Goal: Transaction & Acquisition: Purchase product/service

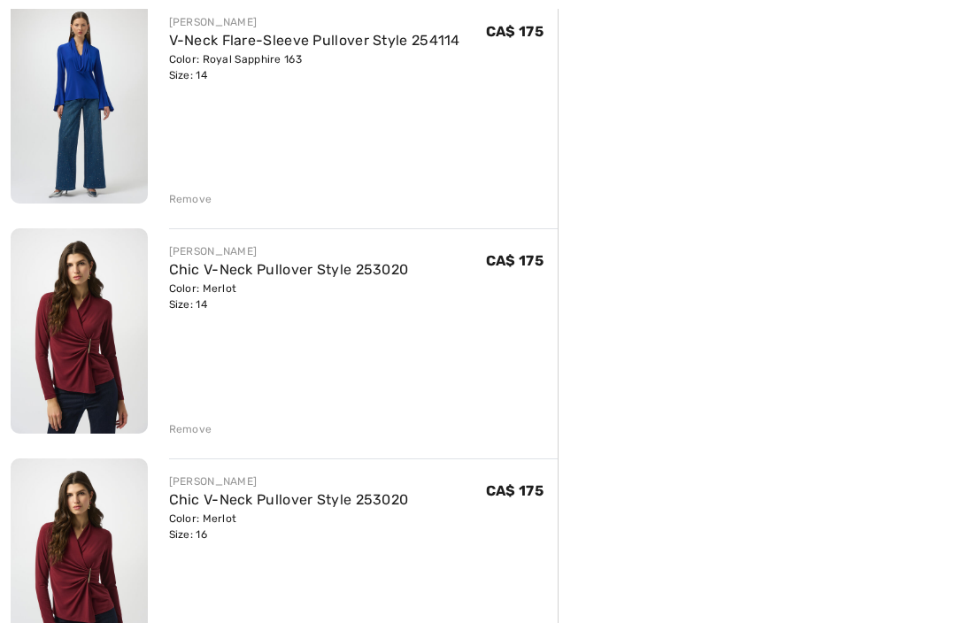
scroll to position [507, 0]
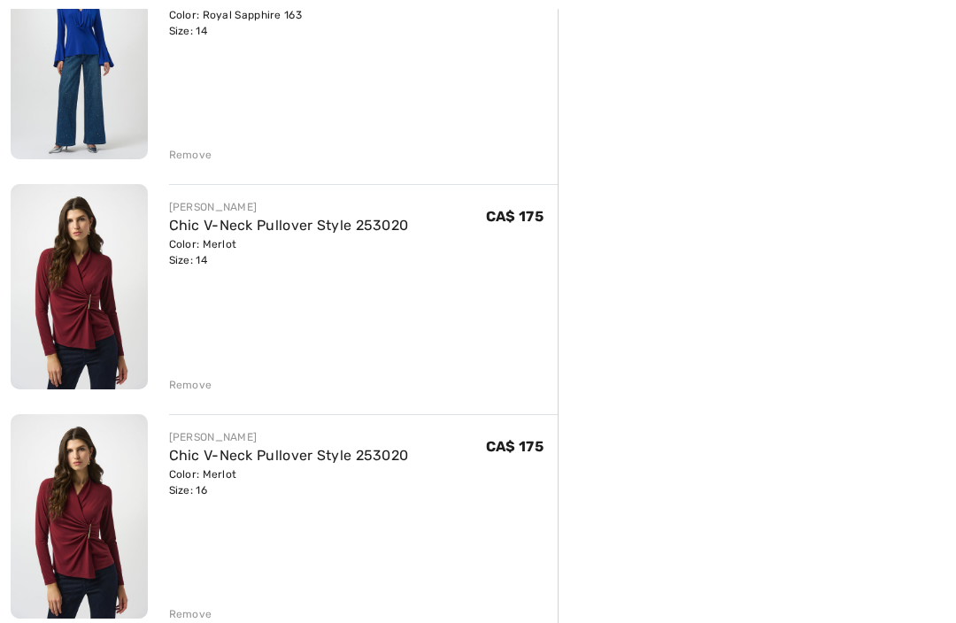
click at [188, 400] on div "[PERSON_NAME] Collar Abstract Blouse Style 253745 Color: Black/Multi Size: 14 F…" at bounding box center [284, 523] width 547 height 1597
click at [192, 387] on div "Remove" at bounding box center [190, 385] width 43 height 16
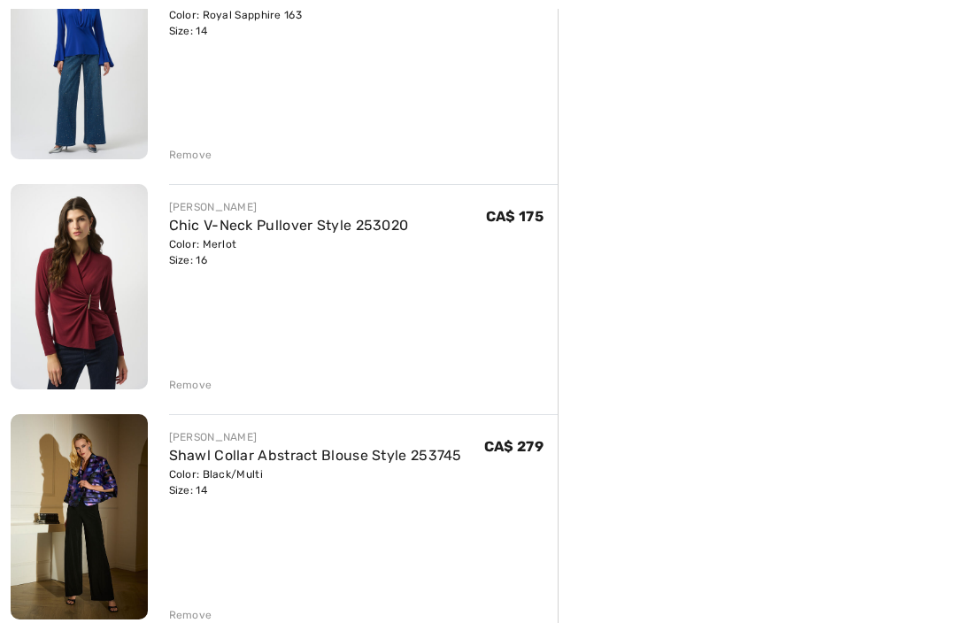
click at [195, 399] on div "[PERSON_NAME] Collar Abstract Blouse Style 253745 Color: Black/Multi Size: 14 F…" at bounding box center [284, 409] width 547 height 1368
click at [189, 395] on div "[PERSON_NAME] Collar Abstract Blouse Style 253745 Color: Black/Multi Size: 14 F…" at bounding box center [284, 409] width 547 height 1368
click at [190, 385] on div "Remove" at bounding box center [190, 385] width 43 height 16
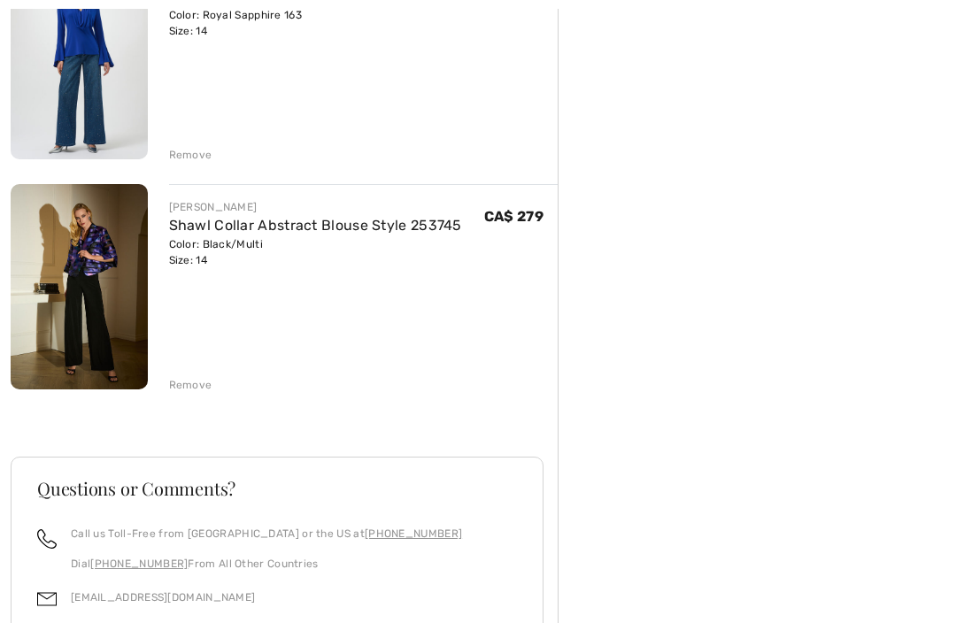
click at [192, 381] on div "Remove" at bounding box center [190, 385] width 43 height 16
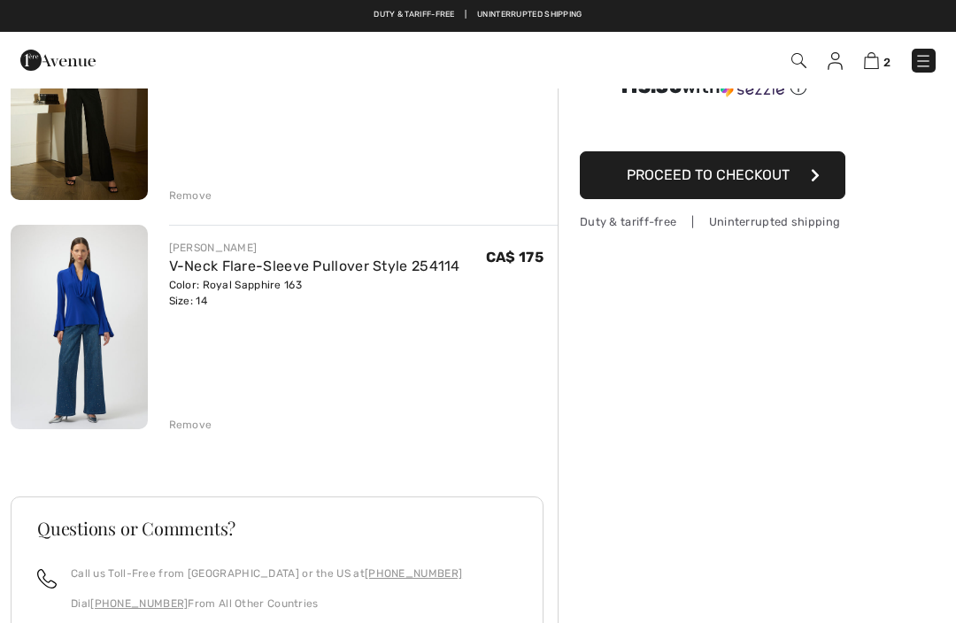
scroll to position [231, 0]
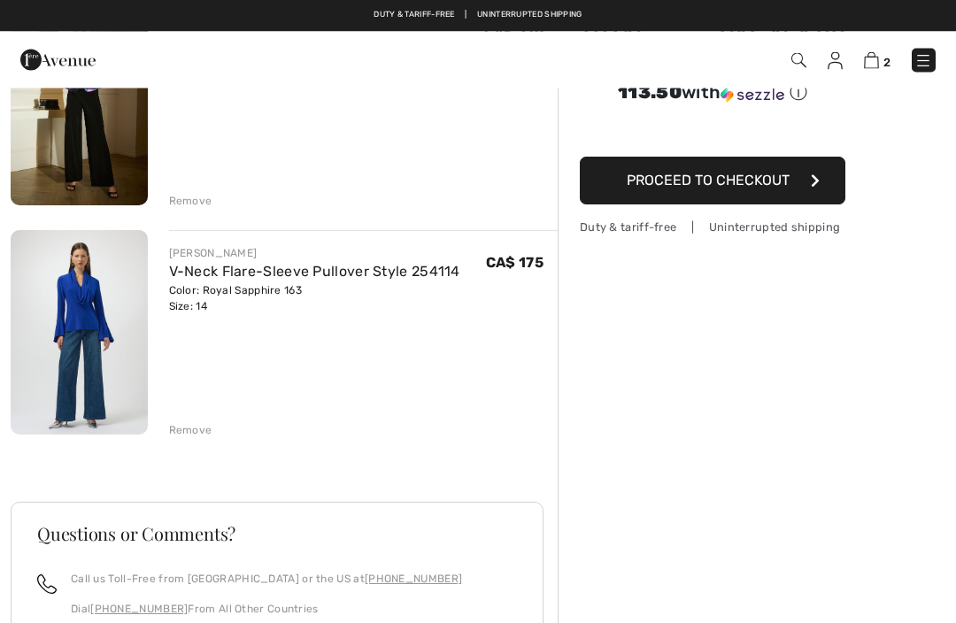
click at [197, 428] on div "Remove" at bounding box center [190, 431] width 43 height 16
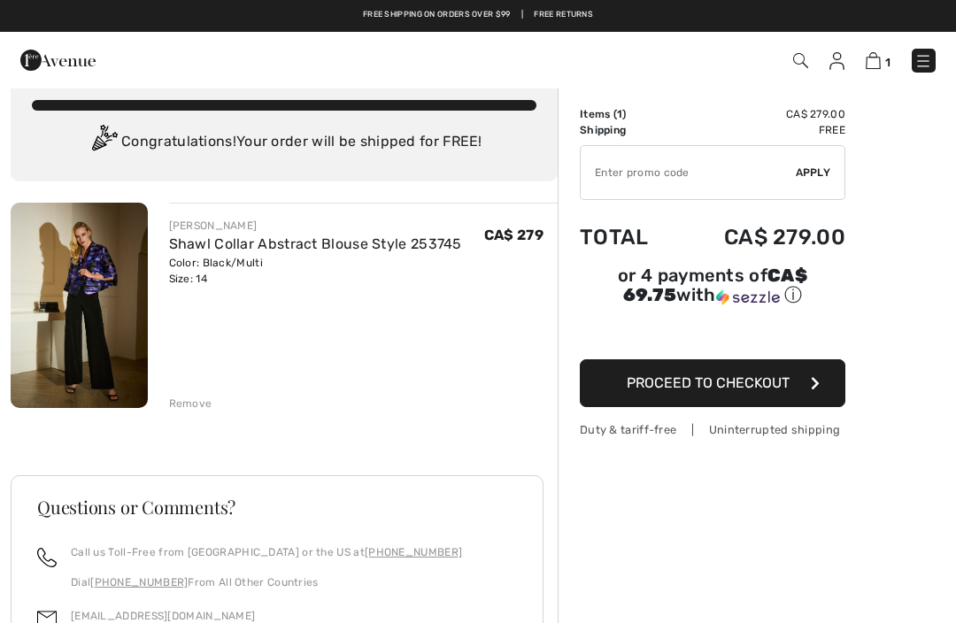
scroll to position [0, 0]
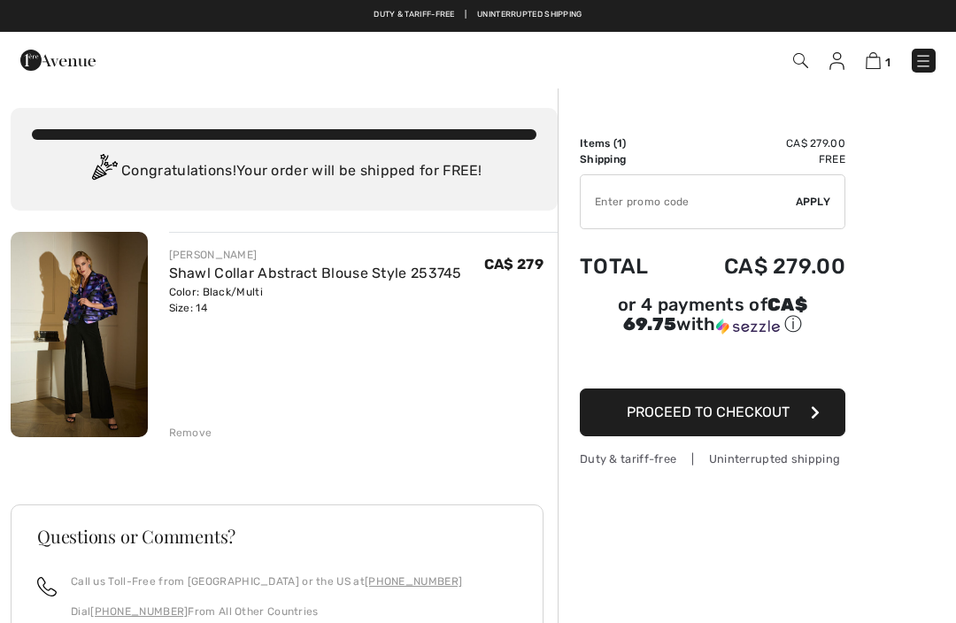
click at [88, 297] on img at bounding box center [79, 334] width 137 height 205
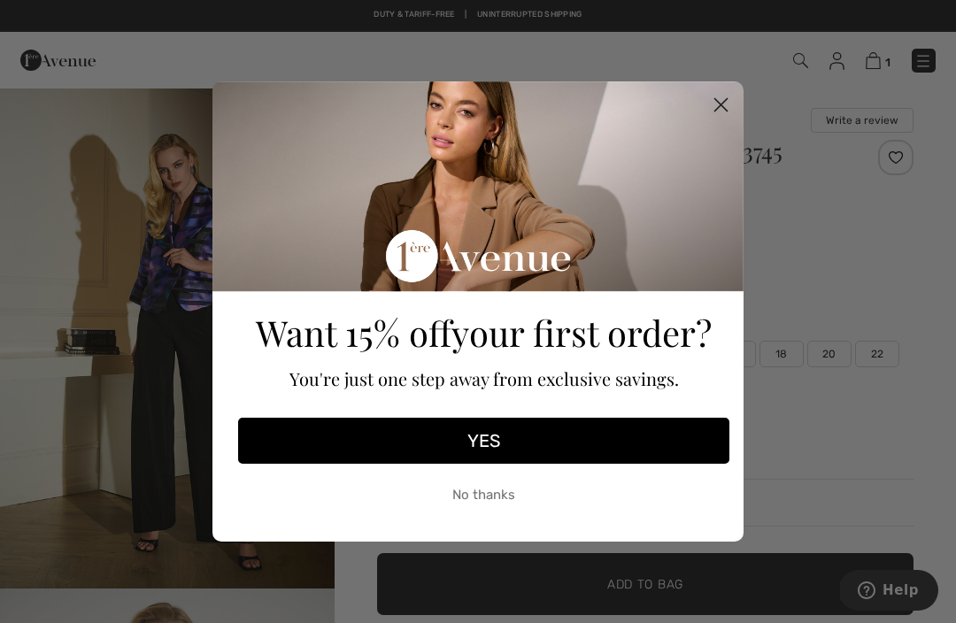
click at [722, 105] on icon "Close dialog" at bounding box center [721, 105] width 12 height 12
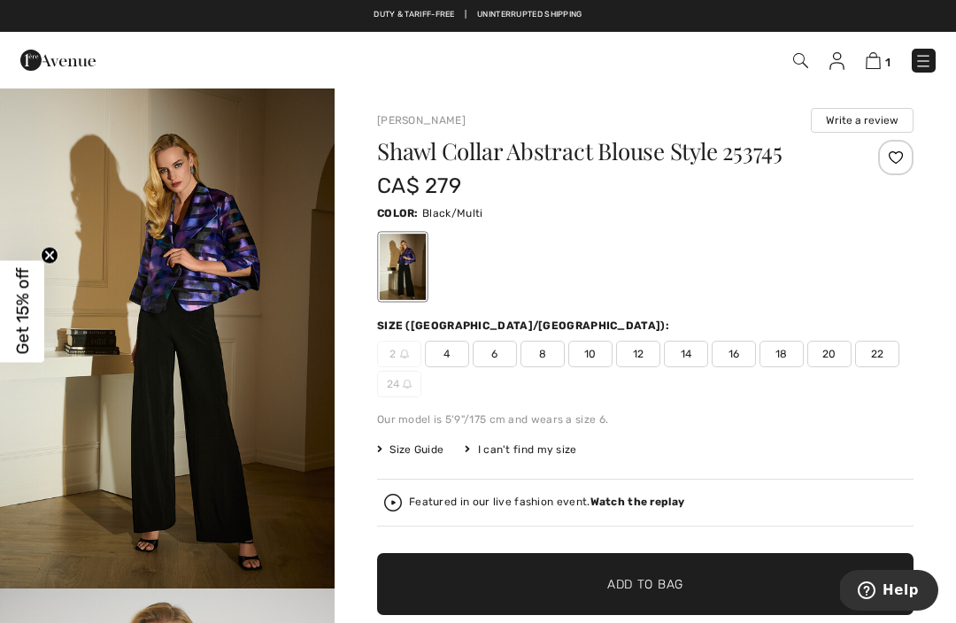
click at [736, 357] on span "16" at bounding box center [734, 354] width 44 height 27
click at [653, 586] on span "Add to Bag" at bounding box center [645, 584] width 76 height 19
click at [658, 584] on span "Add to Bag" at bounding box center [645, 584] width 76 height 19
click at [878, 58] on img at bounding box center [871, 60] width 15 height 17
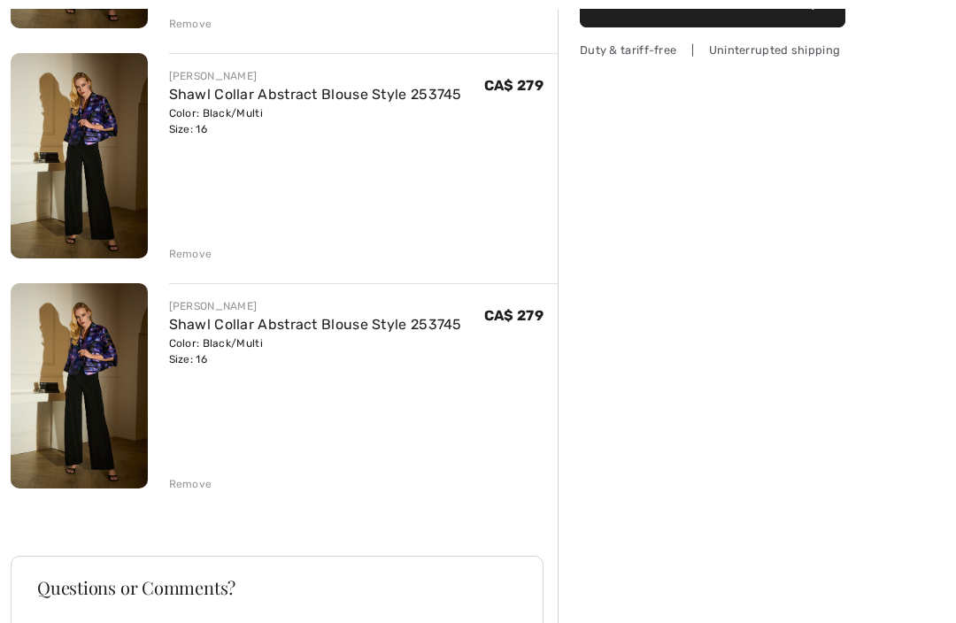
scroll to position [416, 0]
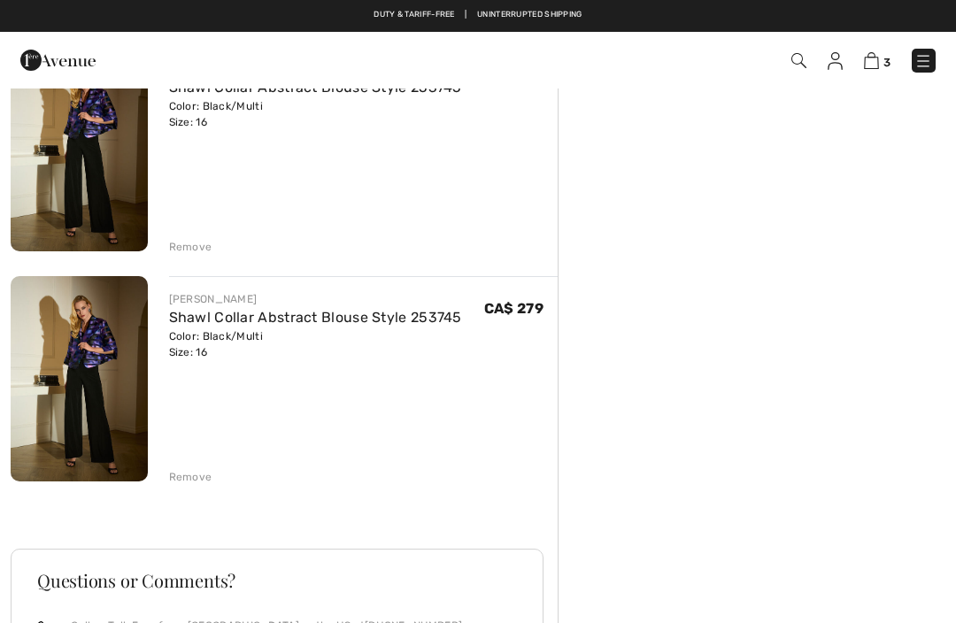
click at [194, 482] on div "Remove" at bounding box center [190, 477] width 43 height 16
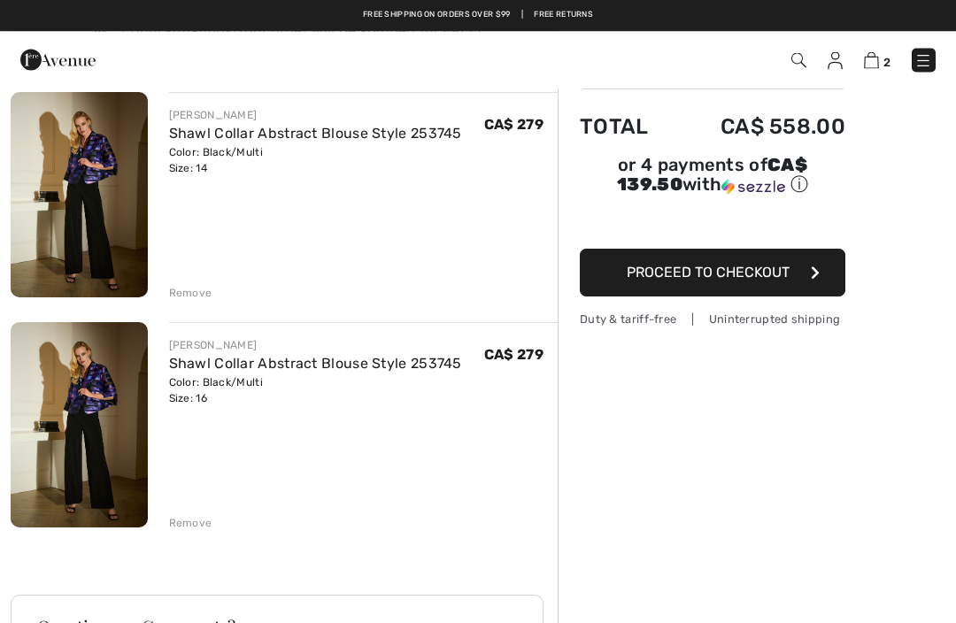
scroll to position [0, 0]
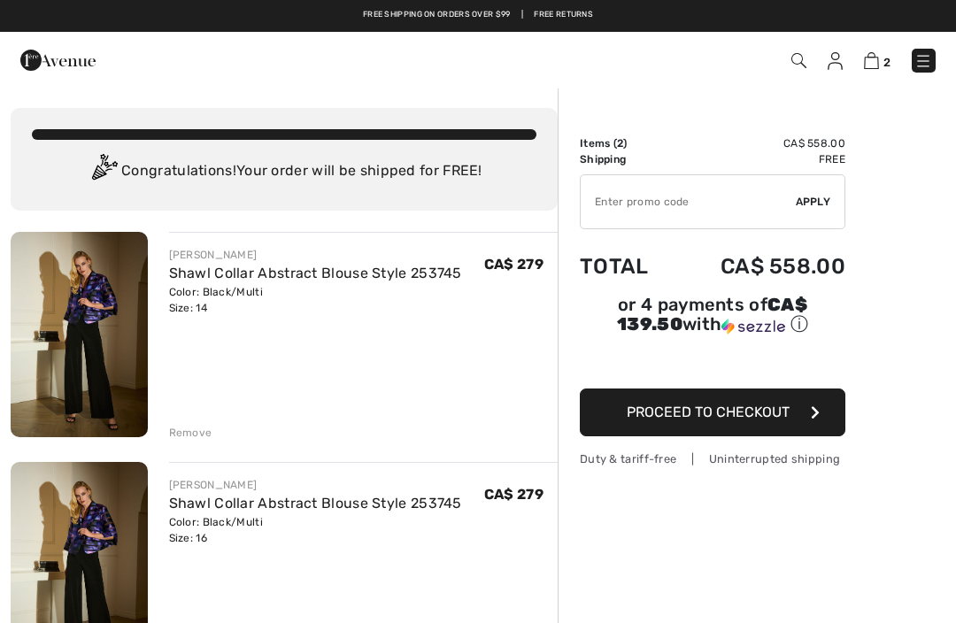
click at [923, 68] on img at bounding box center [923, 61] width 18 height 18
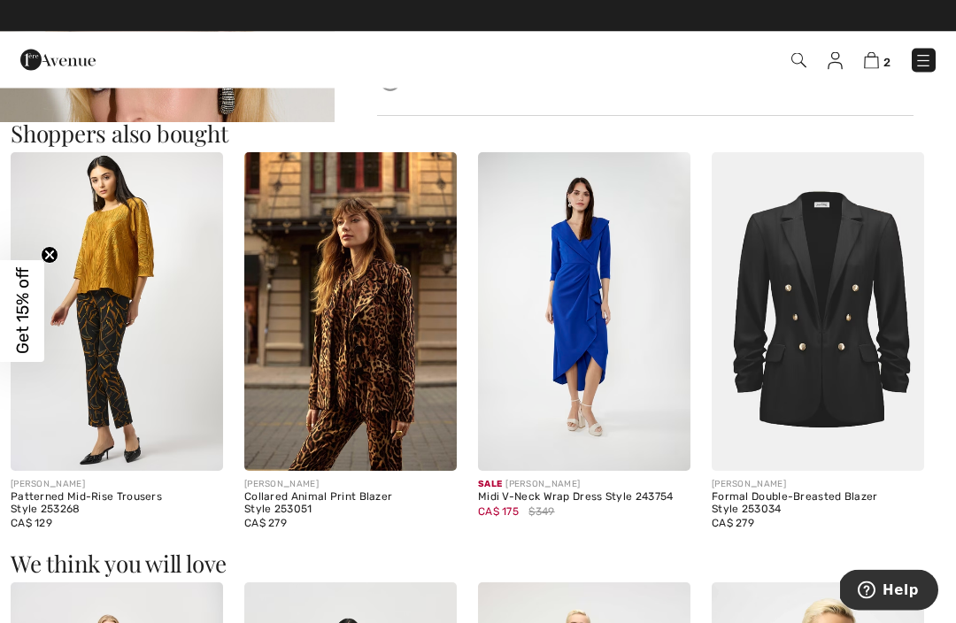
scroll to position [1598, 0]
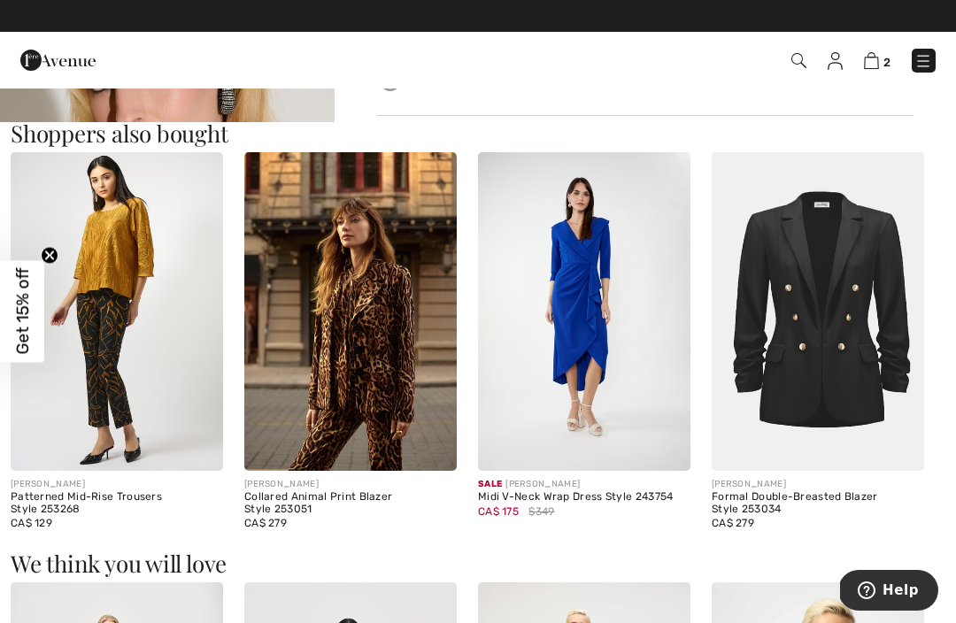
click at [584, 348] on img at bounding box center [584, 311] width 212 height 319
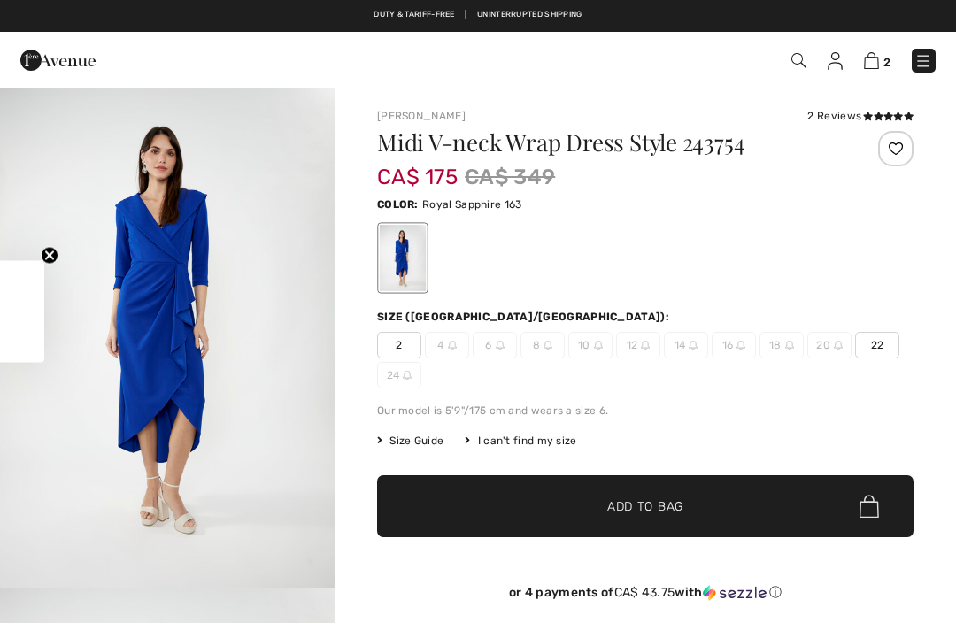
checkbox input "true"
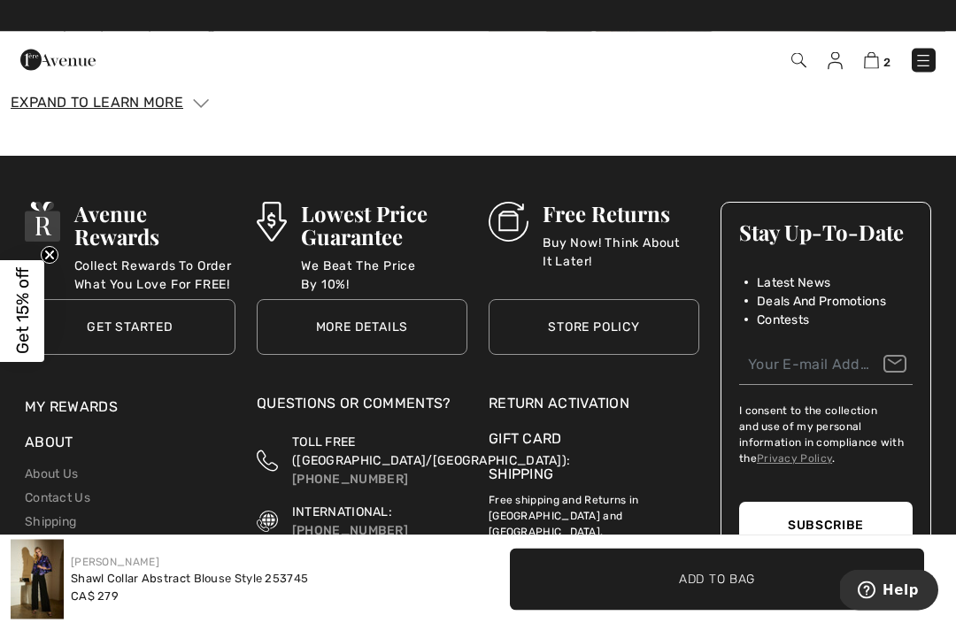
scroll to position [3294, 0]
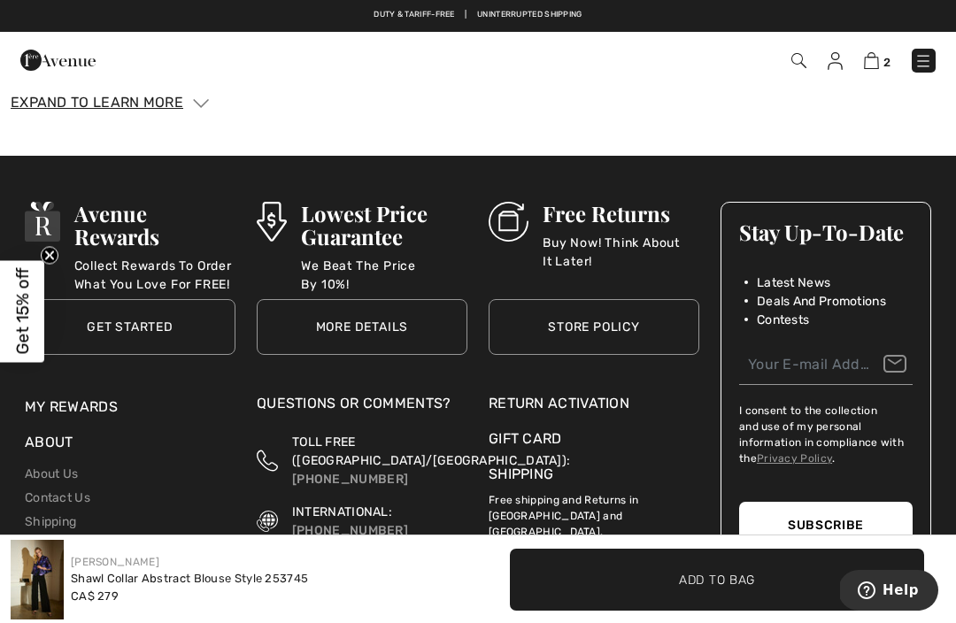
click at [48, 514] on link "Shipping" at bounding box center [50, 521] width 51 height 15
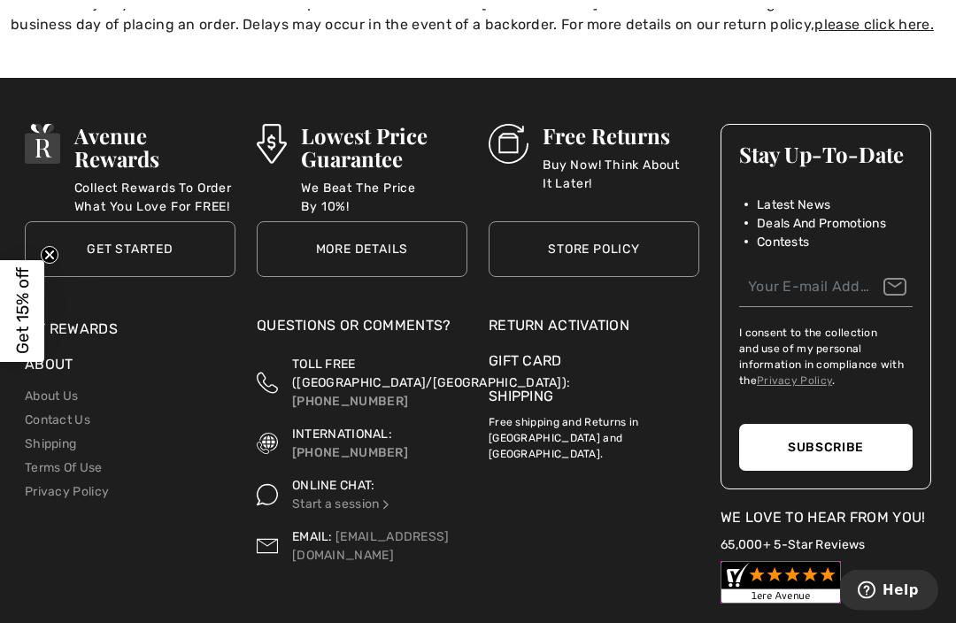
scroll to position [489, 0]
click at [636, 227] on link "Store Policy" at bounding box center [594, 249] width 211 height 56
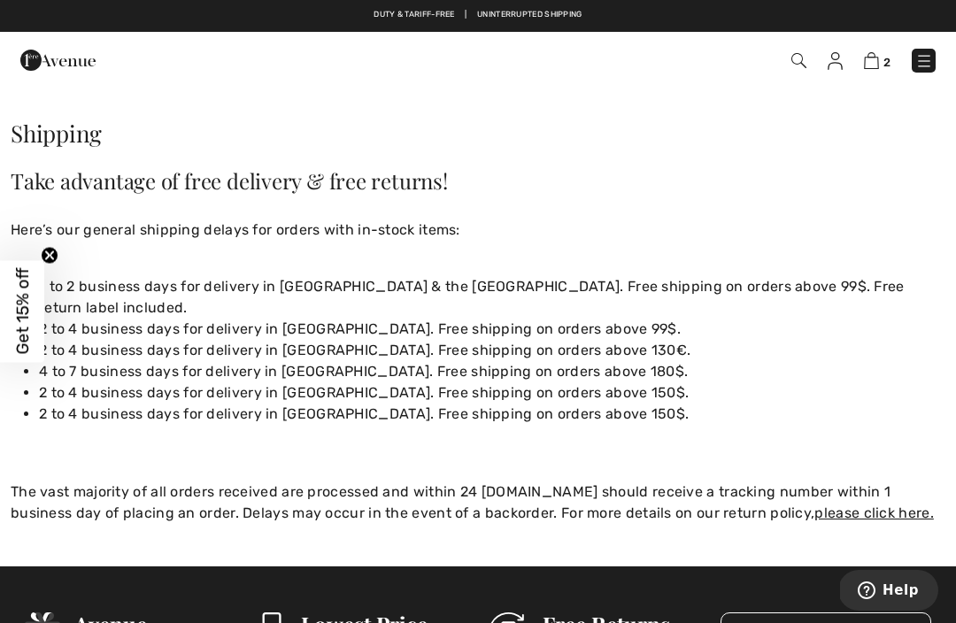
click at [34, 63] on img at bounding box center [57, 59] width 75 height 35
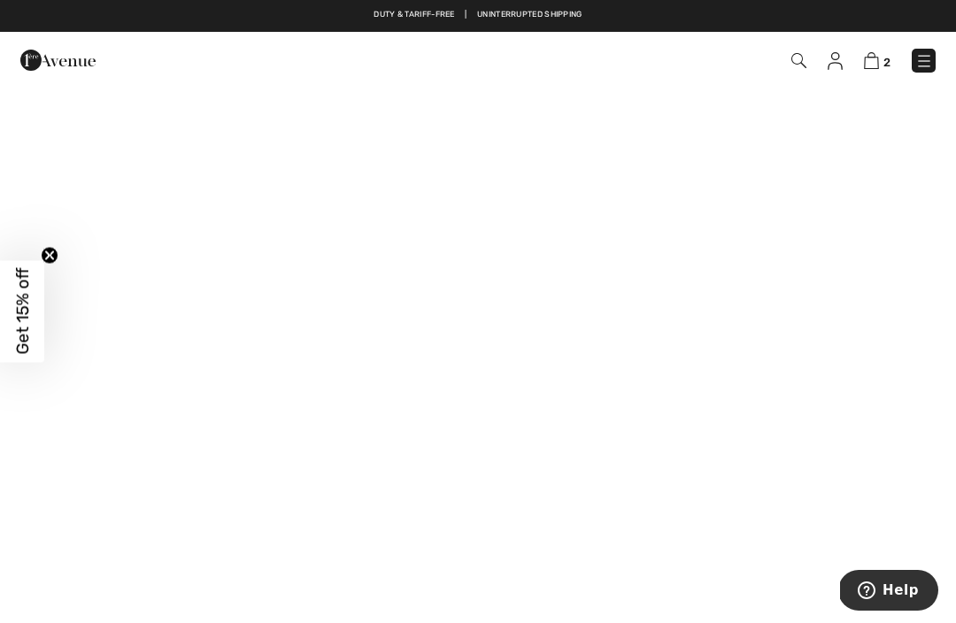
click at [921, 63] on img at bounding box center [924, 61] width 18 height 18
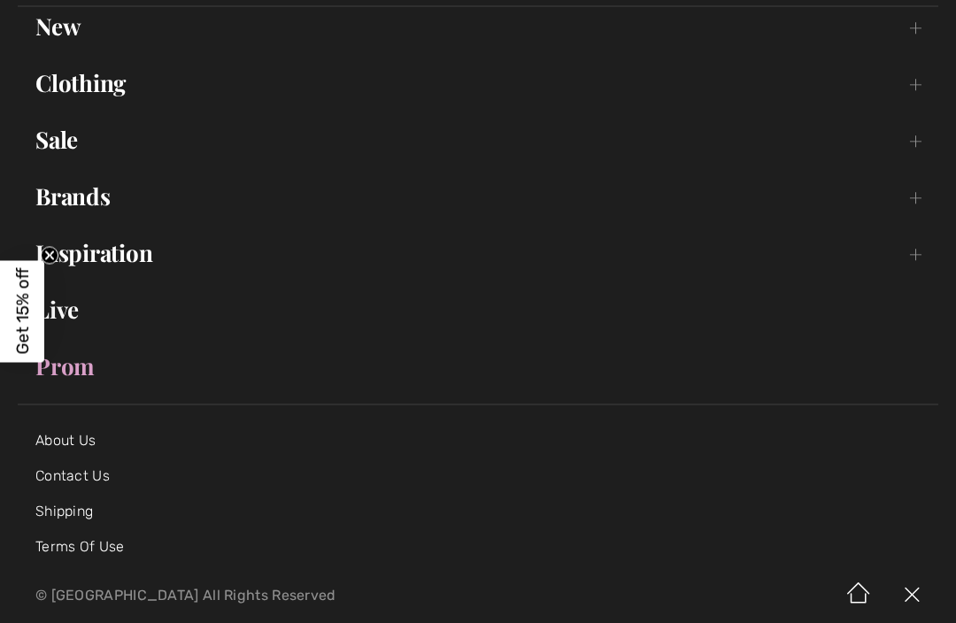
scroll to position [146, 0]
click at [76, 377] on link "Prom" at bounding box center [478, 367] width 921 height 39
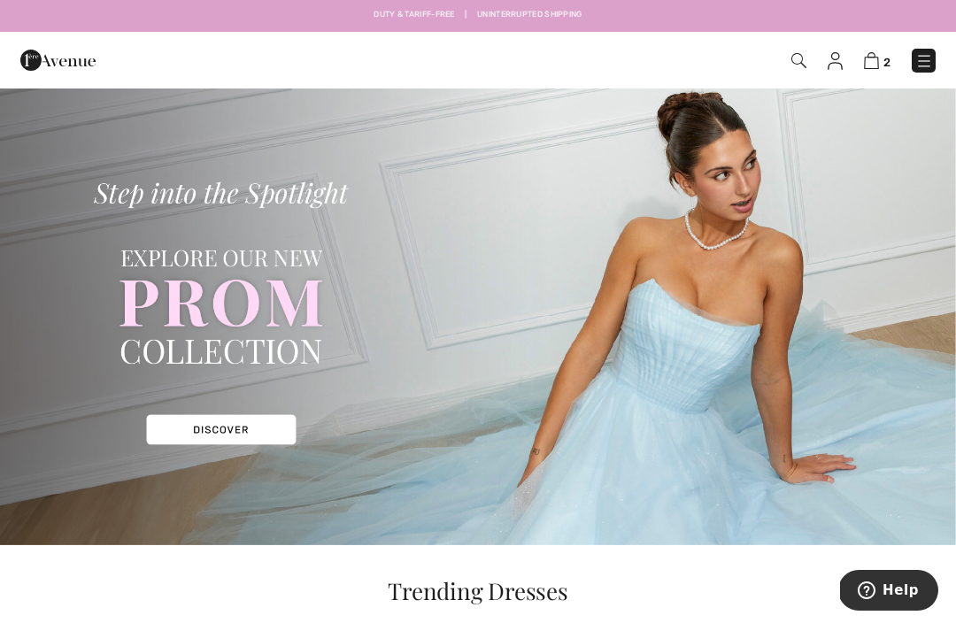
click at [920, 59] on img at bounding box center [924, 61] width 18 height 18
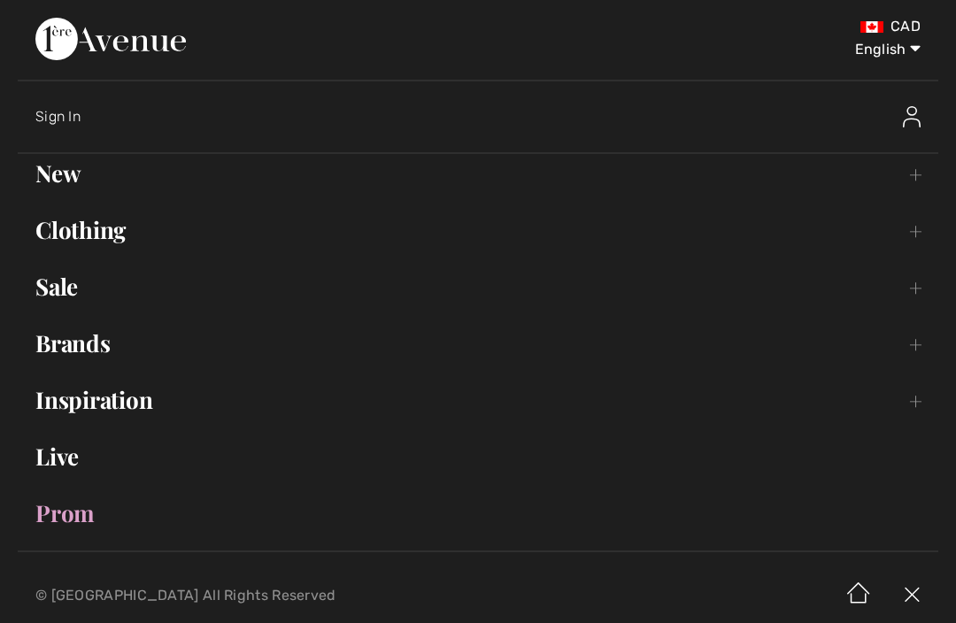
click at [921, 231] on link "Clothing Toggle submenu" at bounding box center [478, 230] width 921 height 39
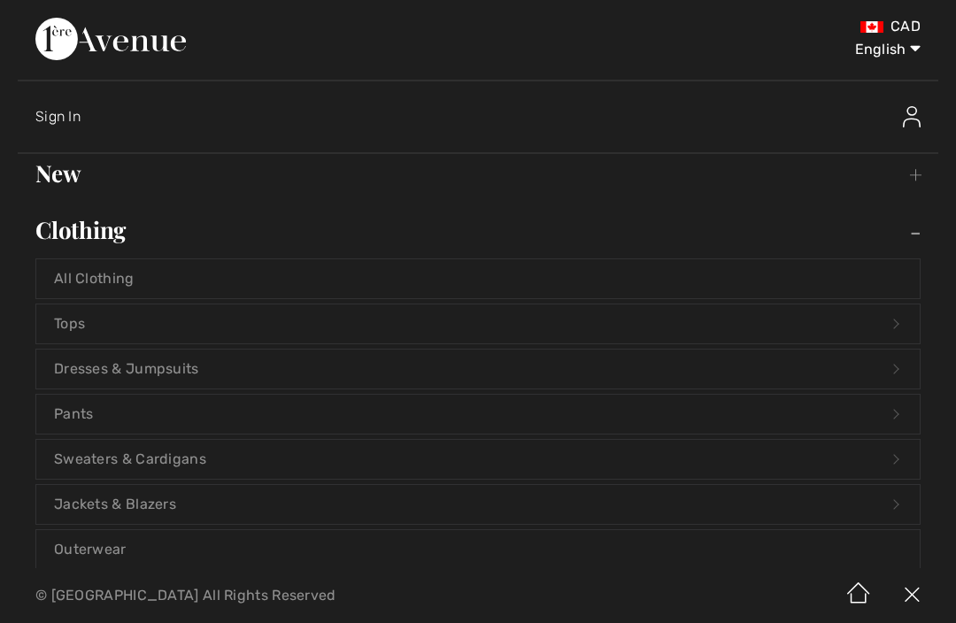
click at [81, 328] on link "Tops Open submenu" at bounding box center [477, 324] width 883 height 39
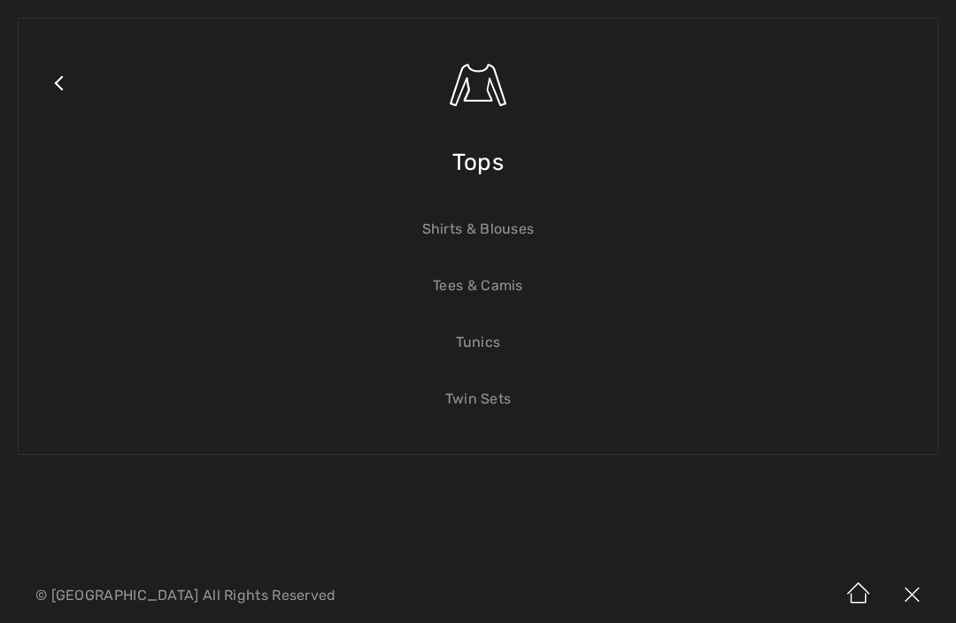
click at [485, 230] on link "Shirts & Blouses" at bounding box center [477, 229] width 883 height 39
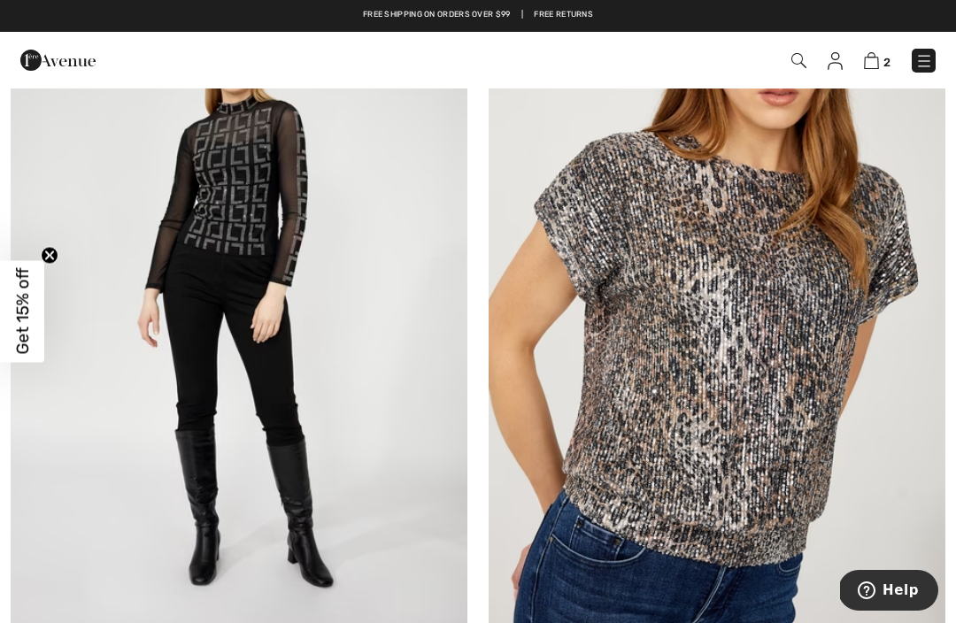
scroll to position [256, 0]
click at [746, 255] on img at bounding box center [717, 307] width 457 height 685
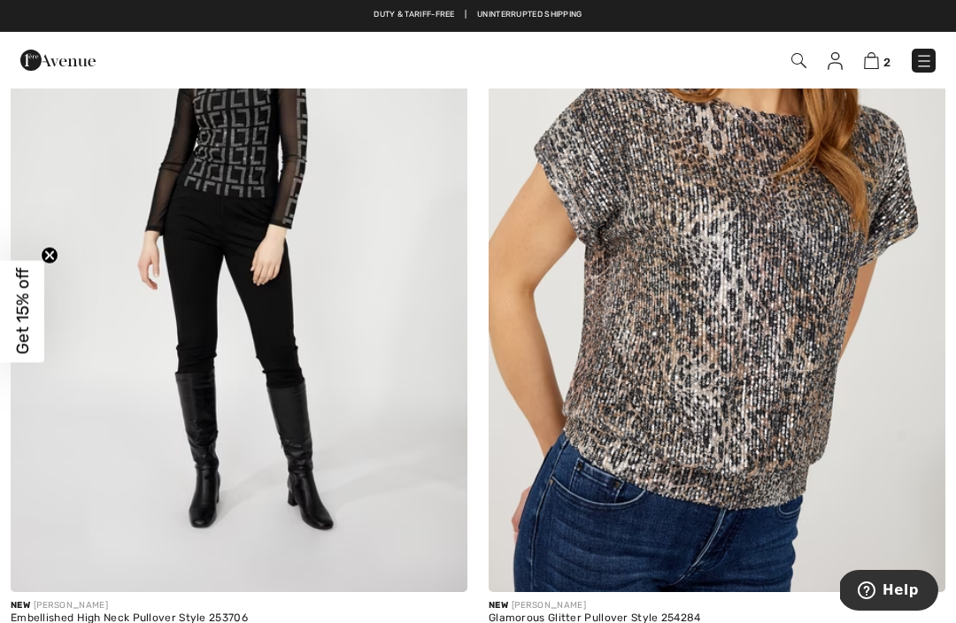
click at [876, 63] on img at bounding box center [871, 60] width 15 height 17
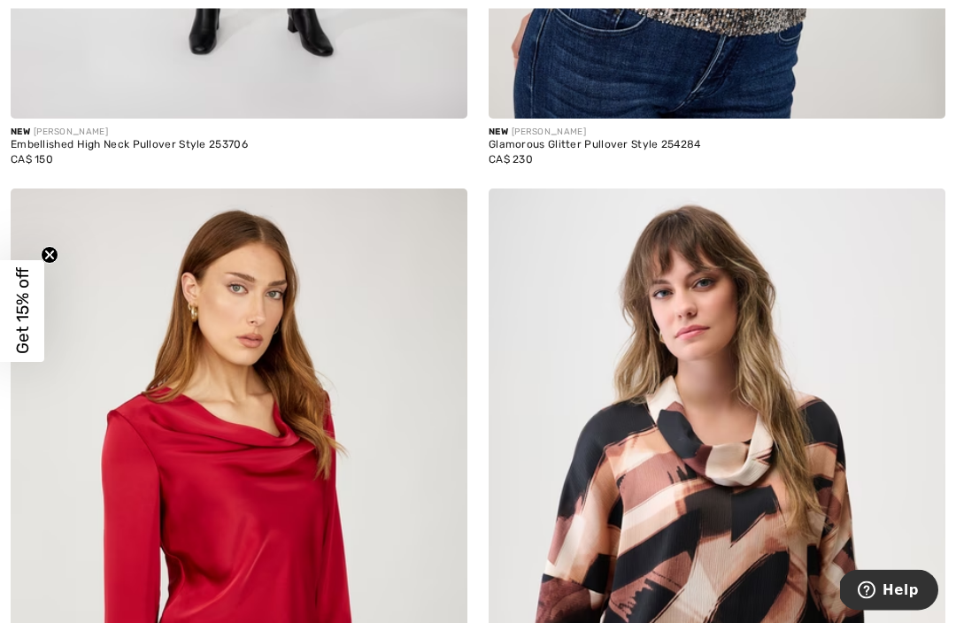
scroll to position [789, 0]
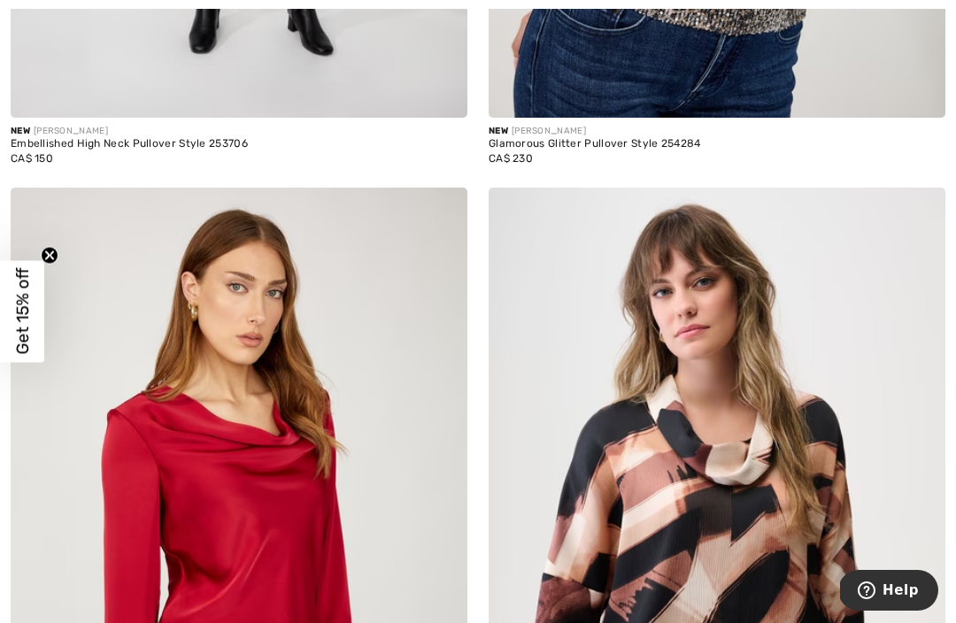
click at [255, 414] on img at bounding box center [239, 530] width 457 height 685
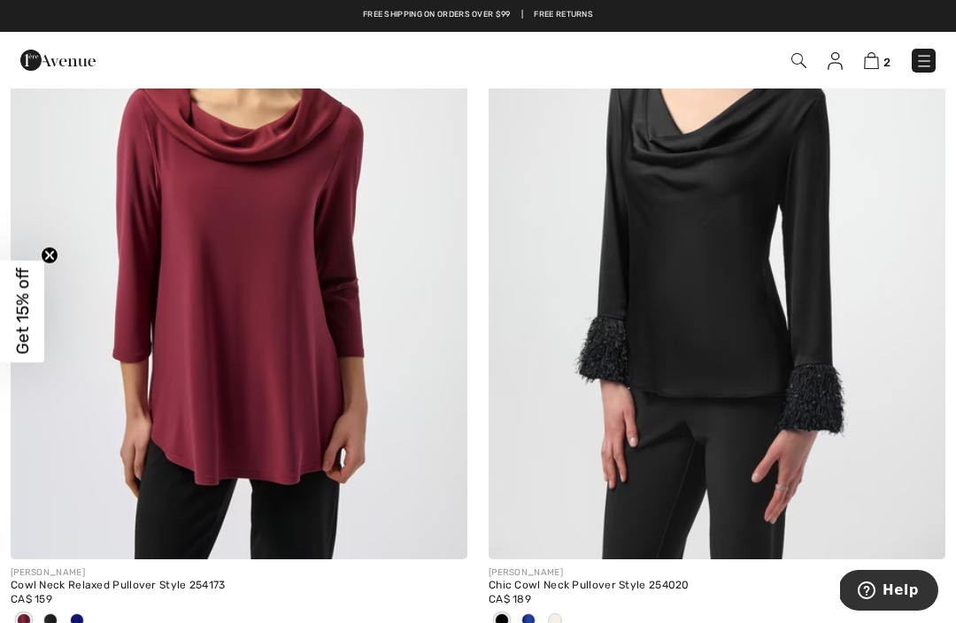
scroll to position [1855, 0]
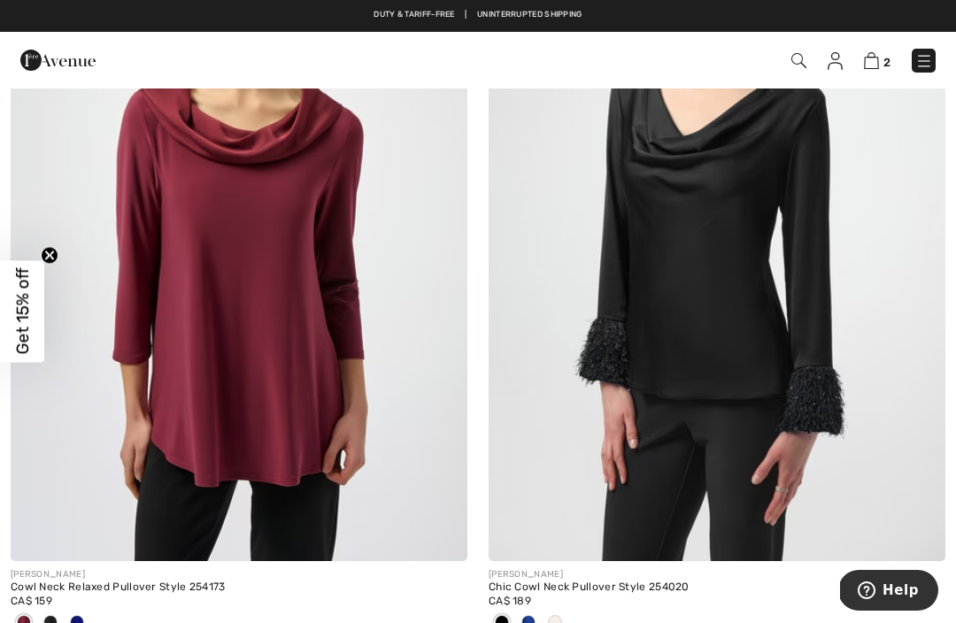
click at [360, 474] on img at bounding box center [239, 218] width 457 height 685
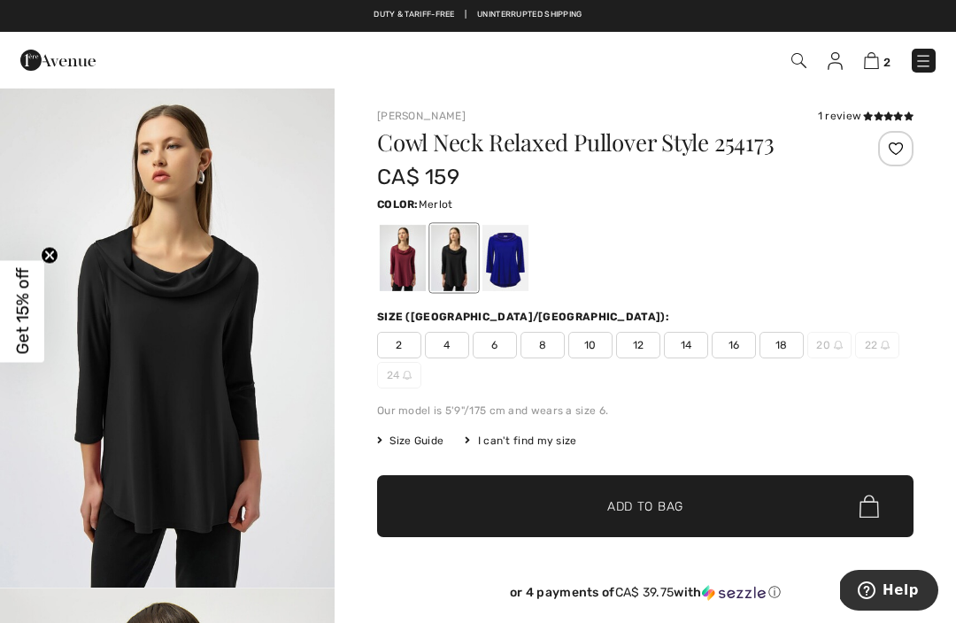
click at [406, 265] on div at bounding box center [403, 258] width 46 height 66
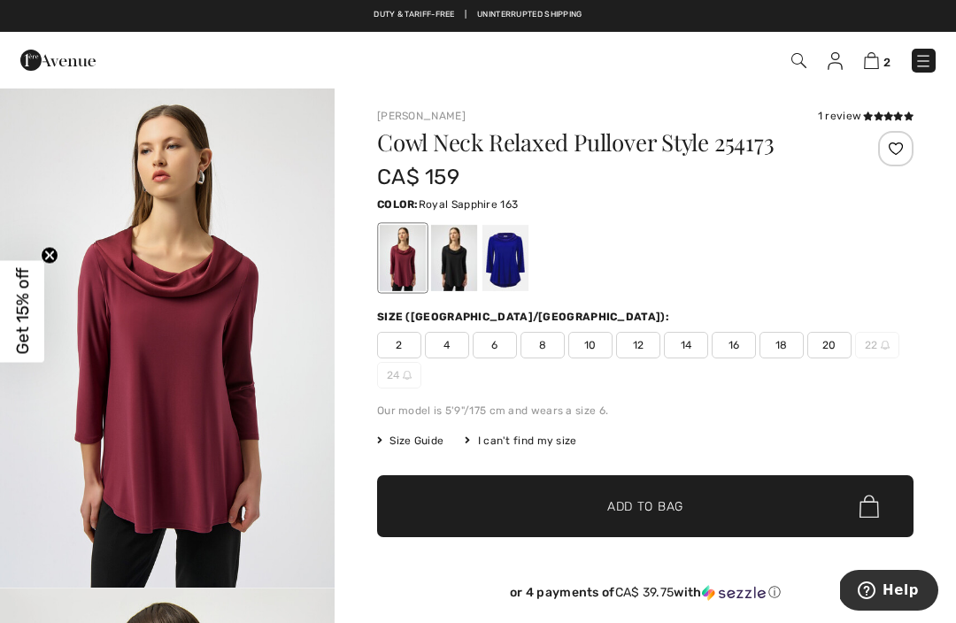
click at [504, 261] on div at bounding box center [505, 258] width 46 height 66
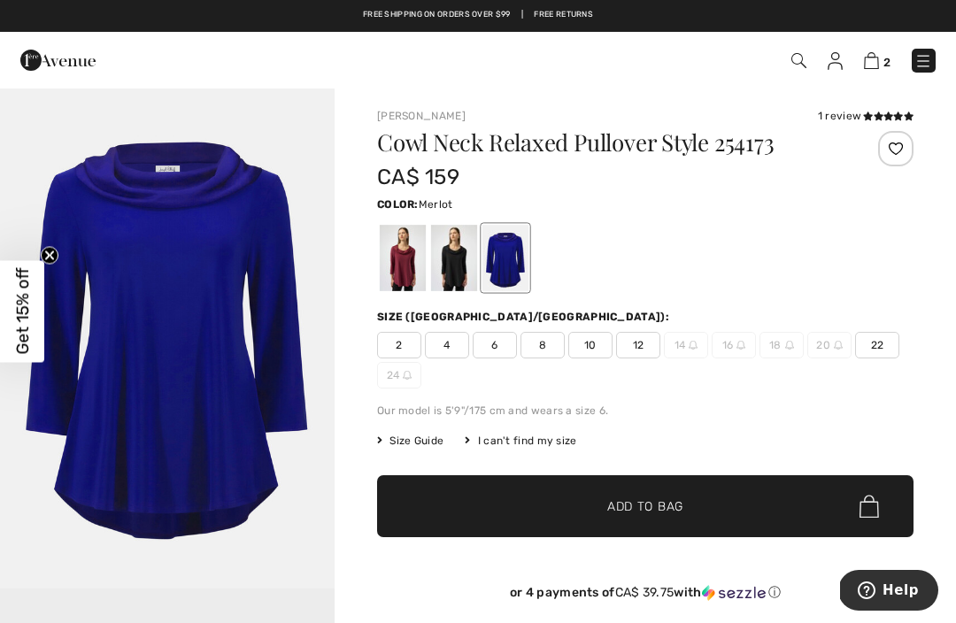
click at [395, 263] on div at bounding box center [403, 258] width 46 height 66
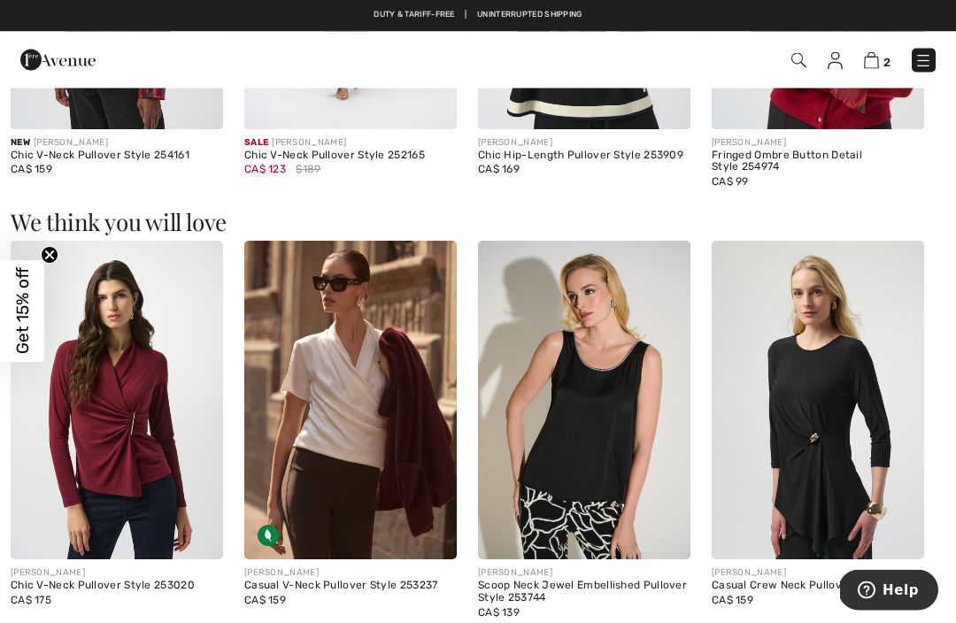
scroll to position [1383, 0]
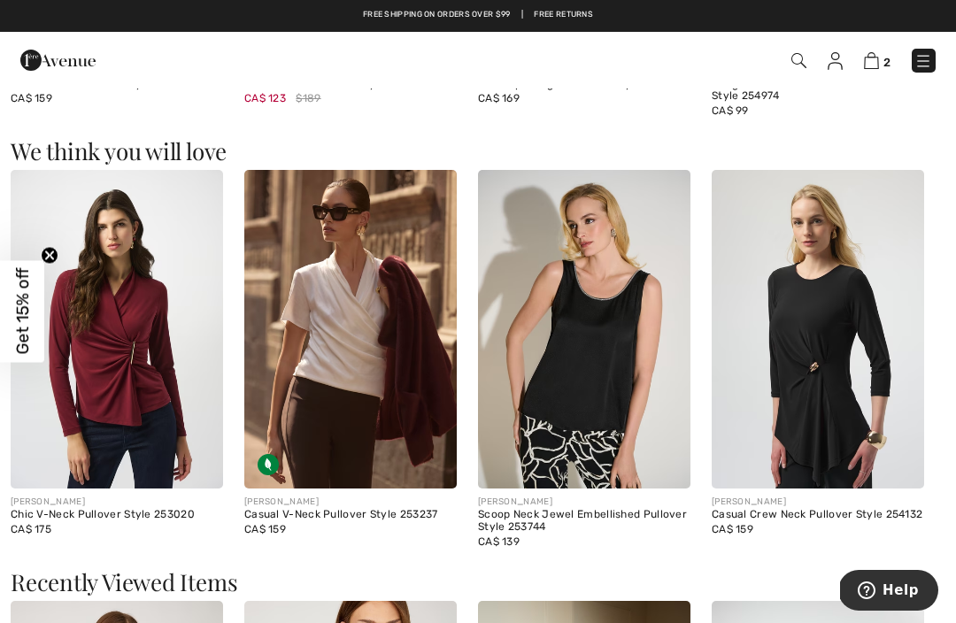
click at [349, 344] on img at bounding box center [350, 329] width 212 height 319
click at [382, 273] on img at bounding box center [350, 329] width 212 height 319
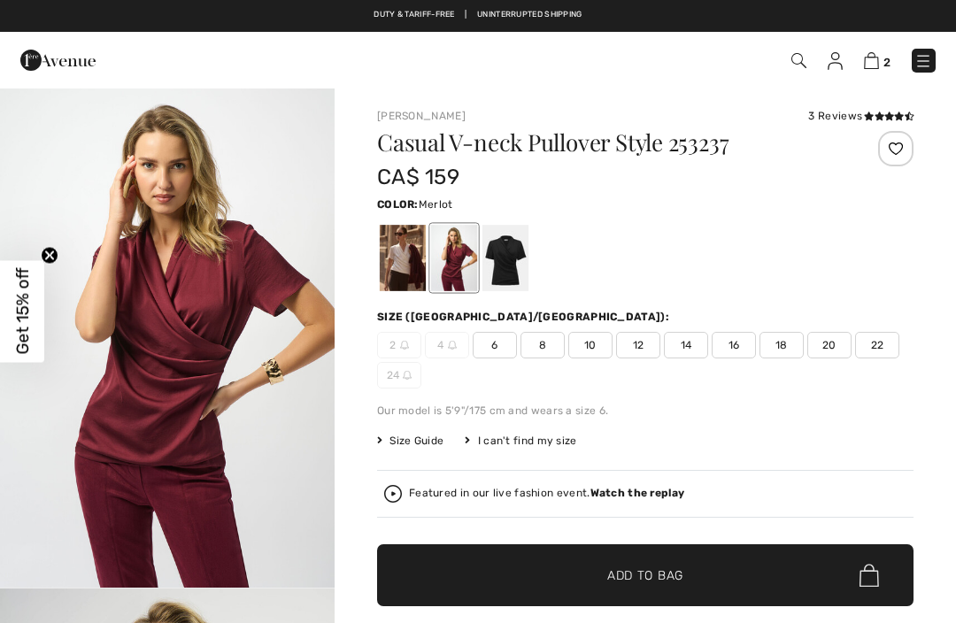
checkbox input "true"
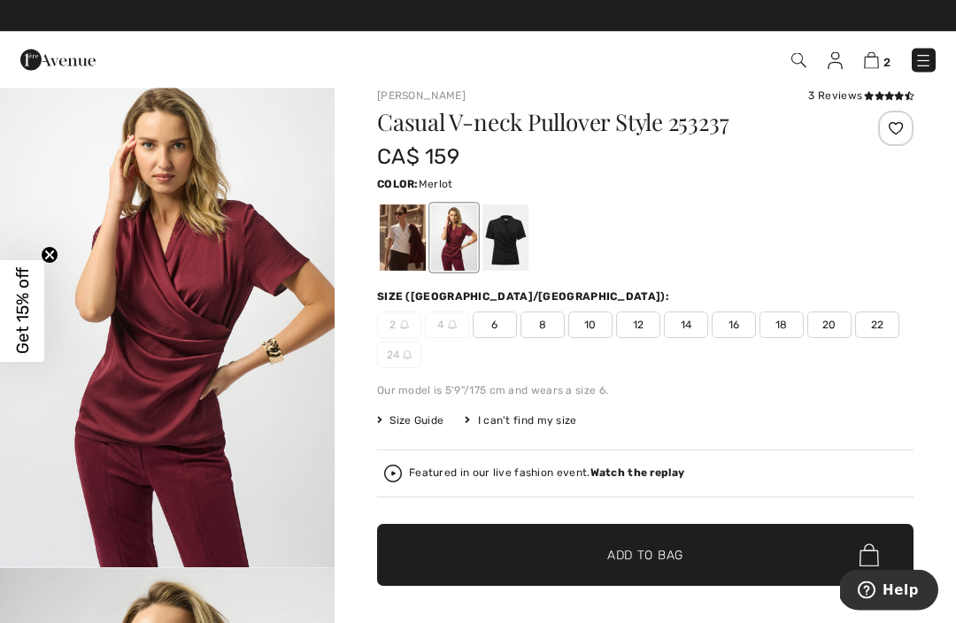
scroll to position [20, 0]
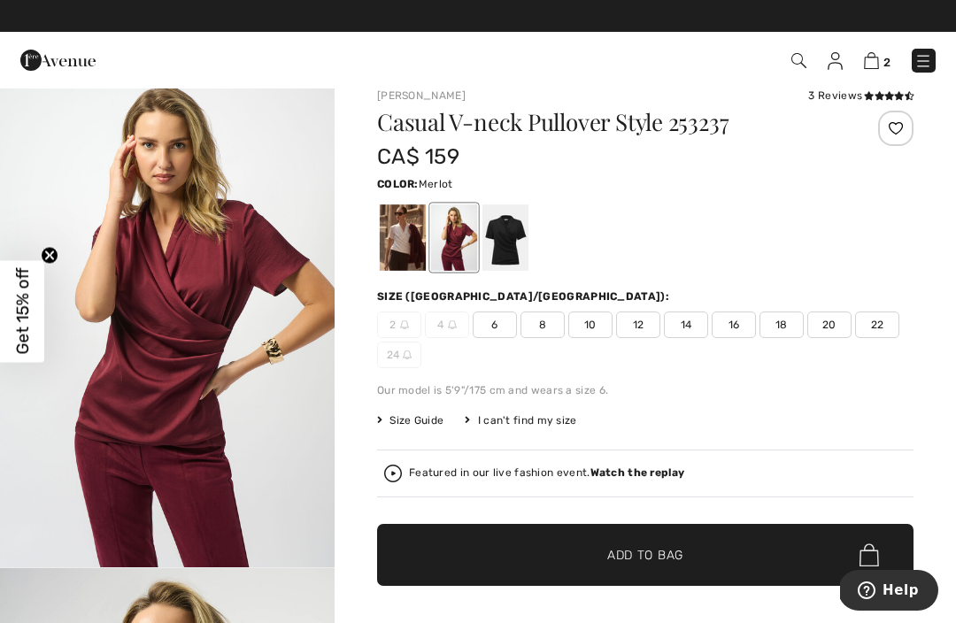
click at [686, 323] on span "14" at bounding box center [686, 325] width 44 height 27
click at [674, 545] on span "✔ Added to Bag Add to Bag" at bounding box center [645, 555] width 536 height 62
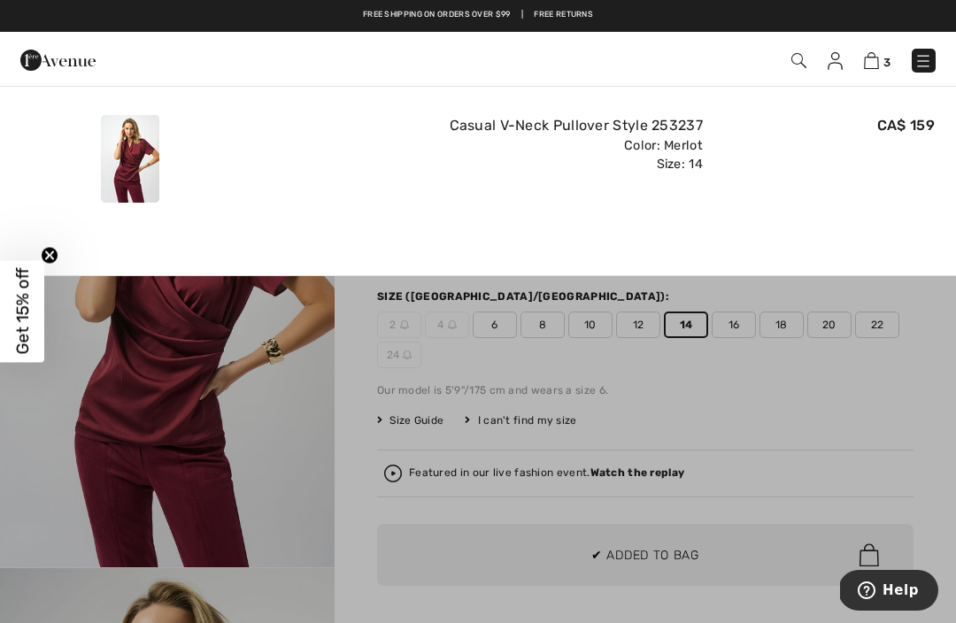
scroll to position [0, 0]
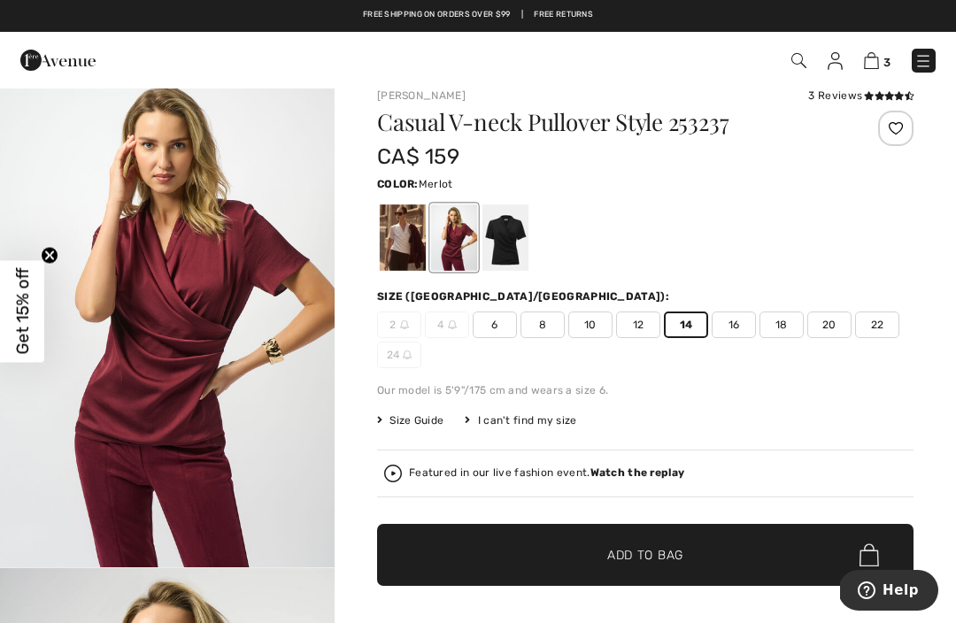
click at [734, 324] on span "16" at bounding box center [734, 325] width 44 height 27
click at [661, 552] on span "Add to Bag" at bounding box center [645, 555] width 76 height 19
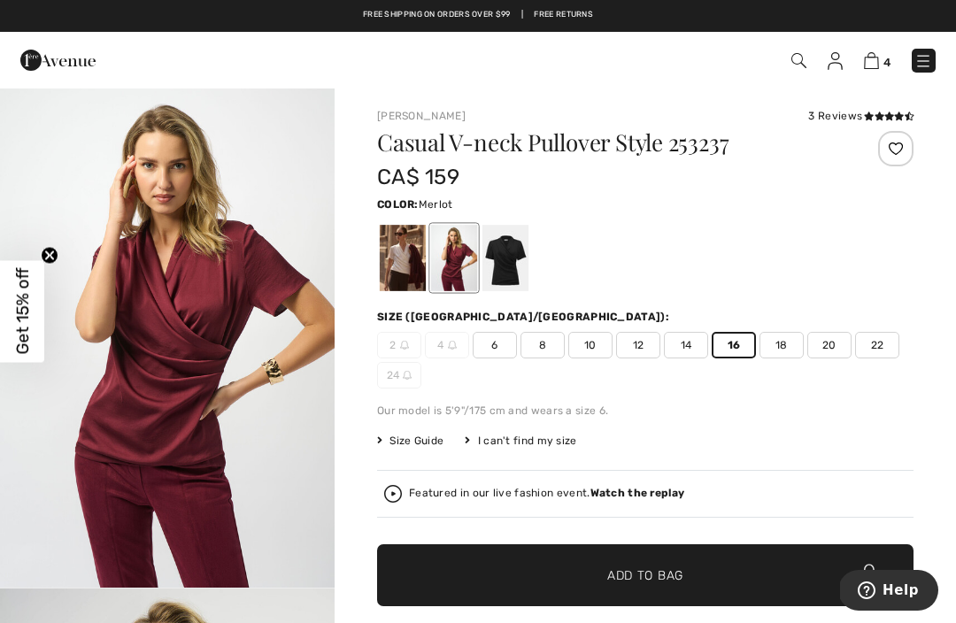
click at [399, 256] on div at bounding box center [403, 258] width 46 height 66
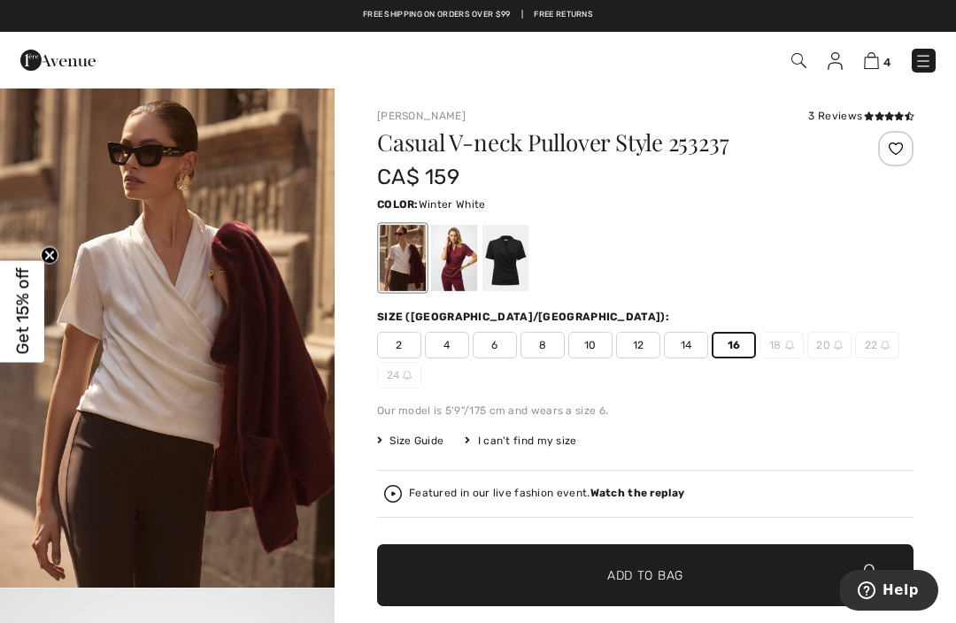
click at [505, 261] on div at bounding box center [505, 258] width 46 height 66
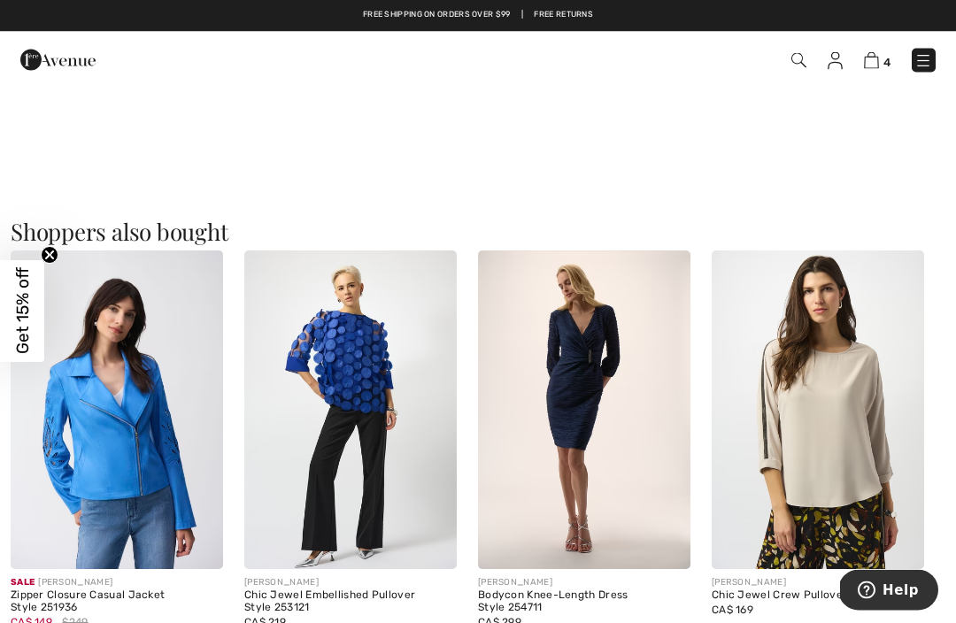
scroll to position [1544, 0]
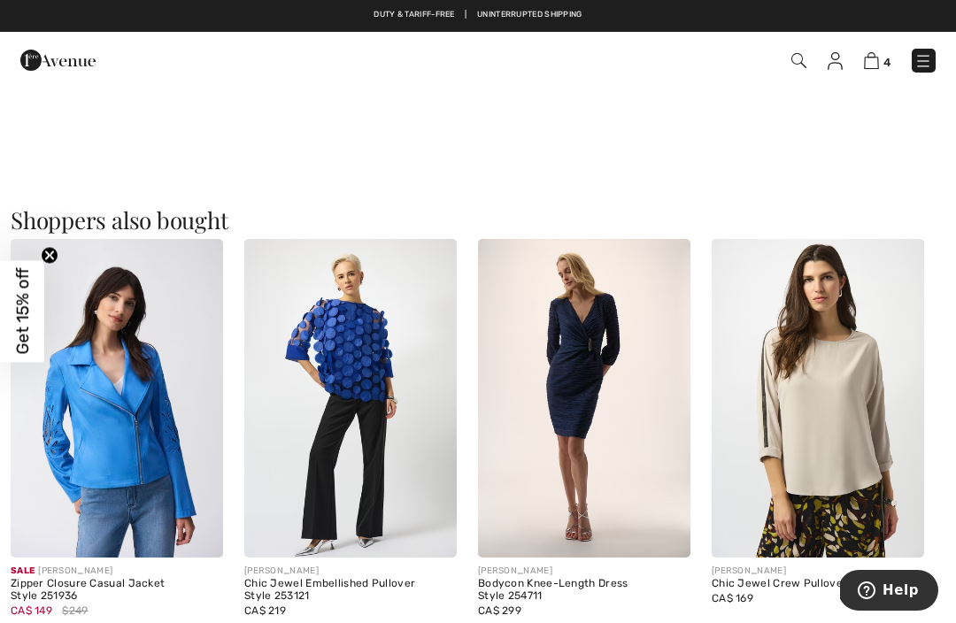
click at [353, 390] on img at bounding box center [350, 398] width 212 height 319
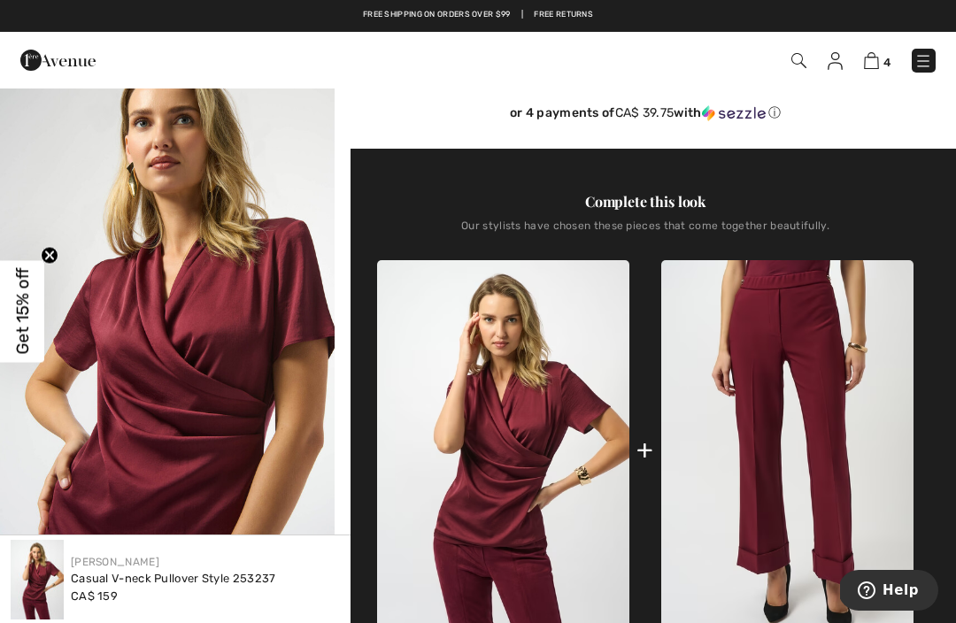
scroll to position [548, 0]
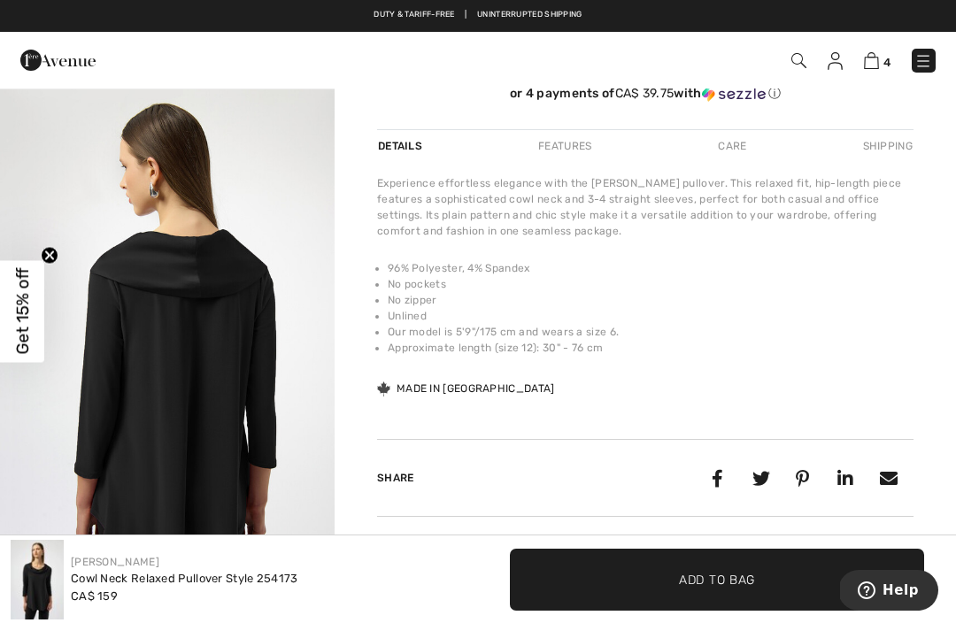
scroll to position [502, 0]
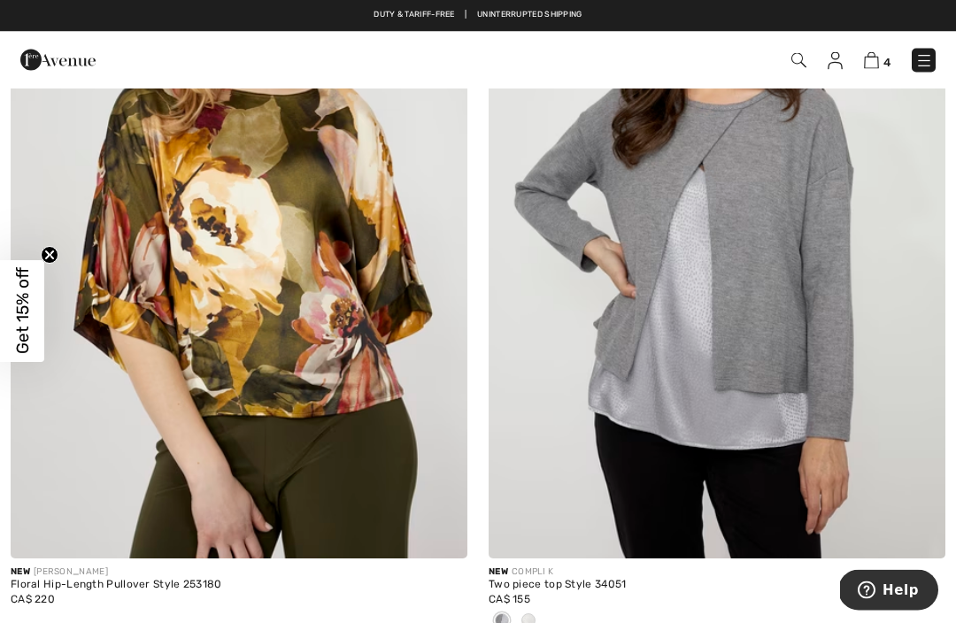
scroll to position [3418, 0]
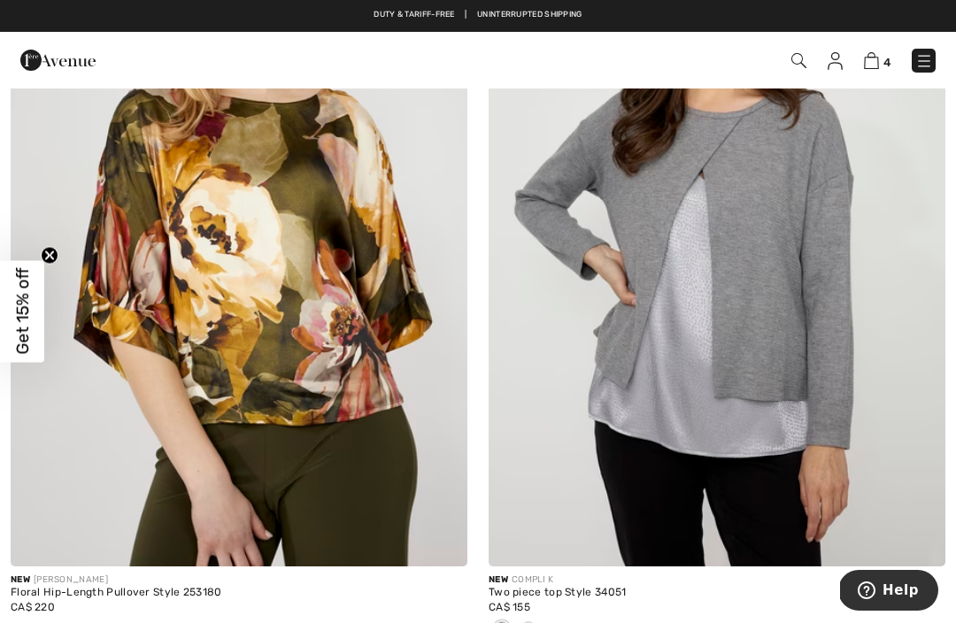
click at [533, 622] on span at bounding box center [528, 628] width 14 height 14
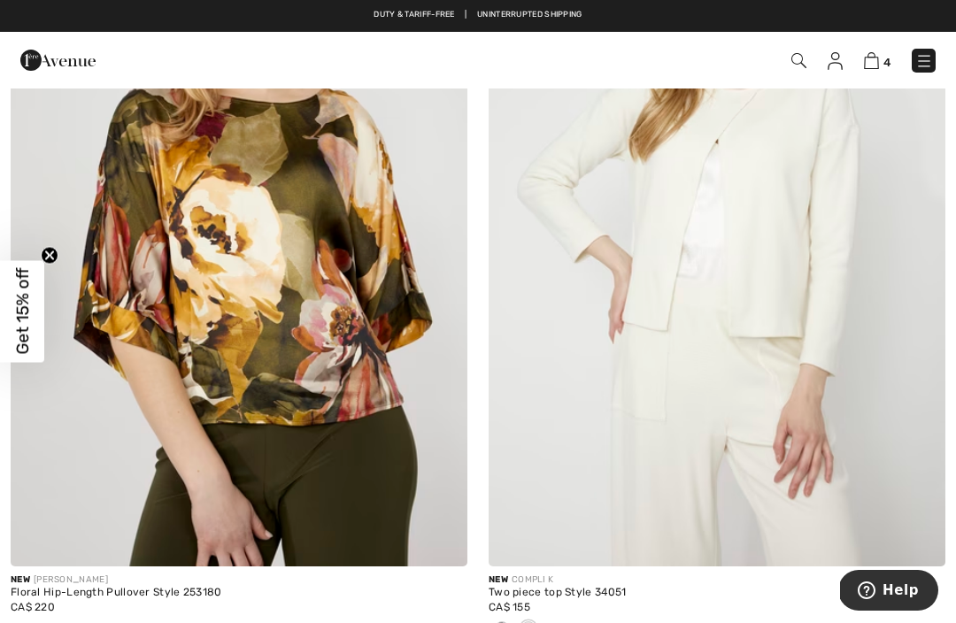
click at [497, 621] on span at bounding box center [502, 628] width 14 height 14
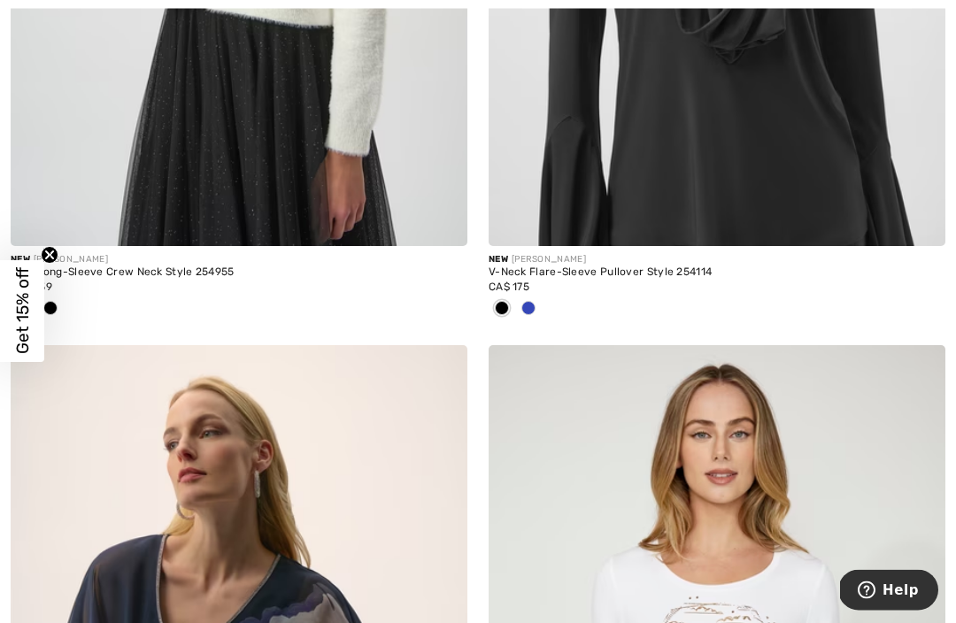
scroll to position [7752, 0]
click at [533, 302] on span at bounding box center [528, 308] width 14 height 14
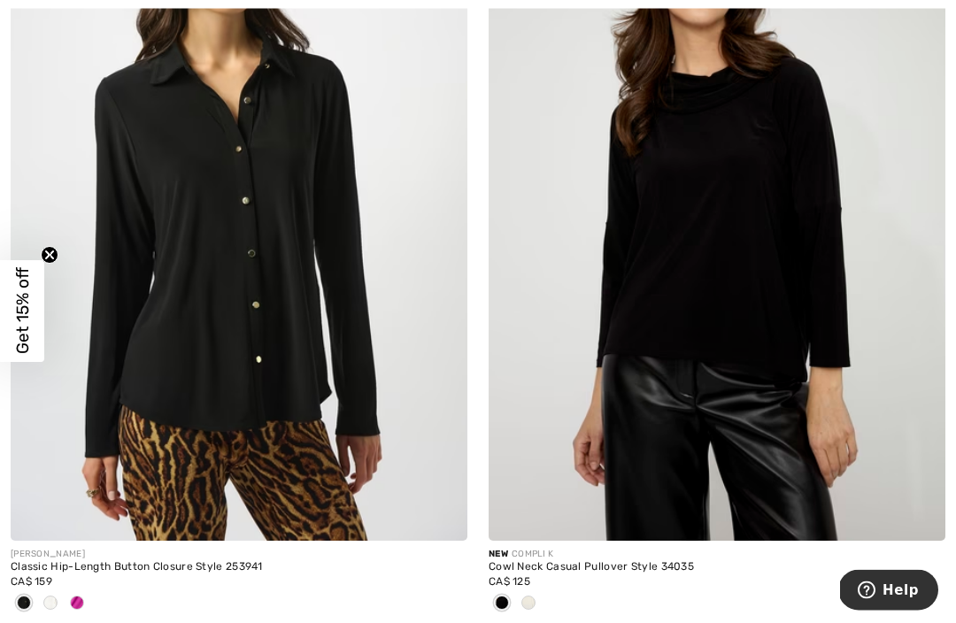
scroll to position [13811, 0]
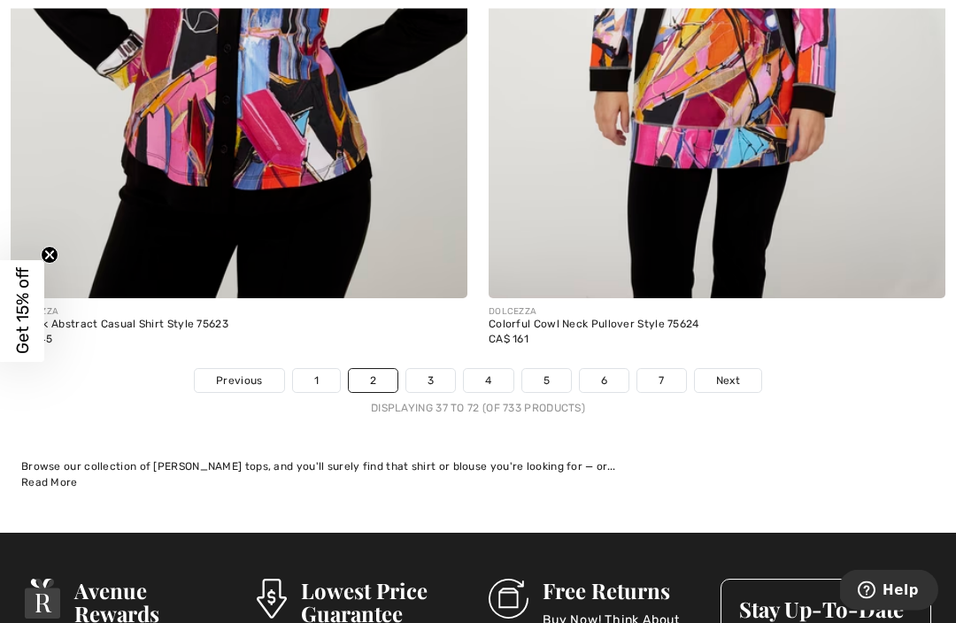
scroll to position [13850, 0]
click at [436, 370] on link "3" at bounding box center [430, 380] width 49 height 23
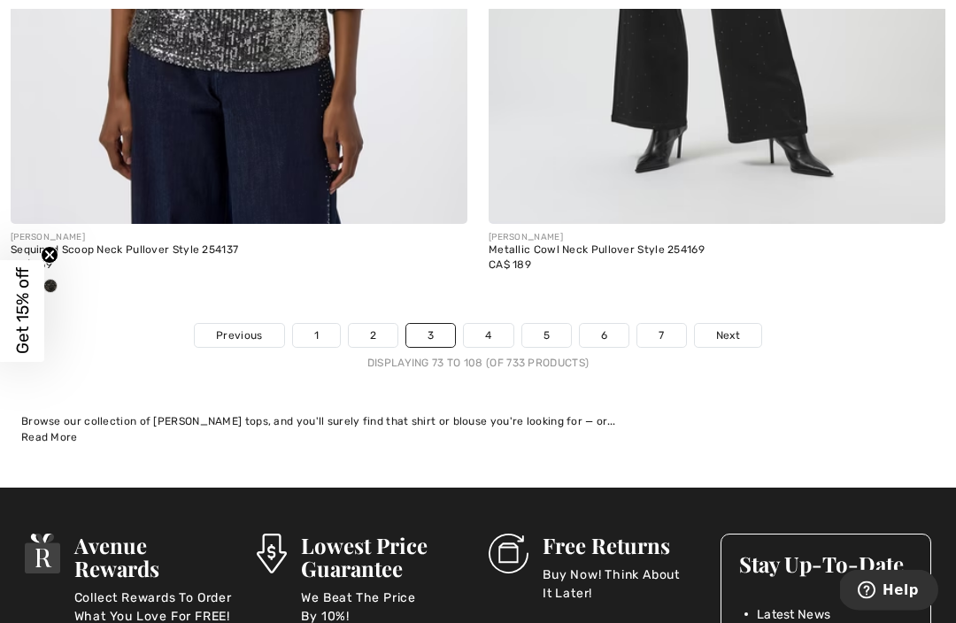
scroll to position [13999, 0]
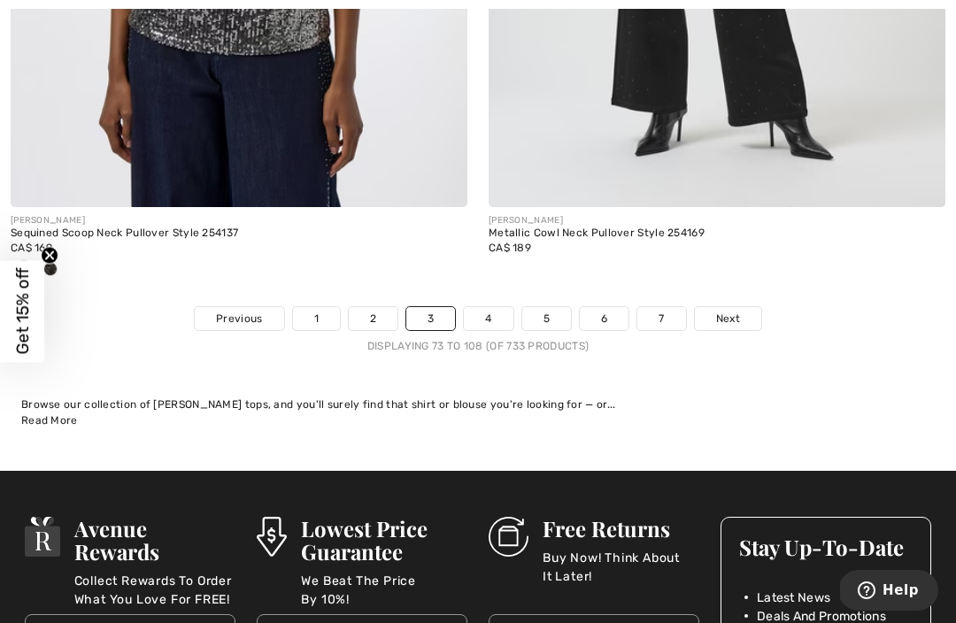
click at [483, 307] on link "4" at bounding box center [488, 318] width 49 height 23
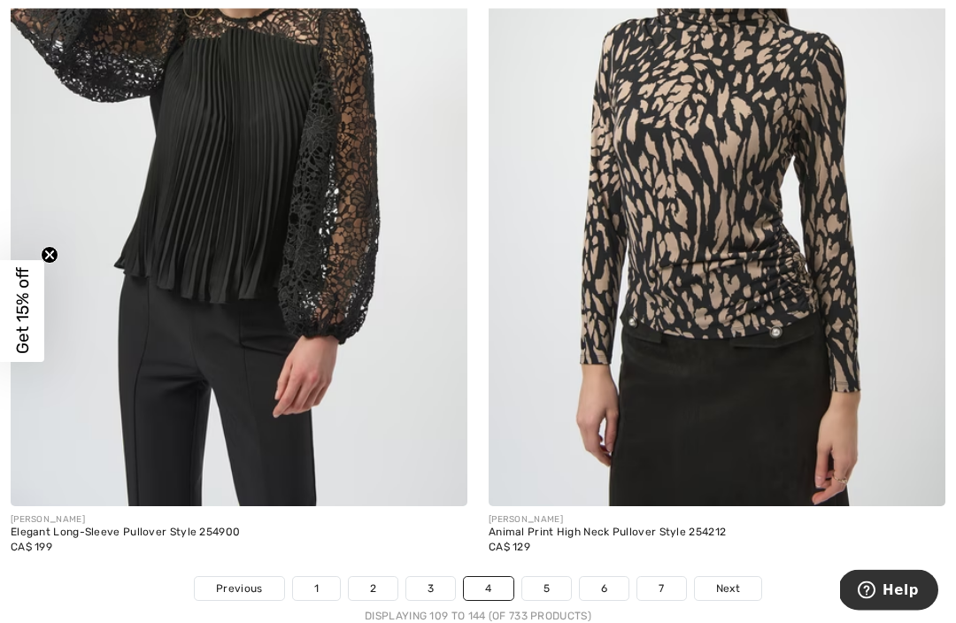
scroll to position [13827, 0]
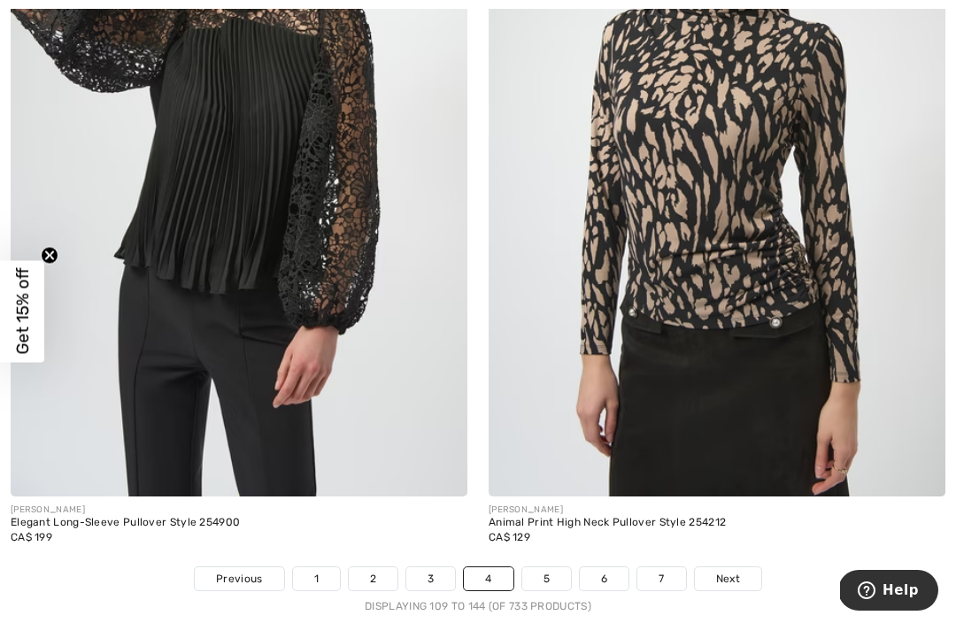
click at [543, 571] on link "5" at bounding box center [546, 578] width 49 height 23
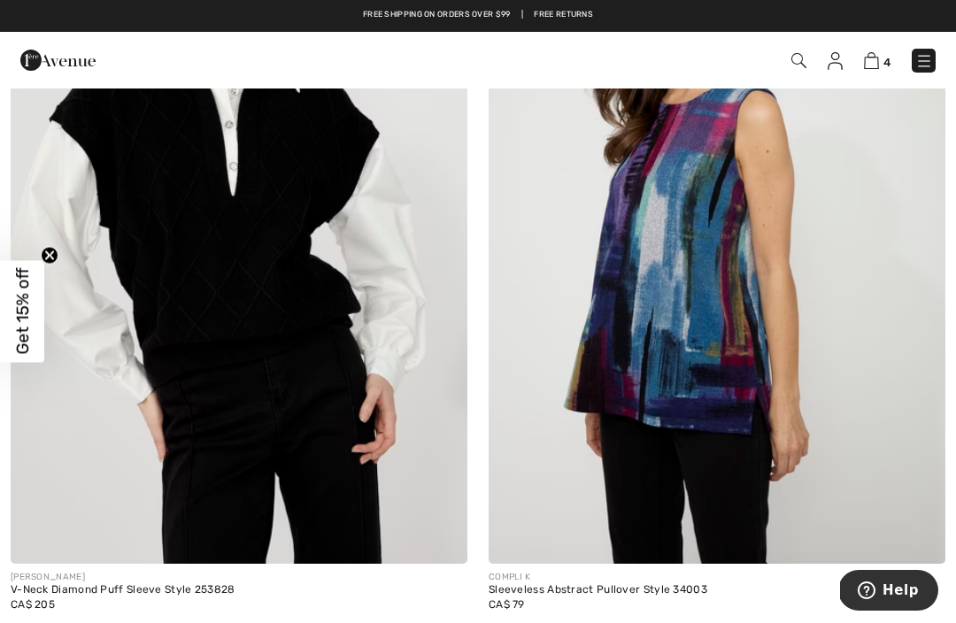
scroll to position [5801, 0]
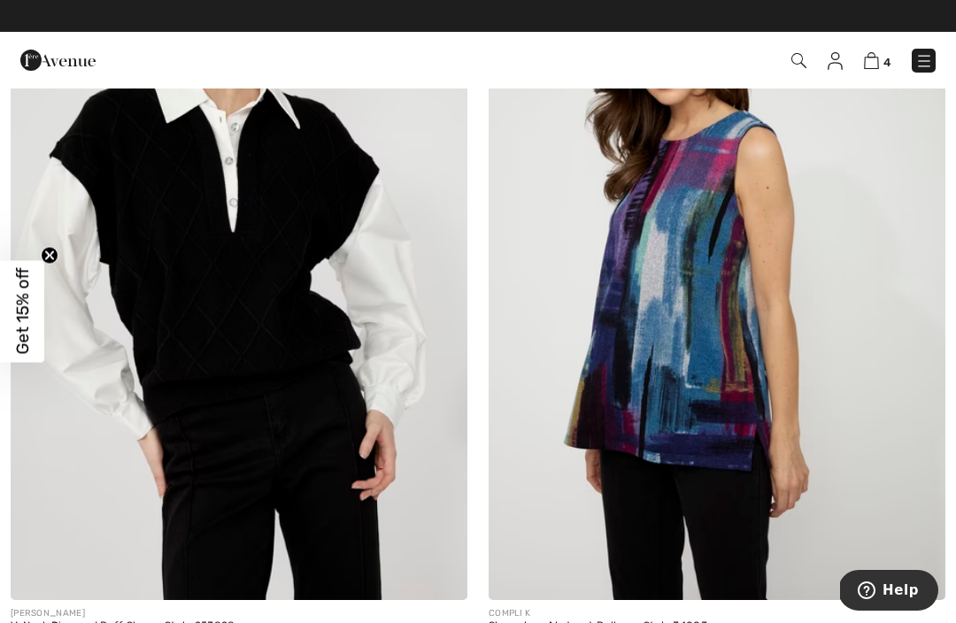
click at [682, 417] on img at bounding box center [717, 257] width 457 height 685
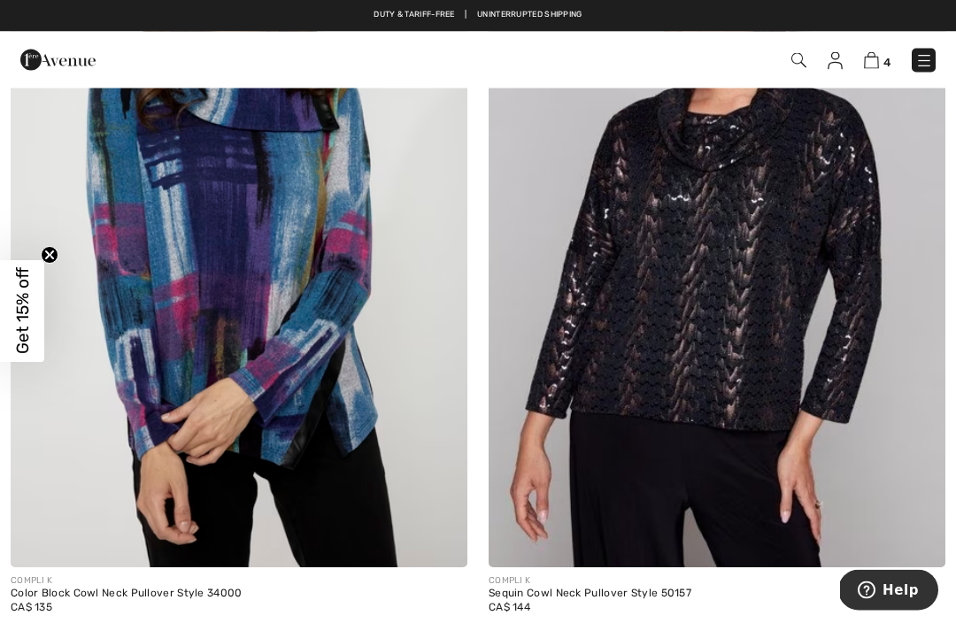
scroll to position [6577, 0]
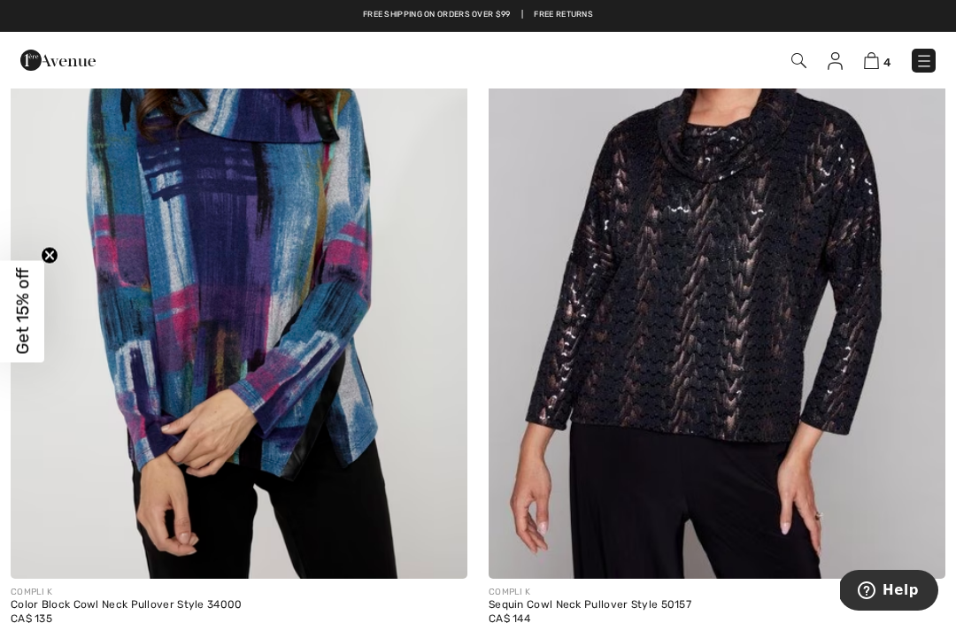
click at [316, 478] on img at bounding box center [239, 236] width 457 height 685
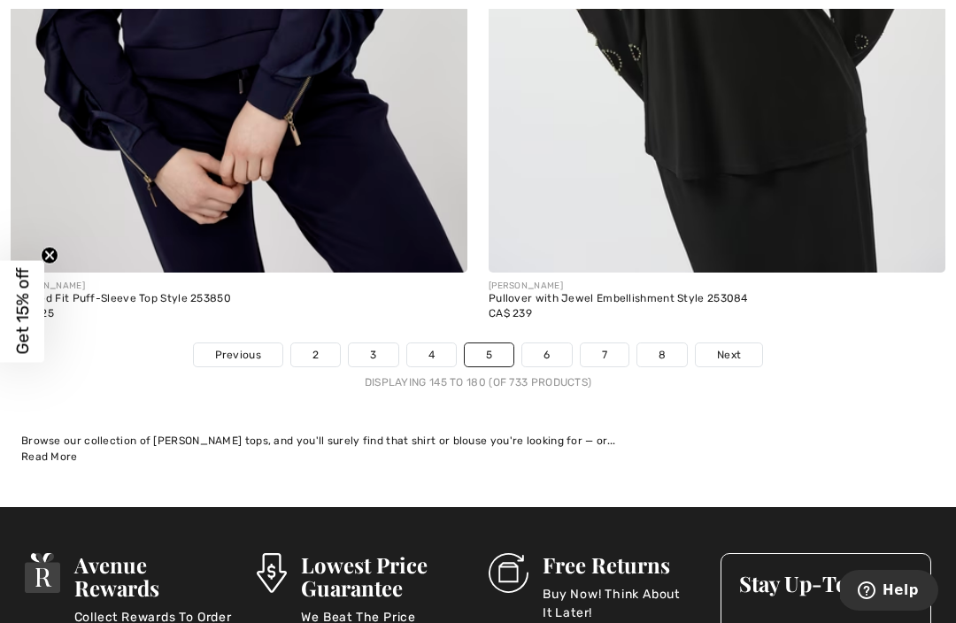
scroll to position [13947, 0]
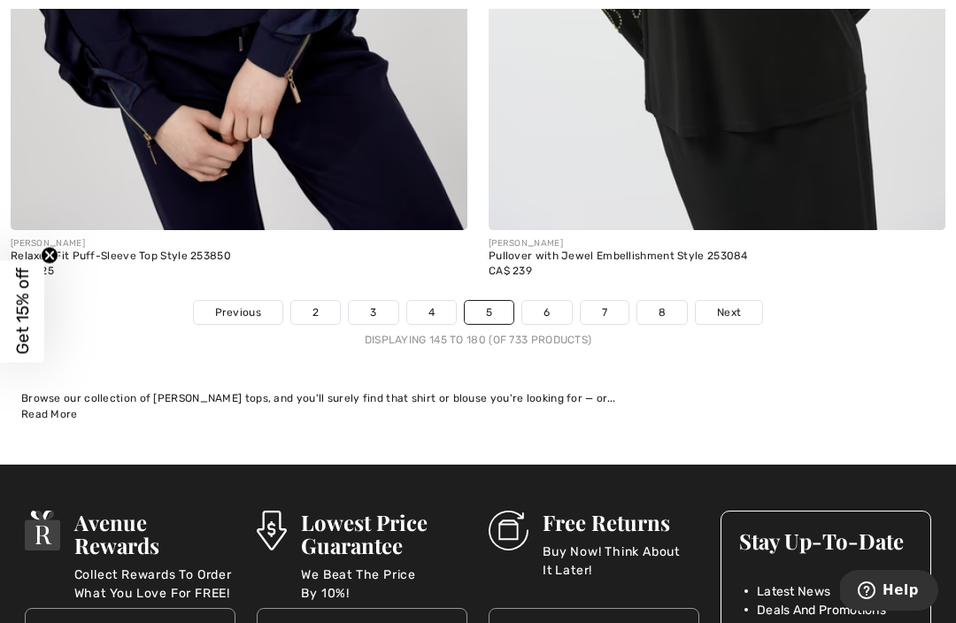
click at [544, 307] on link "6" at bounding box center [546, 312] width 49 height 23
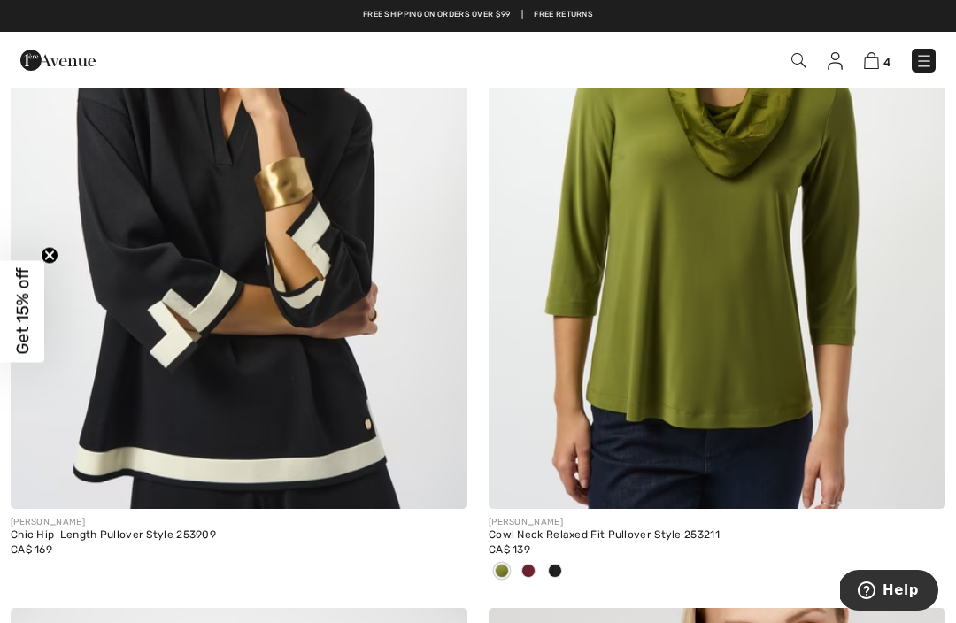
scroll to position [1183, 0]
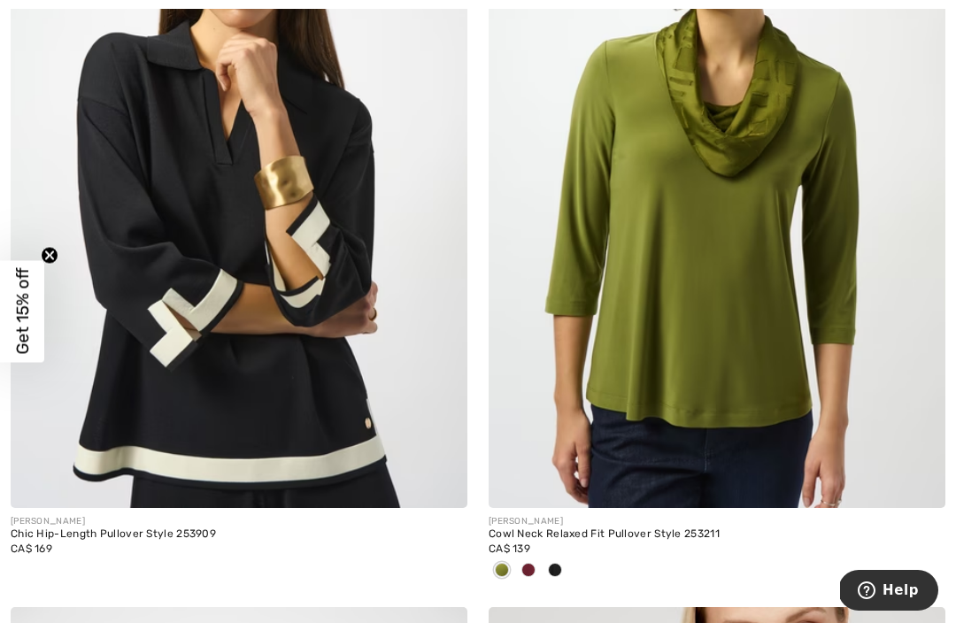
click at [683, 390] on img at bounding box center [717, 165] width 457 height 685
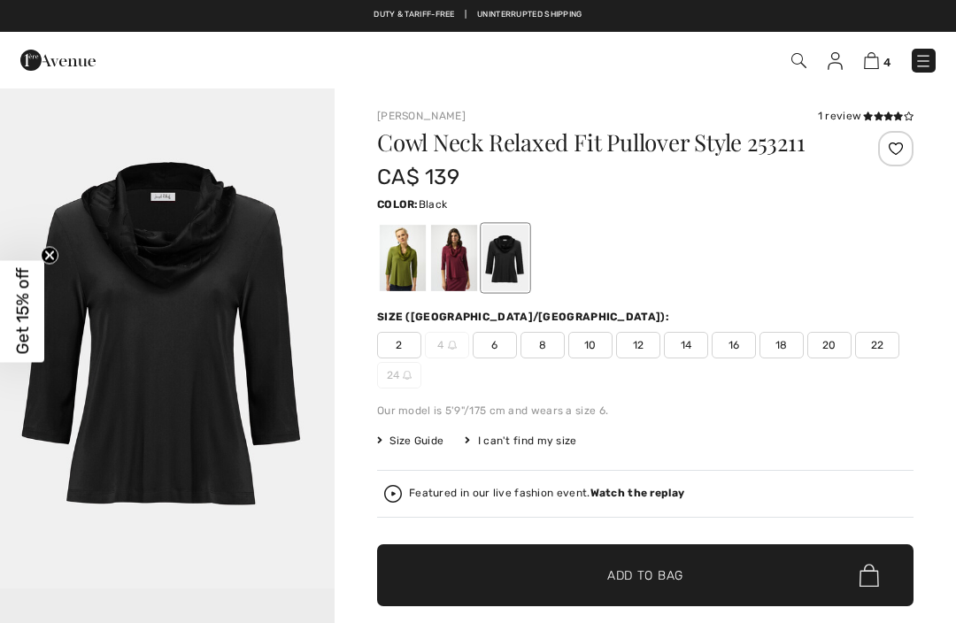
checkbox input "true"
click at [451, 243] on div at bounding box center [454, 258] width 46 height 66
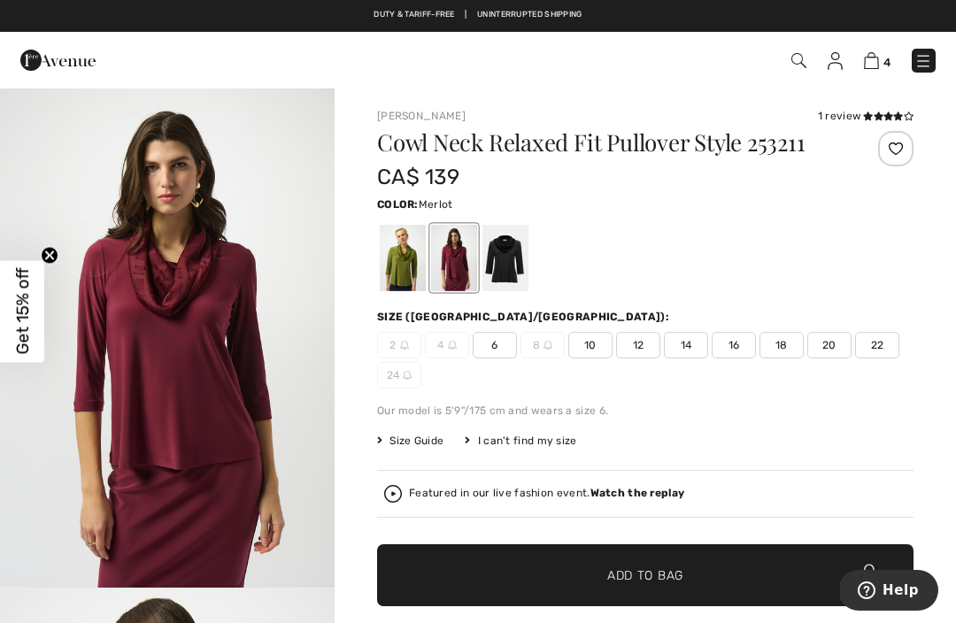
click at [687, 345] on span "14" at bounding box center [686, 345] width 44 height 27
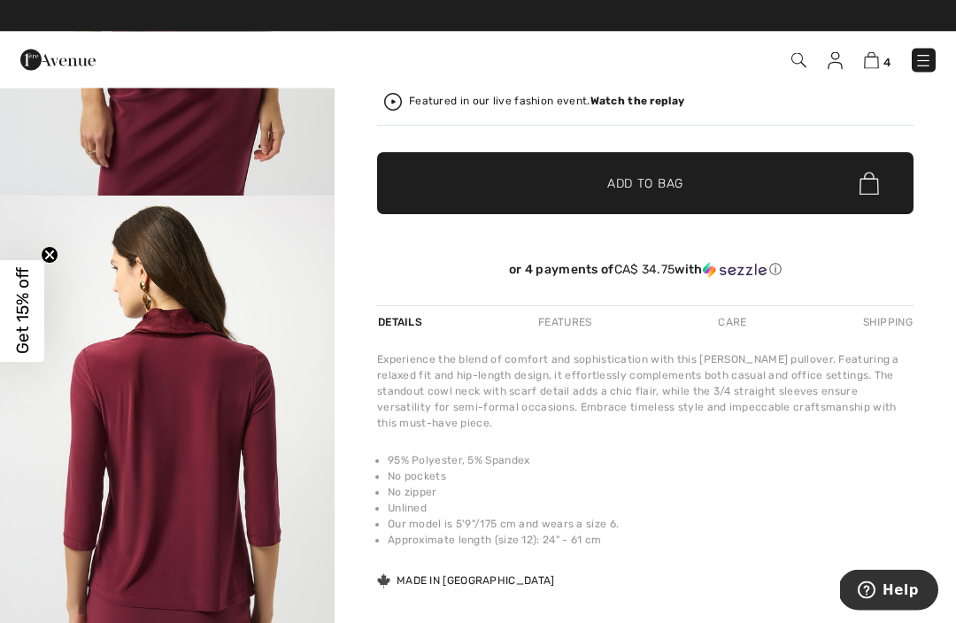
scroll to position [392, 0]
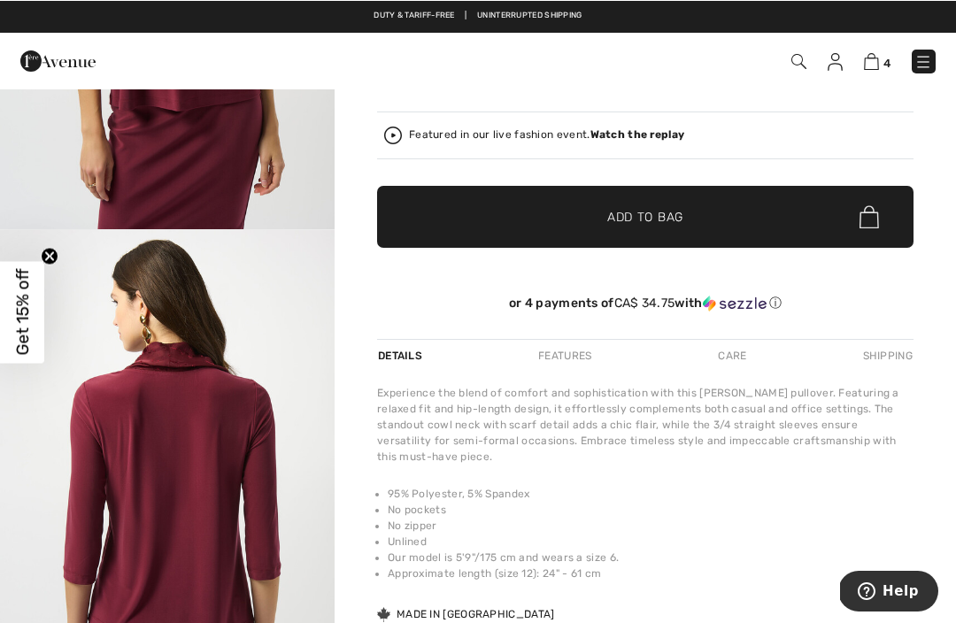
click at [572, 365] on div "Features" at bounding box center [564, 355] width 83 height 32
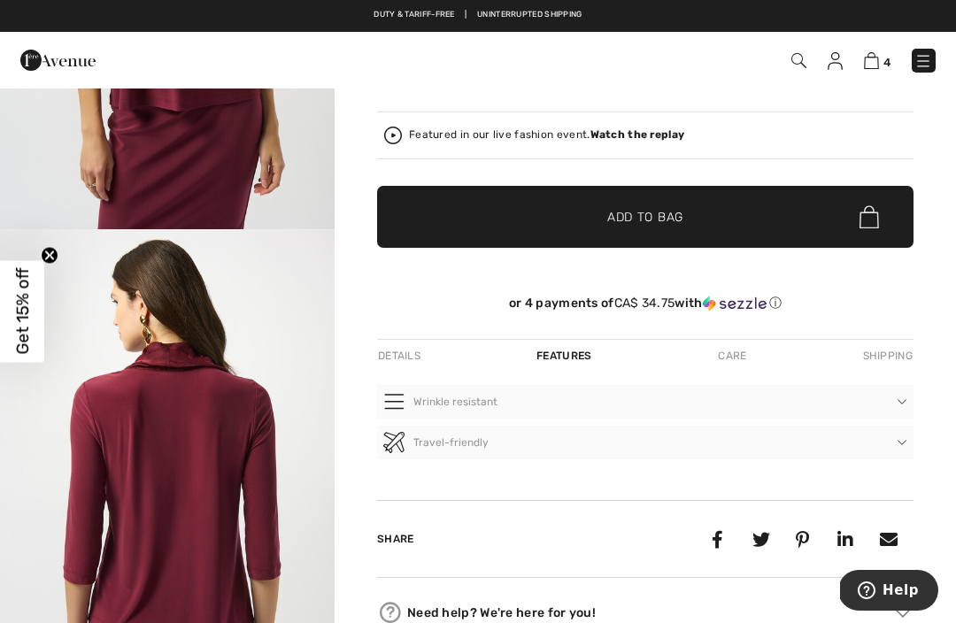
click at [398, 369] on div "Details" at bounding box center [401, 356] width 48 height 32
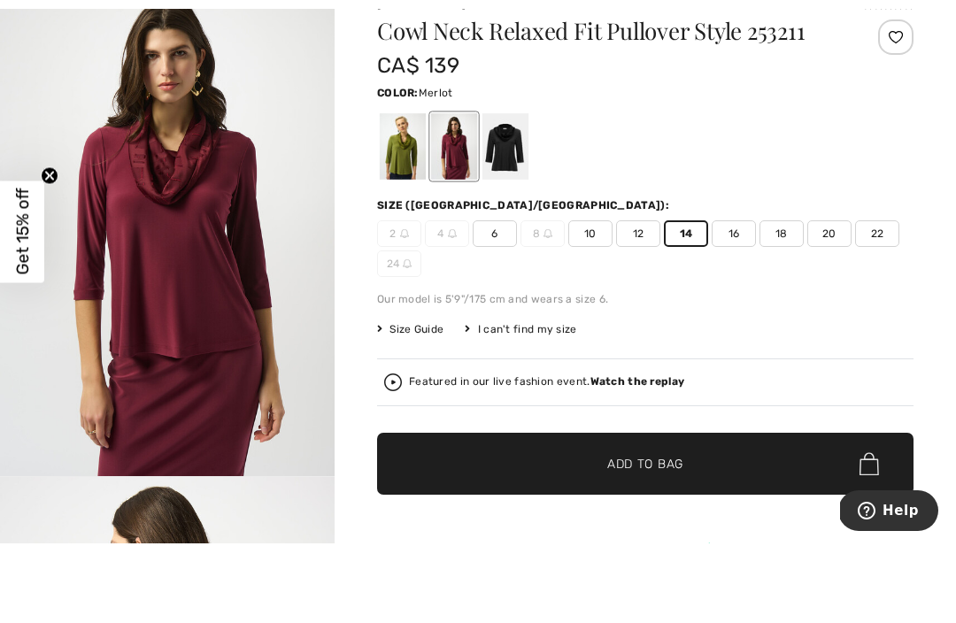
scroll to position [112, 0]
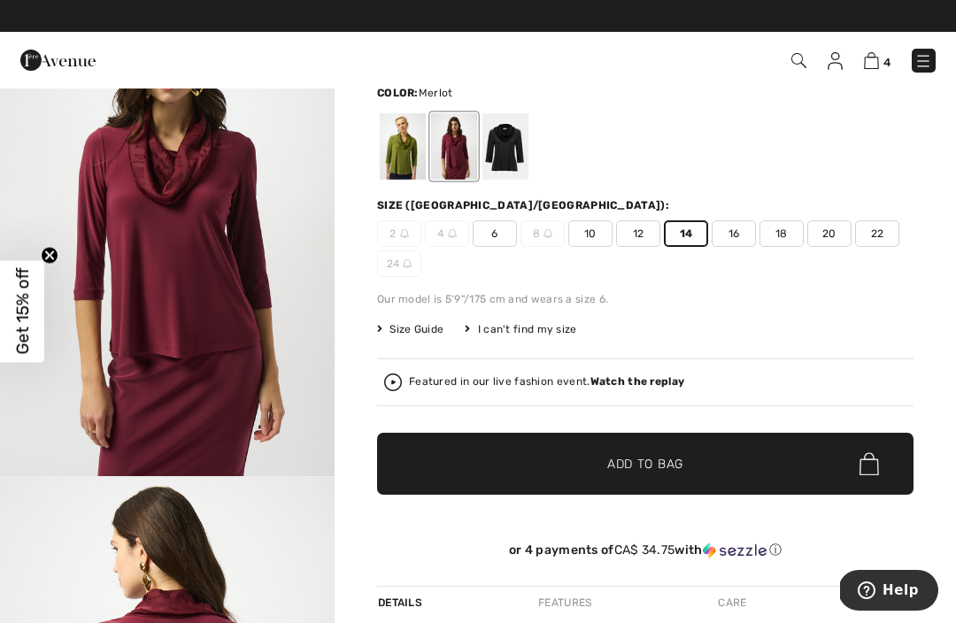
click at [651, 461] on span "Add to Bag" at bounding box center [645, 464] width 76 height 19
click at [736, 226] on span "16" at bounding box center [734, 233] width 44 height 27
click at [641, 462] on span "Add to Bag" at bounding box center [645, 464] width 76 height 19
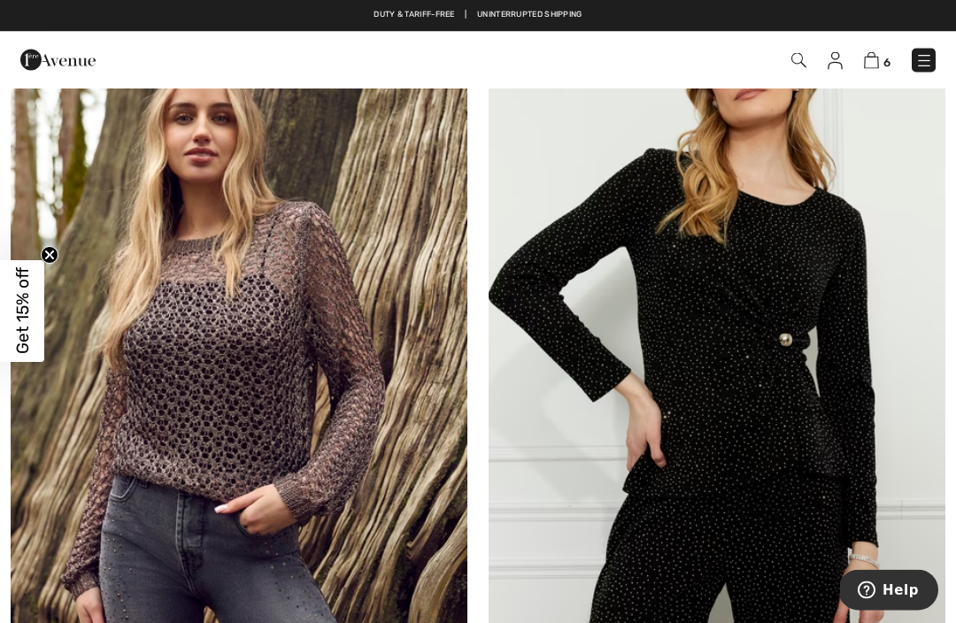
scroll to position [5046, 0]
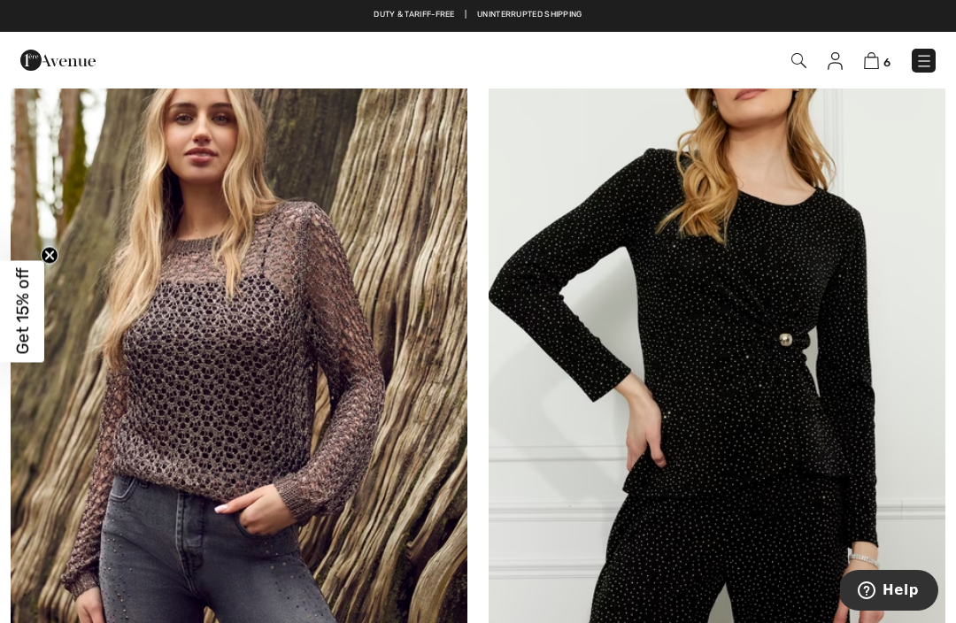
click at [722, 361] on img at bounding box center [717, 344] width 457 height 685
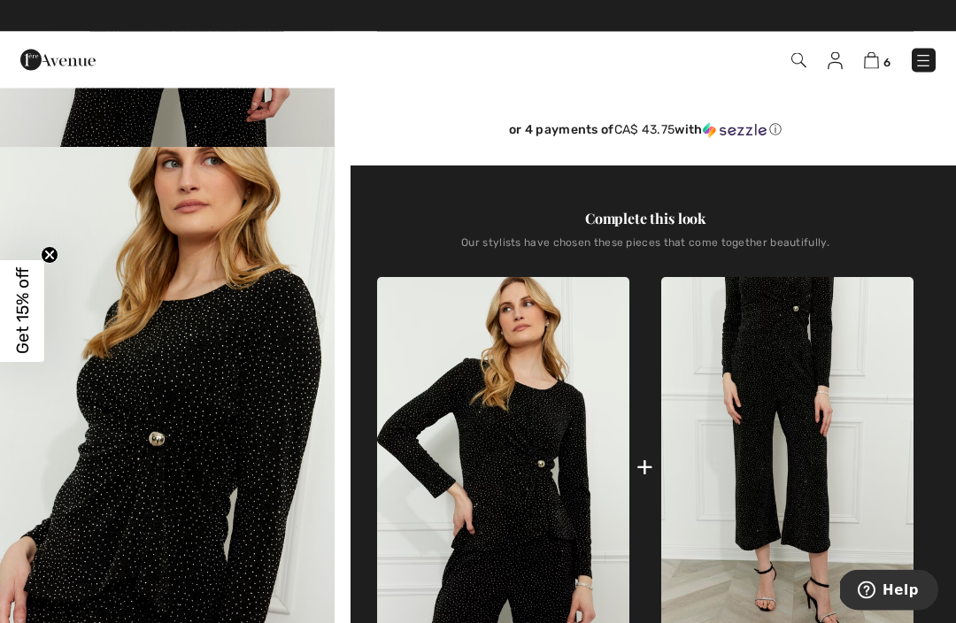
scroll to position [442, 0]
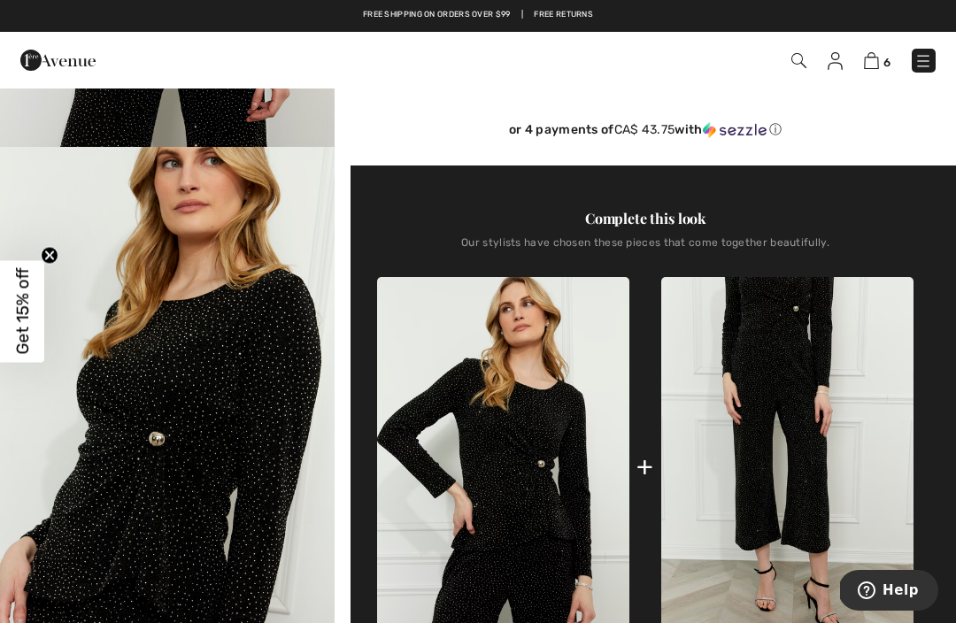
click at [262, 375] on img "2 / 4" at bounding box center [167, 398] width 335 height 502
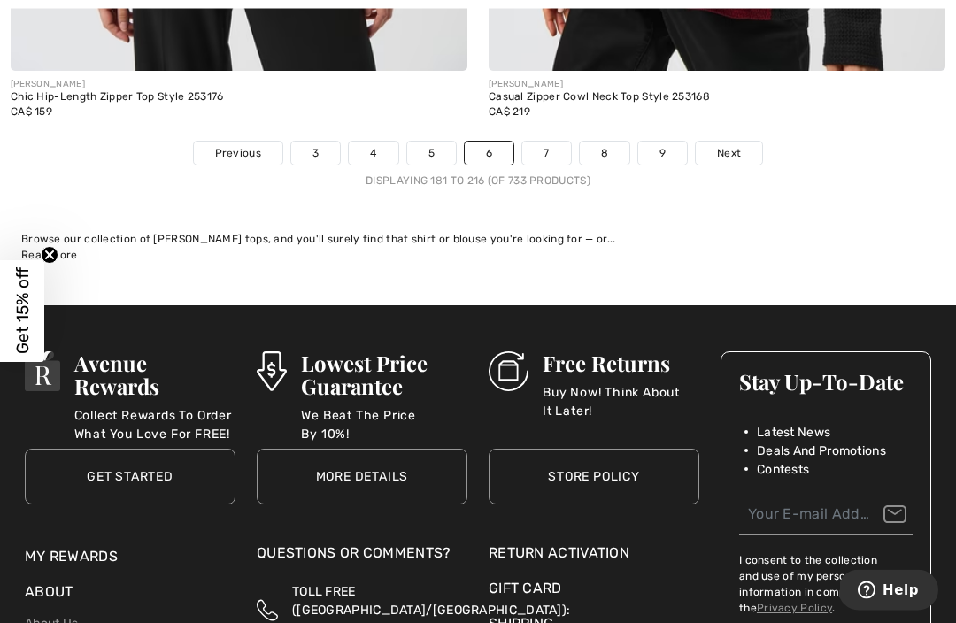
scroll to position [14223, 0]
click at [543, 142] on link "7" at bounding box center [546, 153] width 48 height 23
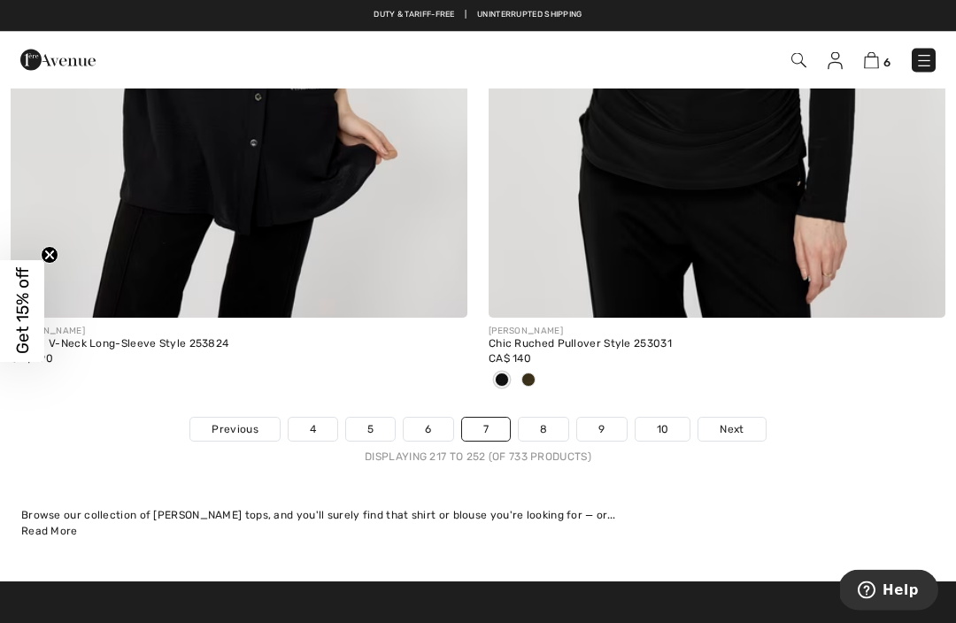
scroll to position [13859, 0]
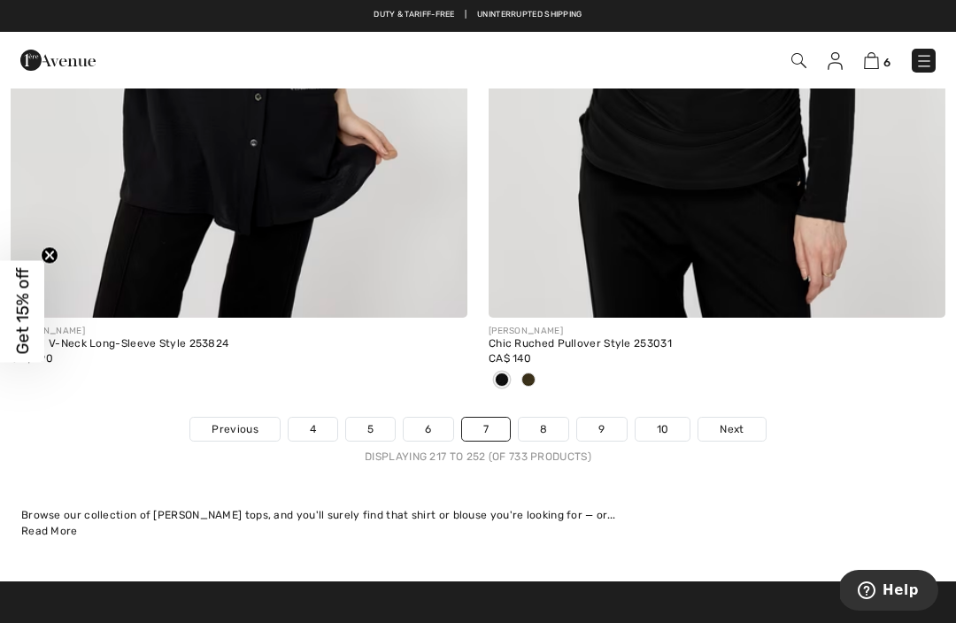
click at [548, 418] on link "8" at bounding box center [544, 429] width 50 height 23
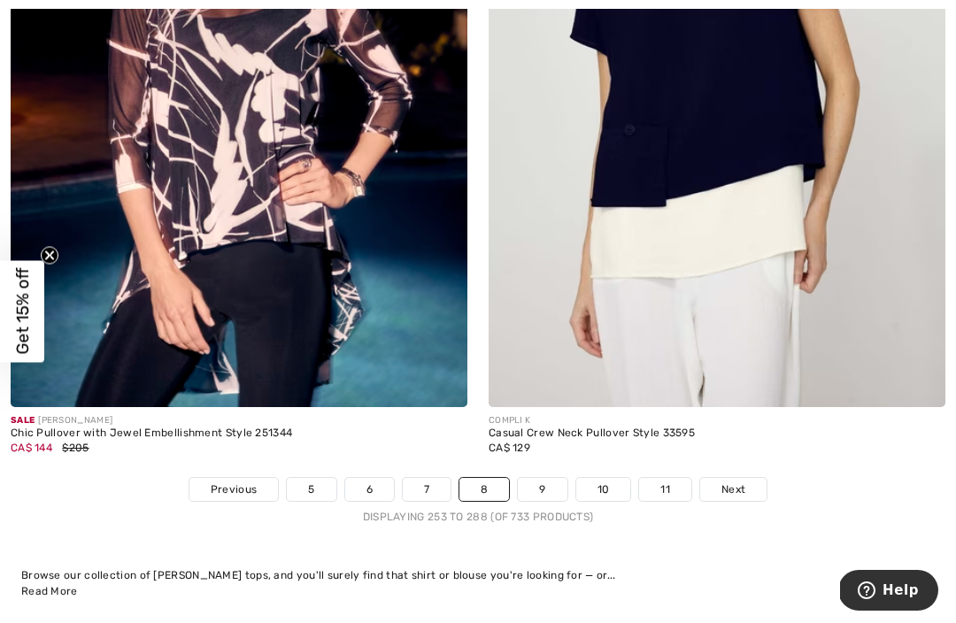
scroll to position [13839, 0]
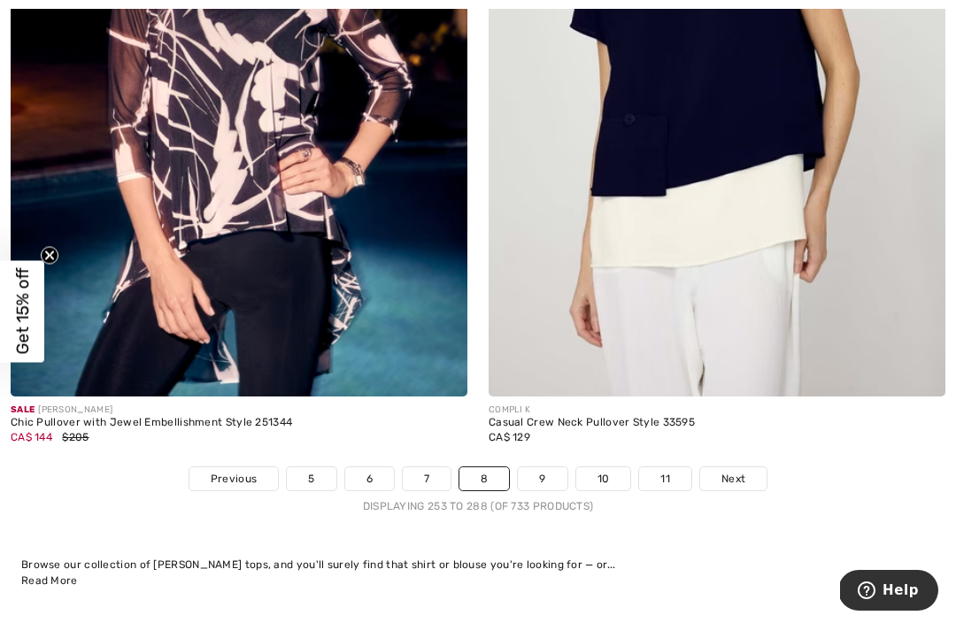
click at [541, 469] on link "9" at bounding box center [542, 478] width 49 height 23
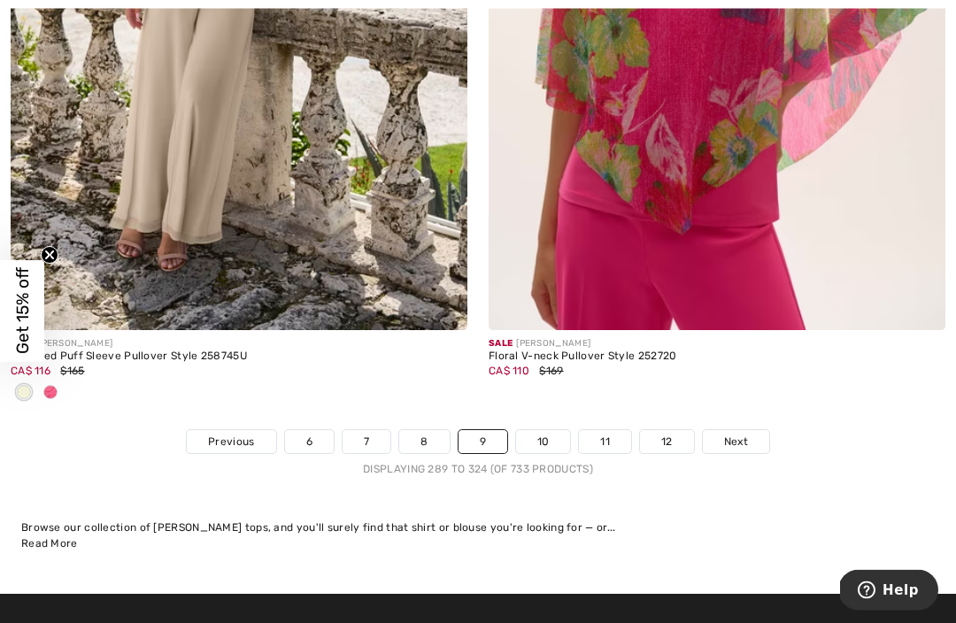
scroll to position [13935, 0]
click at [541, 430] on link "10" at bounding box center [543, 441] width 55 height 23
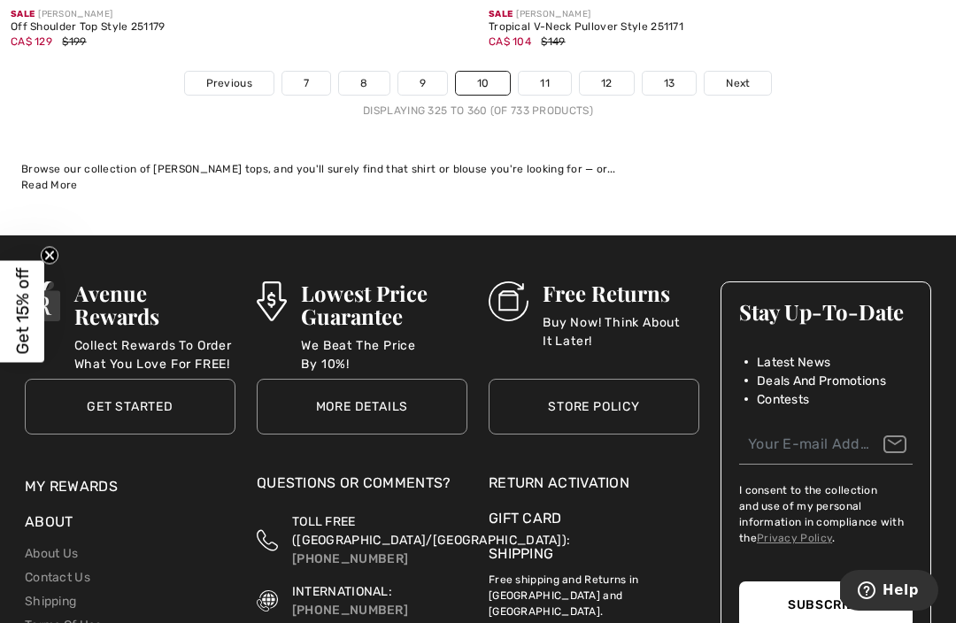
scroll to position [14303, 0]
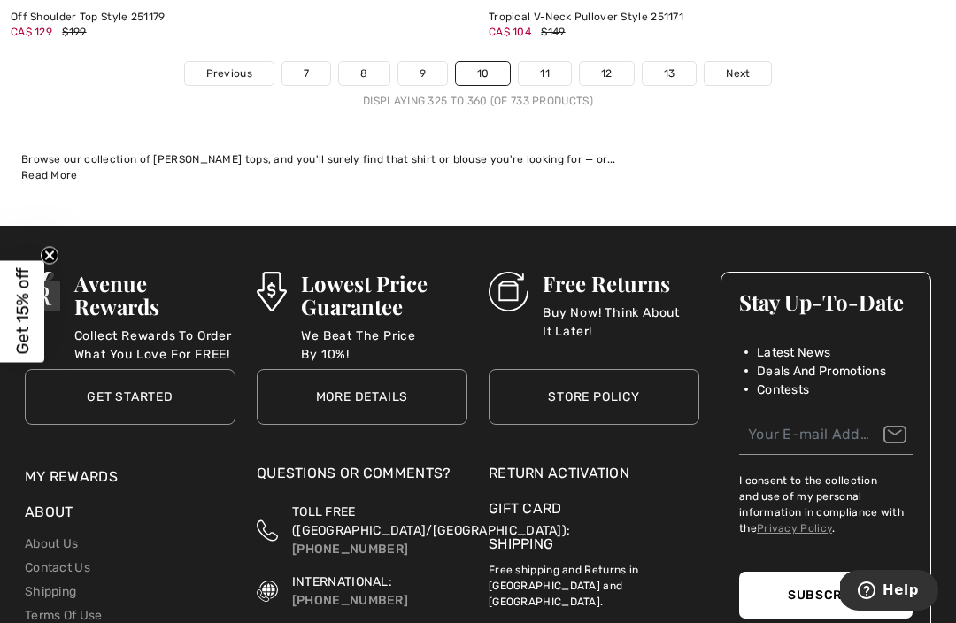
click at [549, 62] on link "11" at bounding box center [545, 73] width 52 height 23
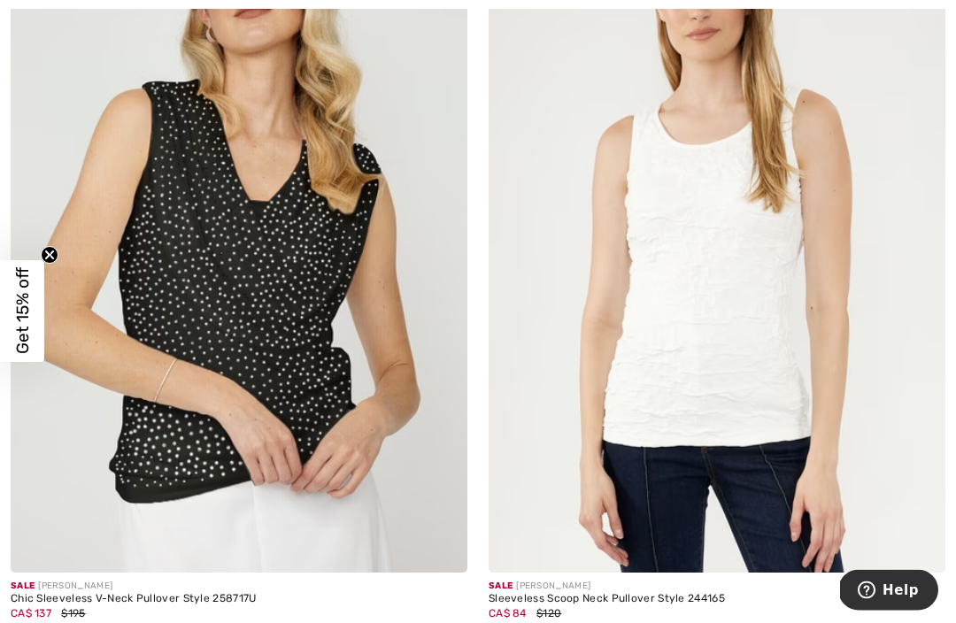
scroll to position [8877, 0]
click at [335, 304] on img at bounding box center [239, 230] width 457 height 685
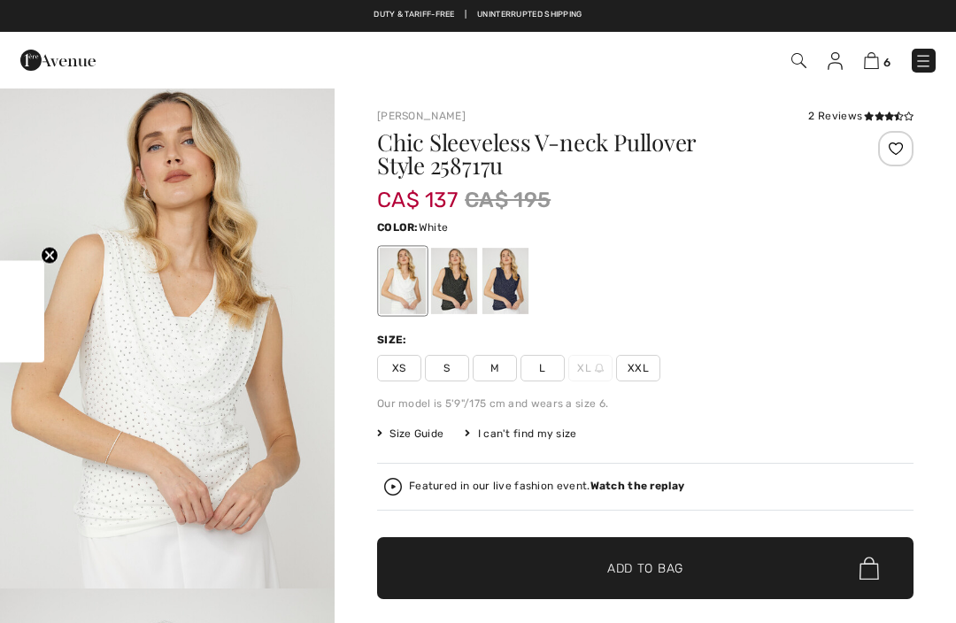
checkbox input "true"
click at [459, 294] on div at bounding box center [454, 281] width 46 height 66
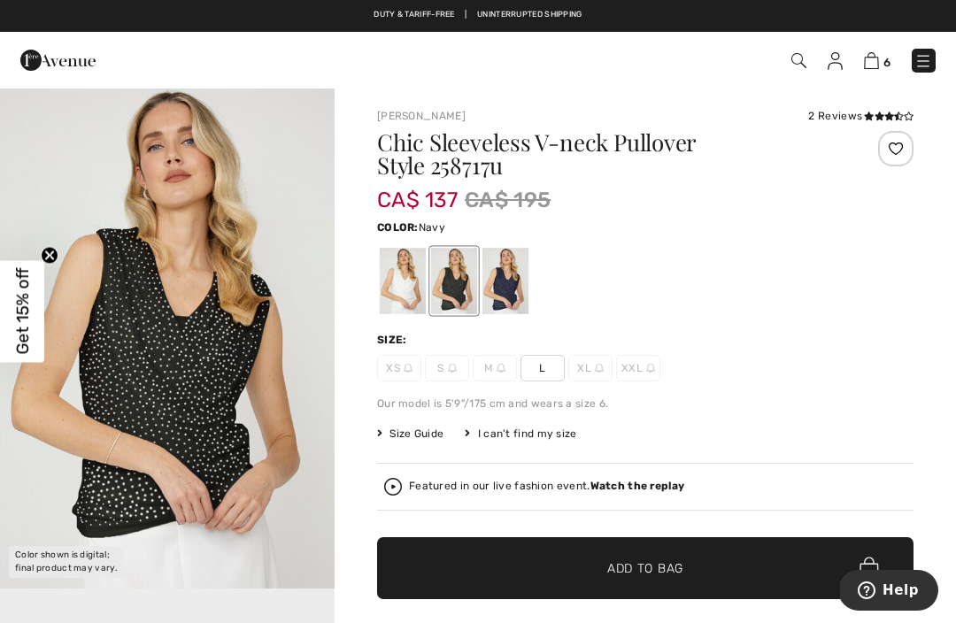
click at [515, 281] on div at bounding box center [505, 281] width 46 height 66
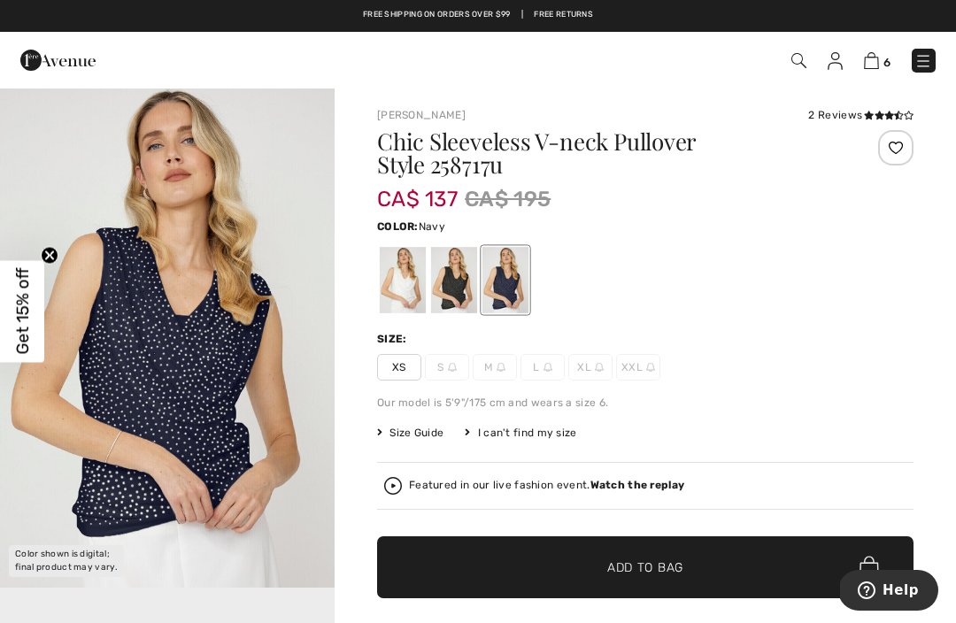
scroll to position [5, 0]
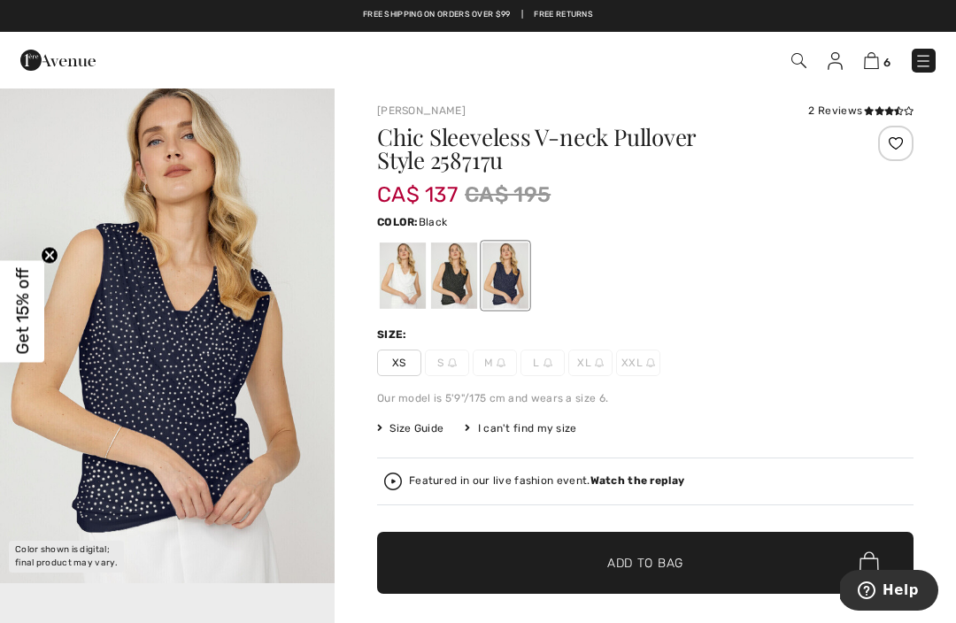
click at [459, 287] on div at bounding box center [454, 276] width 46 height 66
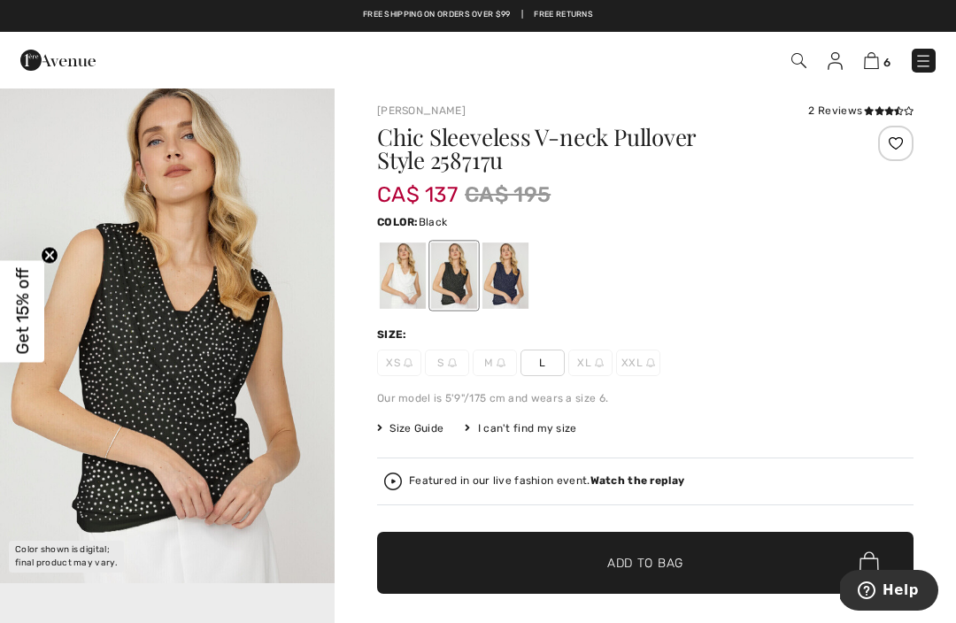
click at [456, 285] on div at bounding box center [454, 276] width 46 height 66
click at [513, 275] on div at bounding box center [505, 276] width 46 height 66
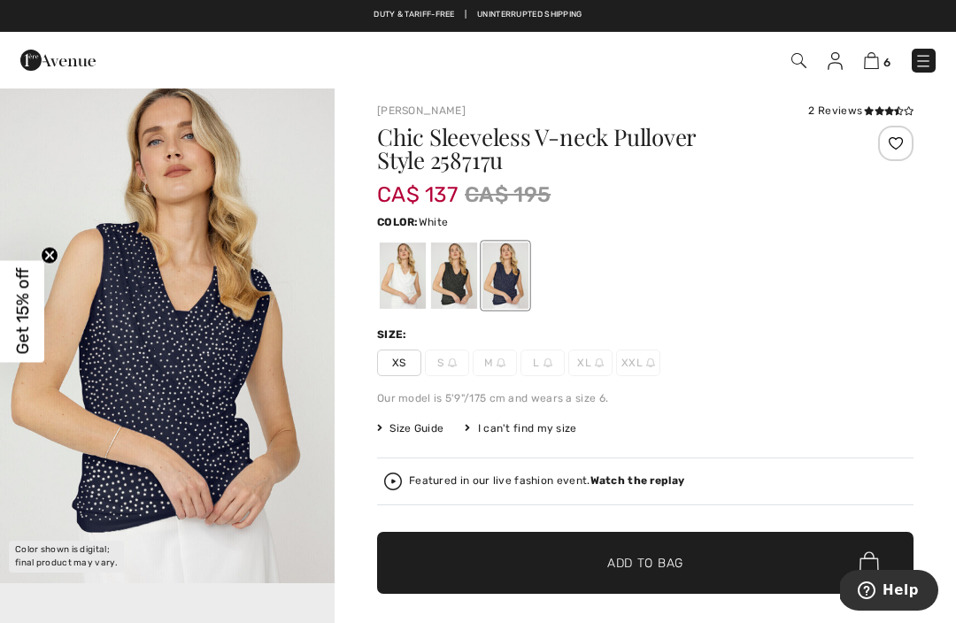
click at [405, 271] on div at bounding box center [403, 276] width 46 height 66
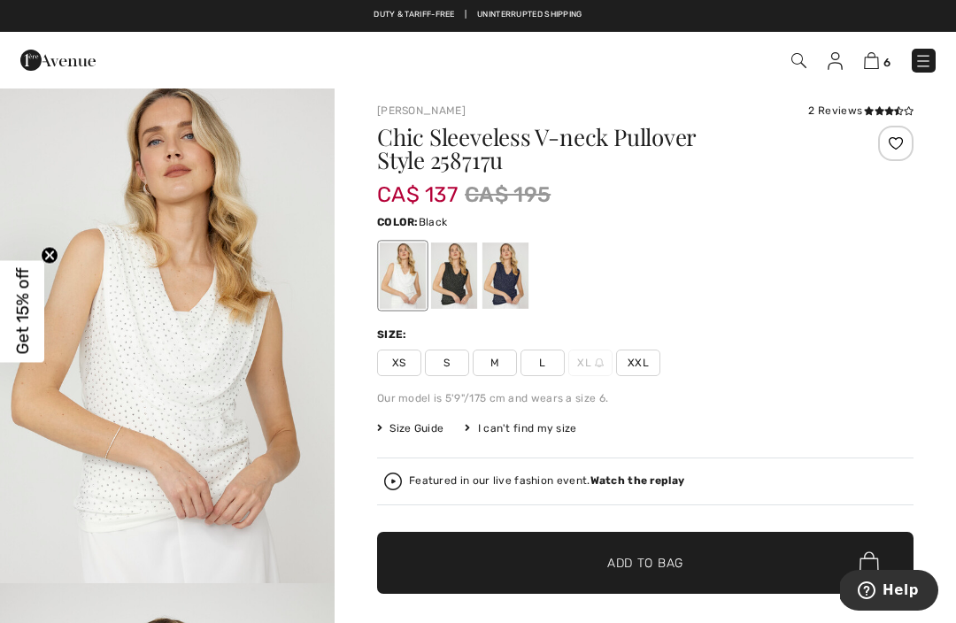
click at [460, 289] on div at bounding box center [454, 276] width 46 height 66
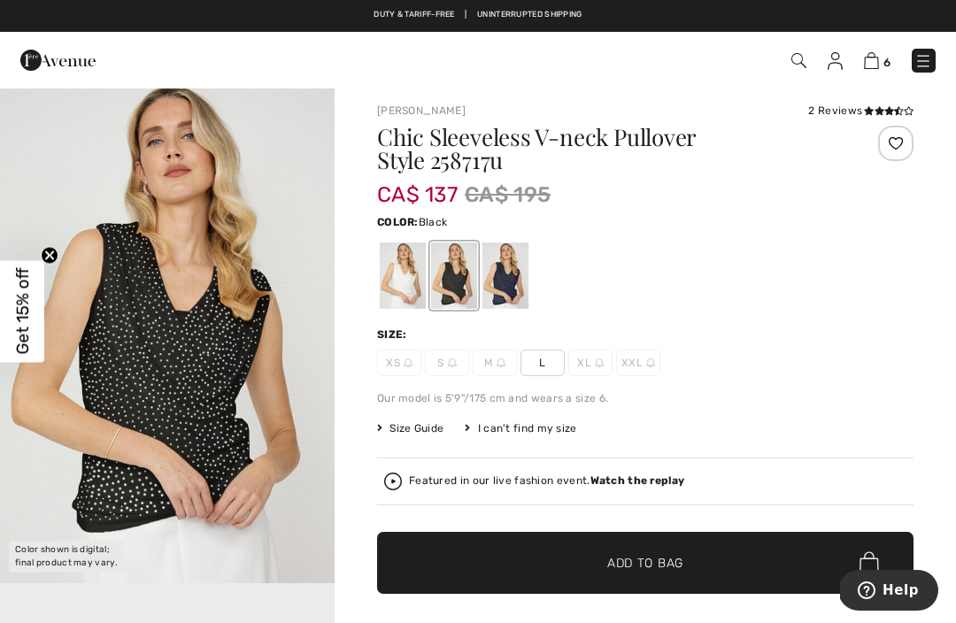
click at [512, 295] on div at bounding box center [505, 276] width 46 height 66
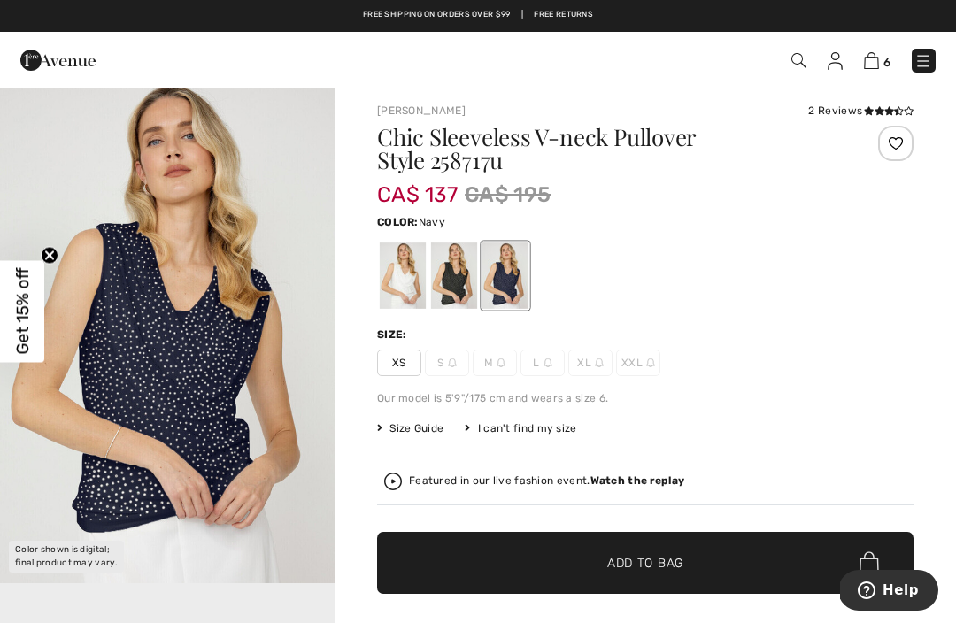
scroll to position [0, 0]
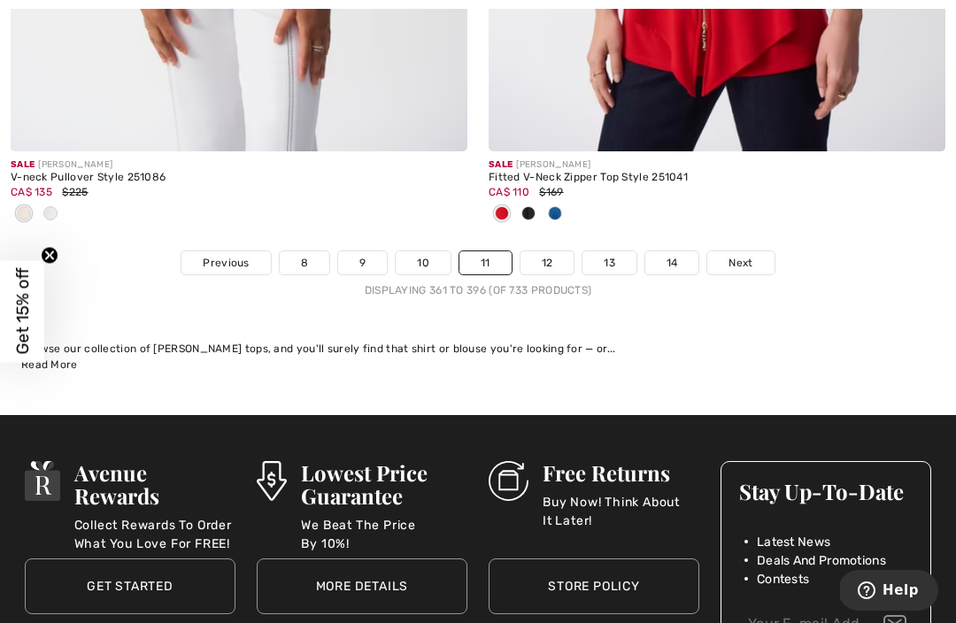
scroll to position [14169, 0]
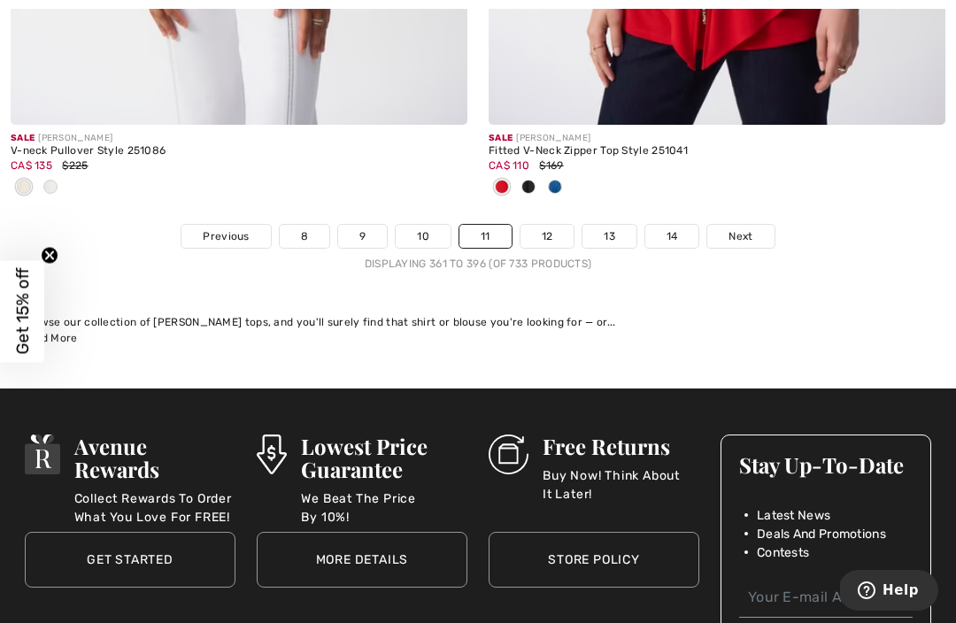
click at [550, 232] on link "12" at bounding box center [547, 236] width 54 height 23
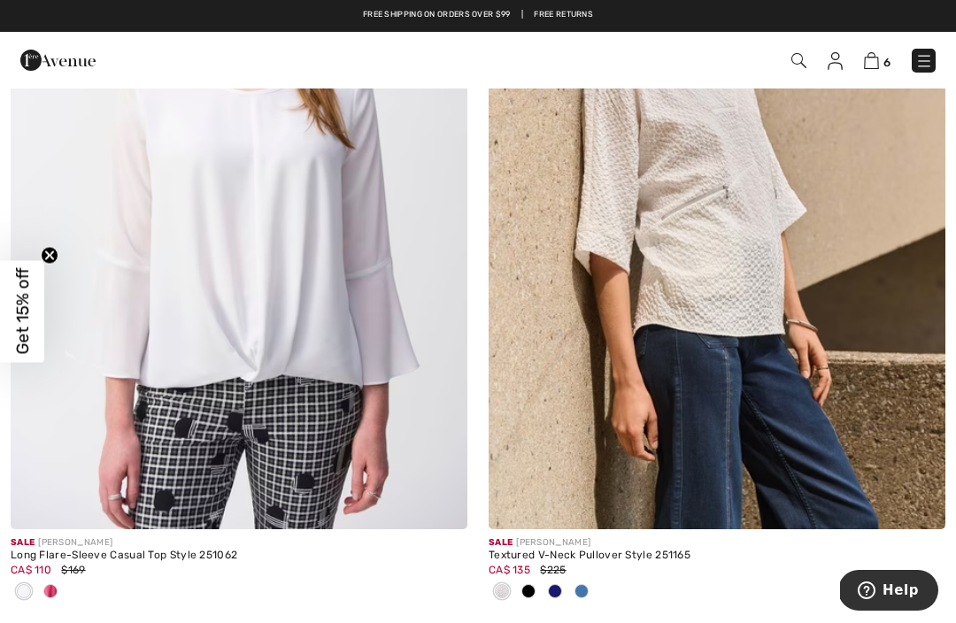
scroll to position [2730, 0]
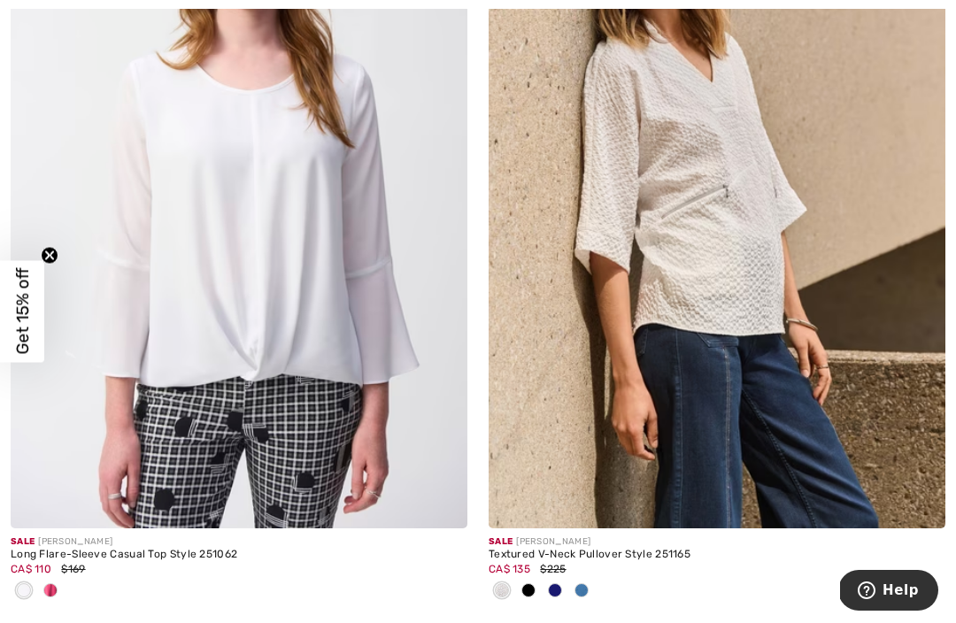
click at [584, 589] on span at bounding box center [581, 590] width 14 height 14
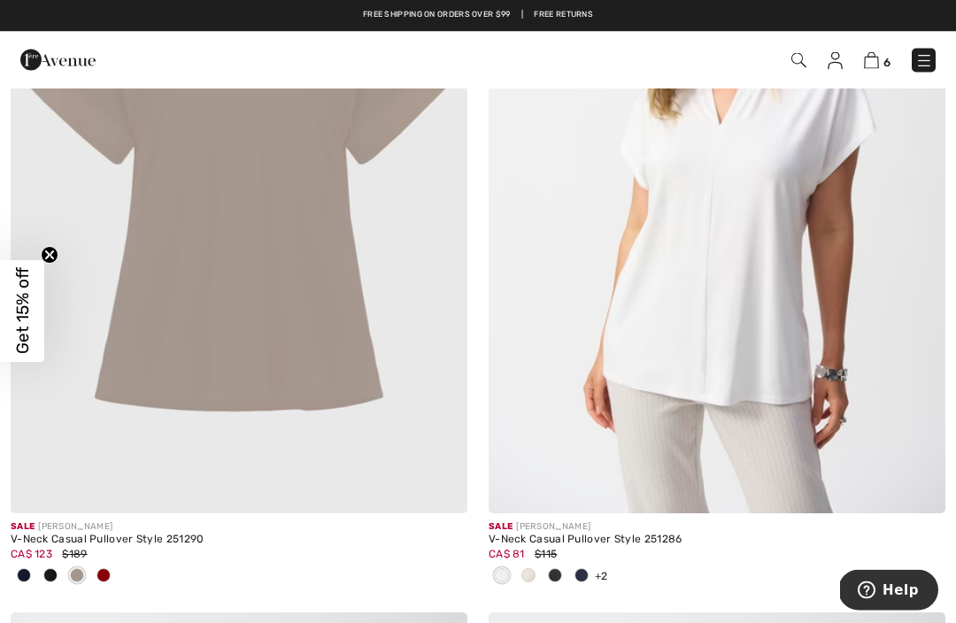
scroll to position [5989, 0]
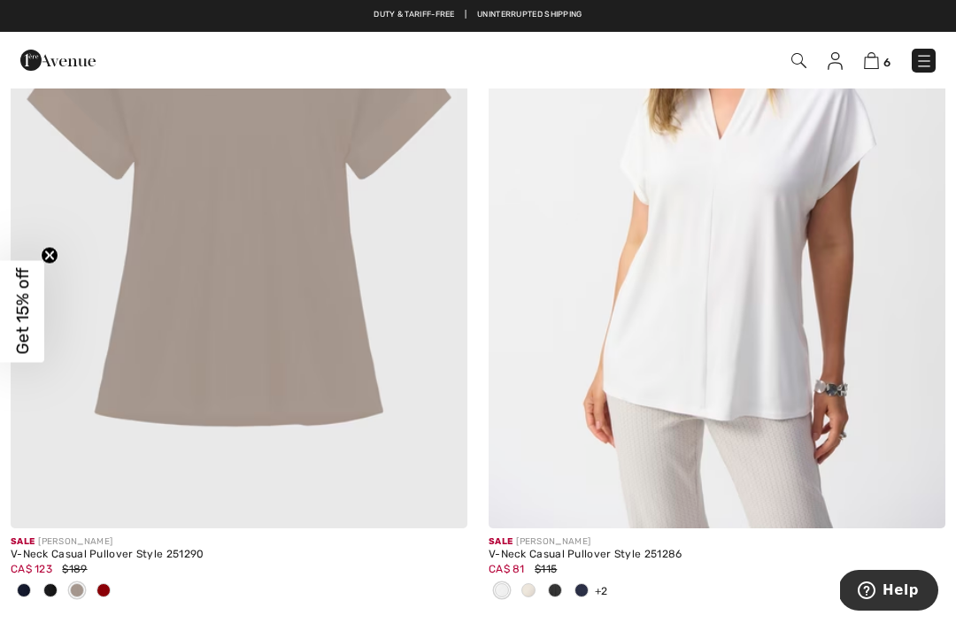
click at [601, 595] on div "+2 6 Colors" at bounding box center [717, 591] width 457 height 29
click at [722, 380] on img at bounding box center [717, 185] width 457 height 685
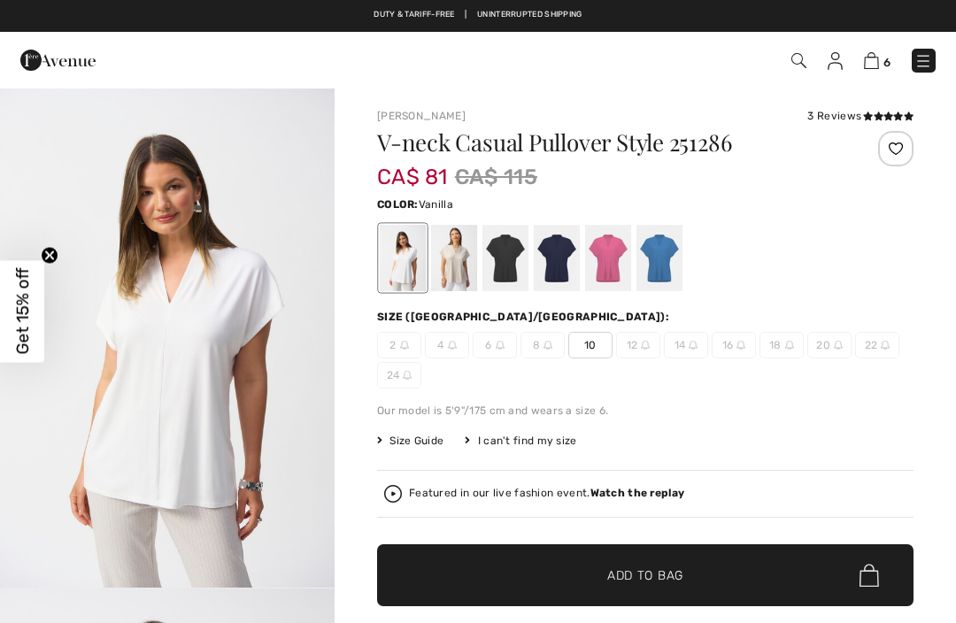
checkbox input "true"
click at [664, 271] on div at bounding box center [659, 258] width 46 height 66
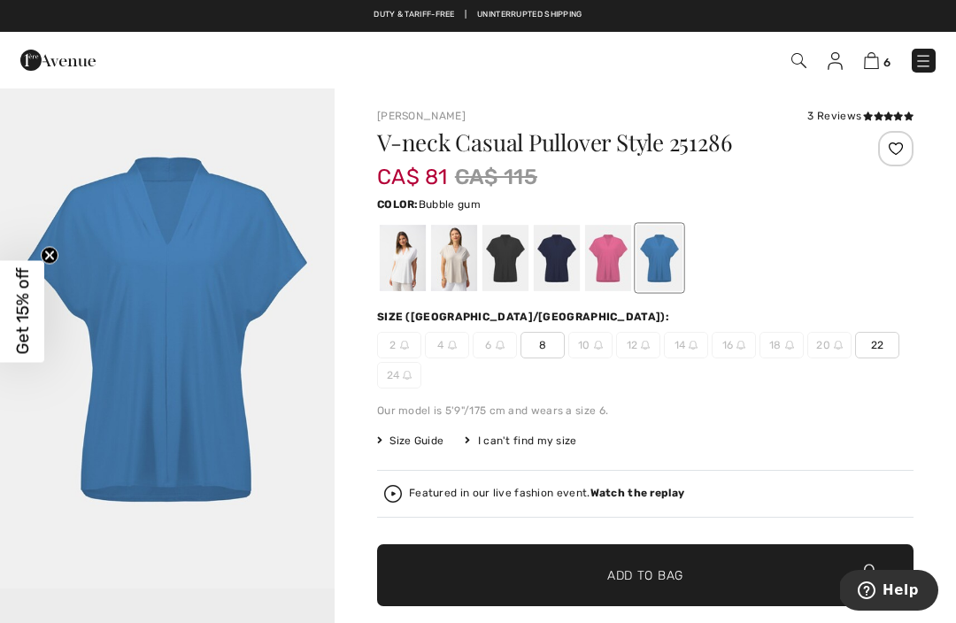
click at [608, 268] on div at bounding box center [608, 258] width 46 height 66
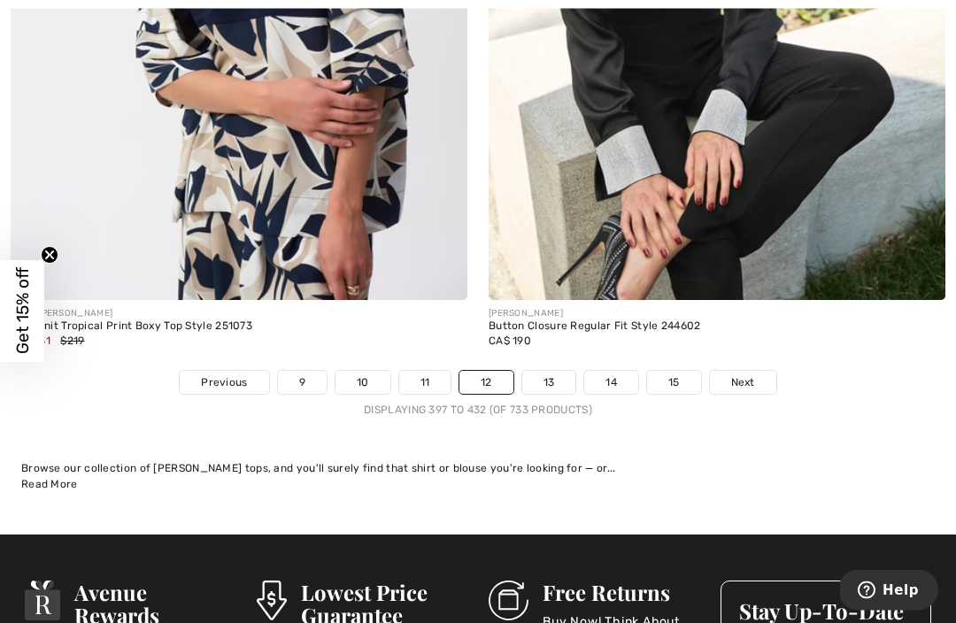
scroll to position [14166, 0]
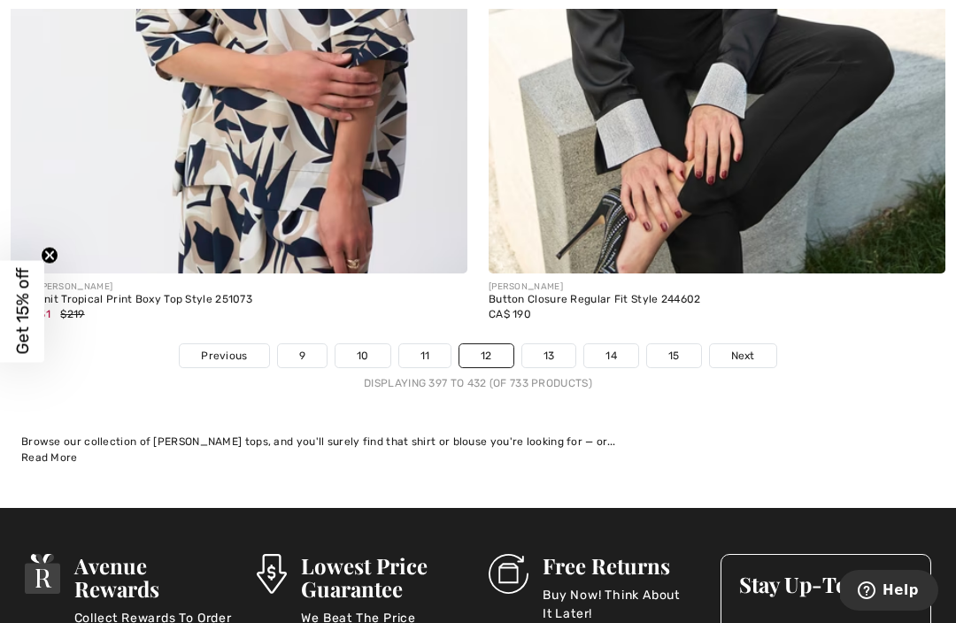
click at [550, 352] on link "13" at bounding box center [549, 355] width 54 height 23
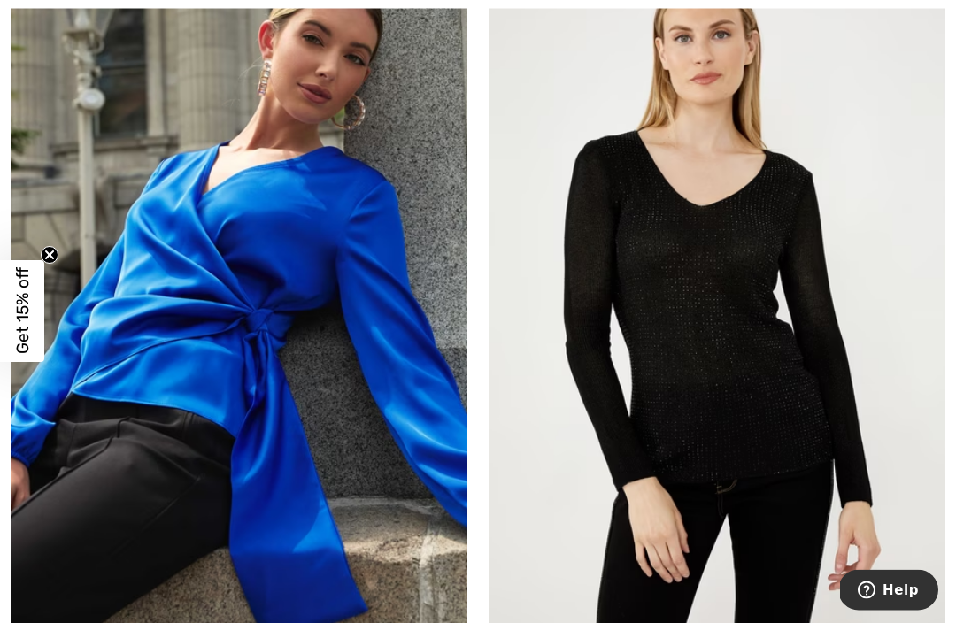
scroll to position [2591, 0]
click at [373, 528] on img at bounding box center [239, 295] width 457 height 685
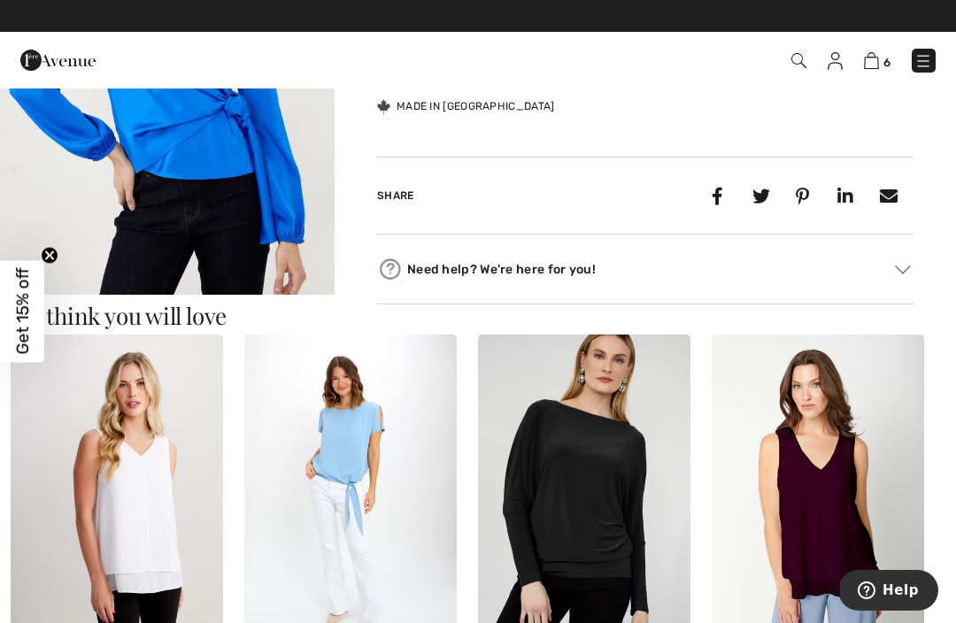
scroll to position [764, 0]
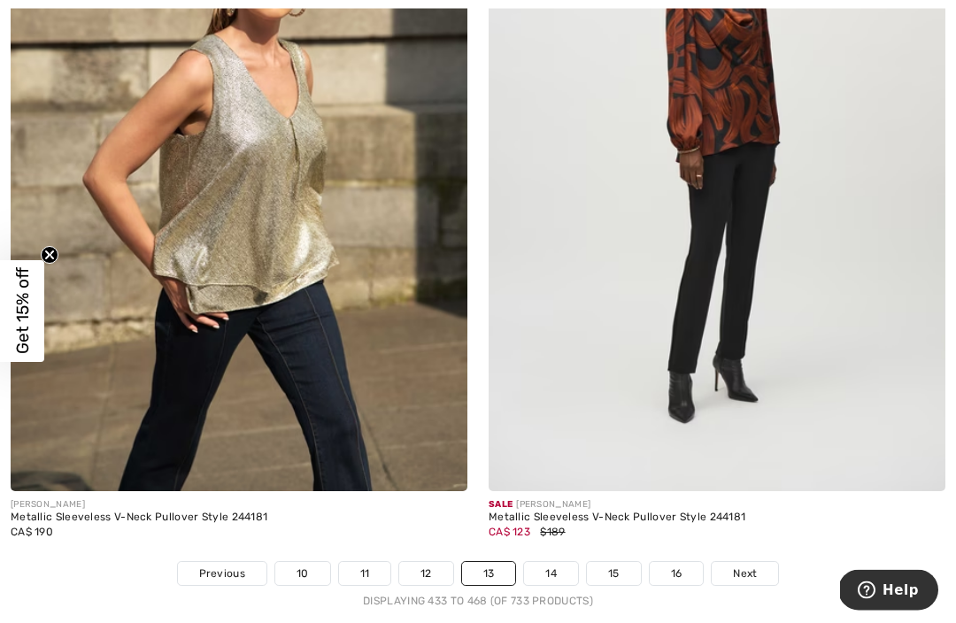
scroll to position [13844, 0]
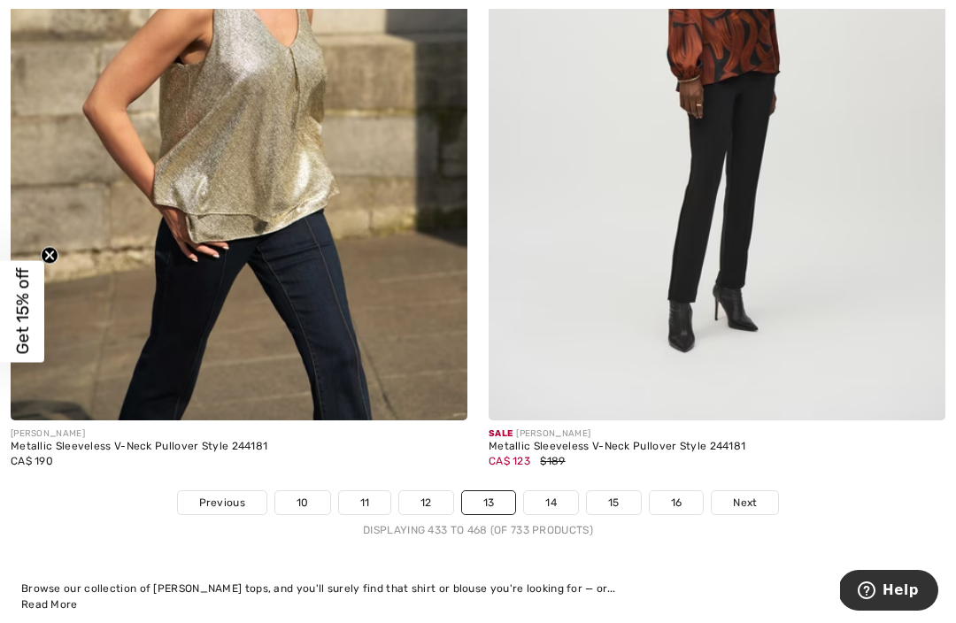
click at [555, 491] on link "14" at bounding box center [551, 502] width 54 height 23
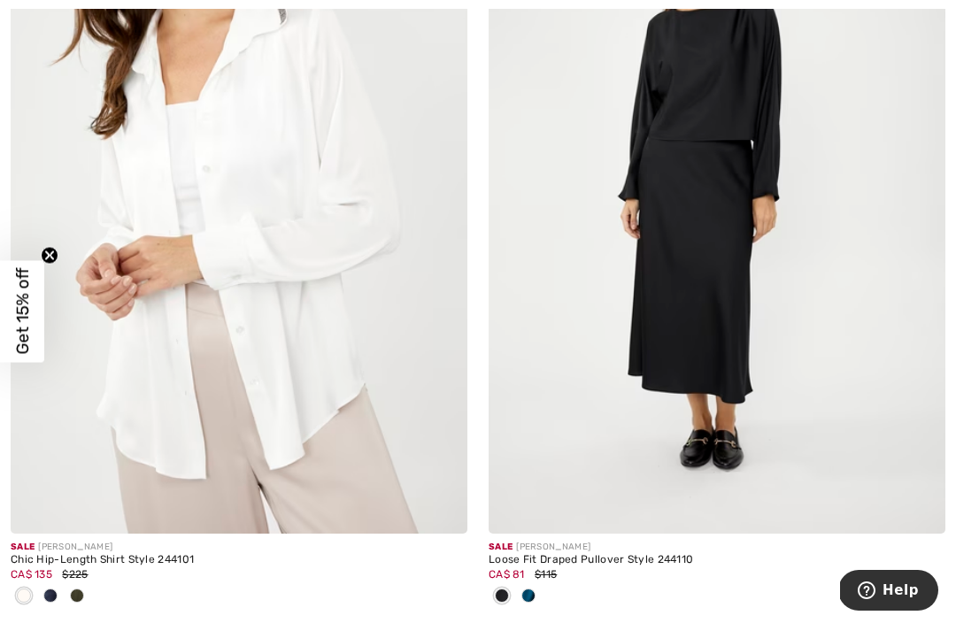
scroll to position [371, 0]
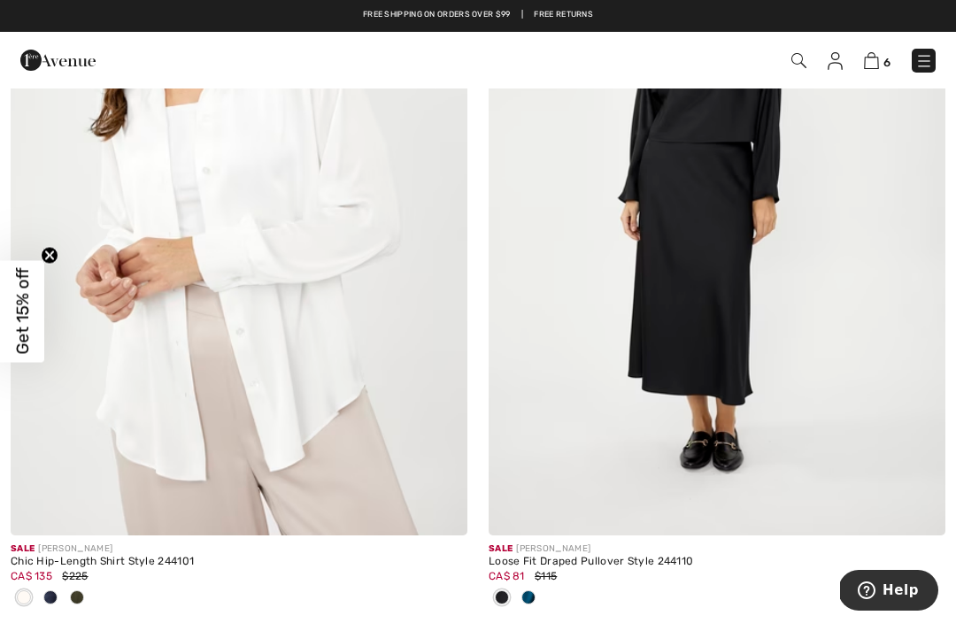
click at [530, 605] on div at bounding box center [528, 598] width 27 height 29
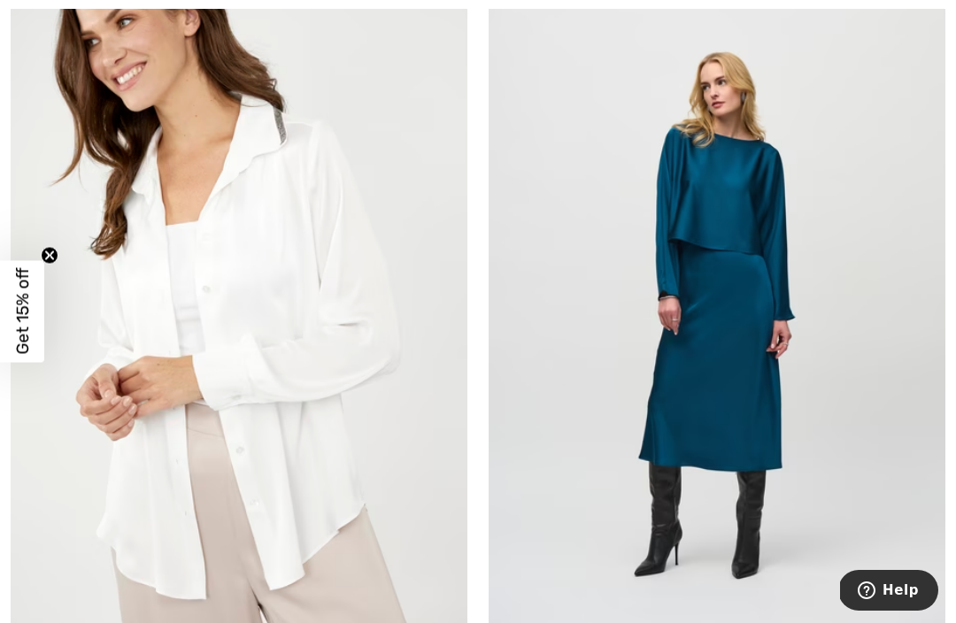
scroll to position [250, 0]
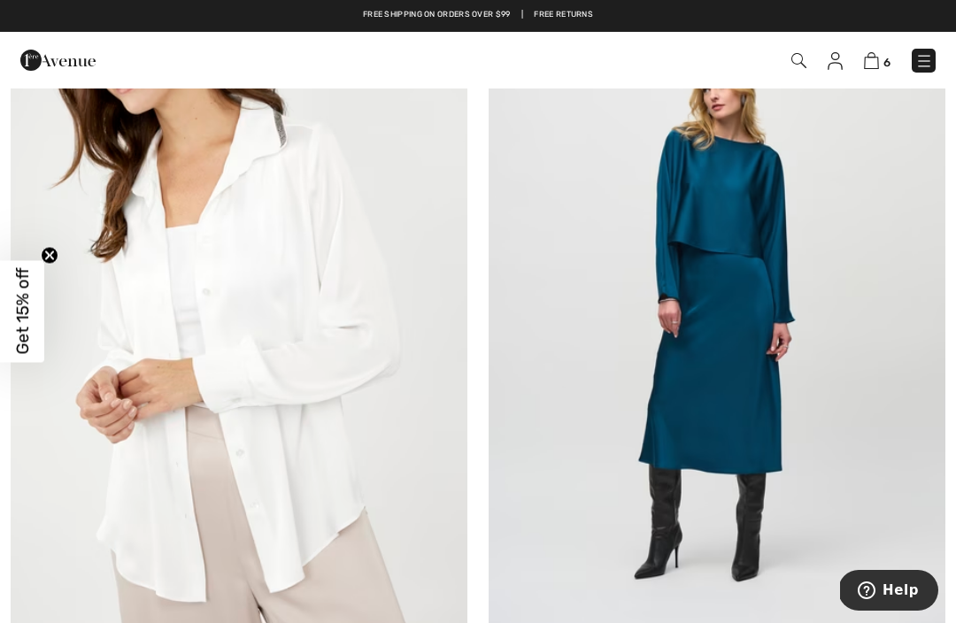
click at [747, 401] on img at bounding box center [717, 314] width 457 height 685
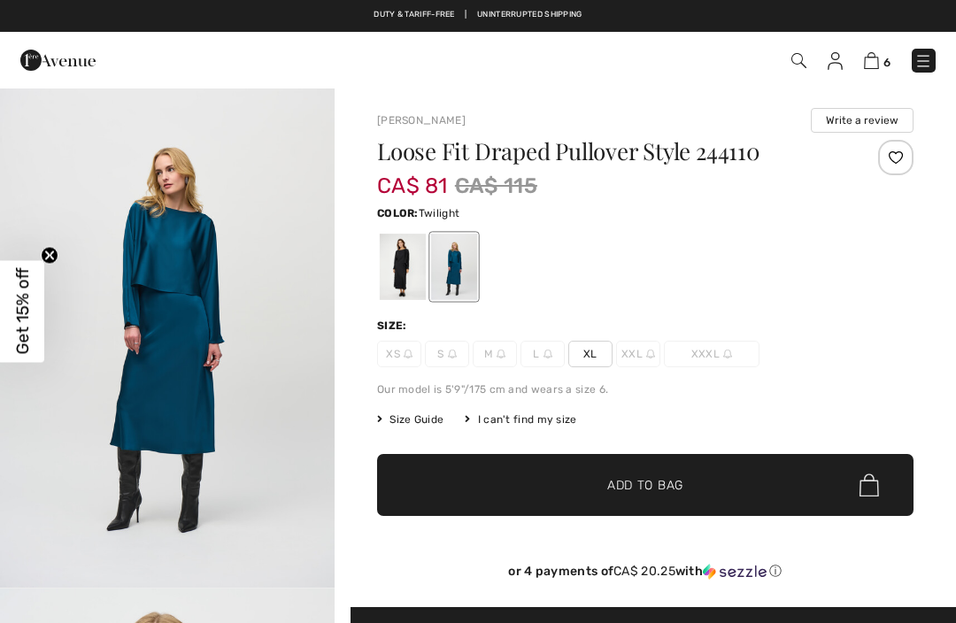
checkbox input "true"
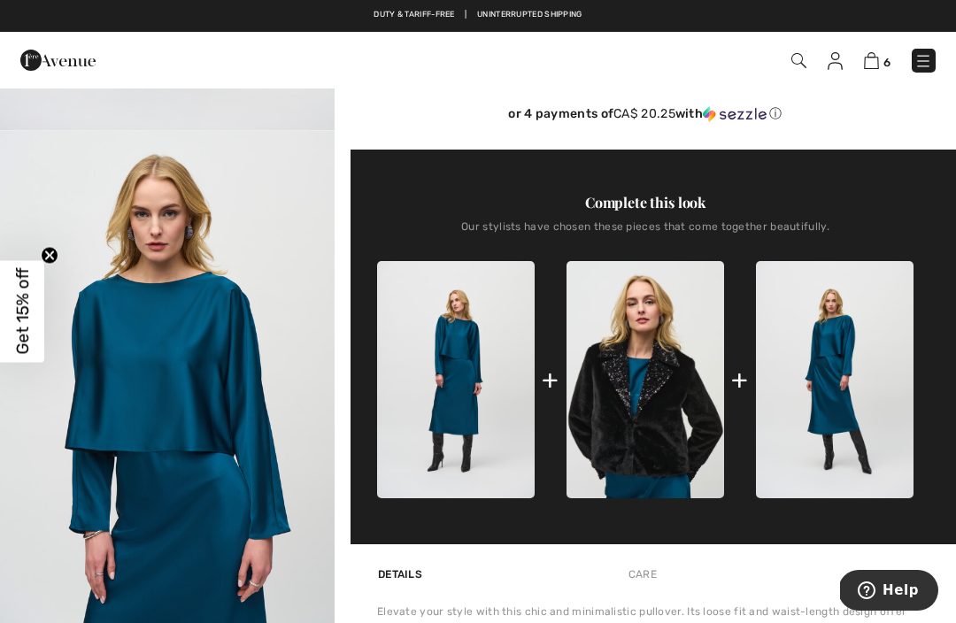
scroll to position [444, 0]
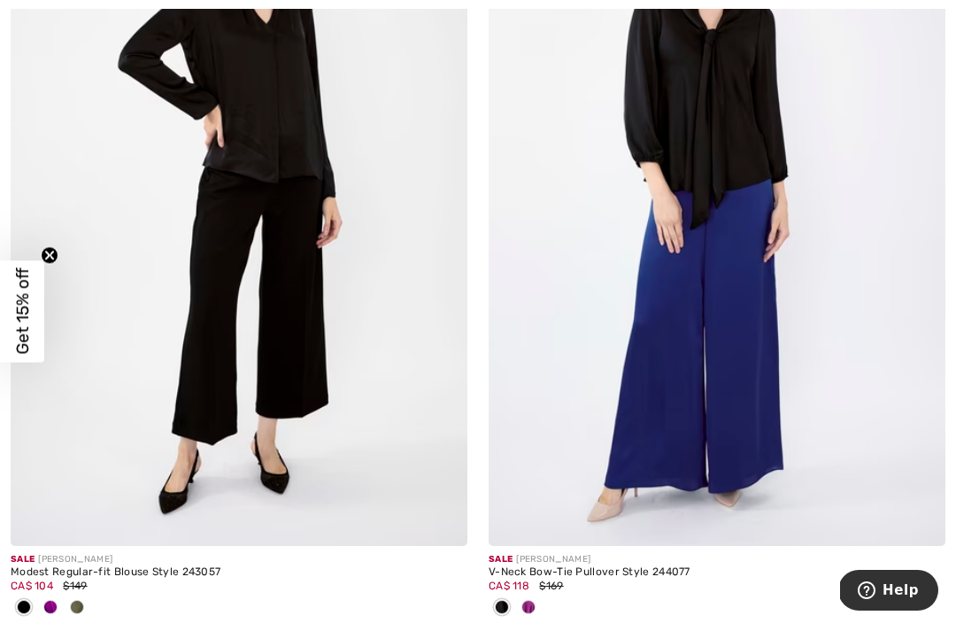
scroll to position [6698, 0]
click at [46, 608] on span at bounding box center [50, 606] width 14 height 14
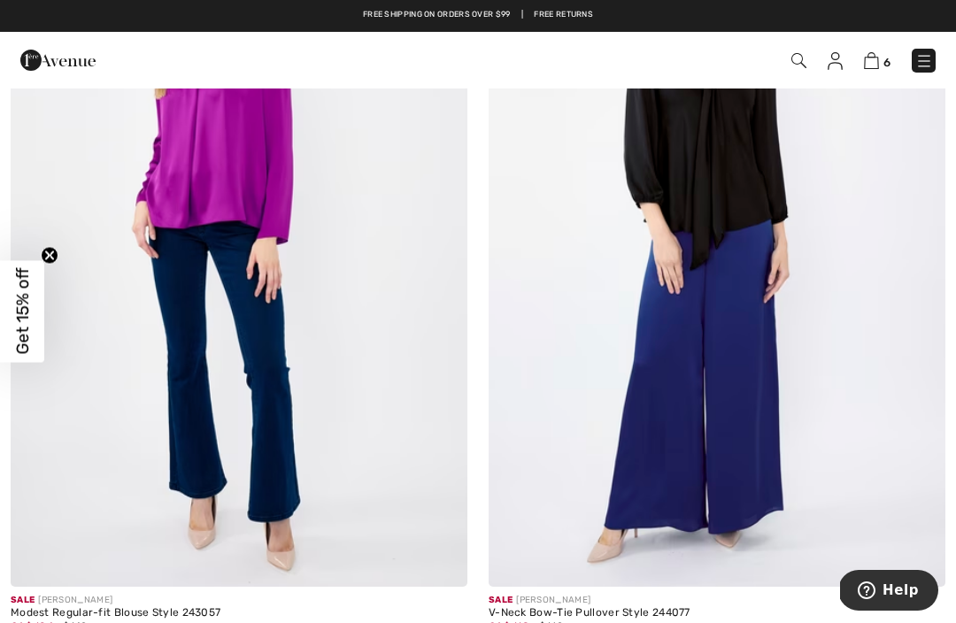
scroll to position [6527, 0]
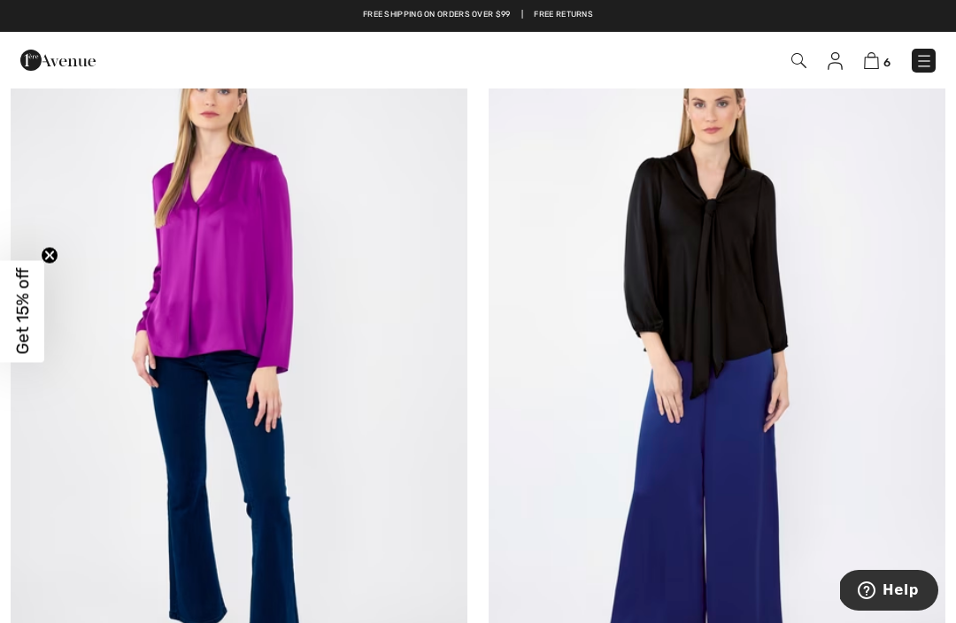
click at [307, 482] on img at bounding box center [239, 373] width 457 height 685
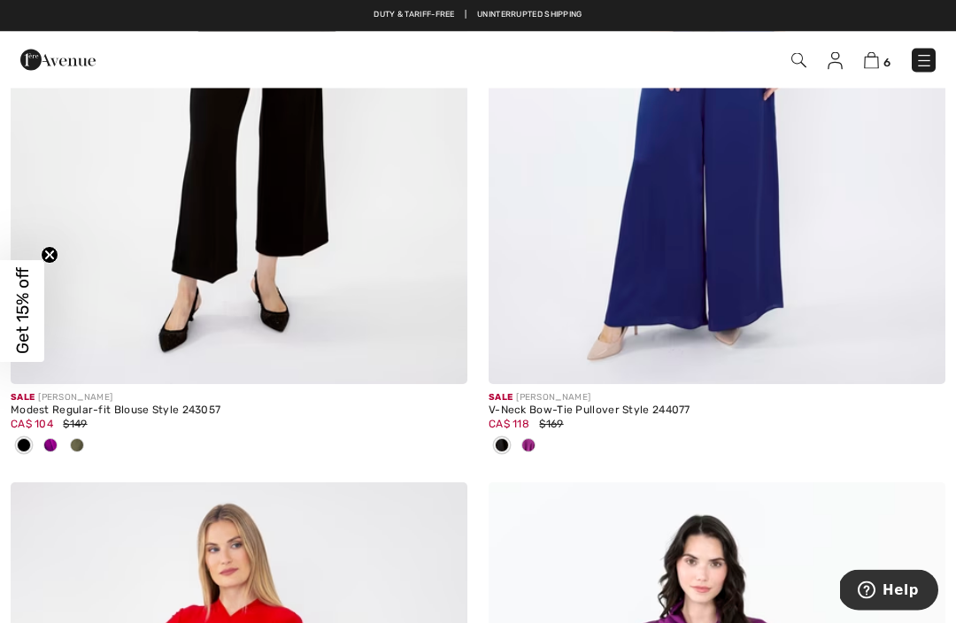
scroll to position [6857, 0]
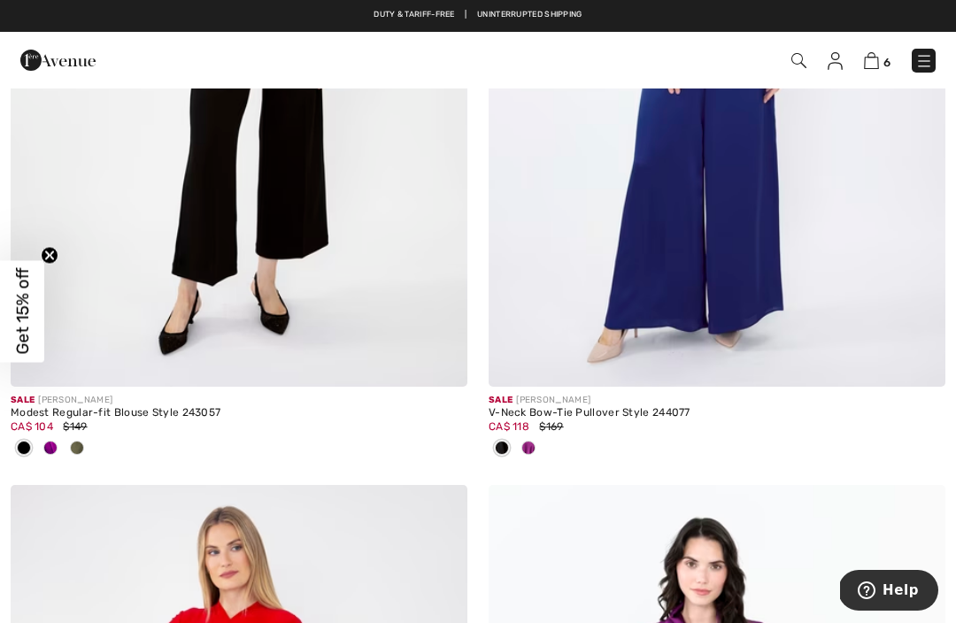
click at [543, 450] on div at bounding box center [717, 449] width 457 height 29
click at [520, 454] on div at bounding box center [528, 449] width 27 height 29
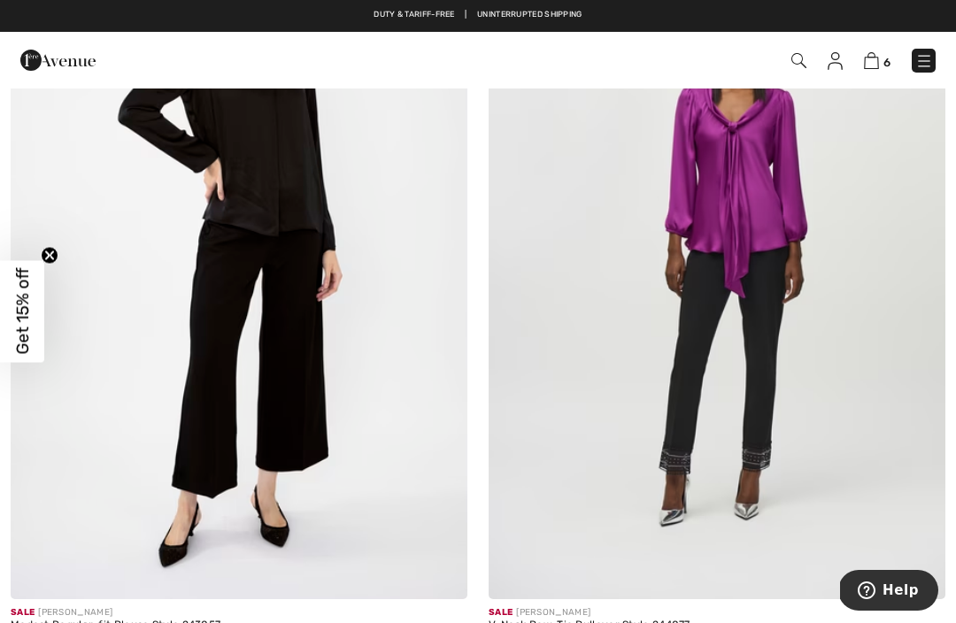
scroll to position [6640, 0]
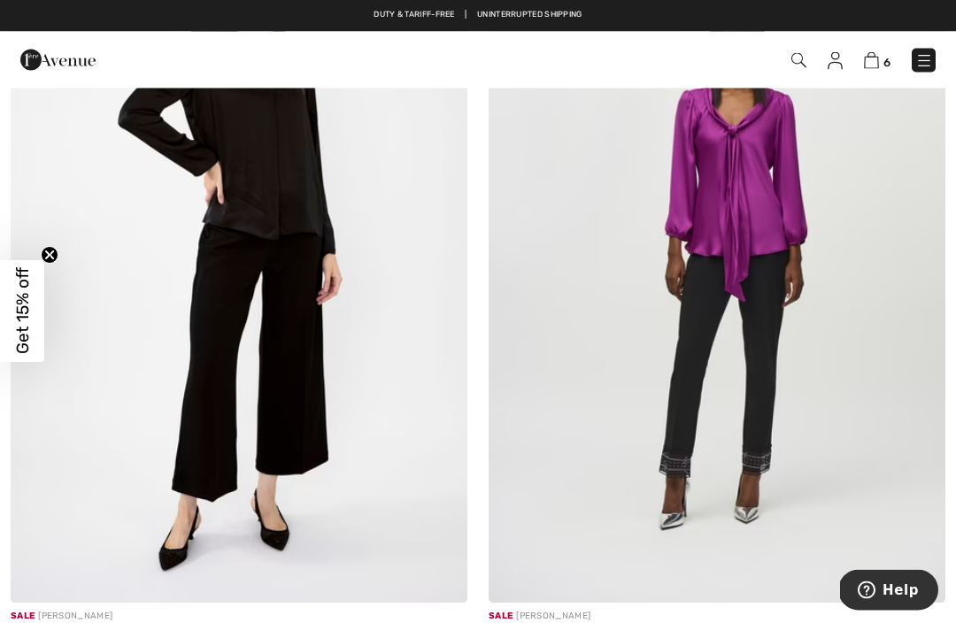
click at [747, 387] on img at bounding box center [717, 261] width 457 height 685
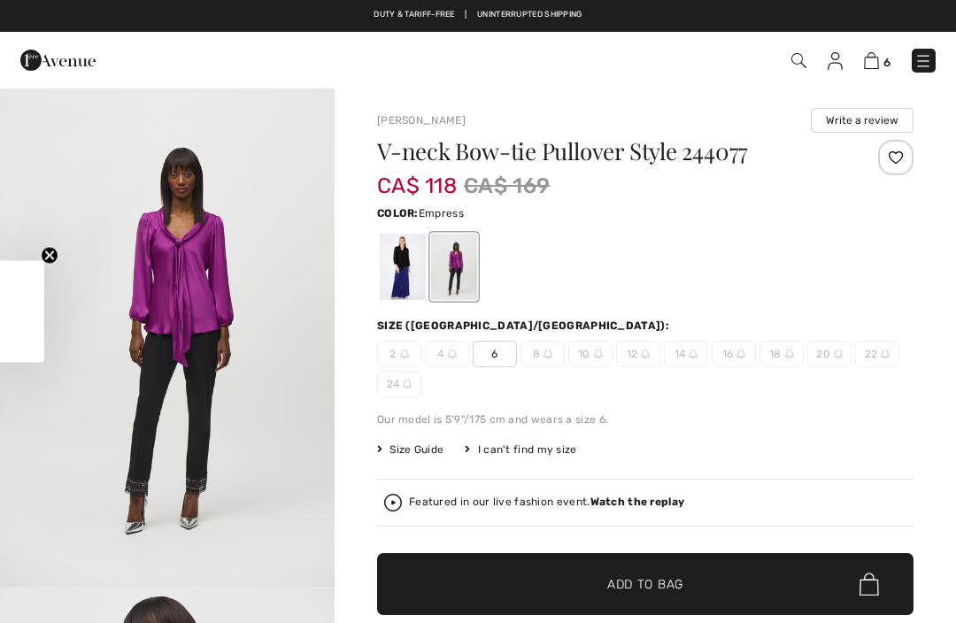
checkbox input "true"
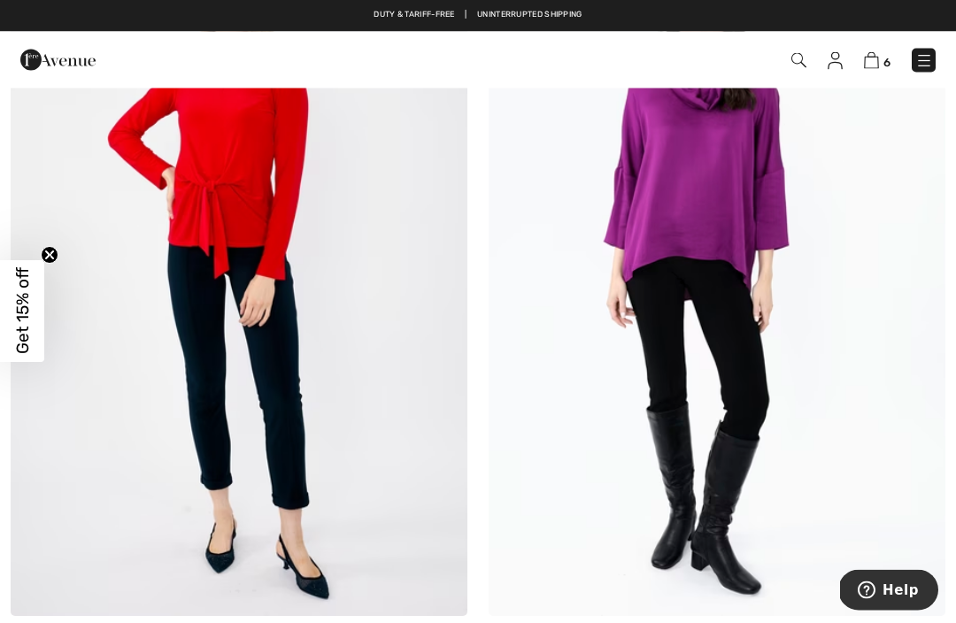
scroll to position [7408, 0]
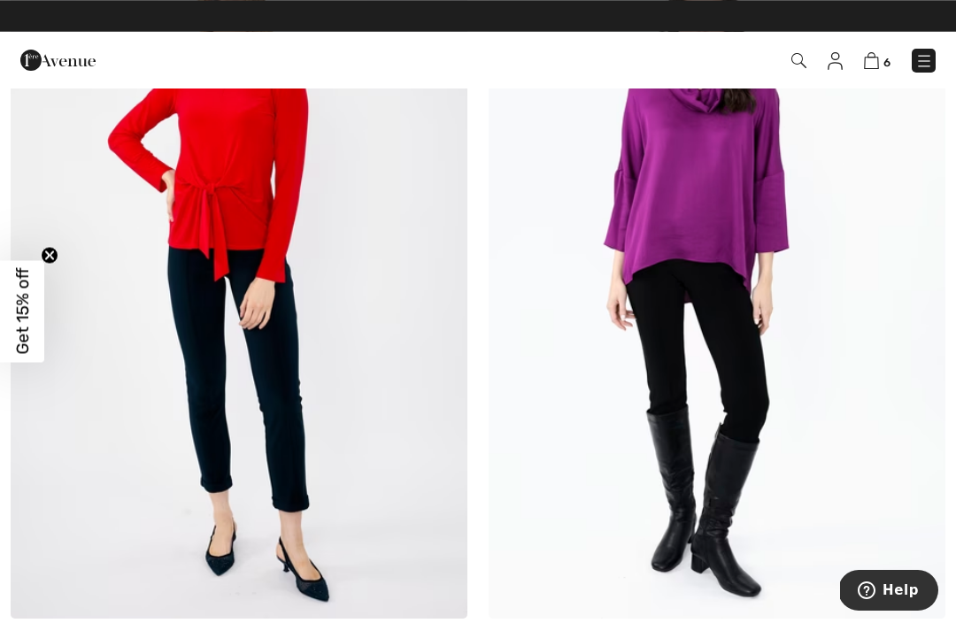
click at [773, 511] on img at bounding box center [717, 276] width 457 height 685
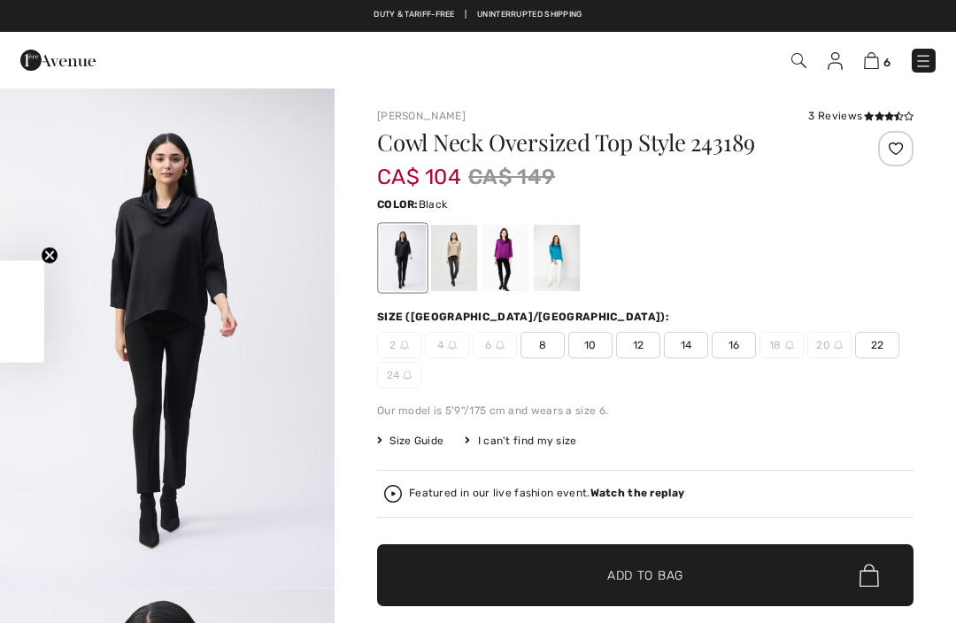
checkbox input "true"
click at [515, 267] on div at bounding box center [505, 258] width 46 height 66
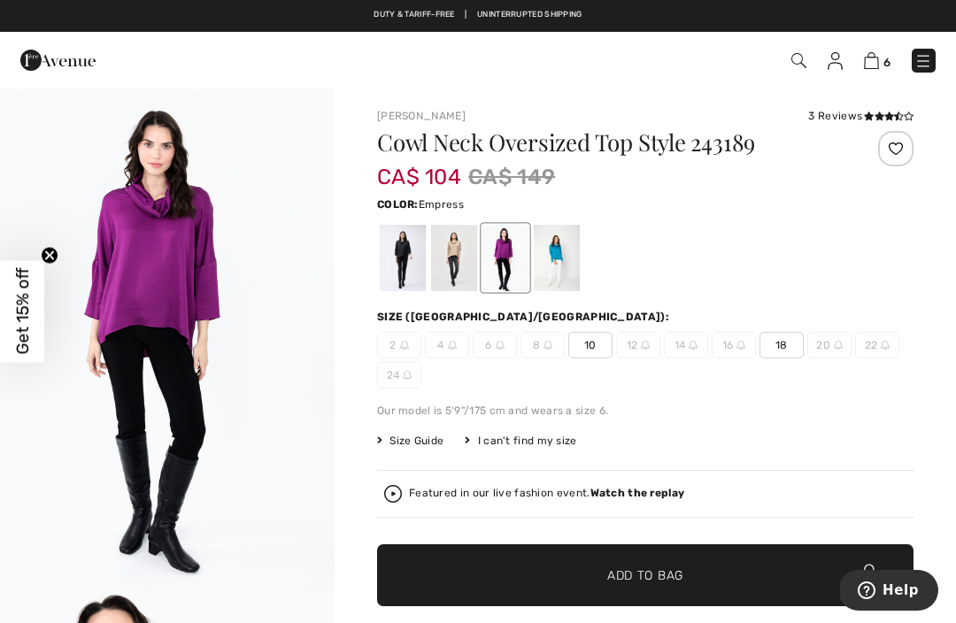
click at [455, 264] on div at bounding box center [454, 258] width 46 height 66
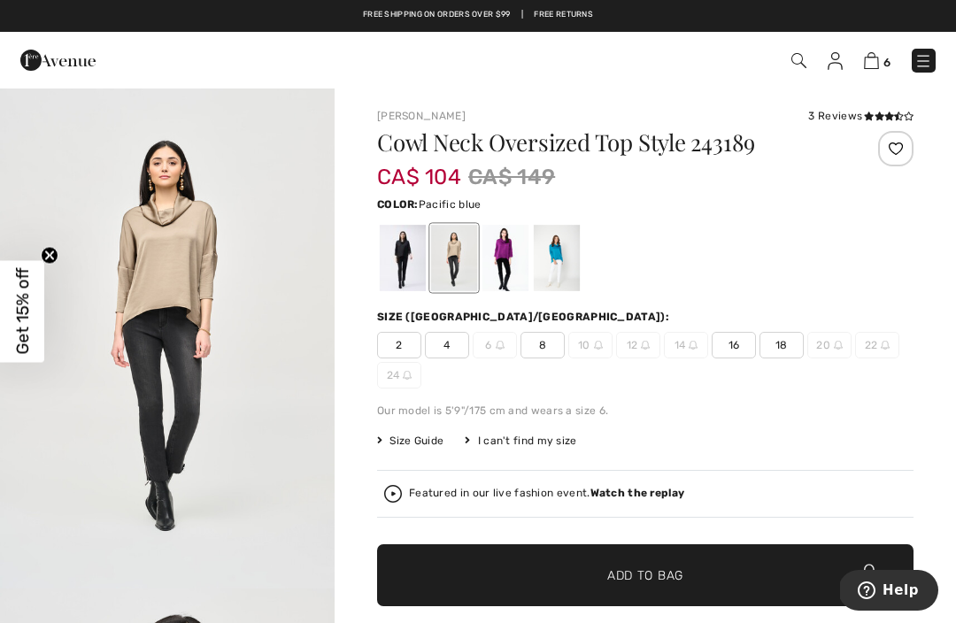
click at [556, 267] on div at bounding box center [557, 258] width 46 height 66
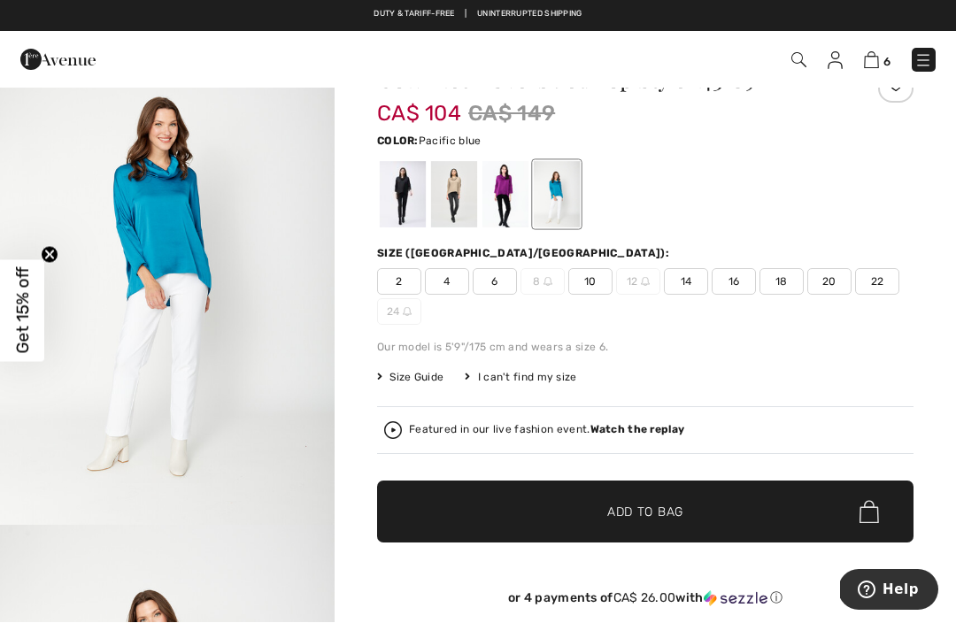
scroll to position [64, 0]
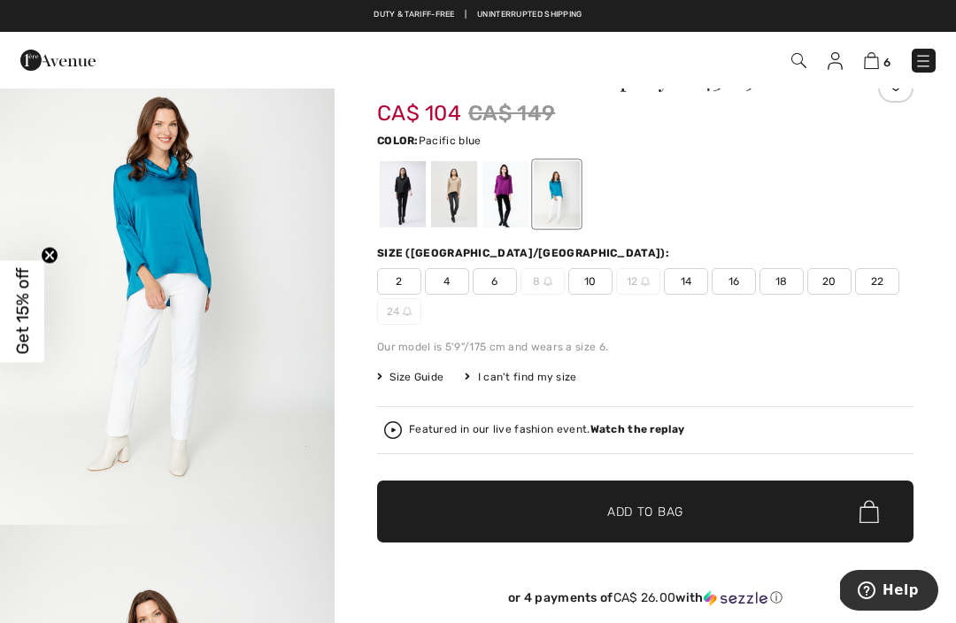
click at [135, 233] on img "1 / 5" at bounding box center [167, 274] width 335 height 502
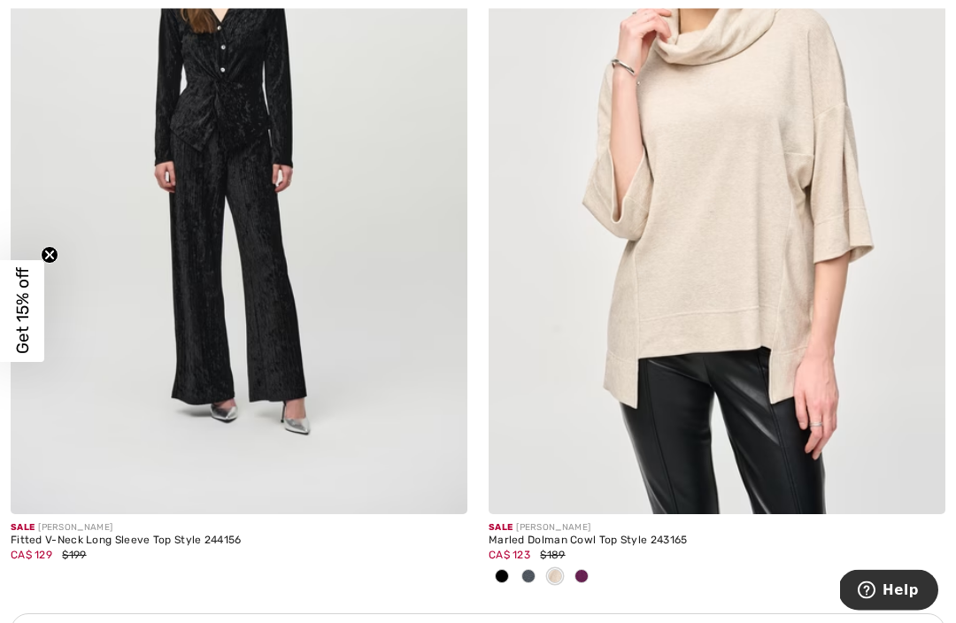
scroll to position [9081, 0]
click at [579, 569] on span at bounding box center [581, 576] width 14 height 14
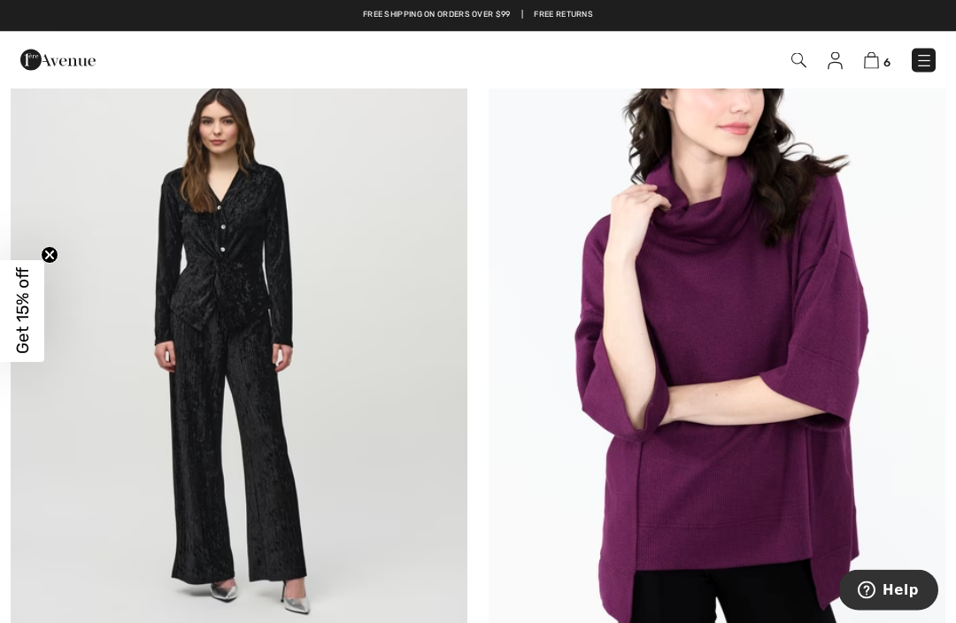
scroll to position [8891, 0]
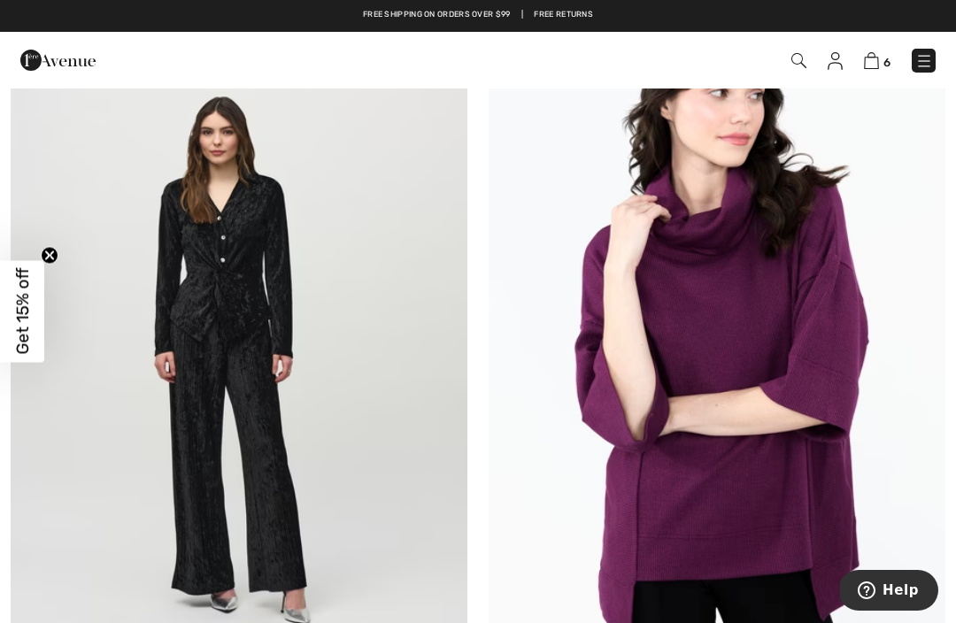
click at [781, 500] on img at bounding box center [717, 361] width 457 height 685
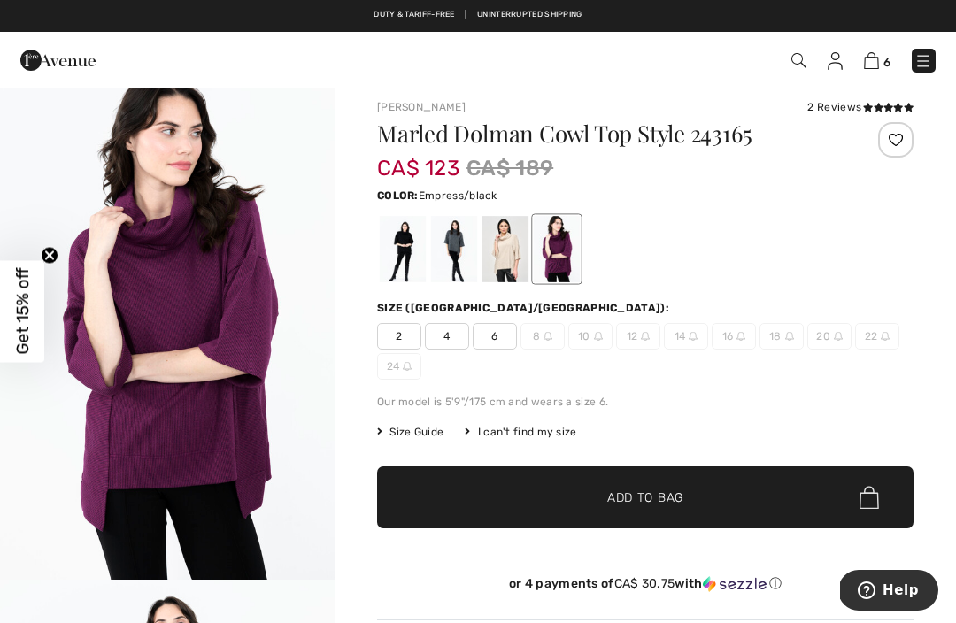
scroll to position [10, 0]
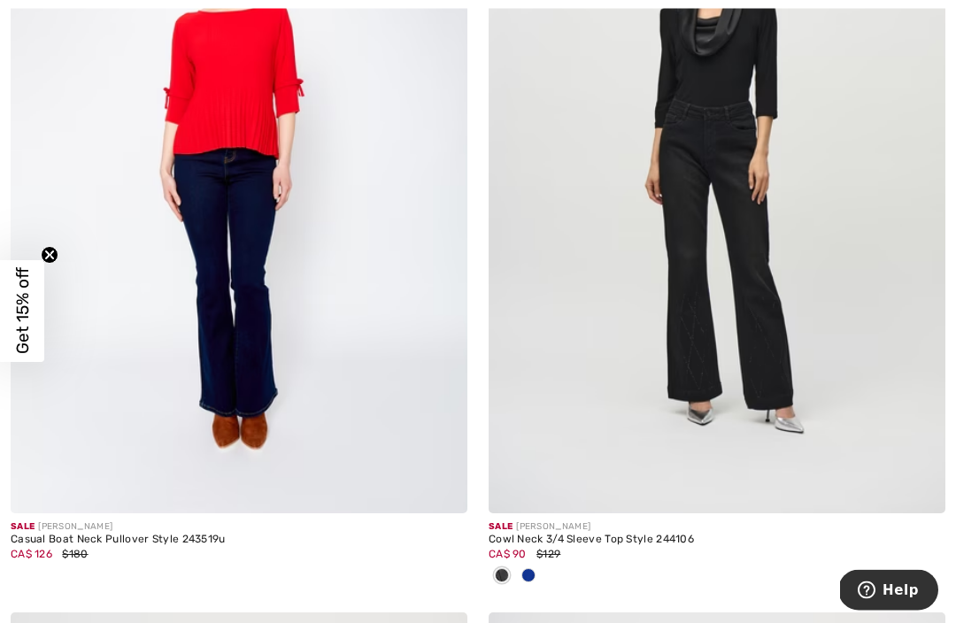
scroll to position [10096, 0]
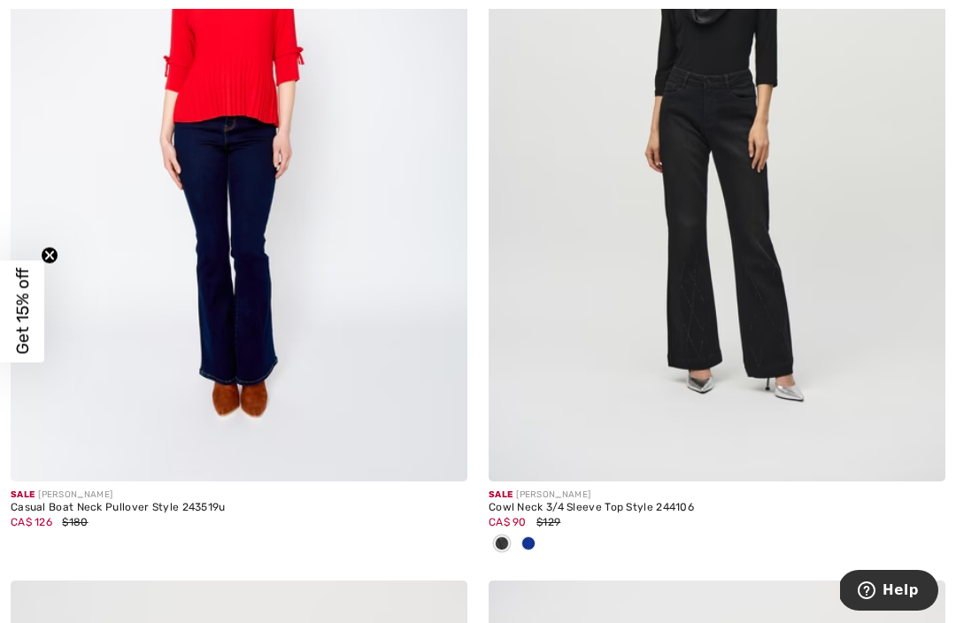
click at [541, 536] on div at bounding box center [528, 544] width 27 height 29
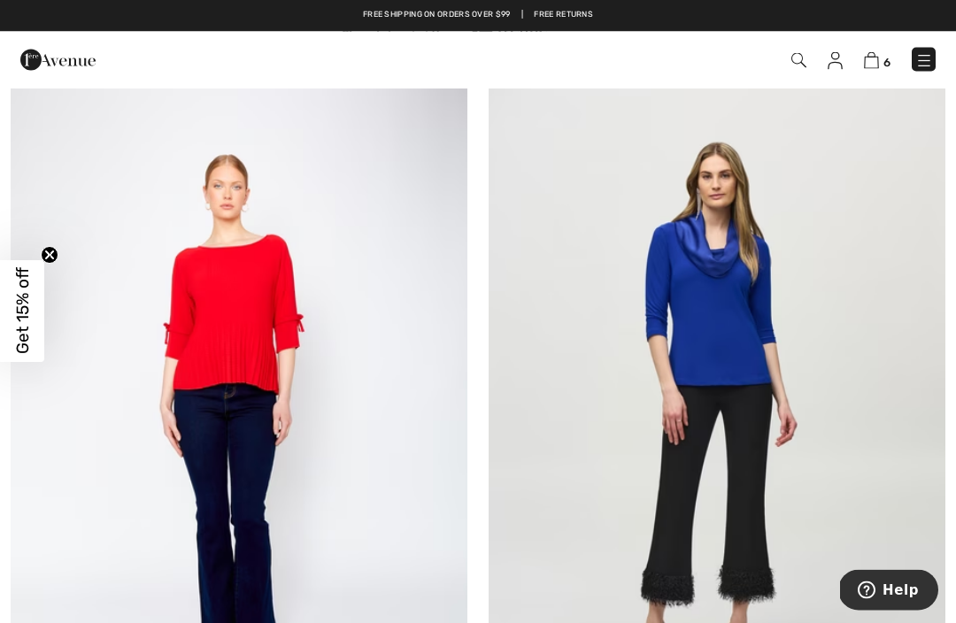
scroll to position [9829, 0]
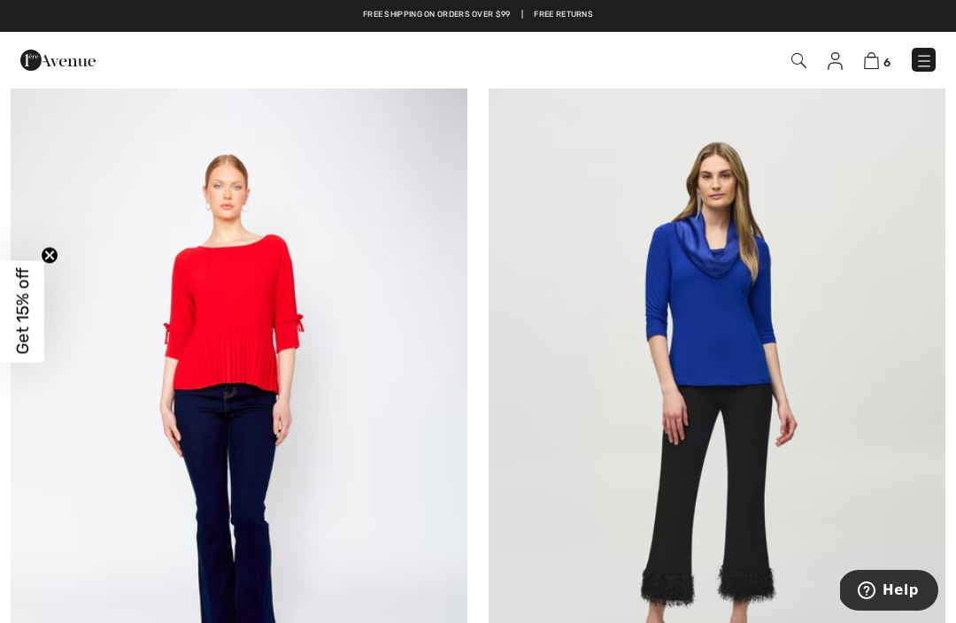
click at [719, 491] on img at bounding box center [717, 406] width 457 height 685
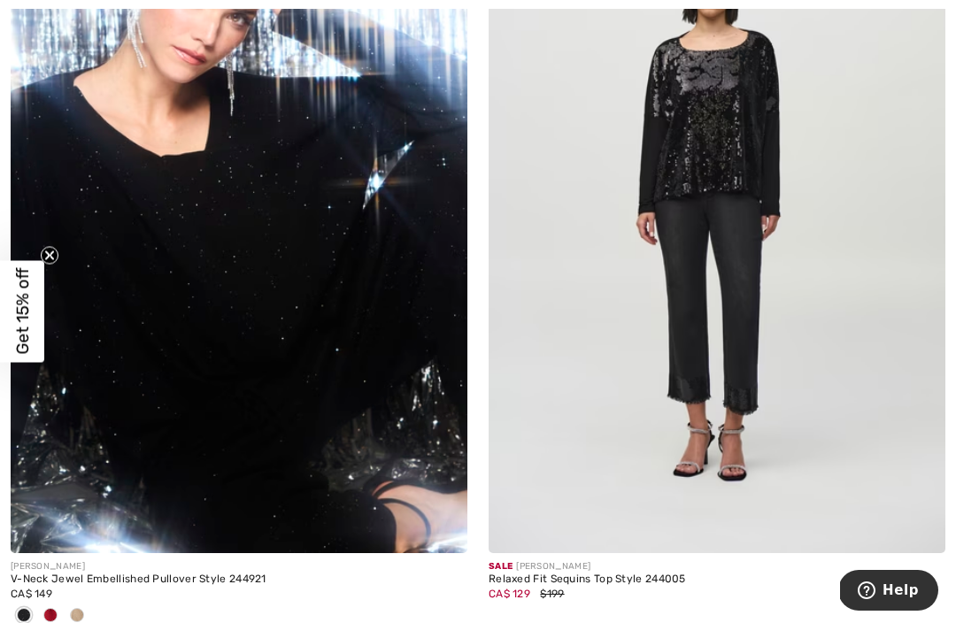
scroll to position [13936, 0]
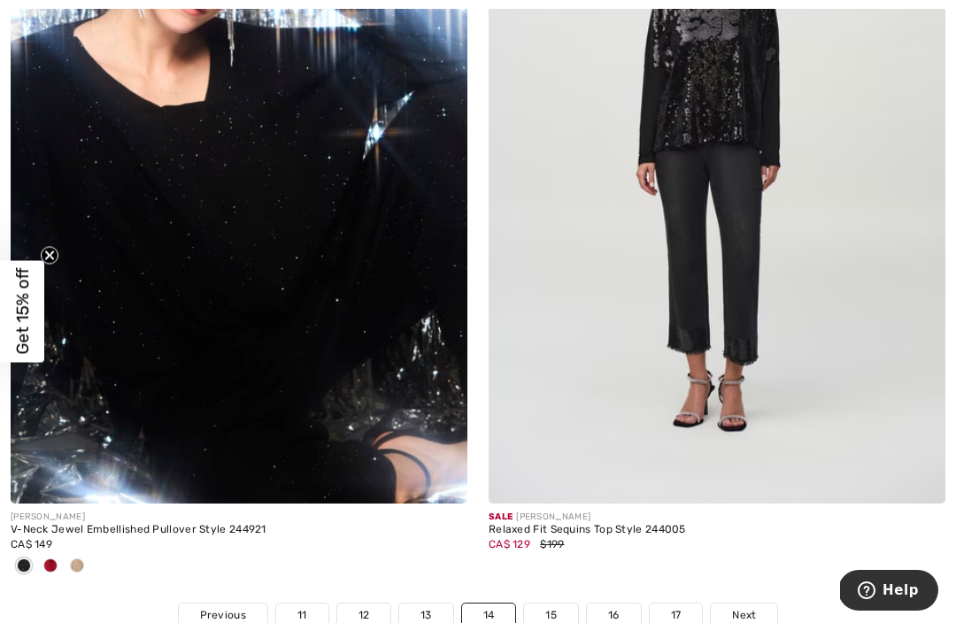
click at [57, 559] on span at bounding box center [50, 566] width 14 height 14
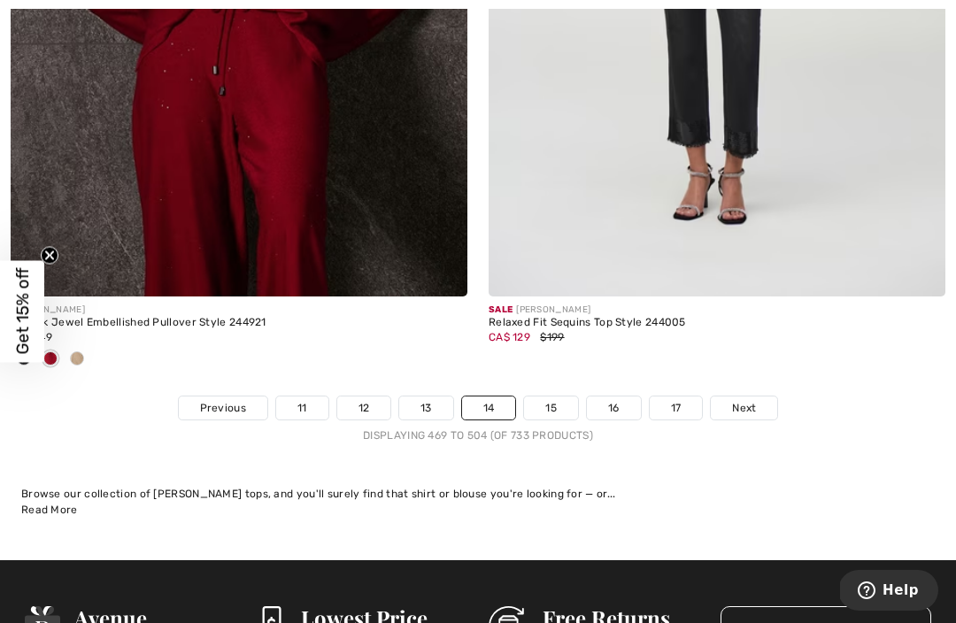
scroll to position [14181, 0]
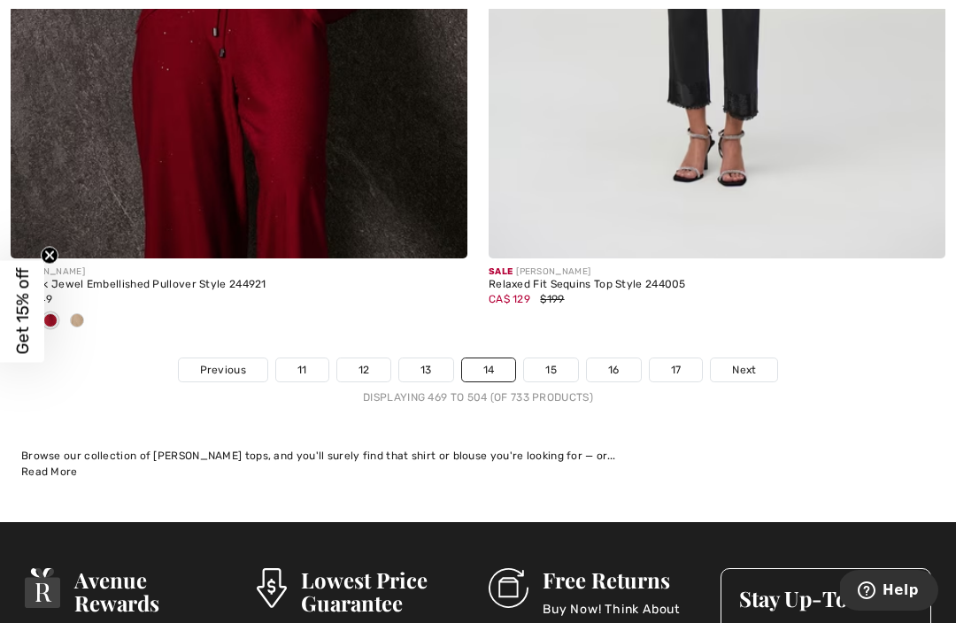
click at [550, 358] on link "15" at bounding box center [551, 369] width 54 height 23
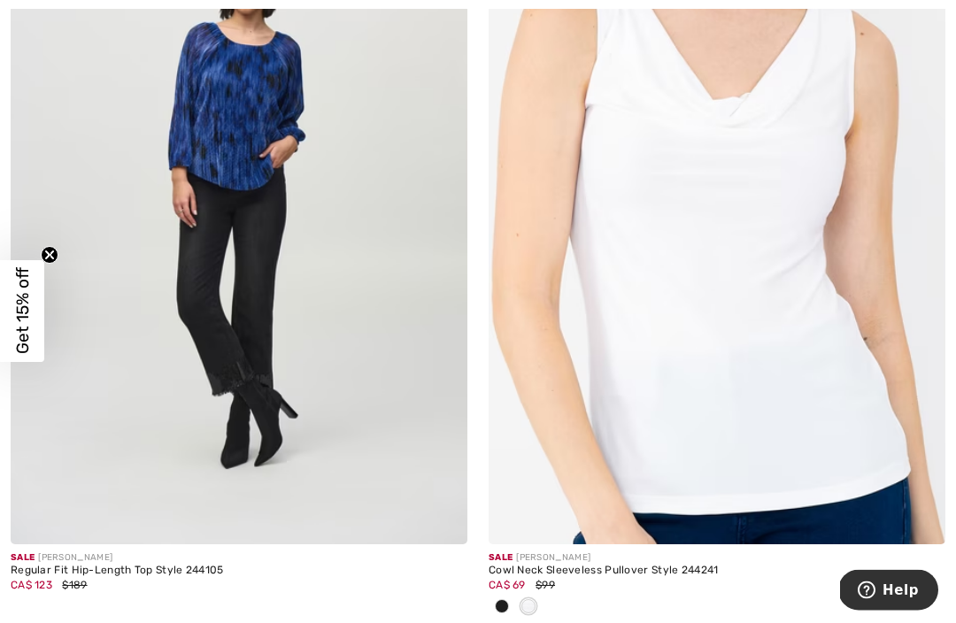
scroll to position [1198, 0]
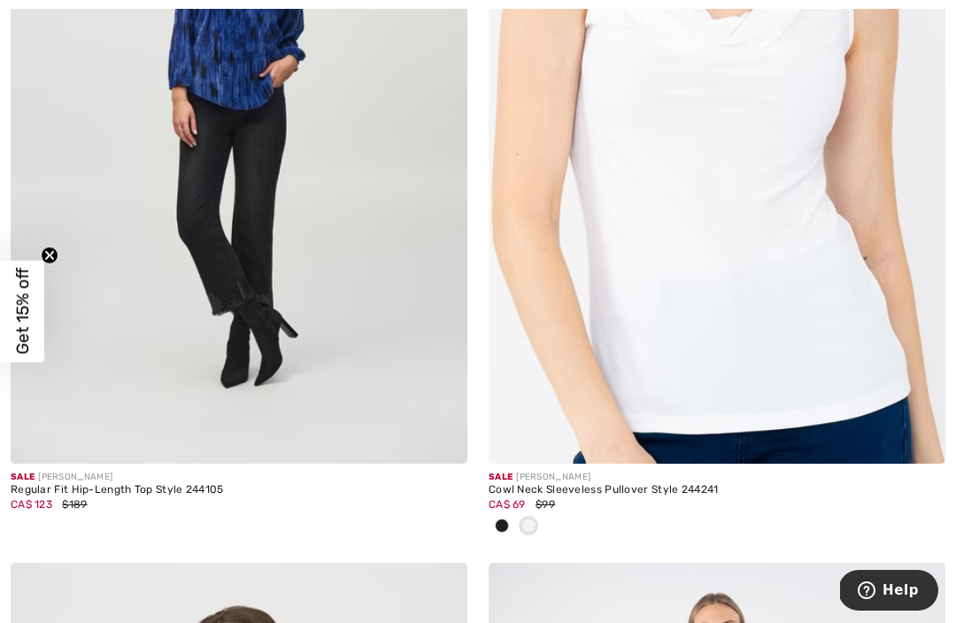
click at [291, 388] on img at bounding box center [239, 121] width 457 height 685
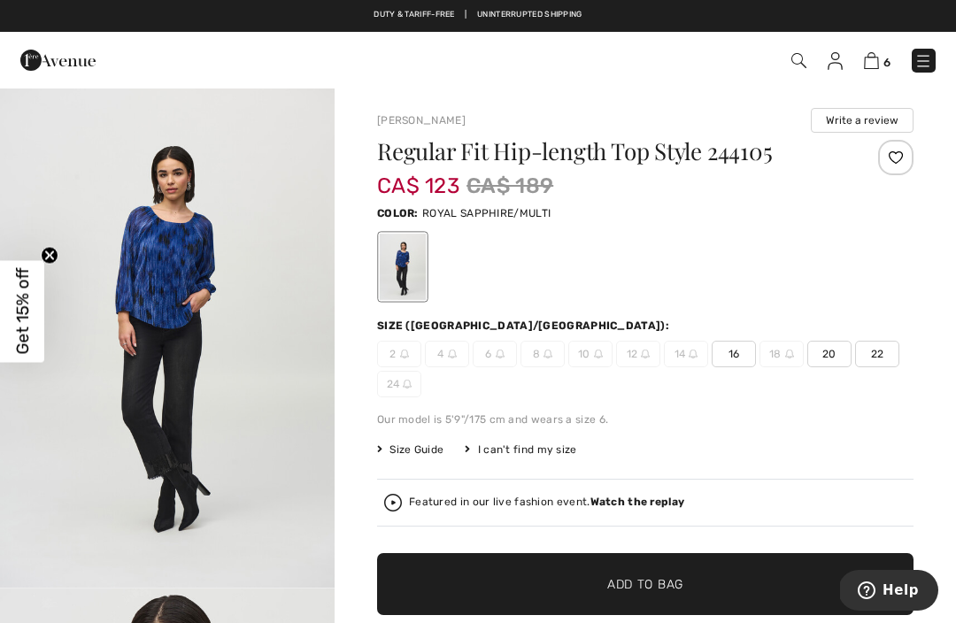
click at [742, 349] on span "16" at bounding box center [734, 354] width 44 height 27
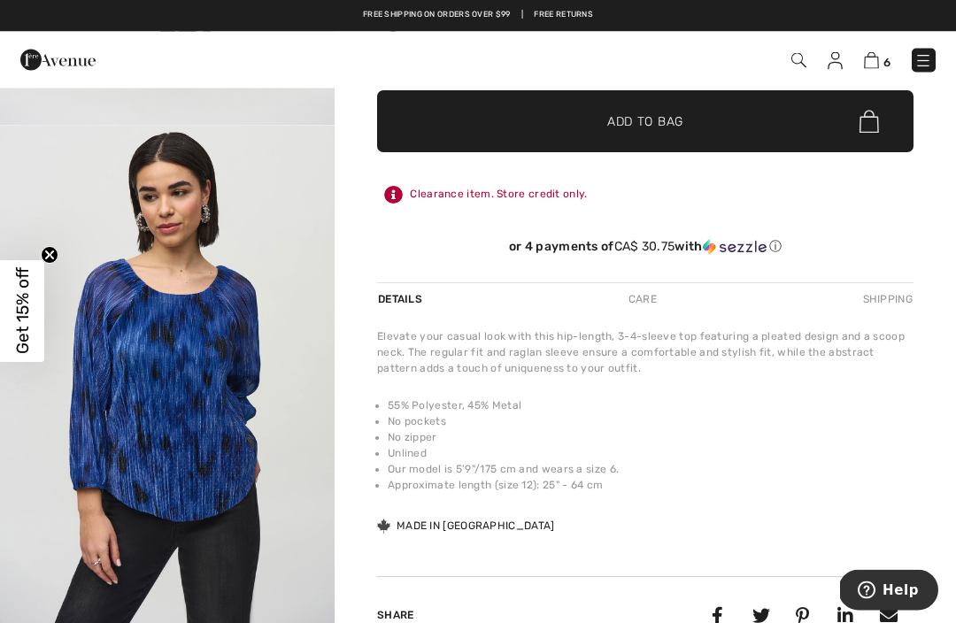
scroll to position [463, 0]
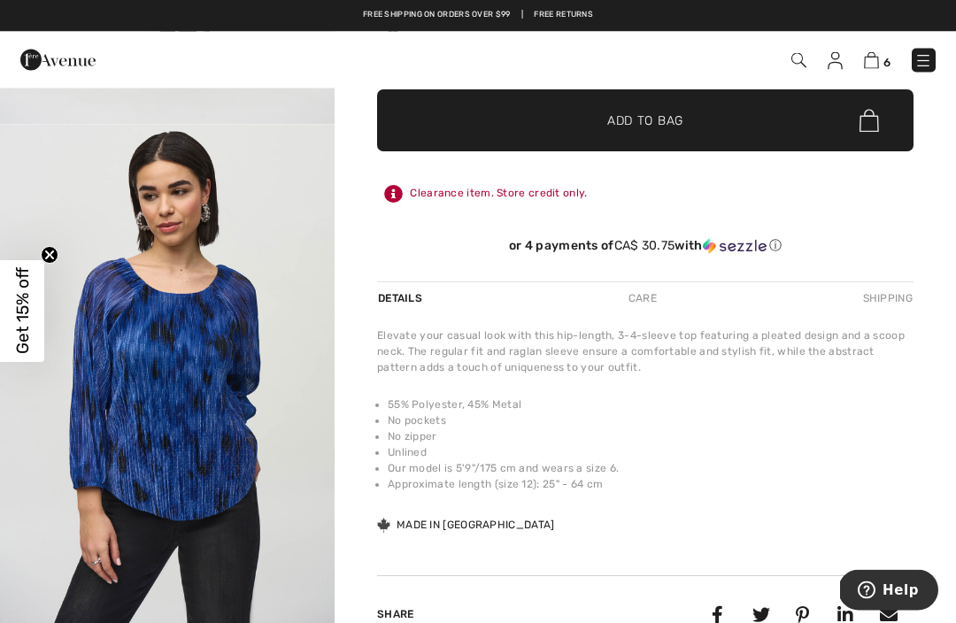
click at [183, 454] on img "2 / 5" at bounding box center [167, 376] width 335 height 501
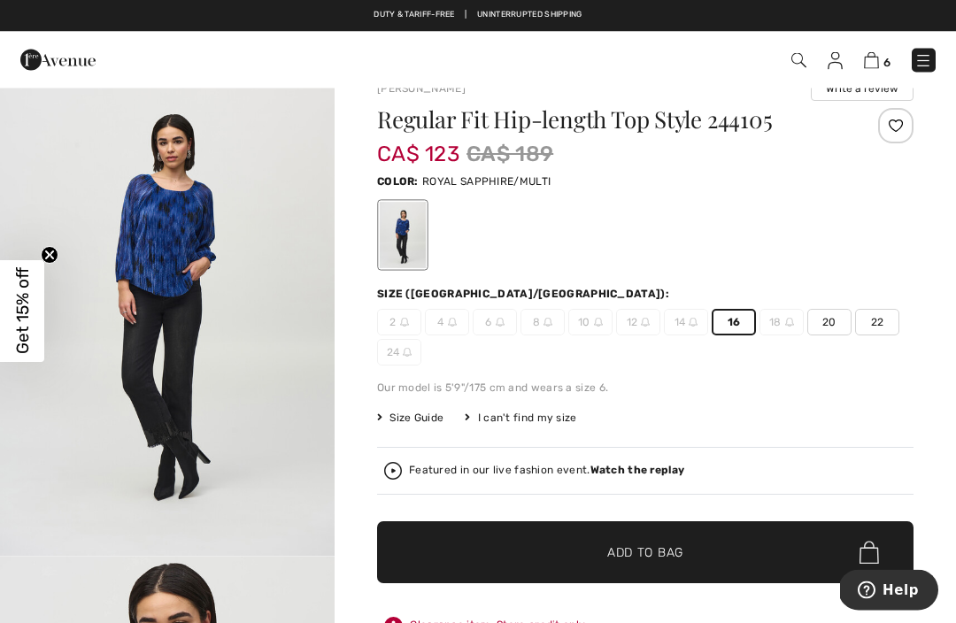
scroll to position [16, 0]
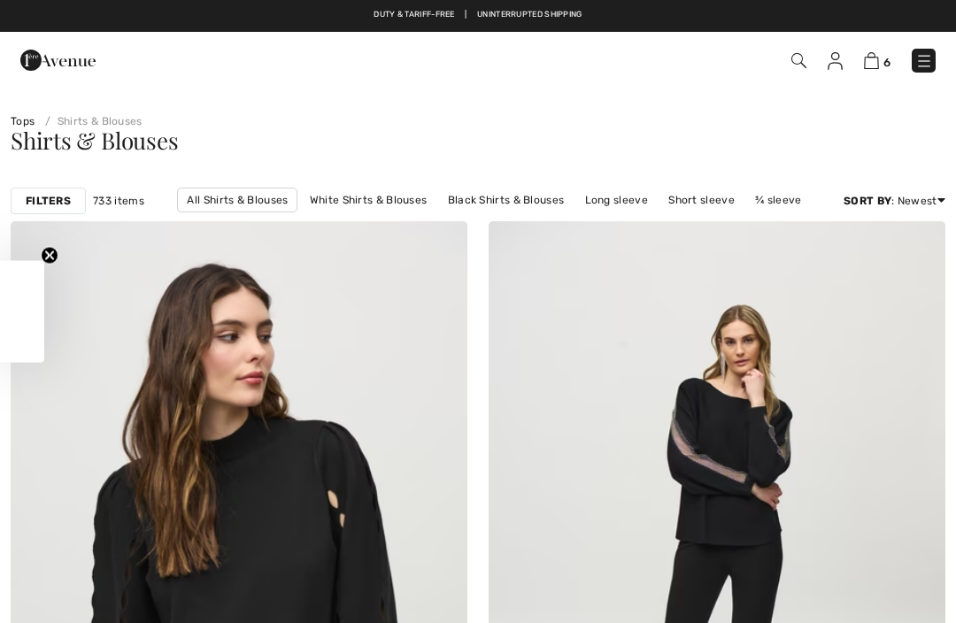
checkbox input "true"
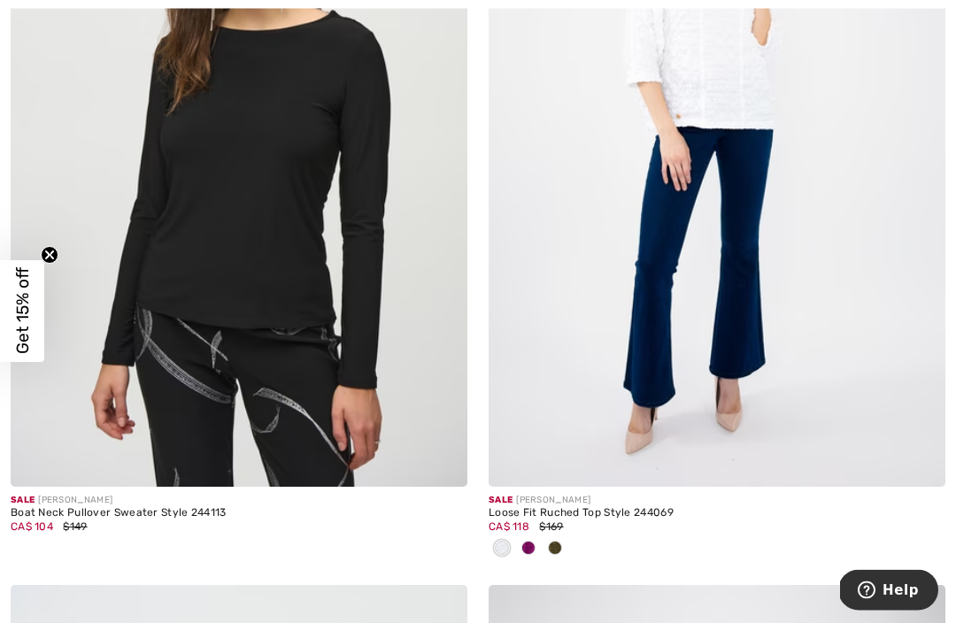
scroll to position [1959, 0]
click at [536, 545] on div at bounding box center [528, 549] width 27 height 29
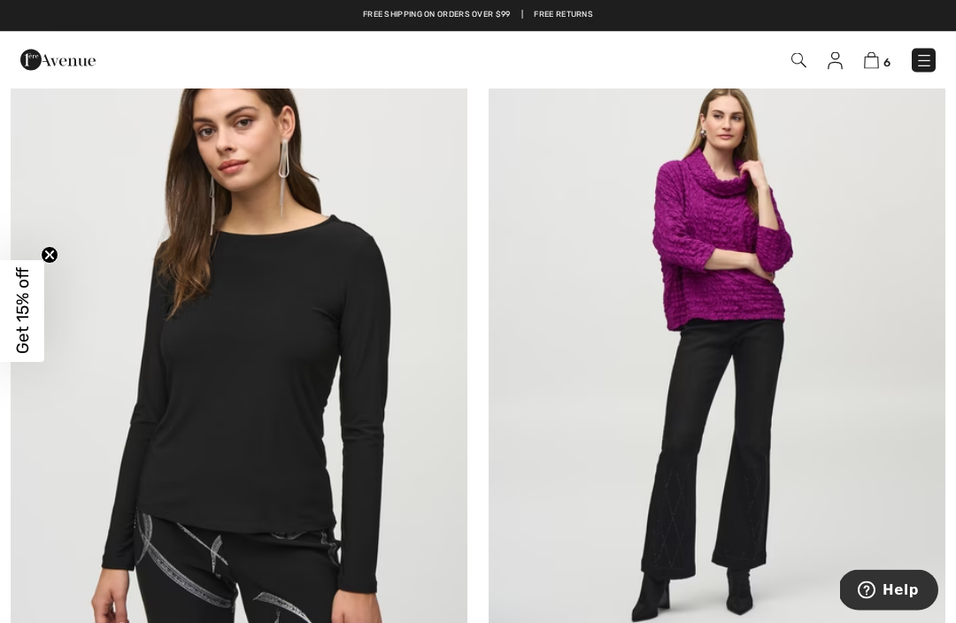
scroll to position [1753, 0]
click at [711, 495] on img at bounding box center [717, 350] width 457 height 685
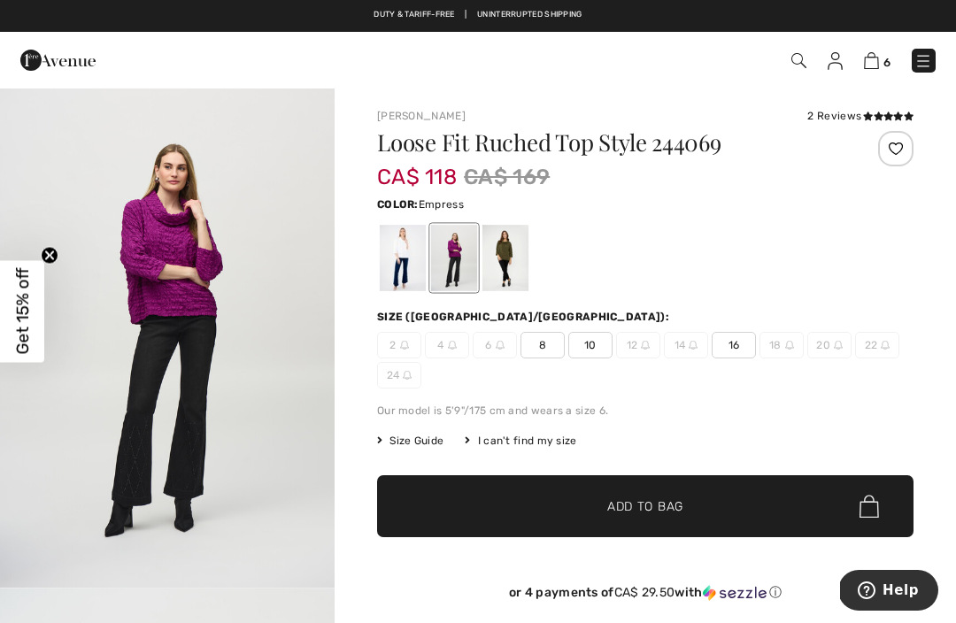
click at [734, 346] on span "16" at bounding box center [734, 345] width 44 height 27
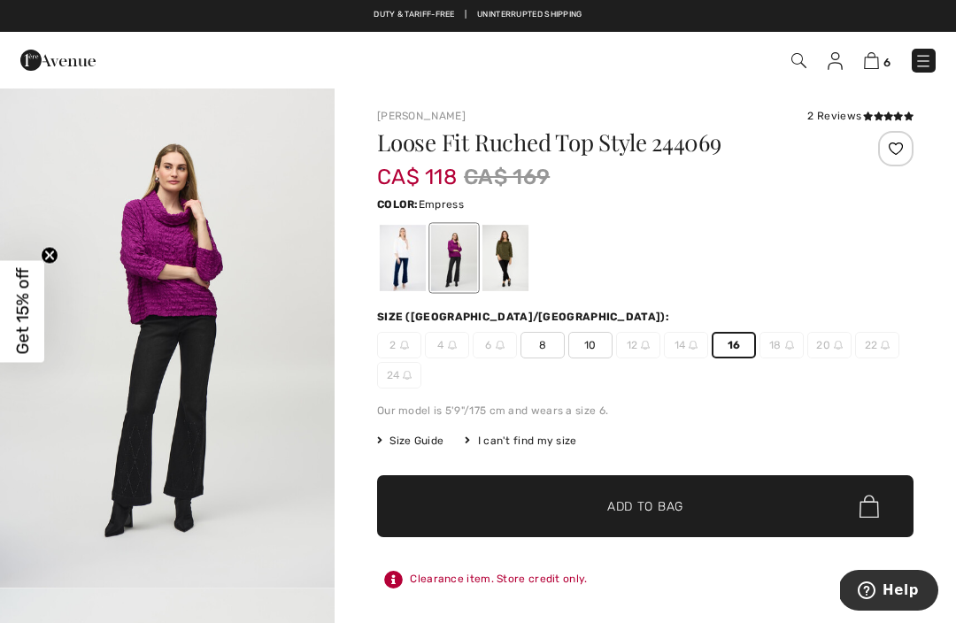
click at [669, 512] on span "Add to Bag" at bounding box center [645, 506] width 76 height 19
click at [495, 267] on div at bounding box center [505, 258] width 46 height 66
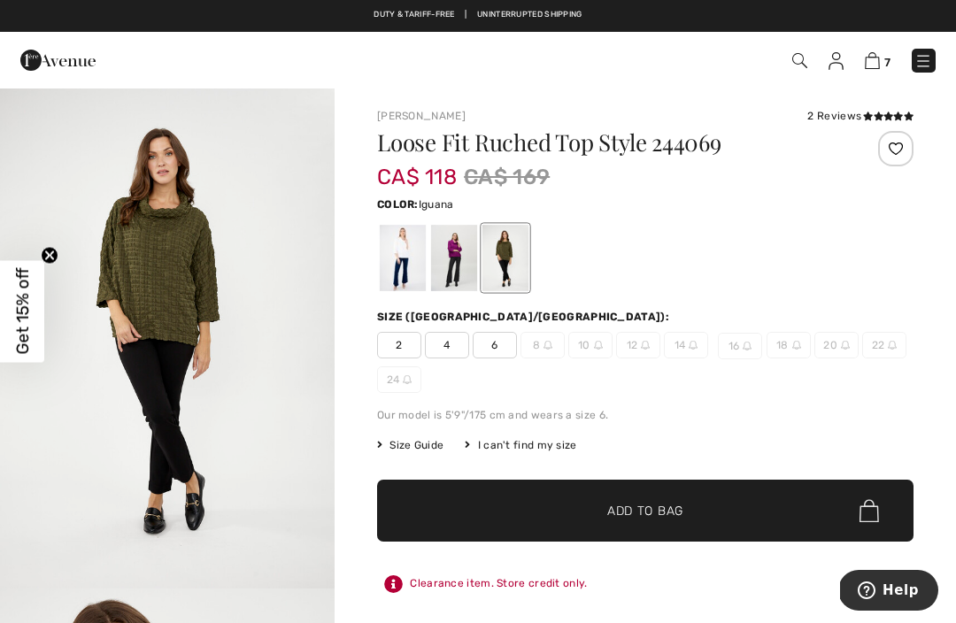
click at [456, 265] on div at bounding box center [454, 258] width 46 height 66
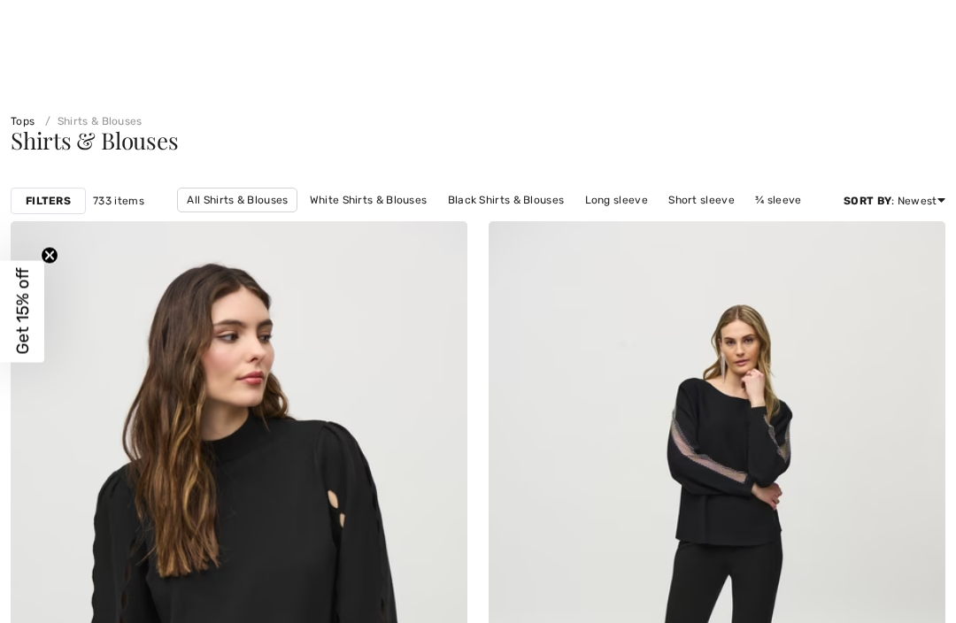
scroll to position [3215, 0]
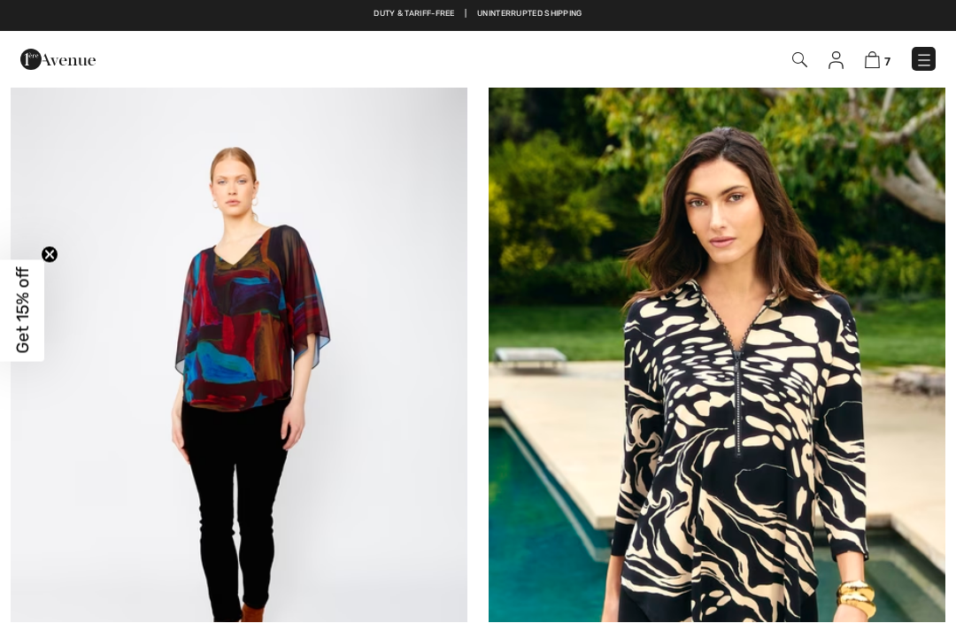
checkbox input "true"
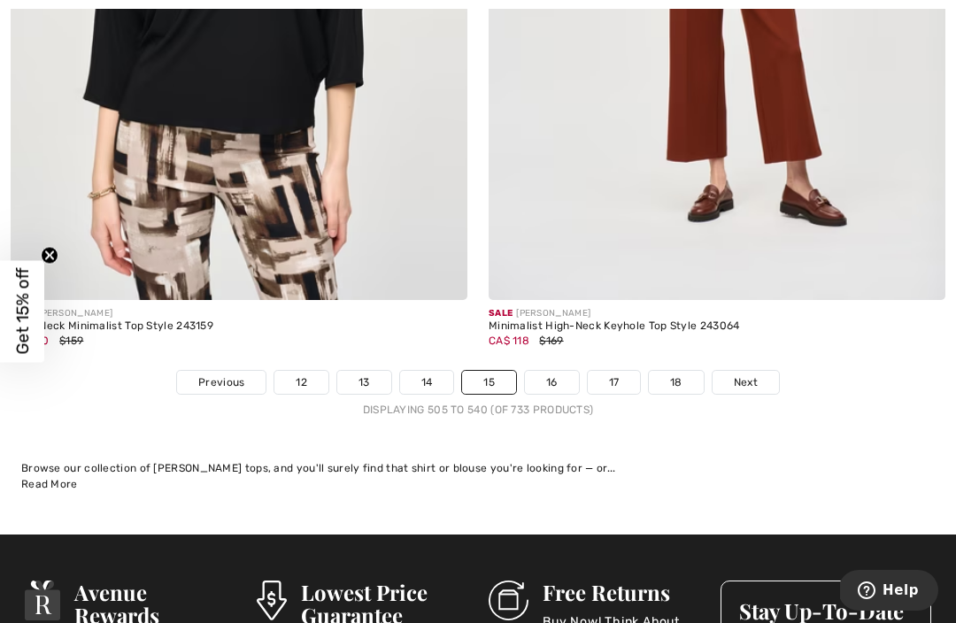
scroll to position [13905, 0]
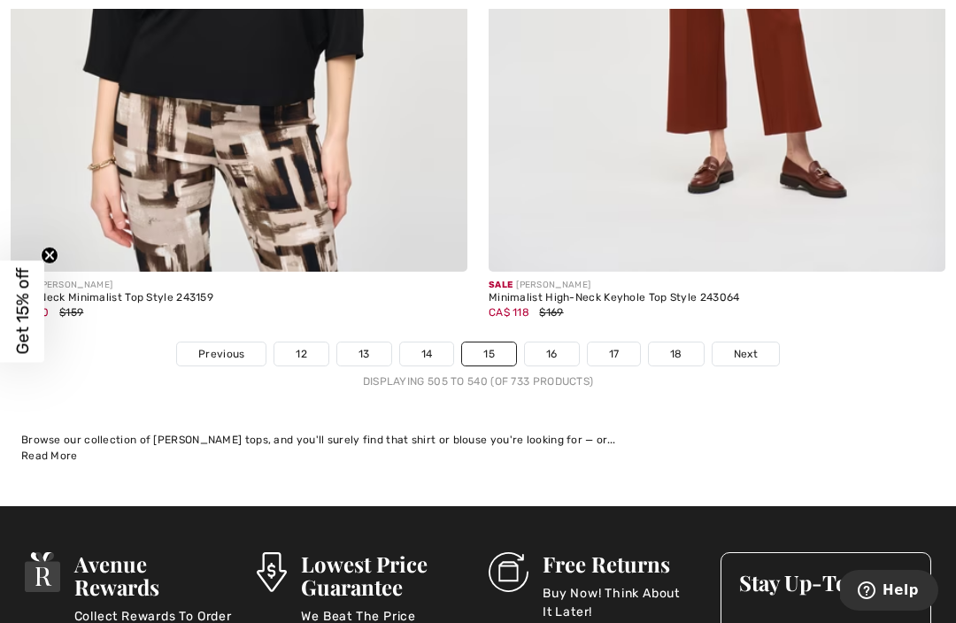
click at [559, 343] on link "16" at bounding box center [552, 354] width 54 height 23
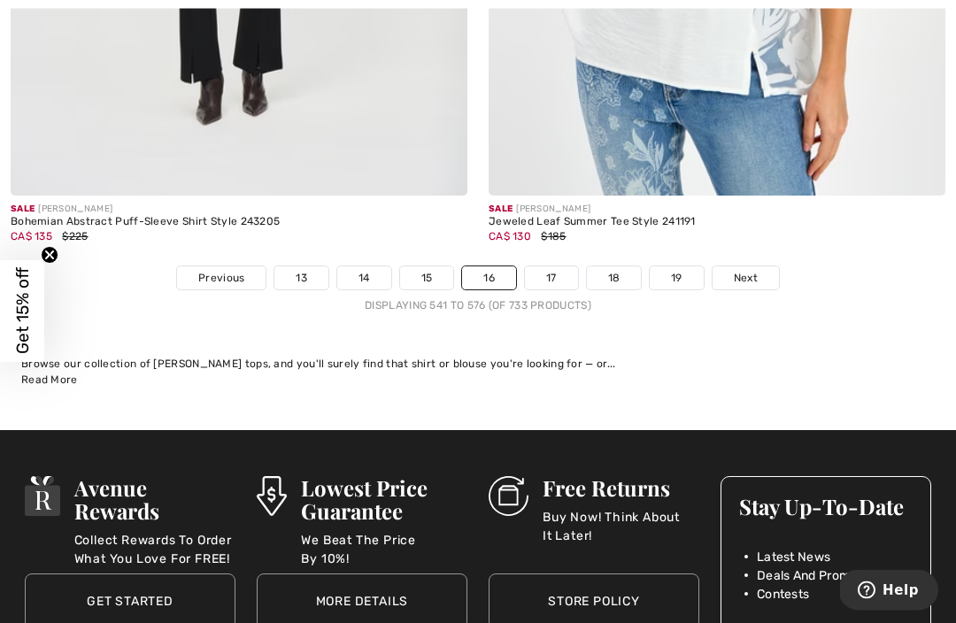
scroll to position [14215, 0]
click at [559, 266] on link "17" at bounding box center [551, 277] width 53 height 23
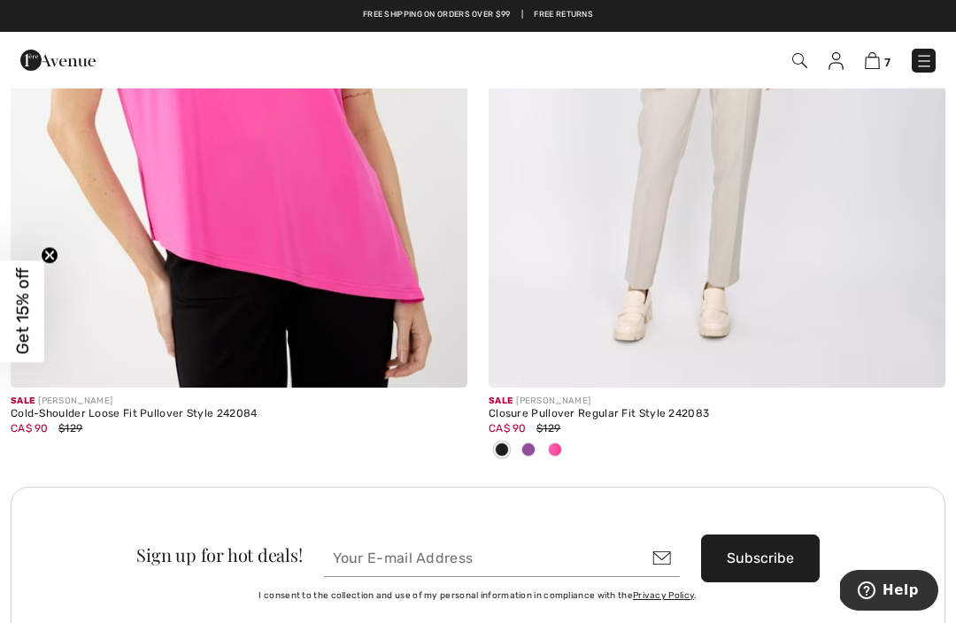
scroll to position [9163, 0]
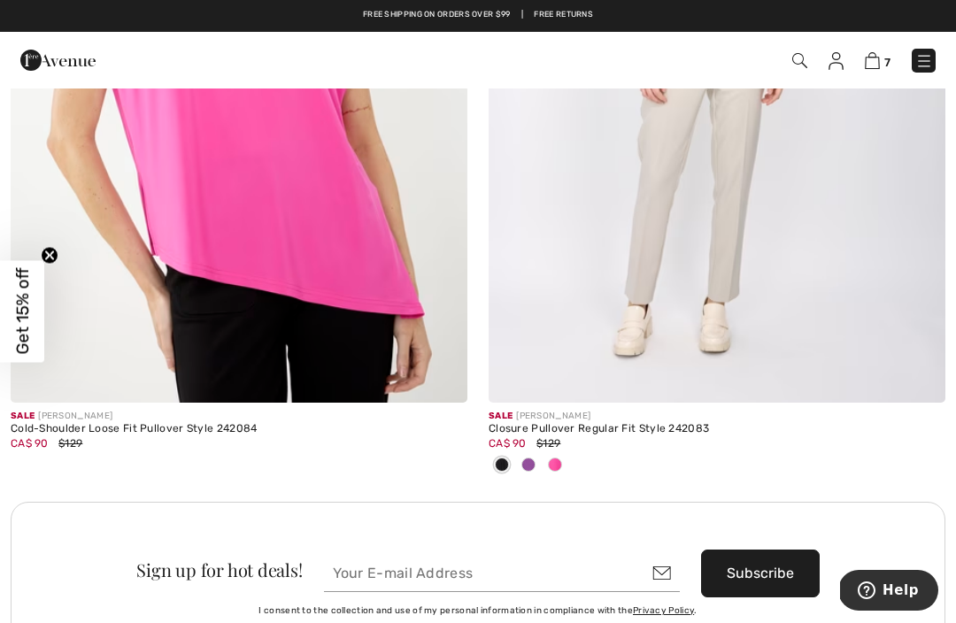
click at [533, 458] on span at bounding box center [528, 465] width 14 height 14
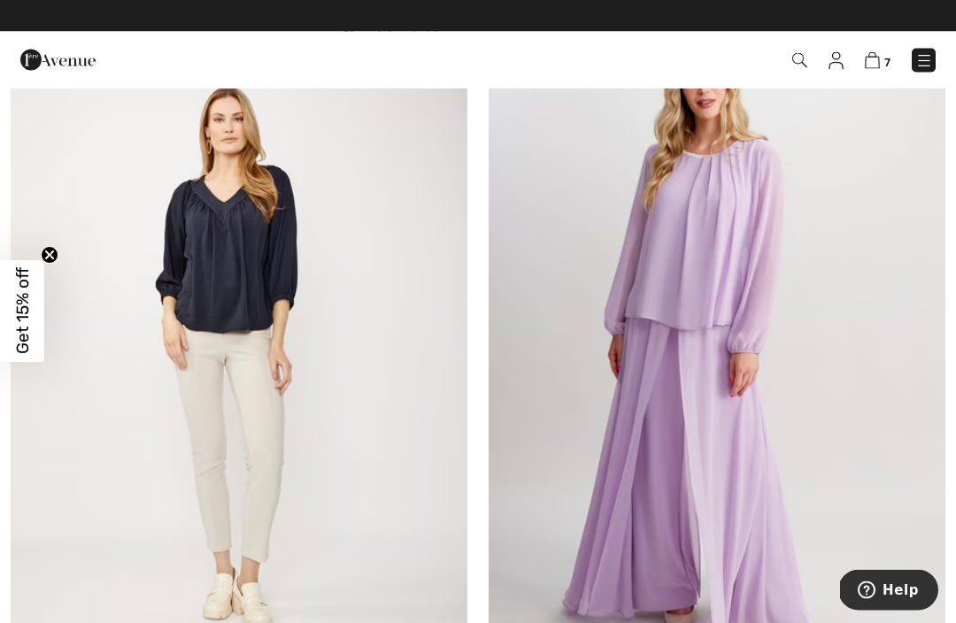
scroll to position [9802, 0]
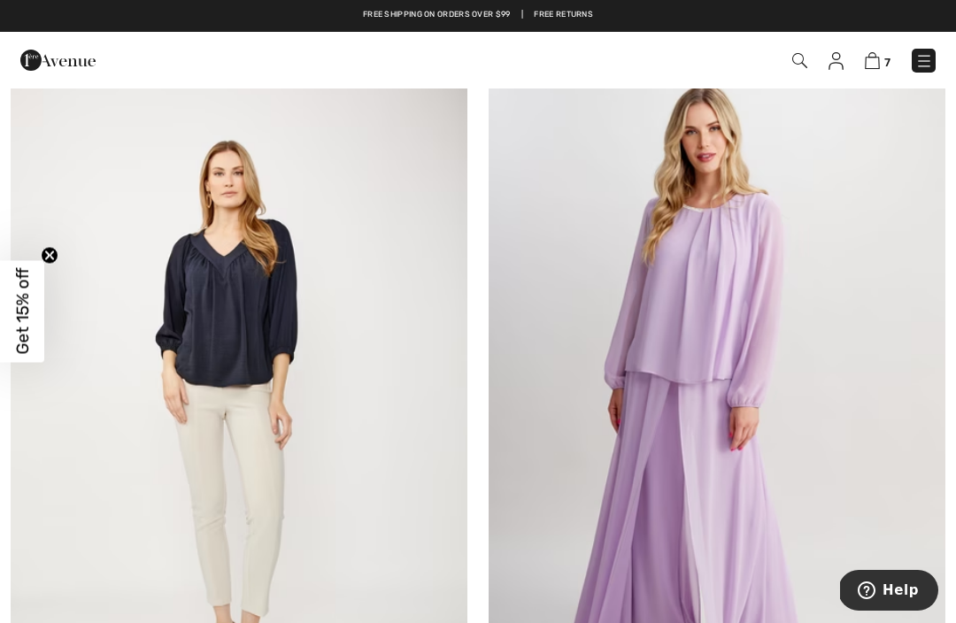
click at [662, 407] on img at bounding box center [717, 404] width 457 height 685
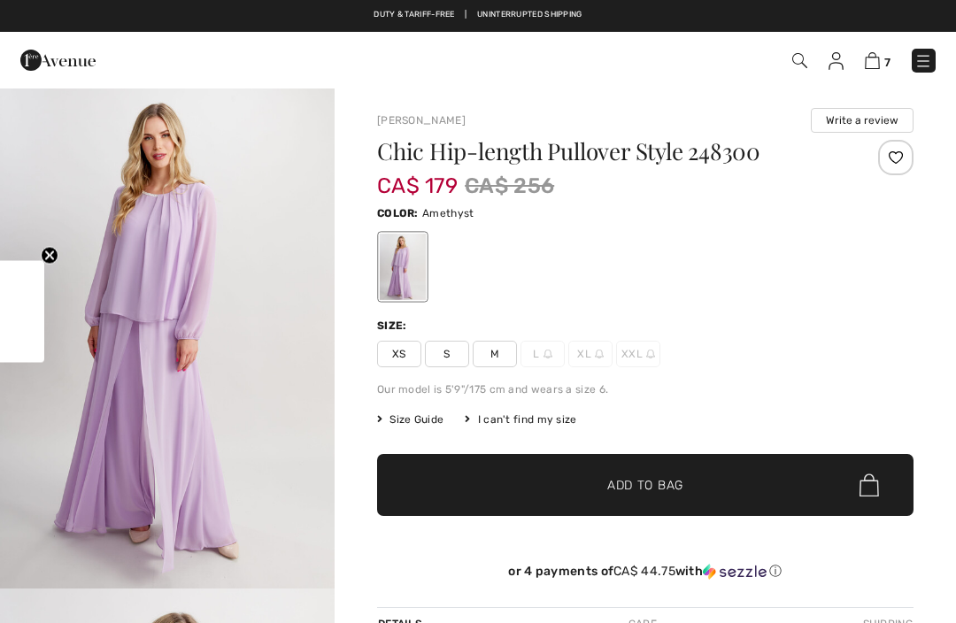
checkbox input "true"
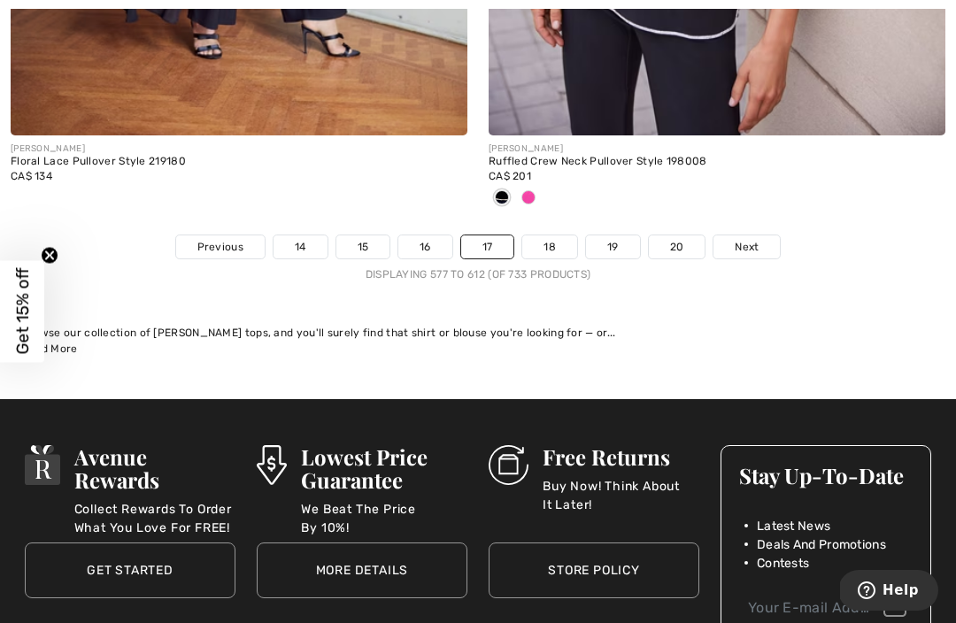
scroll to position [14350, 0]
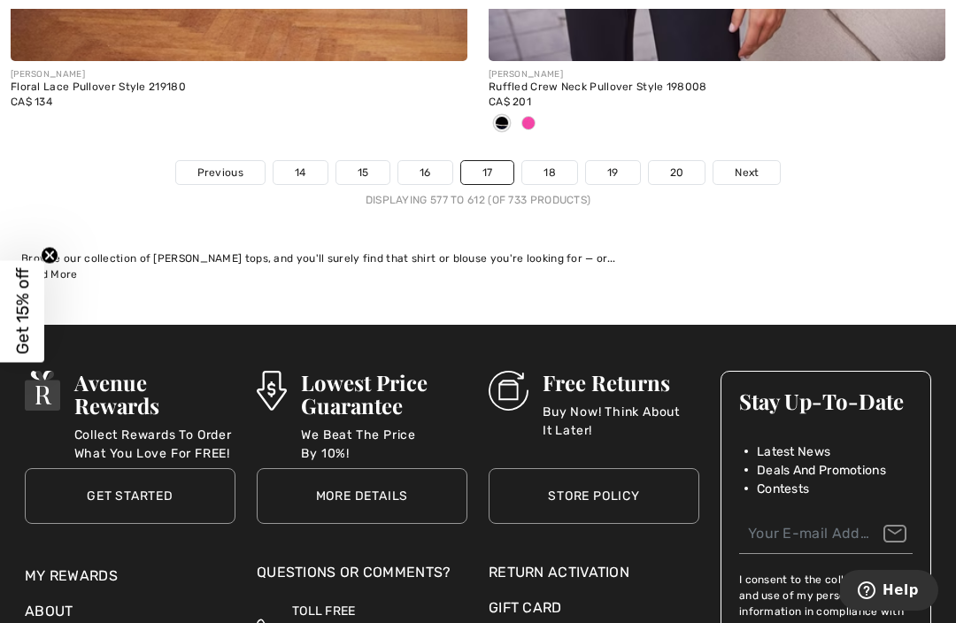
click at [548, 161] on link "18" at bounding box center [549, 172] width 55 height 23
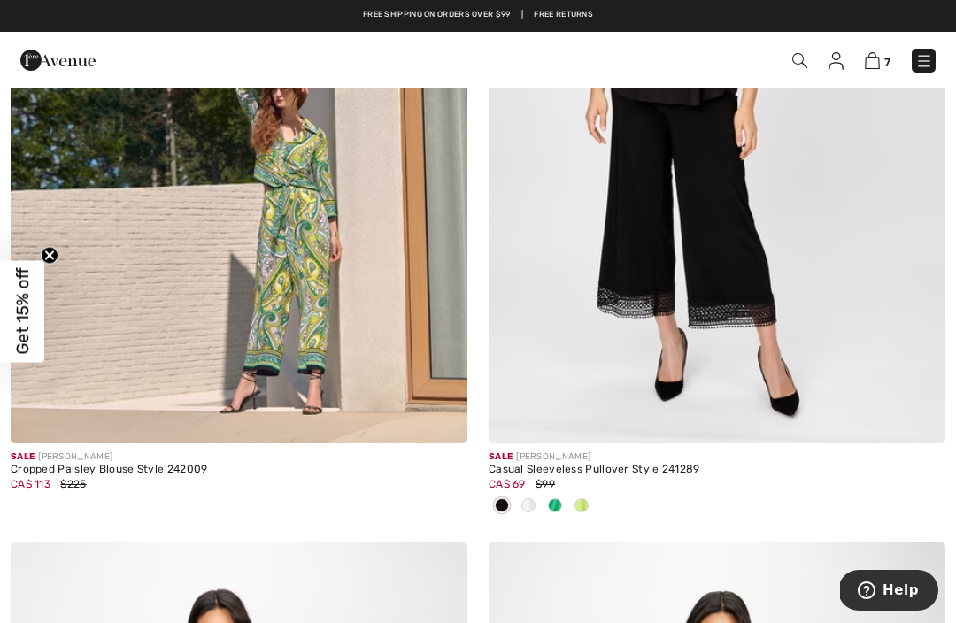
scroll to position [456, 0]
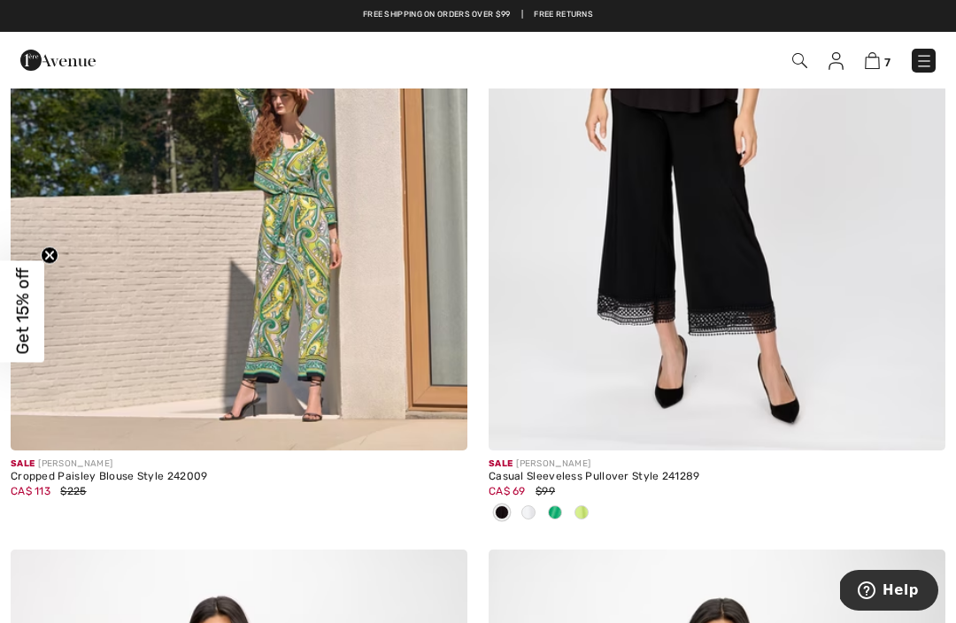
click at [550, 499] on div at bounding box center [555, 513] width 27 height 29
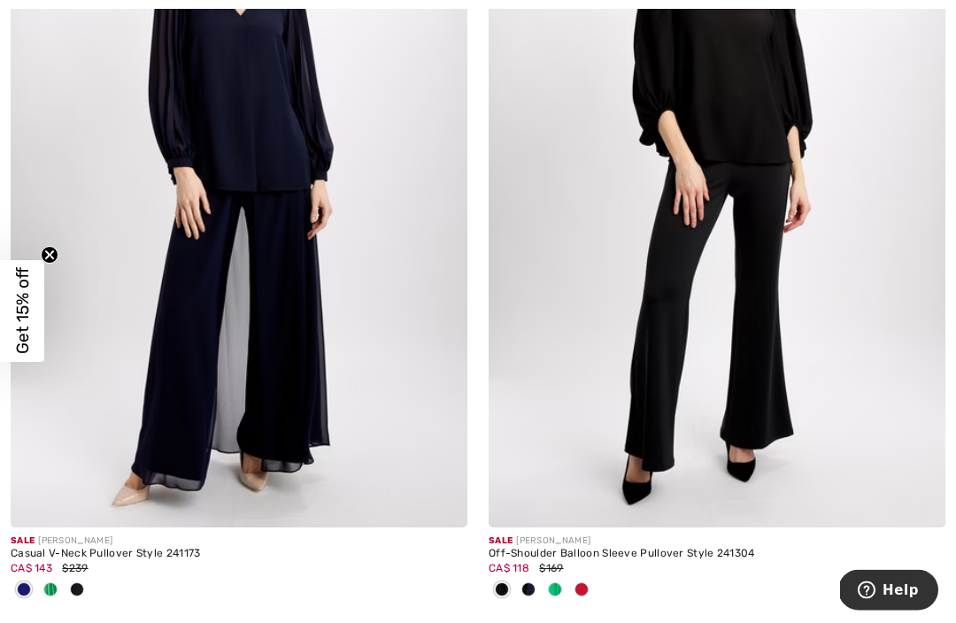
scroll to position [13070, 0]
click at [50, 582] on span at bounding box center [50, 589] width 14 height 14
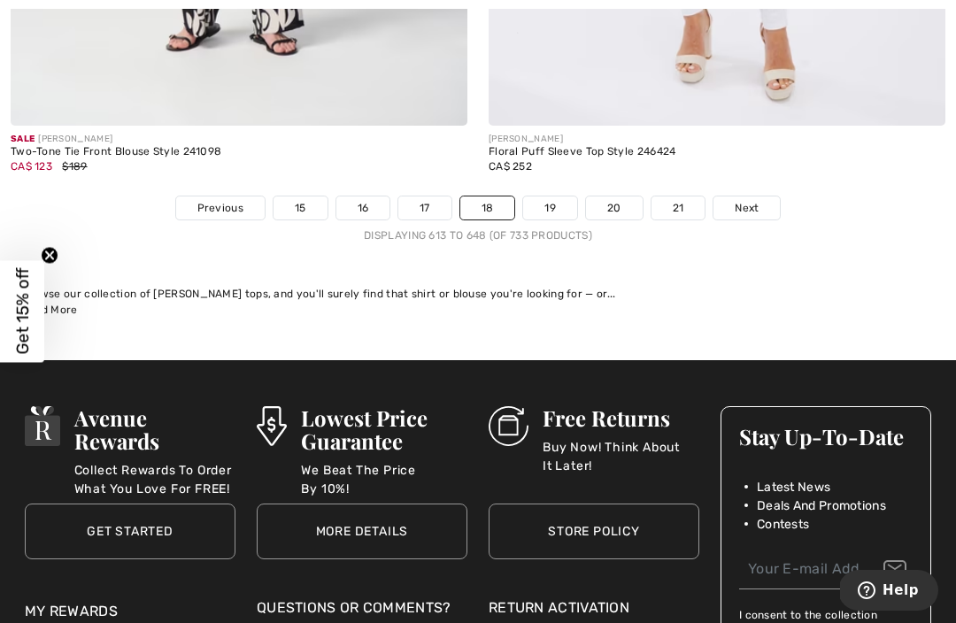
scroll to position [14284, 0]
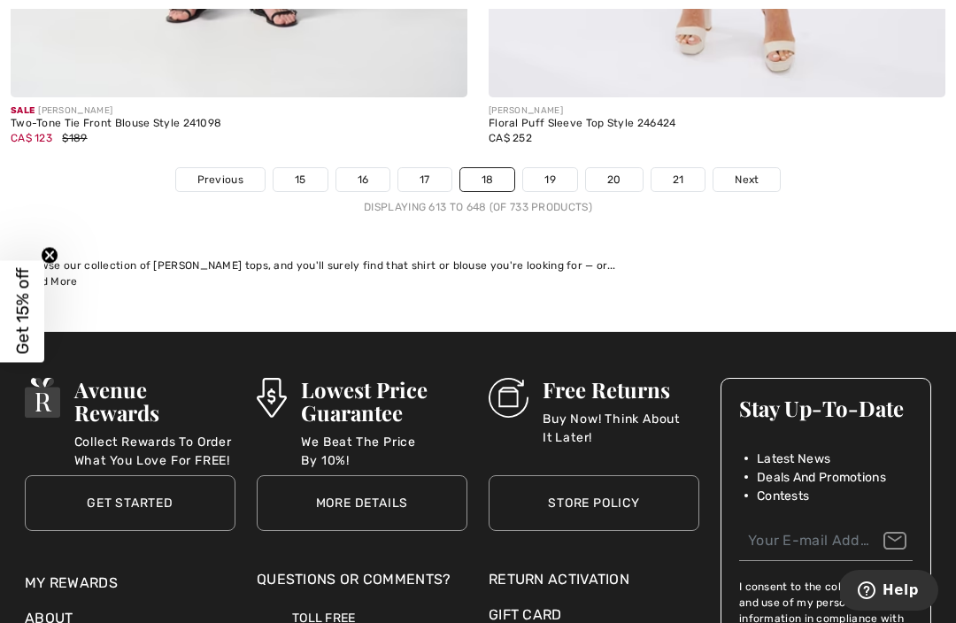
click at [554, 168] on link "19" at bounding box center [550, 179] width 54 height 23
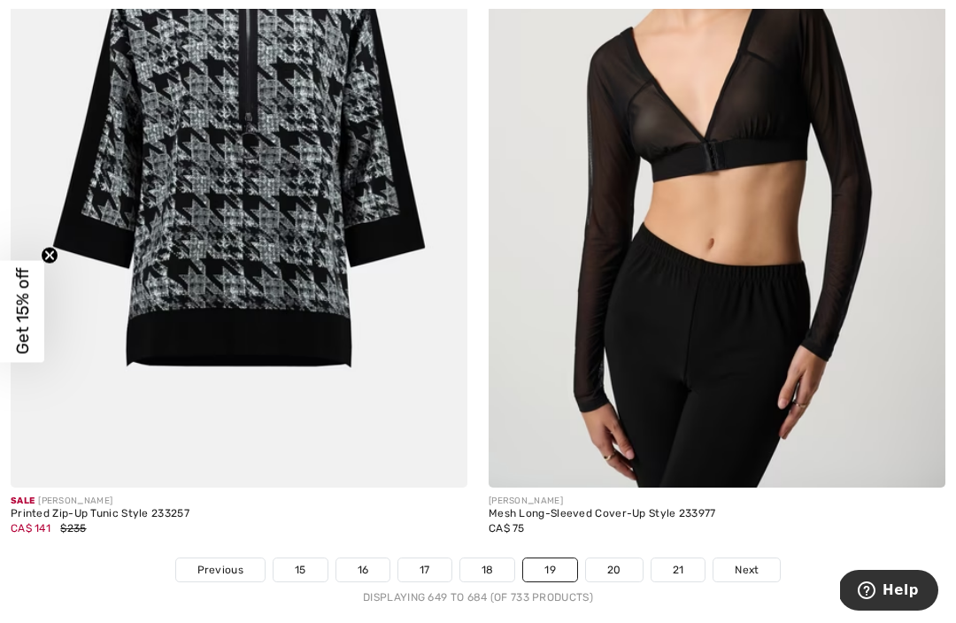
scroll to position [13831, 0]
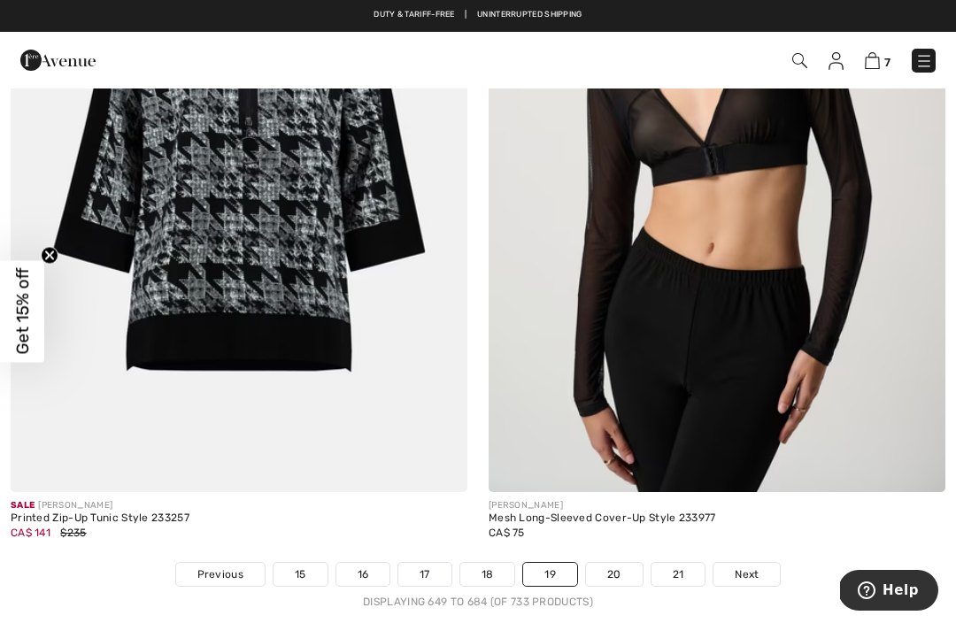
click at [722, 275] on img at bounding box center [717, 149] width 457 height 685
click at [721, 274] on img at bounding box center [717, 149] width 457 height 685
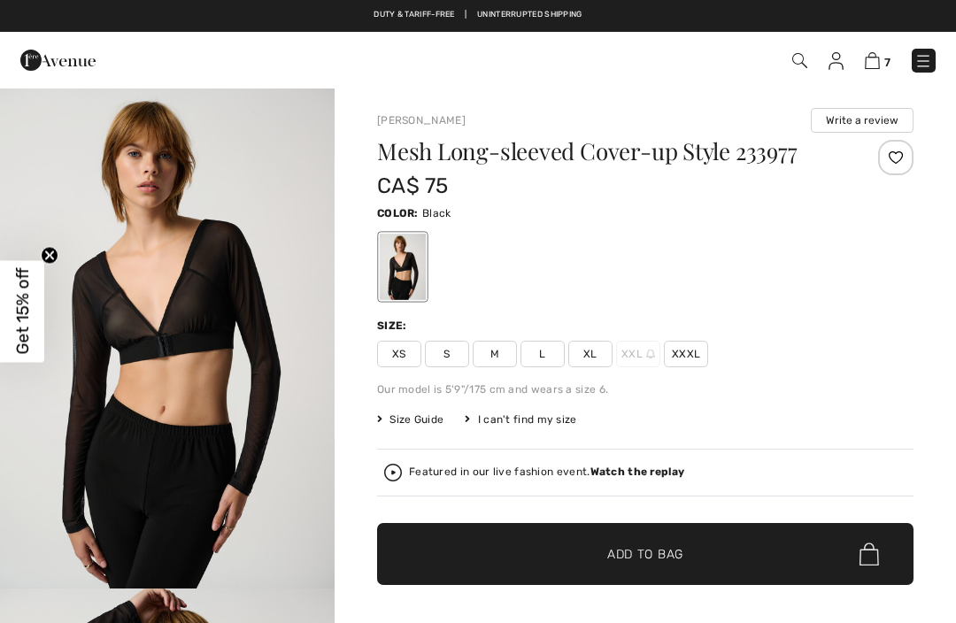
checkbox input "true"
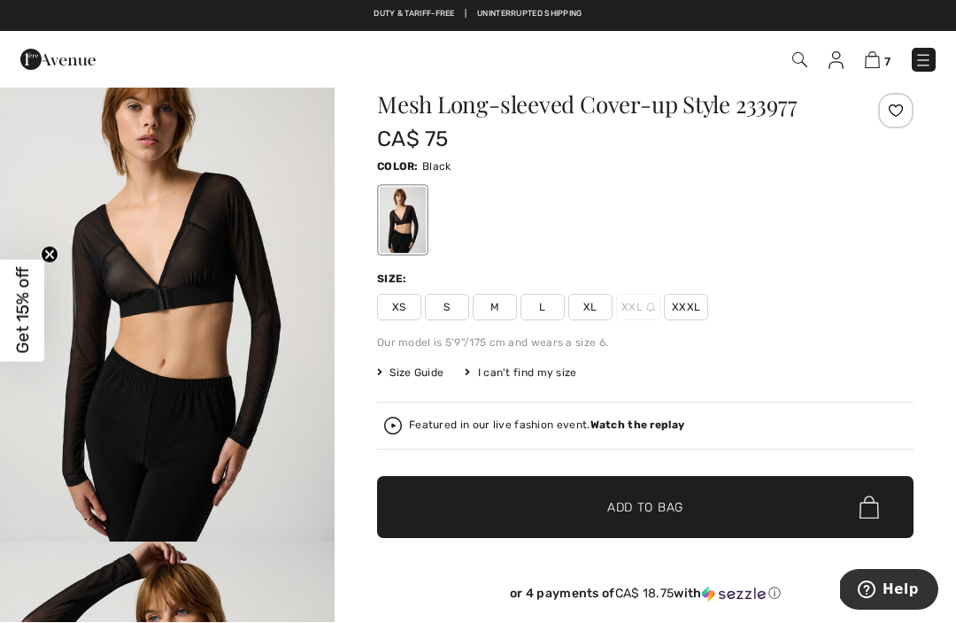
scroll to position [47, 0]
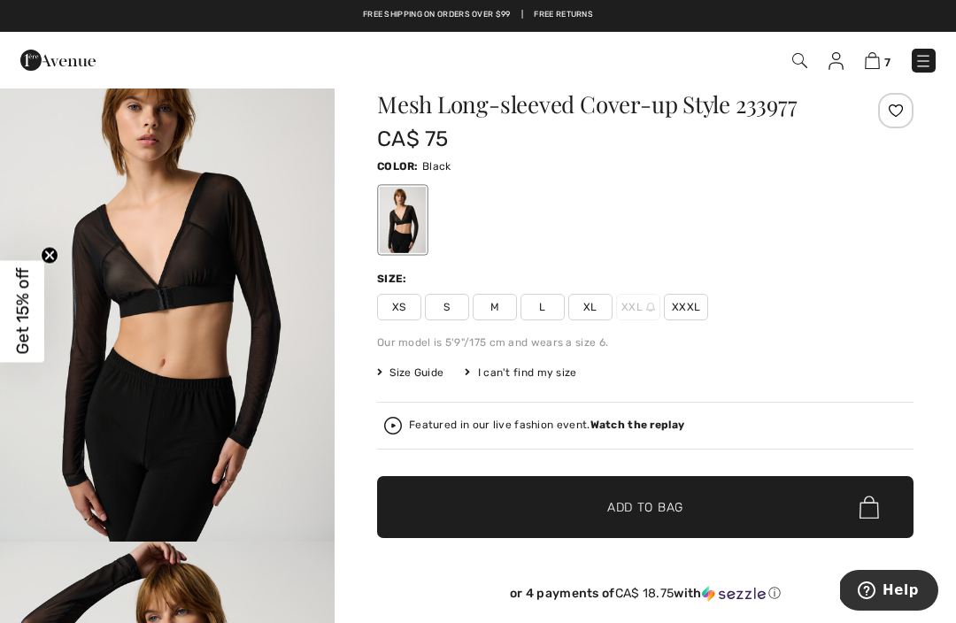
click at [590, 305] on span "XL" at bounding box center [590, 307] width 44 height 27
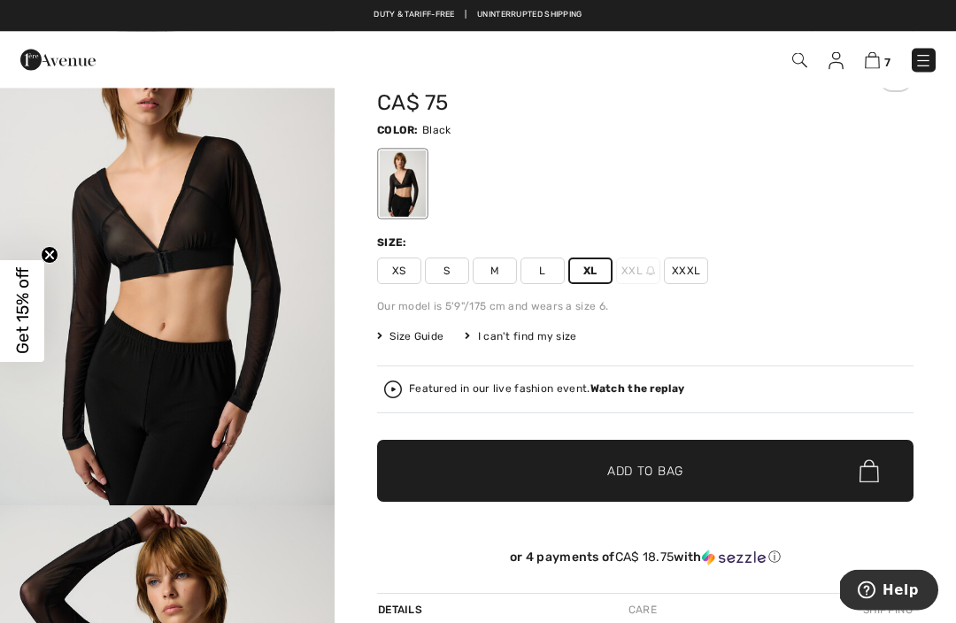
scroll to position [33, 0]
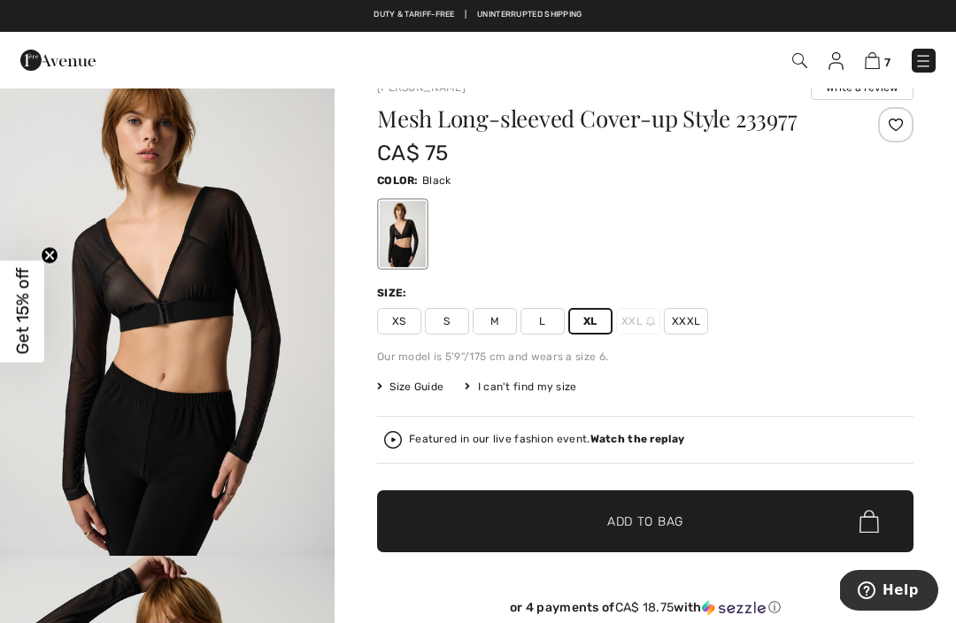
click at [397, 445] on img at bounding box center [393, 440] width 18 height 18
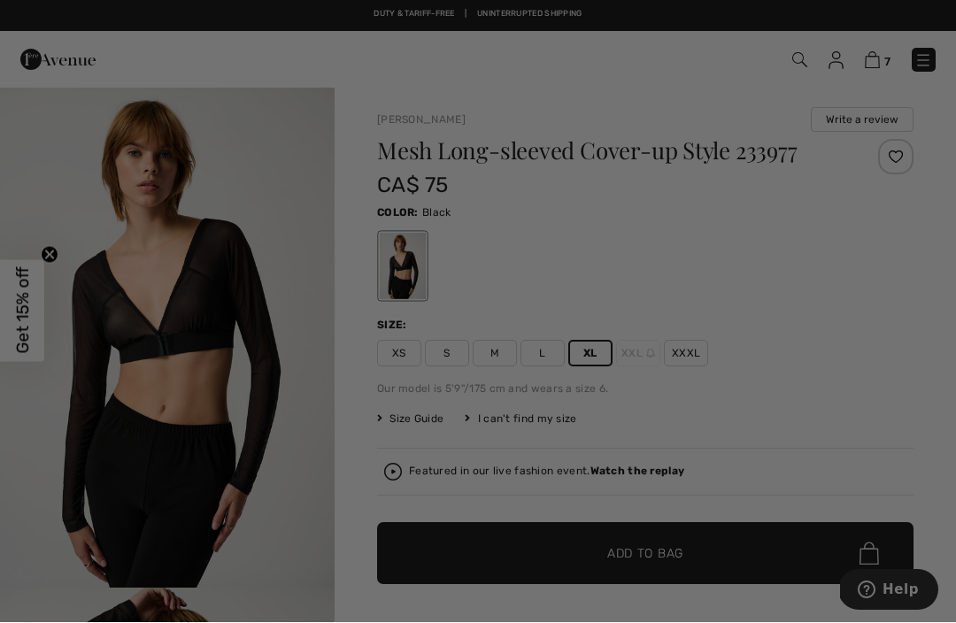
scroll to position [0, 0]
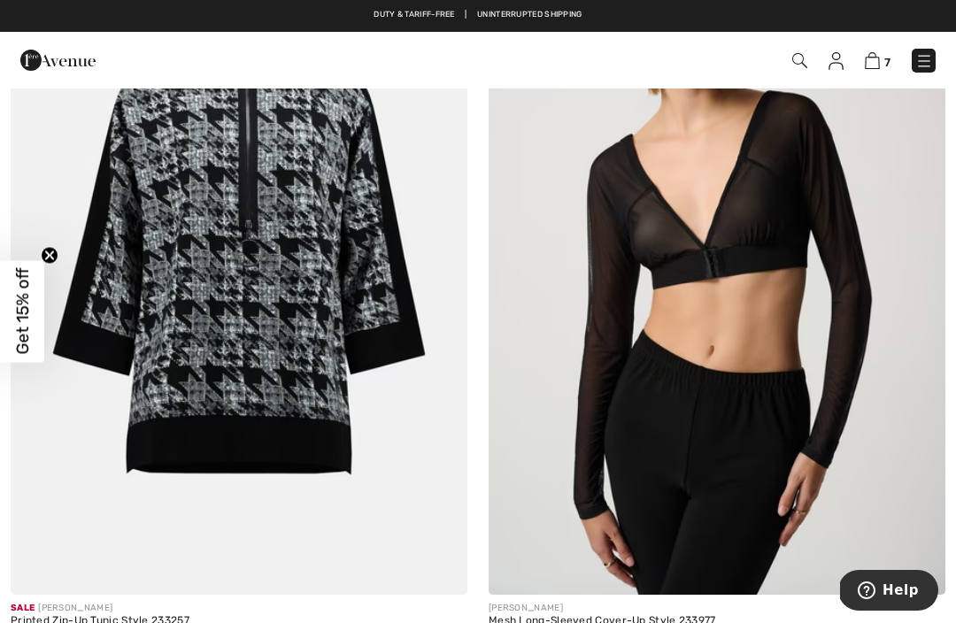
scroll to position [13729, 0]
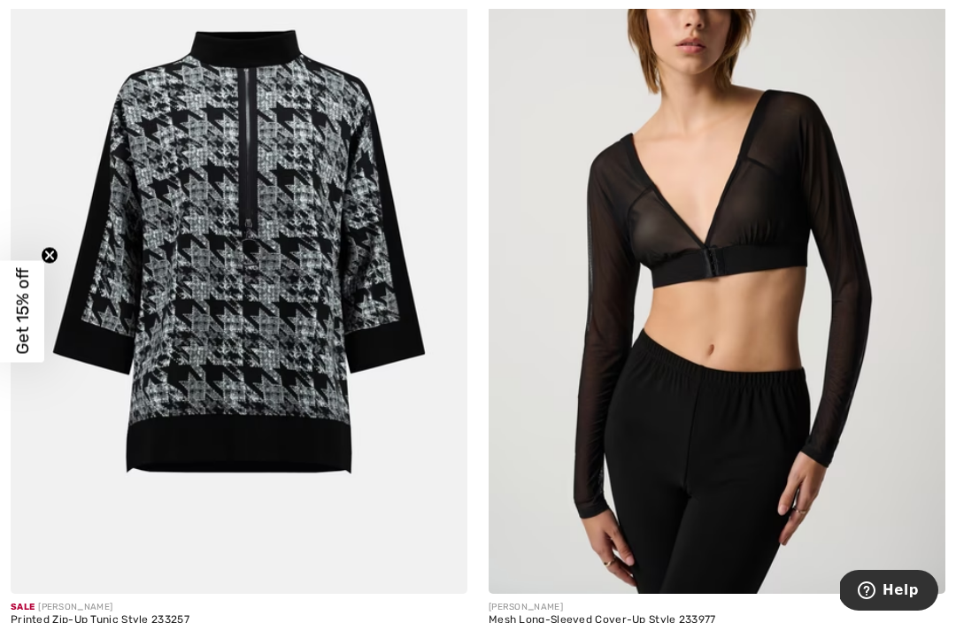
click at [751, 321] on img at bounding box center [717, 251] width 457 height 685
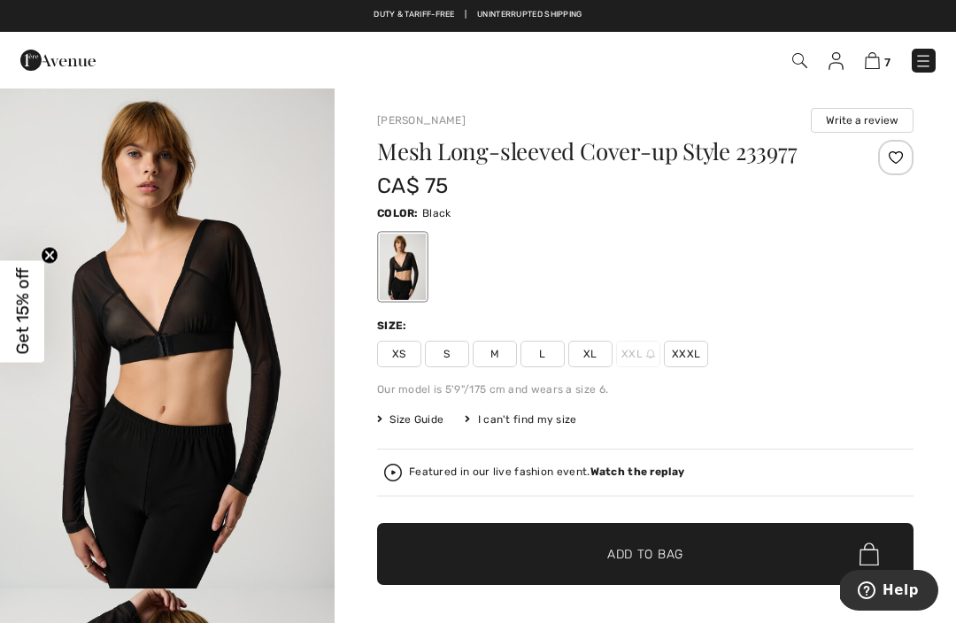
click at [596, 354] on span "XL" at bounding box center [590, 354] width 44 height 27
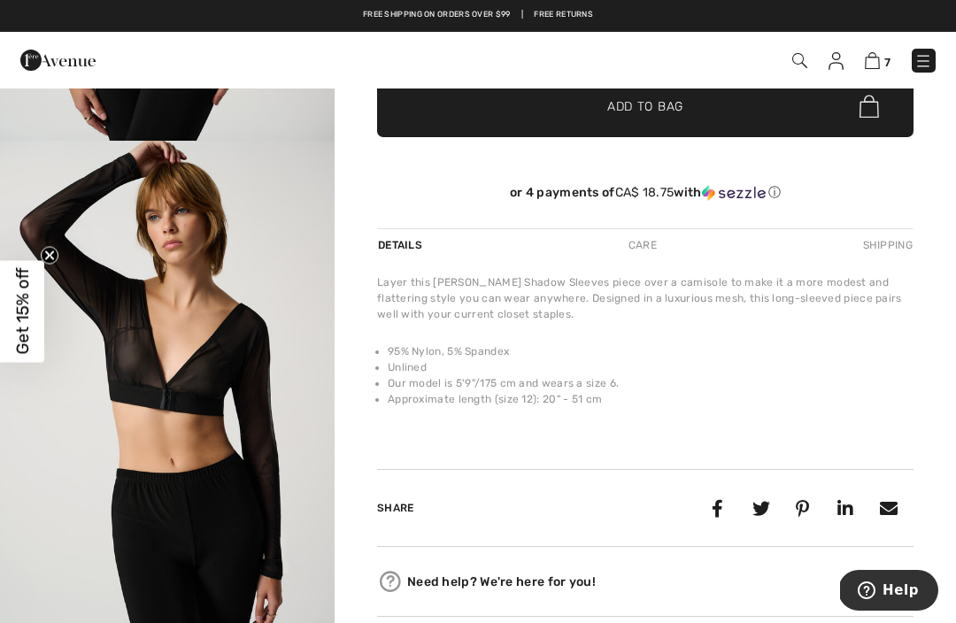
scroll to position [414, 0]
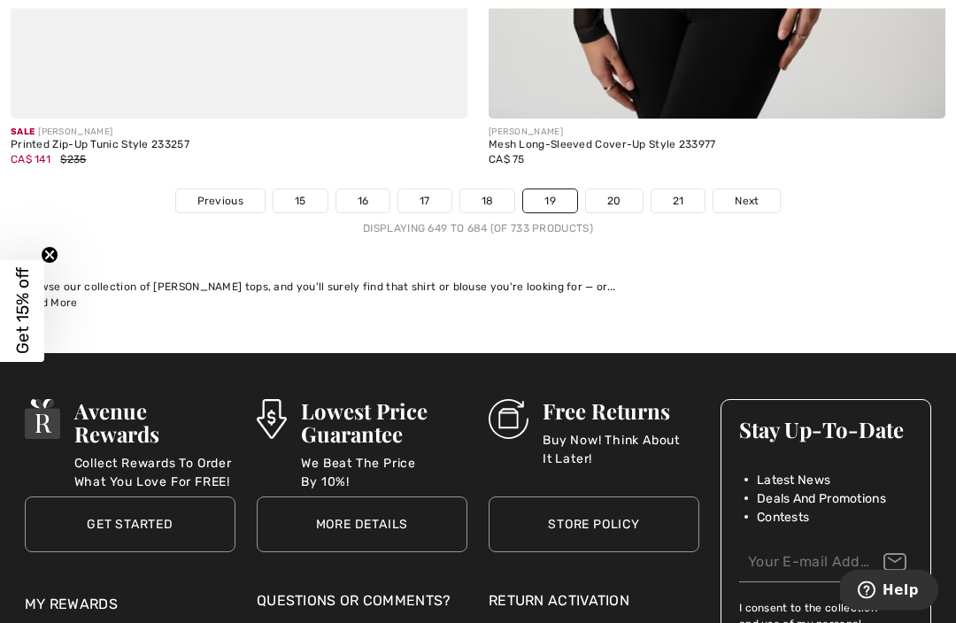
scroll to position [14215, 0]
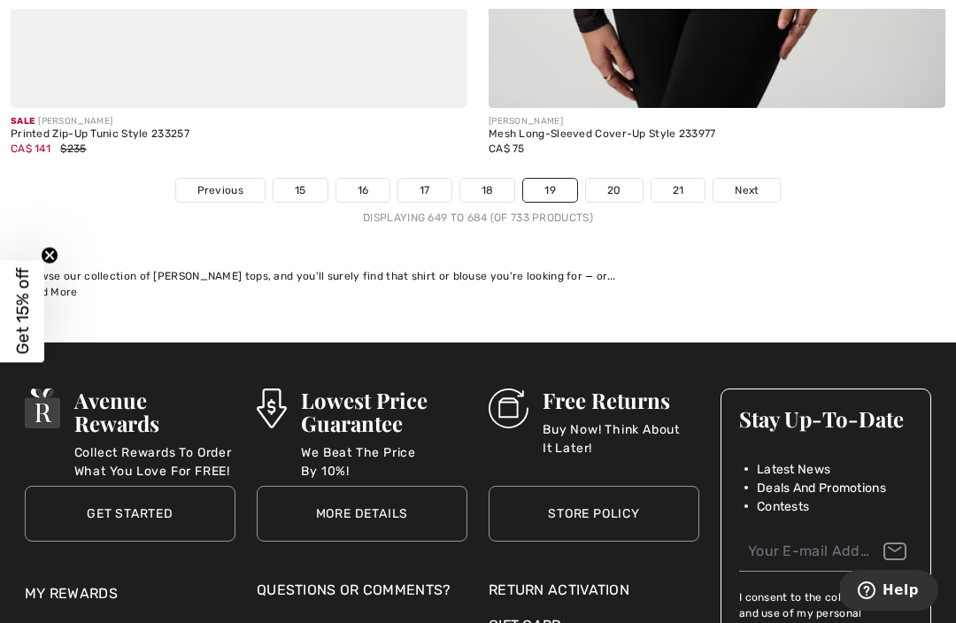
click at [617, 179] on link "20" at bounding box center [614, 190] width 57 height 23
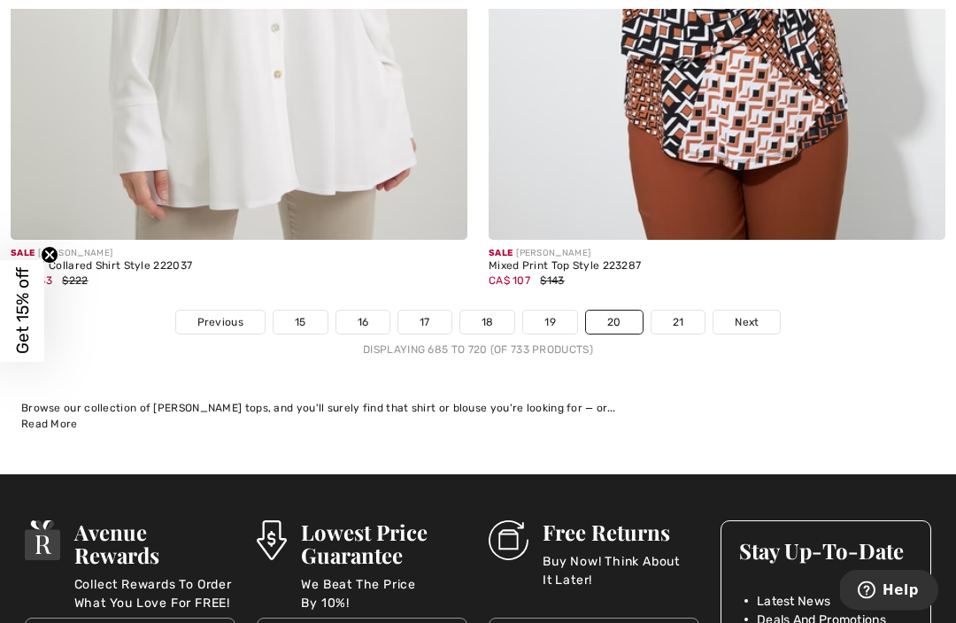
scroll to position [14038, 0]
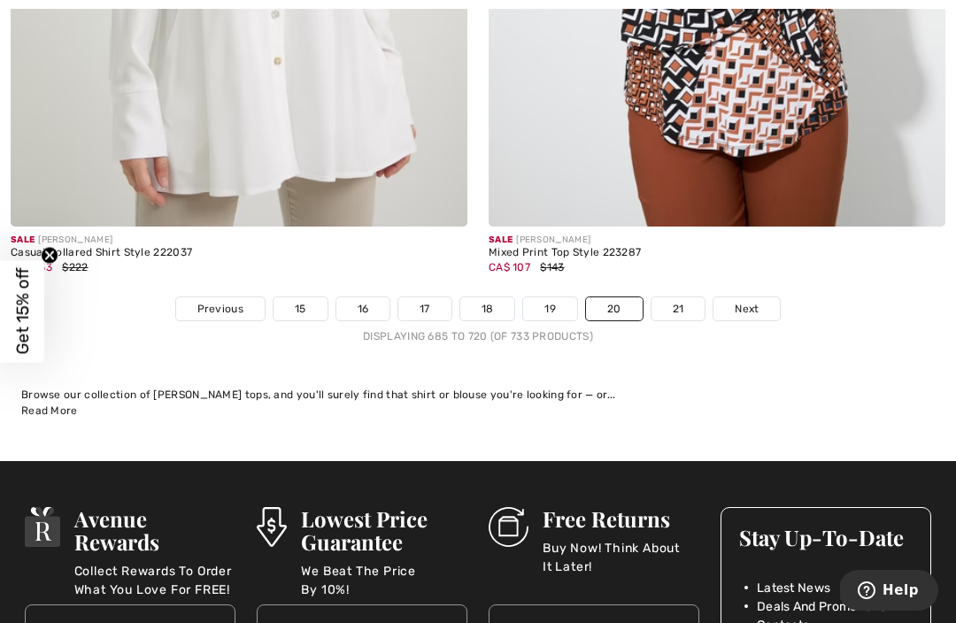
click at [682, 297] on link "21" at bounding box center [678, 308] width 54 height 23
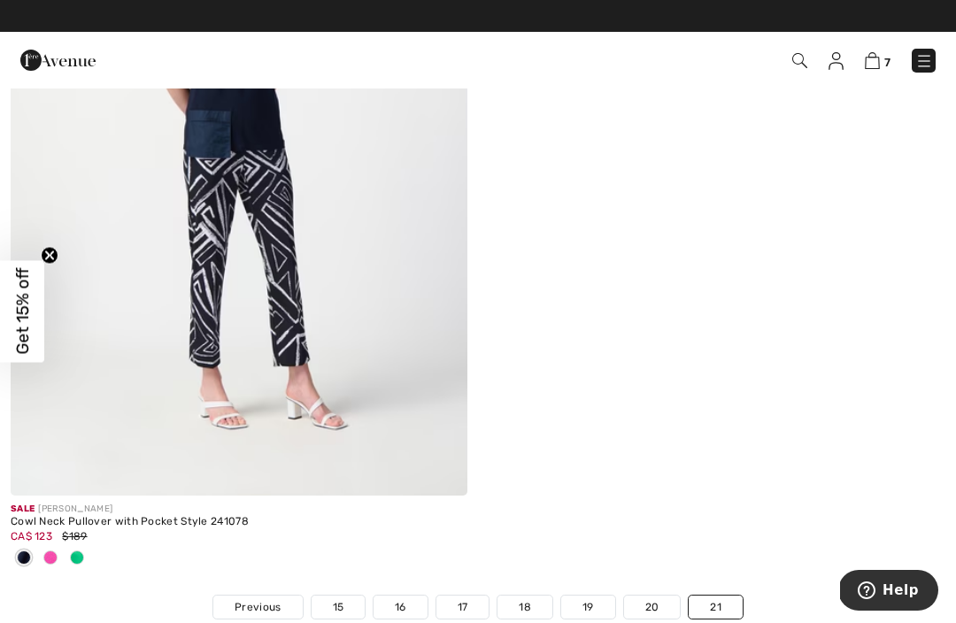
scroll to position [5088, 0]
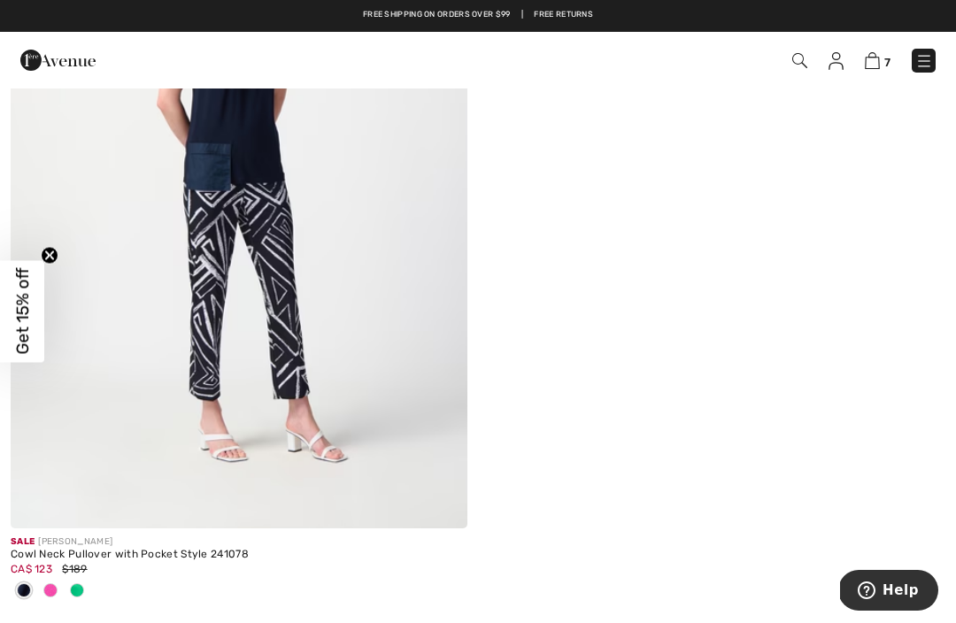
click at [89, 585] on div at bounding box center [77, 591] width 27 height 29
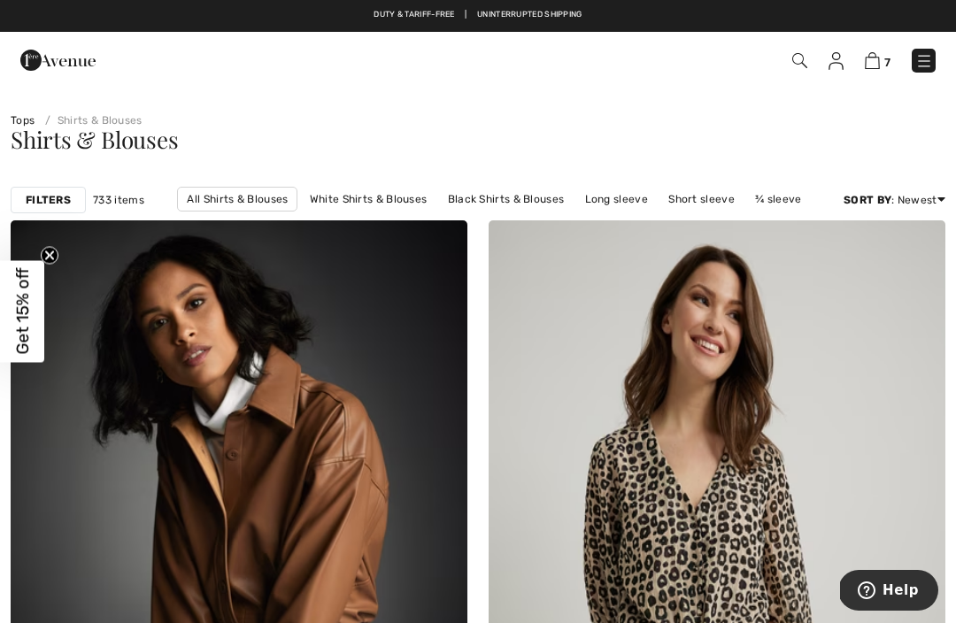
scroll to position [0, 0]
click at [871, 67] on img at bounding box center [872, 60] width 15 height 17
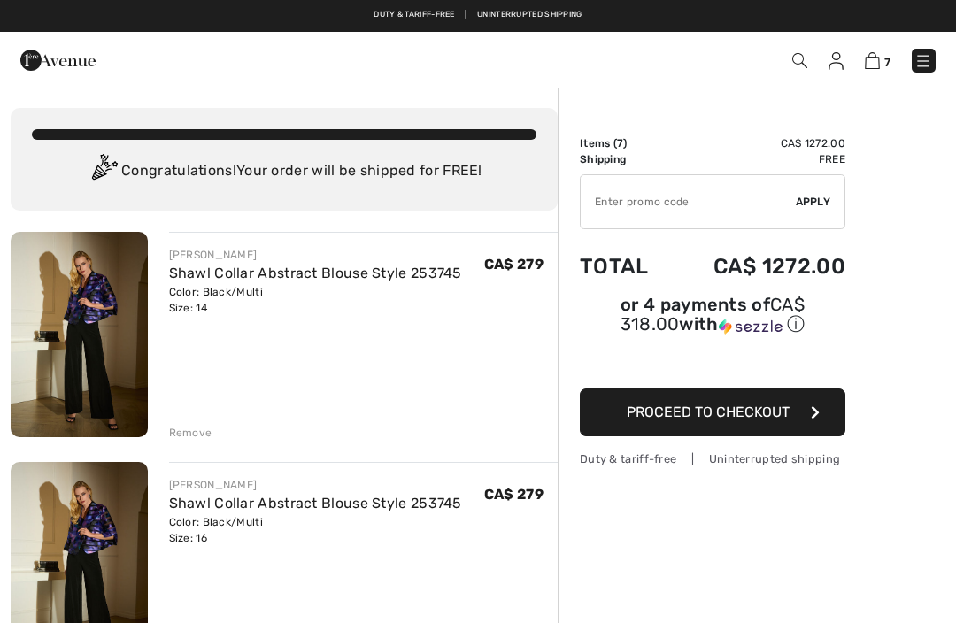
click at [647, 204] on input "TEXT" at bounding box center [688, 201] width 215 height 53
type input "FLASH15"
click at [817, 207] on span "Apply" at bounding box center [813, 202] width 35 height 16
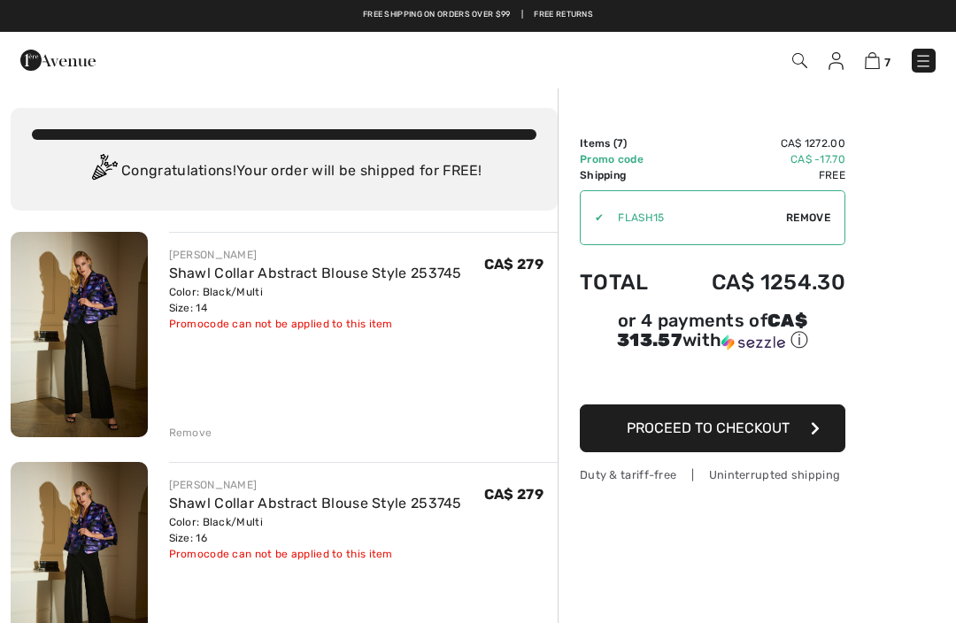
click at [798, 205] on div "✔ Apply Remove" at bounding box center [713, 217] width 266 height 55
click at [815, 218] on span "Remove" at bounding box center [808, 218] width 44 height 16
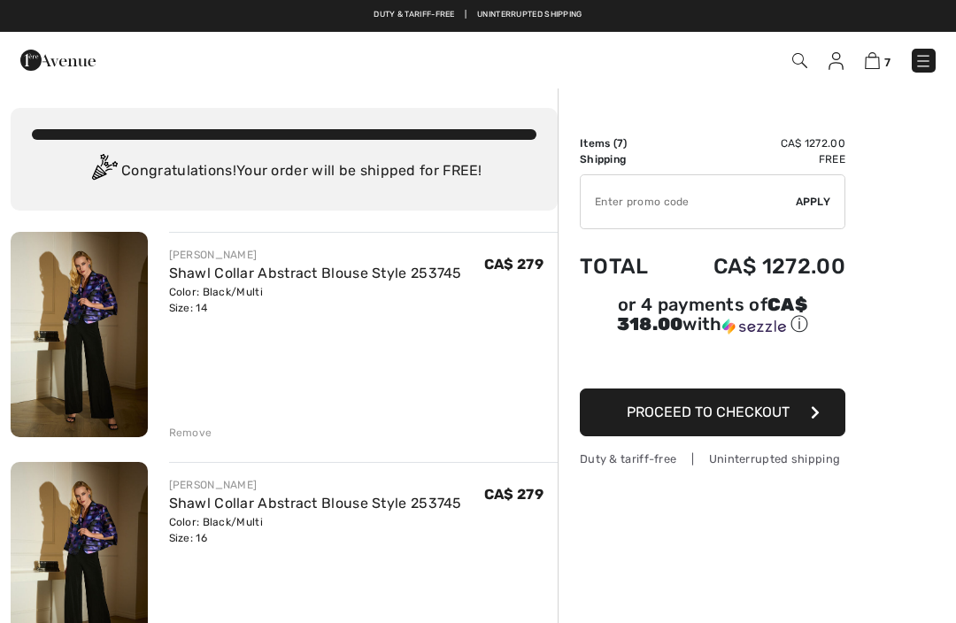
click at [657, 201] on input "TEXT" at bounding box center [688, 201] width 215 height 53
type input "NEW15"
click at [814, 207] on span "Apply" at bounding box center [813, 202] width 35 height 16
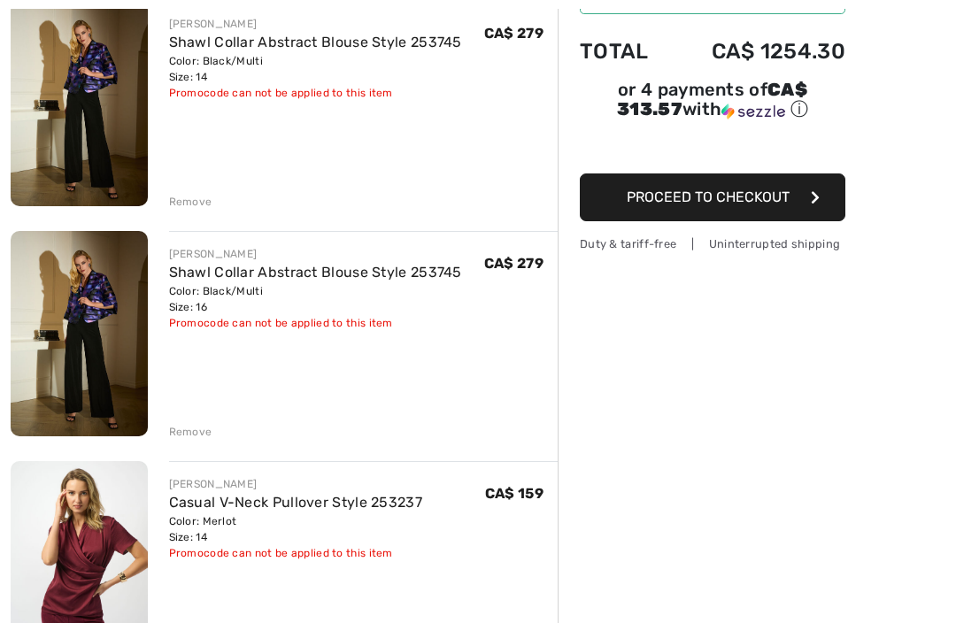
scroll to position [243, 0]
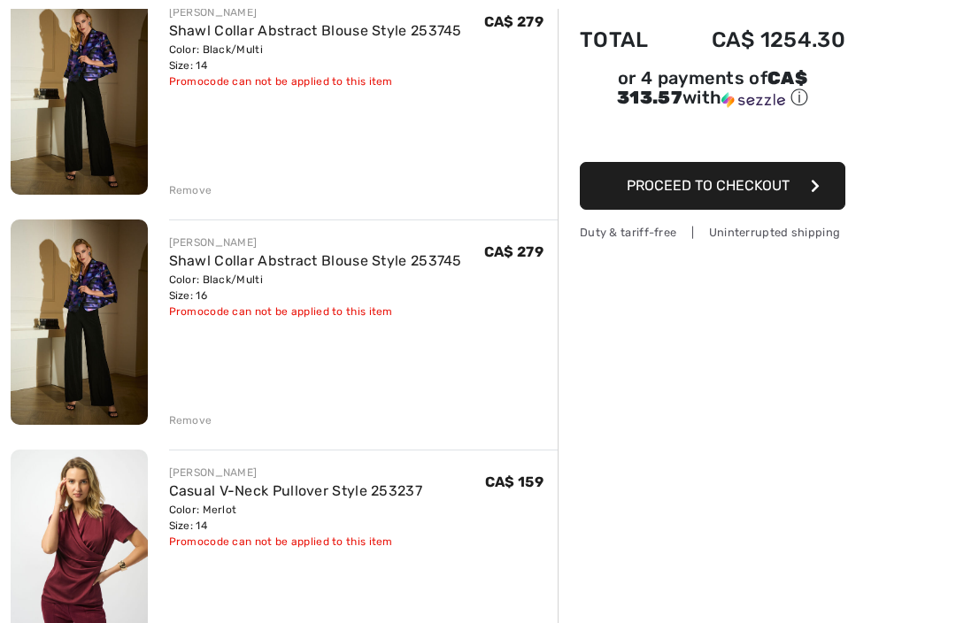
click at [192, 425] on div "Remove" at bounding box center [190, 420] width 43 height 16
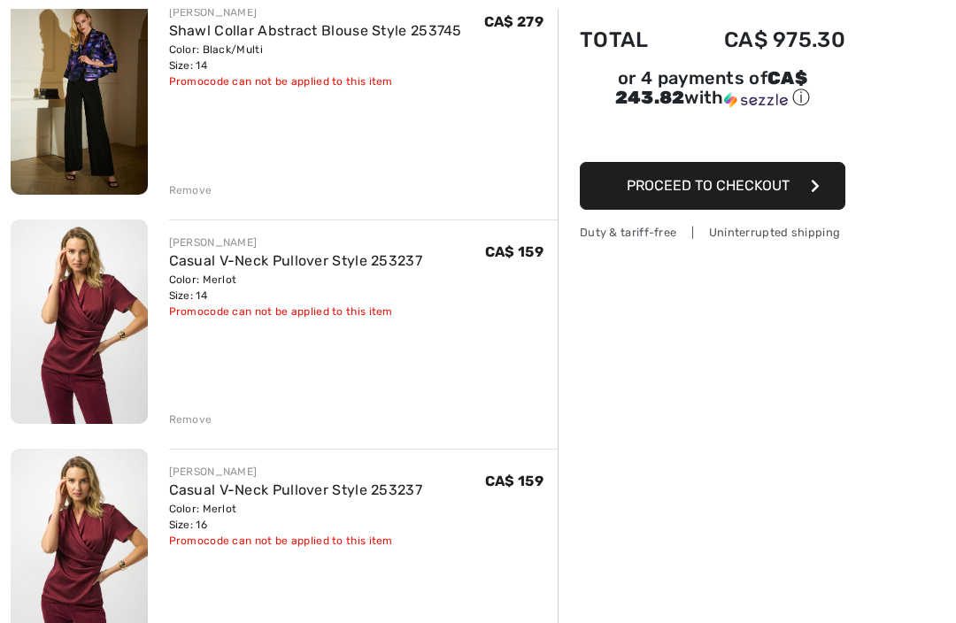
click at [187, 414] on div "Remove" at bounding box center [190, 420] width 43 height 16
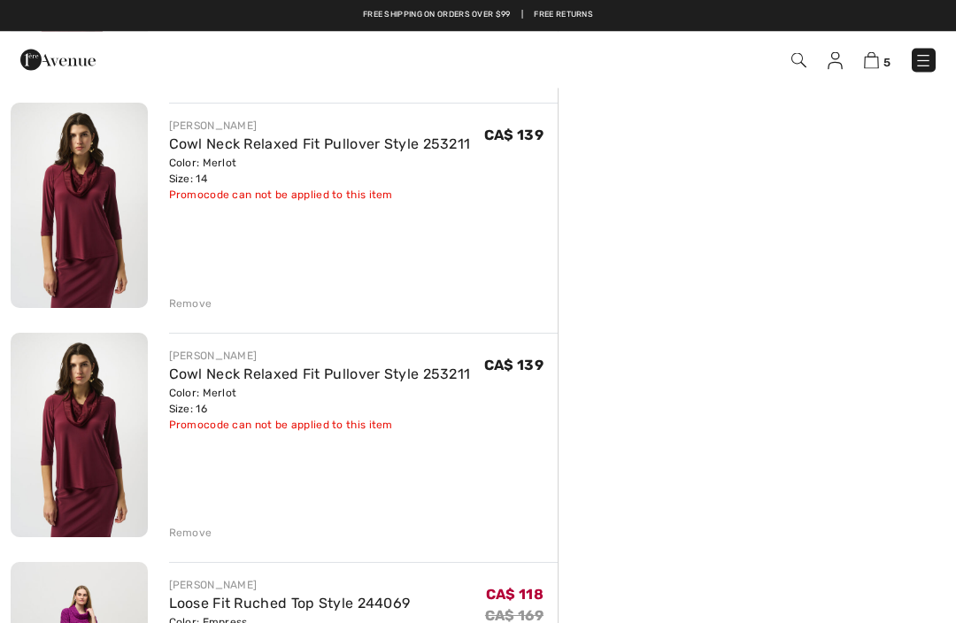
scroll to position [589, 0]
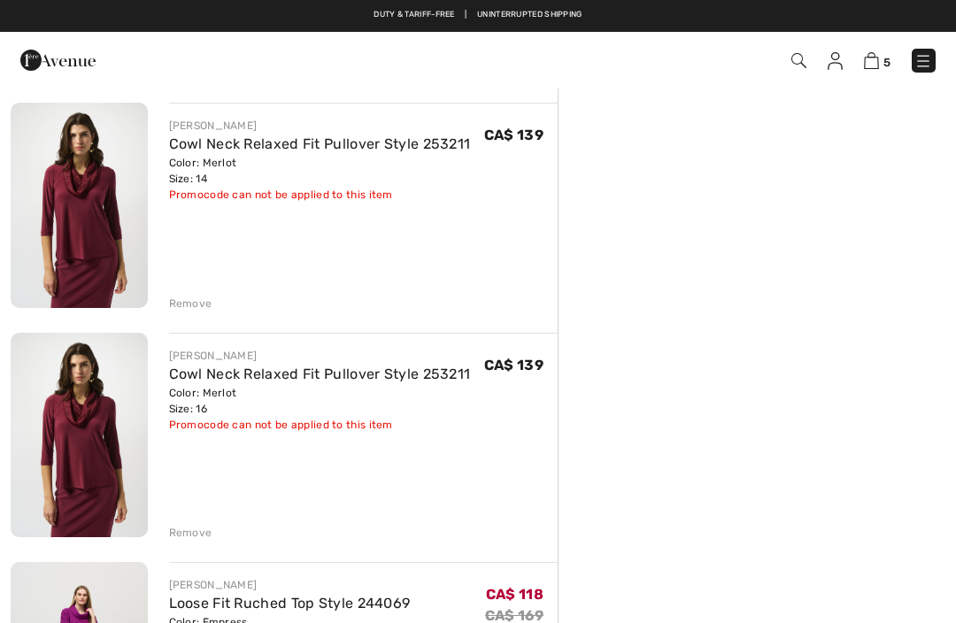
click at [191, 302] on div "Remove" at bounding box center [190, 304] width 43 height 16
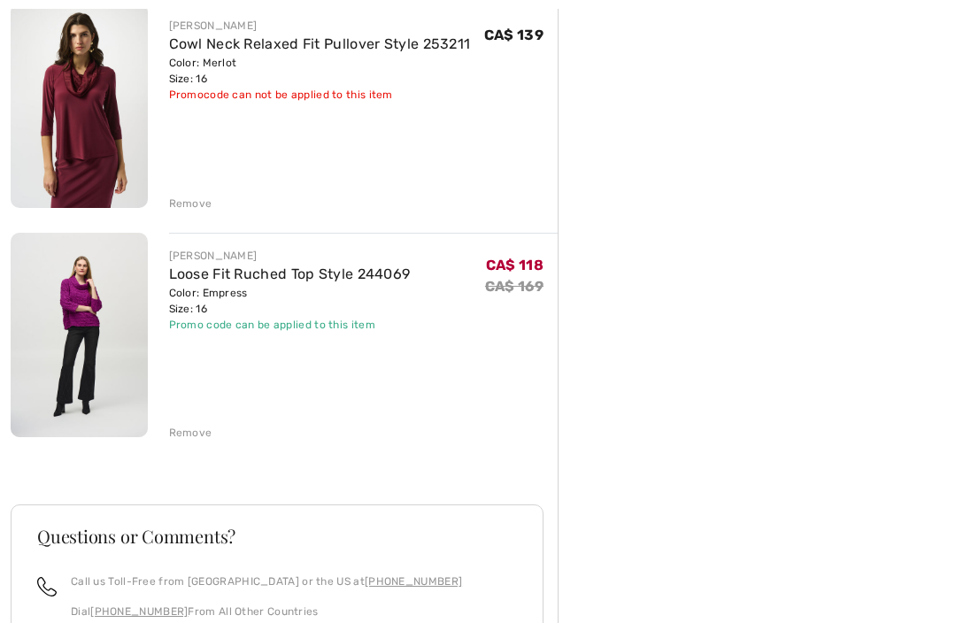
scroll to position [692, 0]
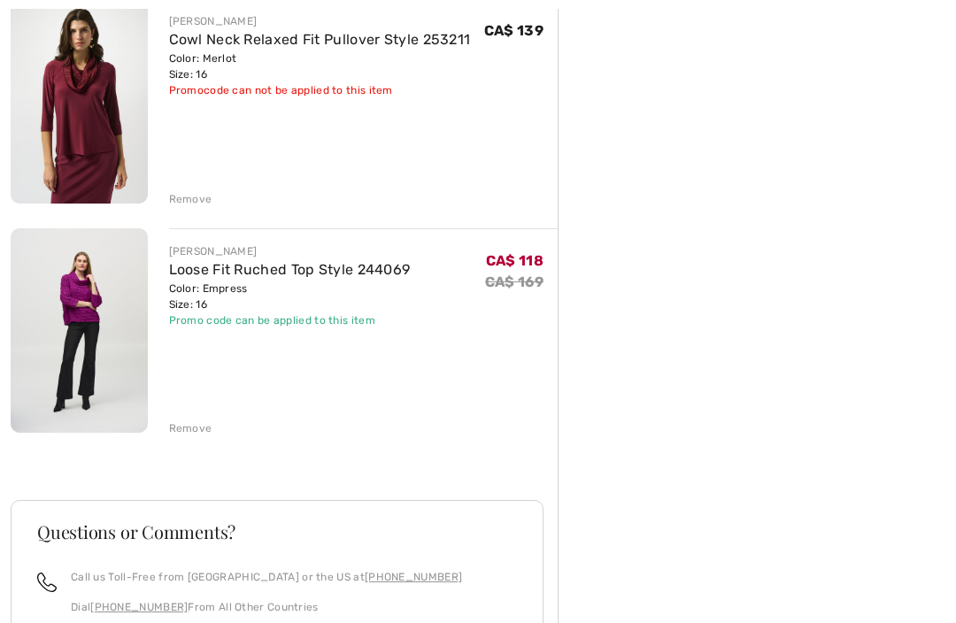
click at [302, 266] on link "Loose Fit Ruched Top Style 244069" at bounding box center [290, 270] width 242 height 17
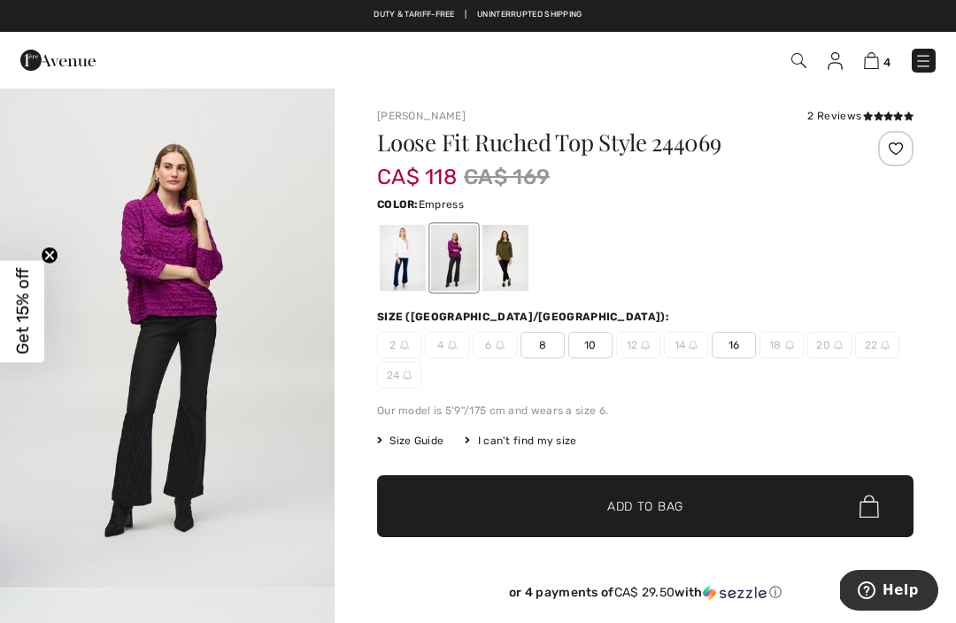
click at [875, 66] on img at bounding box center [871, 60] width 15 height 17
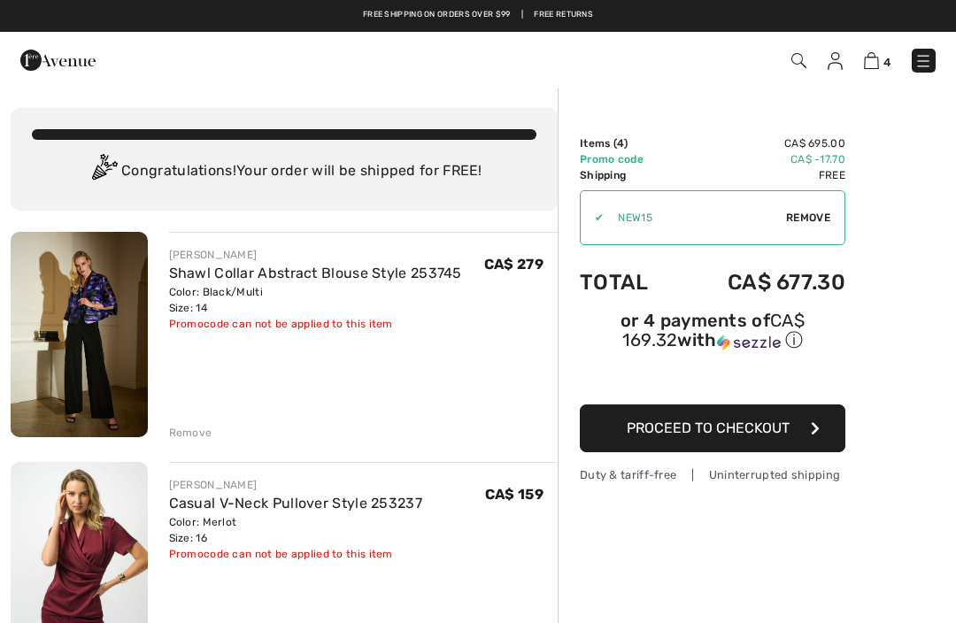
click at [338, 277] on link "Shawl Collar Abstract Blouse Style 253745" at bounding box center [315, 273] width 293 height 17
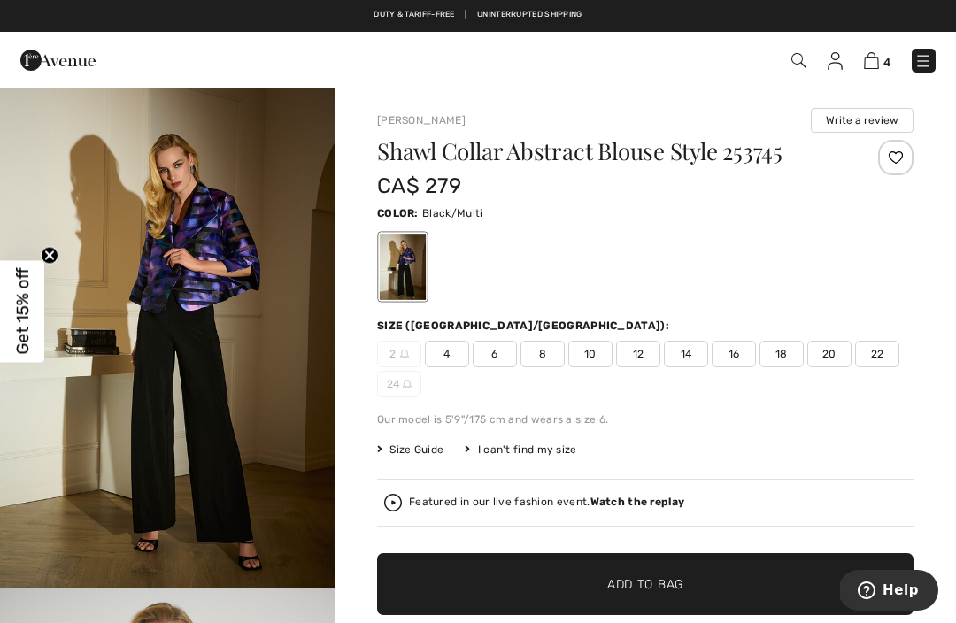
click at [867, 62] on img at bounding box center [871, 60] width 15 height 17
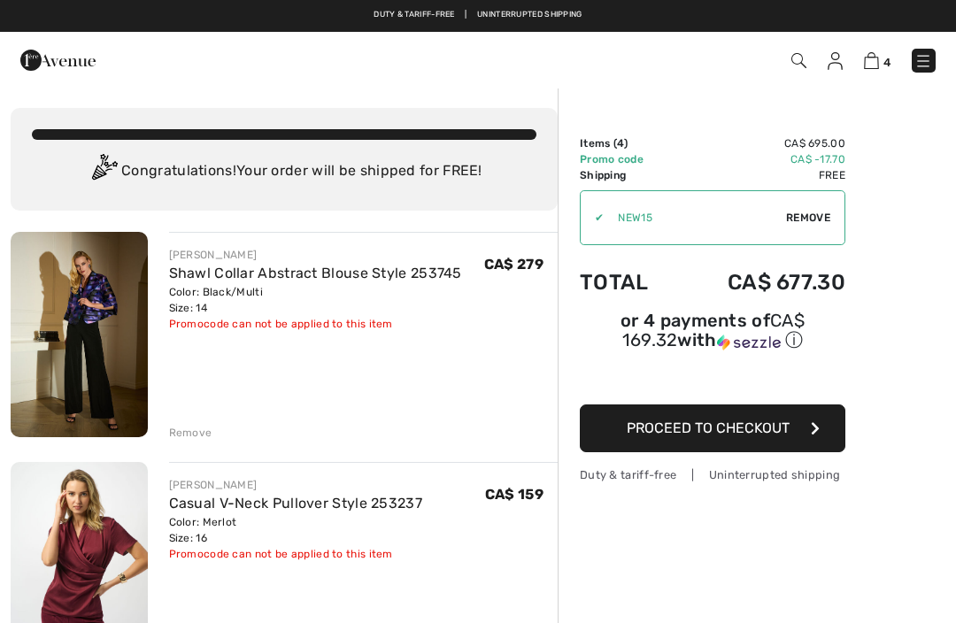
click at [309, 501] on link "Casual V-Neck Pullover Style 253237" at bounding box center [296, 503] width 254 height 17
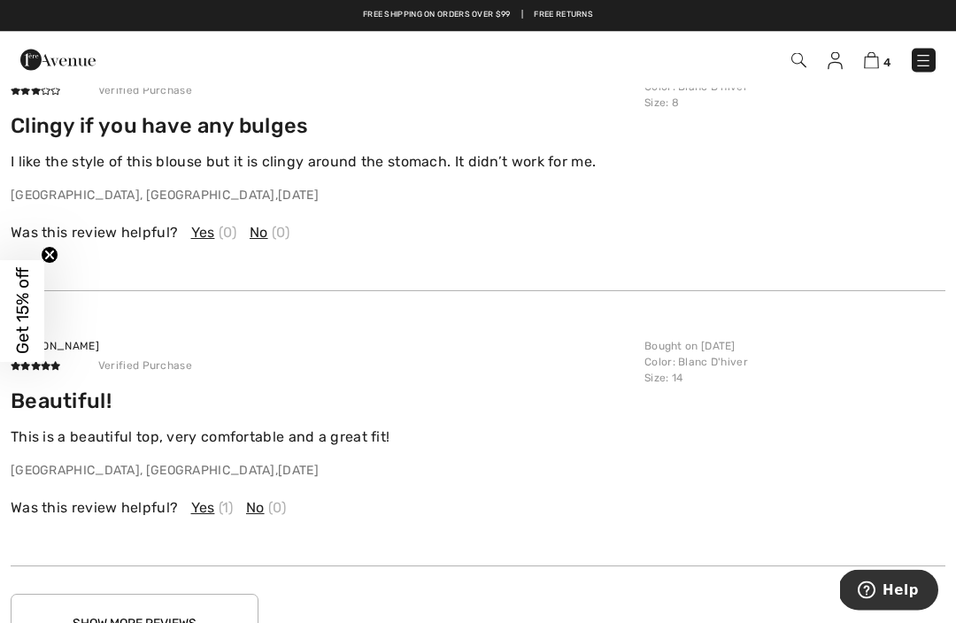
scroll to position [3264, 0]
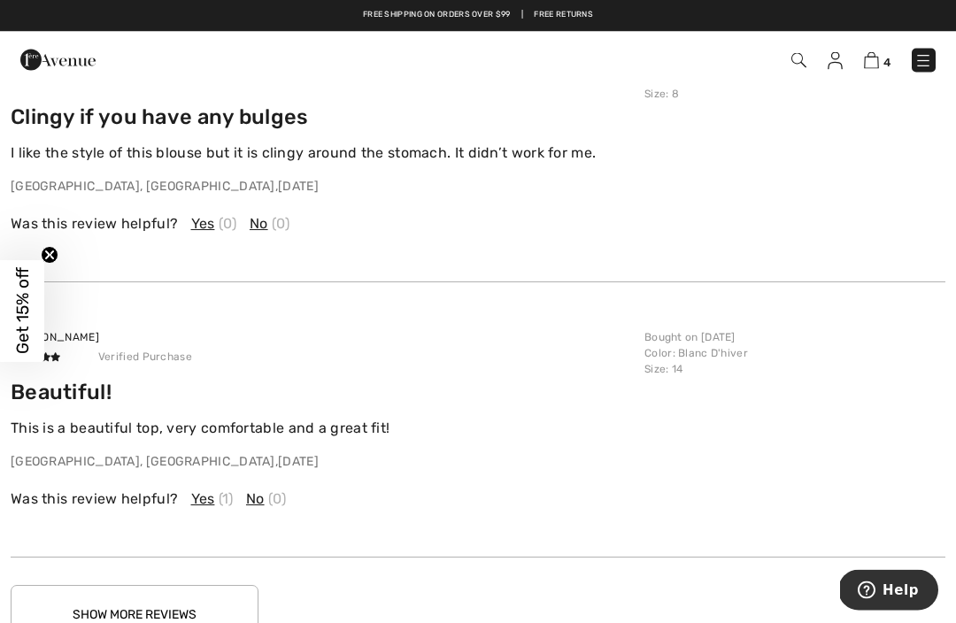
click at [204, 214] on span "Yes" at bounding box center [203, 224] width 24 height 21
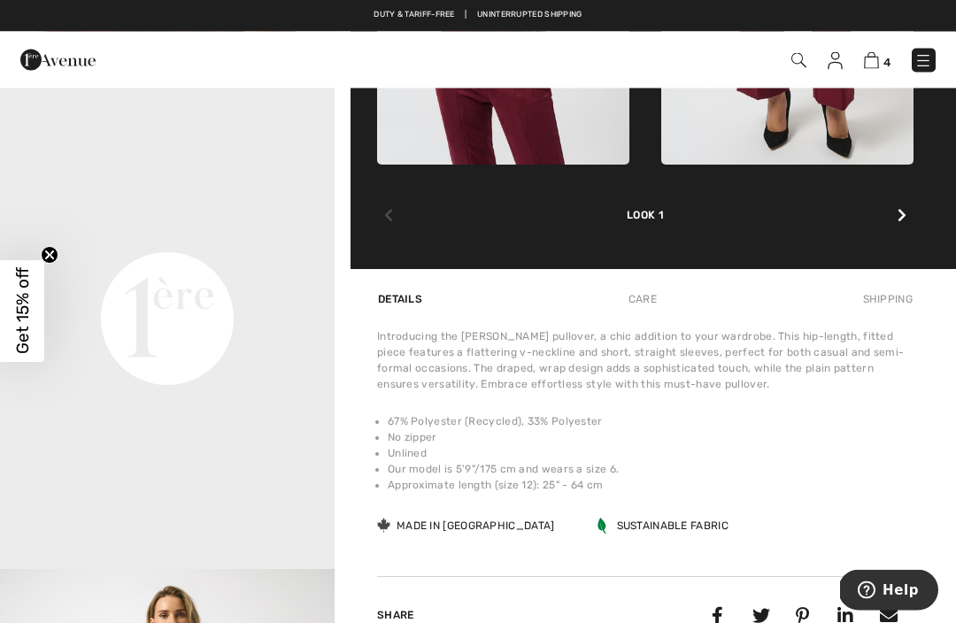
scroll to position [1023, 0]
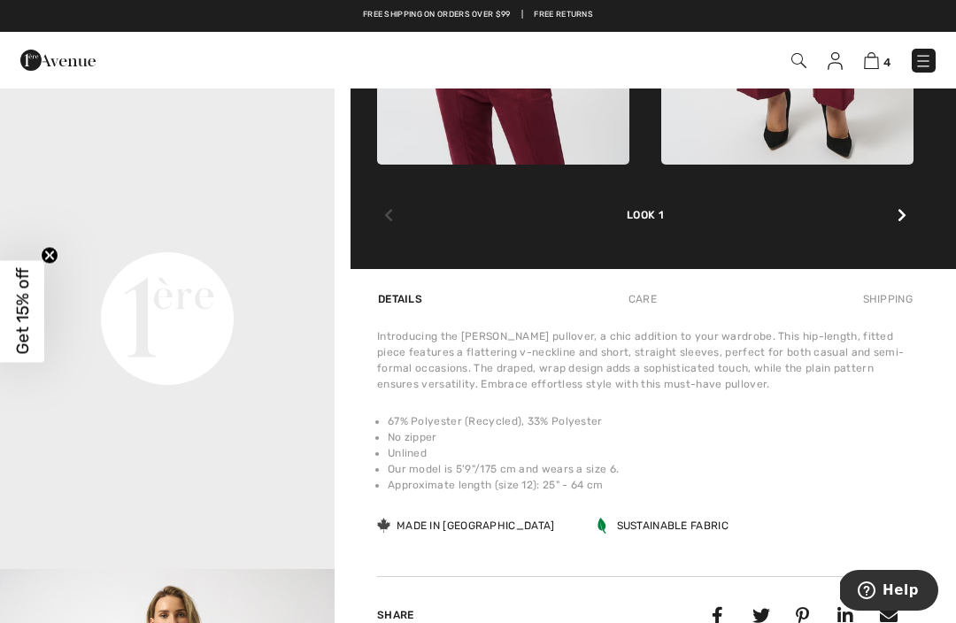
click at [871, 63] on img at bounding box center [871, 60] width 15 height 17
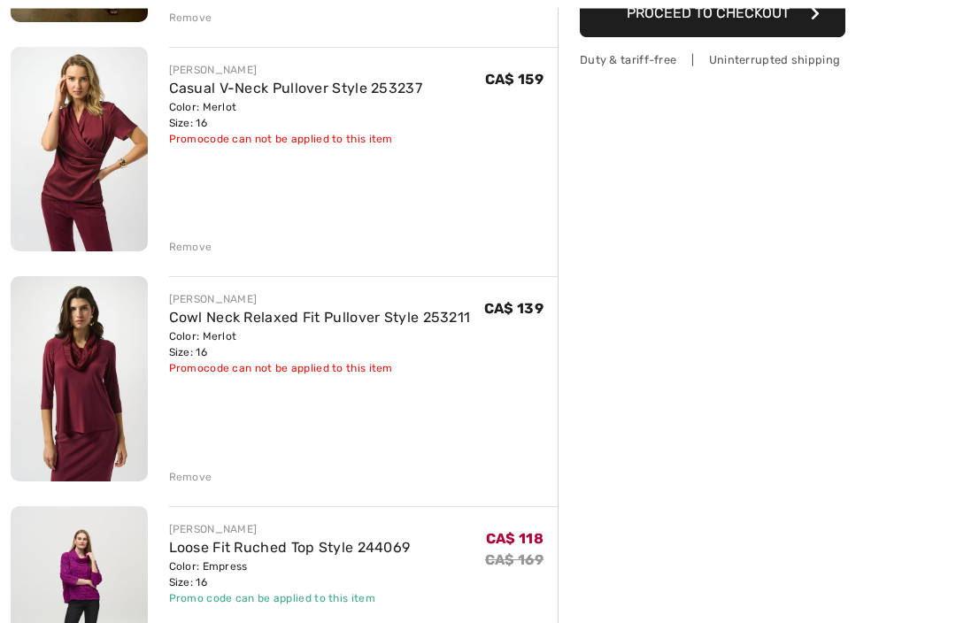
scroll to position [415, 0]
click at [327, 321] on link "Cowl Neck Relaxed Fit Pullover Style 253211" at bounding box center [320, 317] width 302 height 17
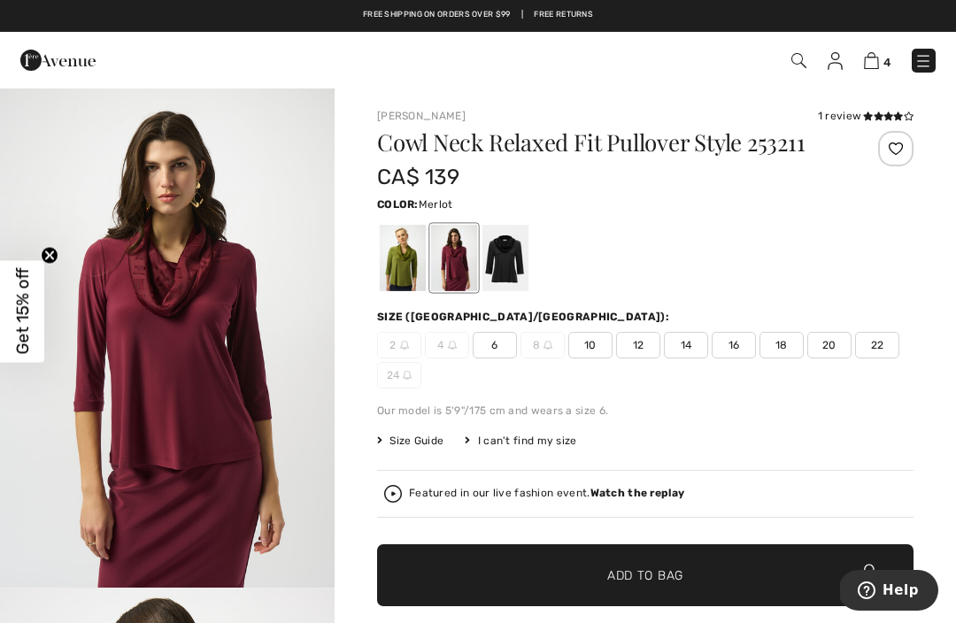
click at [875, 59] on img at bounding box center [871, 60] width 15 height 17
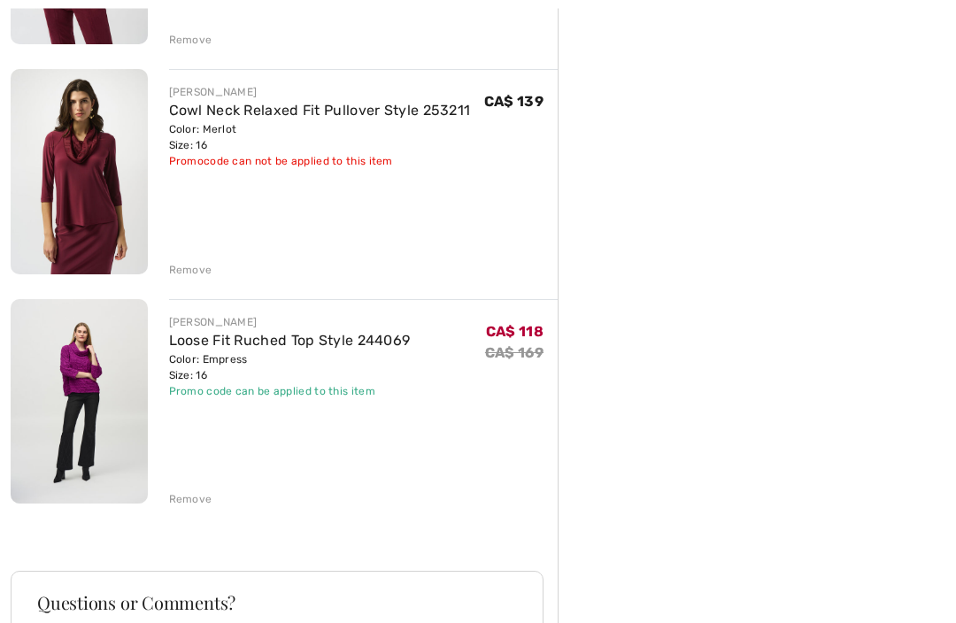
scroll to position [622, 0]
click at [305, 346] on link "Loose Fit Ruched Top Style 244069" at bounding box center [290, 340] width 242 height 17
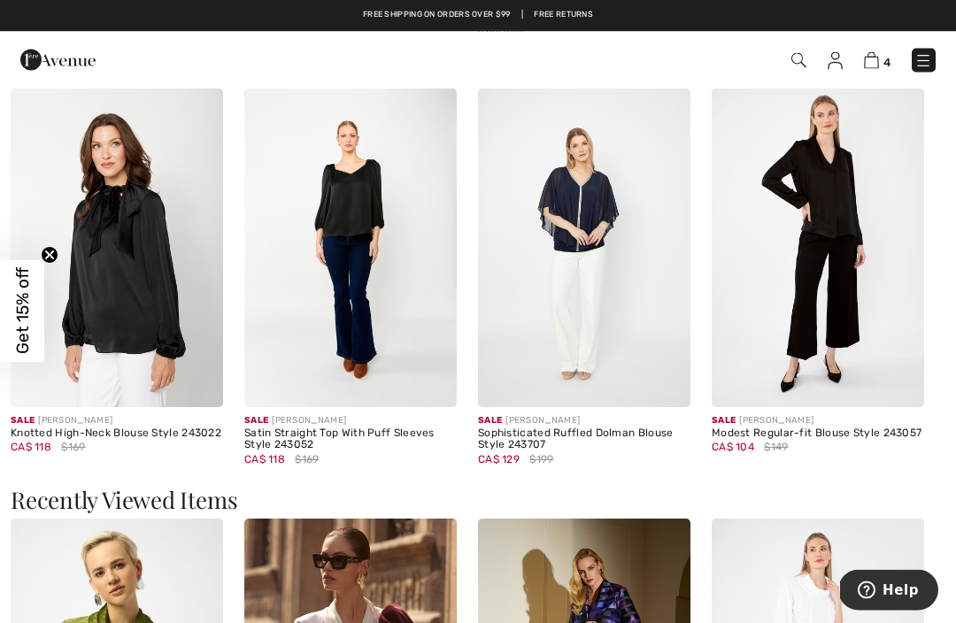
scroll to position [1476, 0]
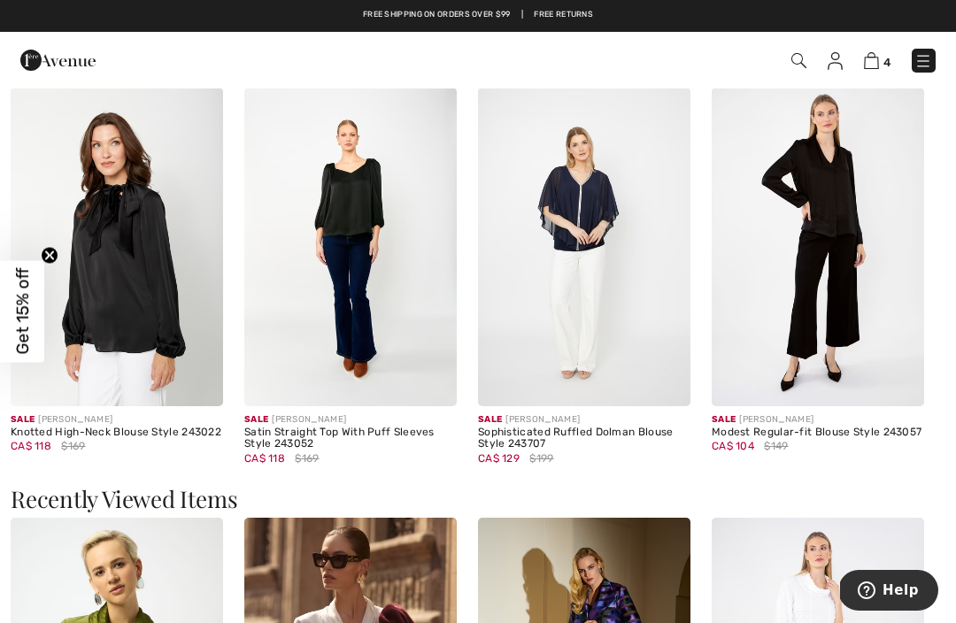
click at [823, 278] on img at bounding box center [818, 247] width 212 height 319
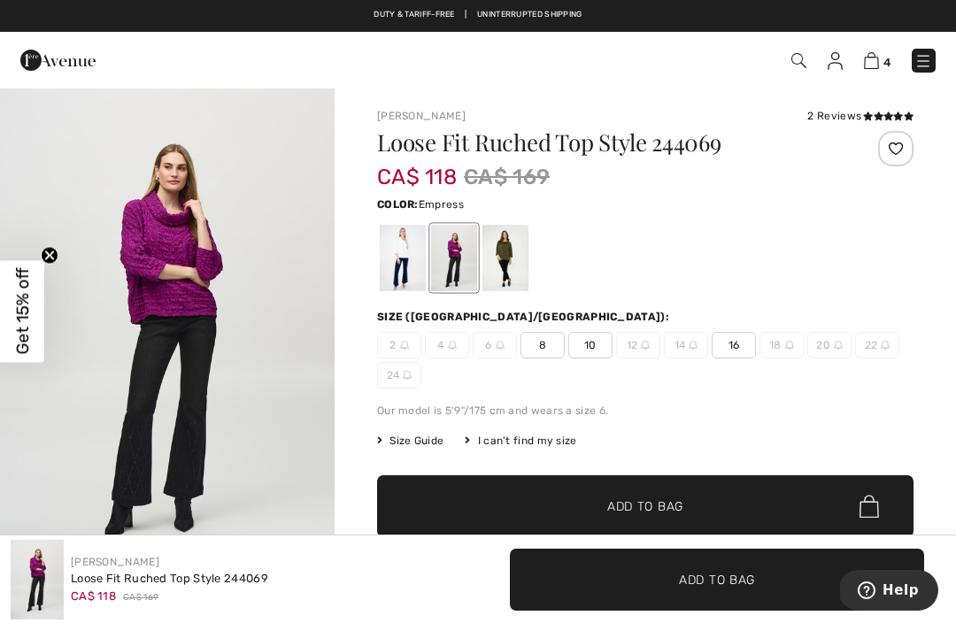
click at [926, 68] on img at bounding box center [923, 61] width 18 height 18
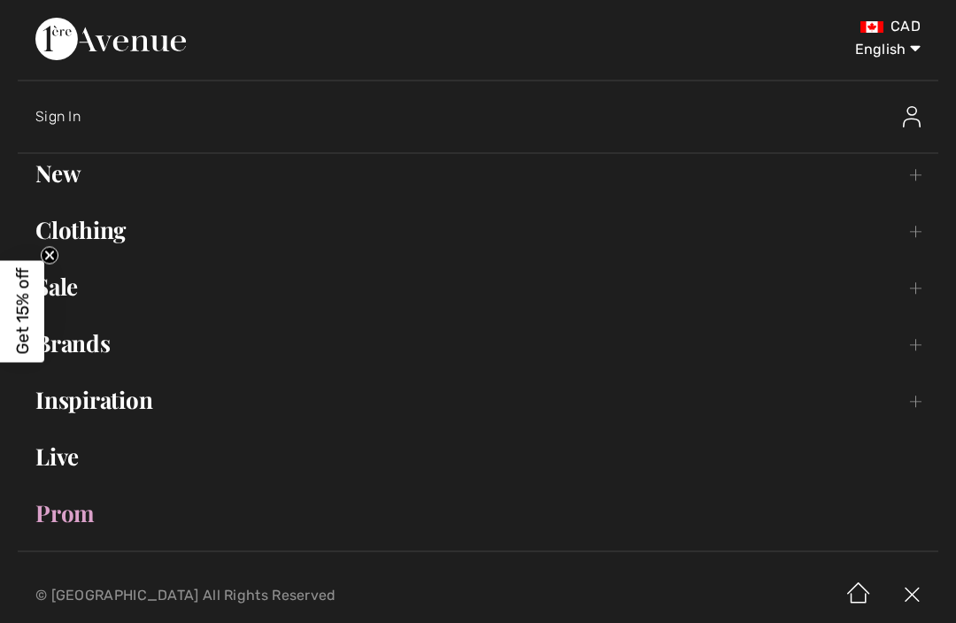
click at [73, 123] on span "Sign In" at bounding box center [57, 116] width 45 height 17
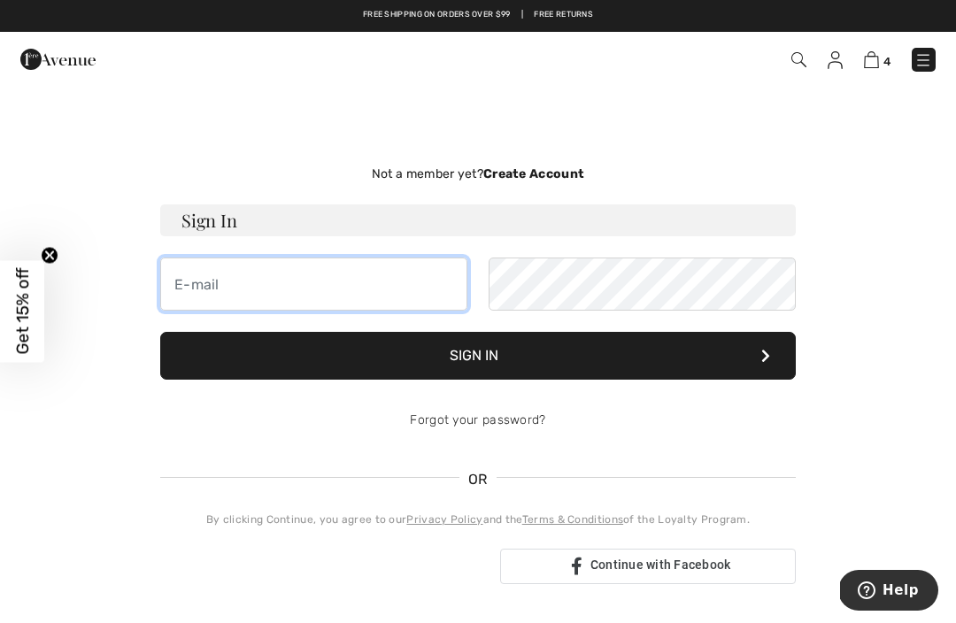
click at [380, 293] on input "email" at bounding box center [313, 284] width 307 height 53
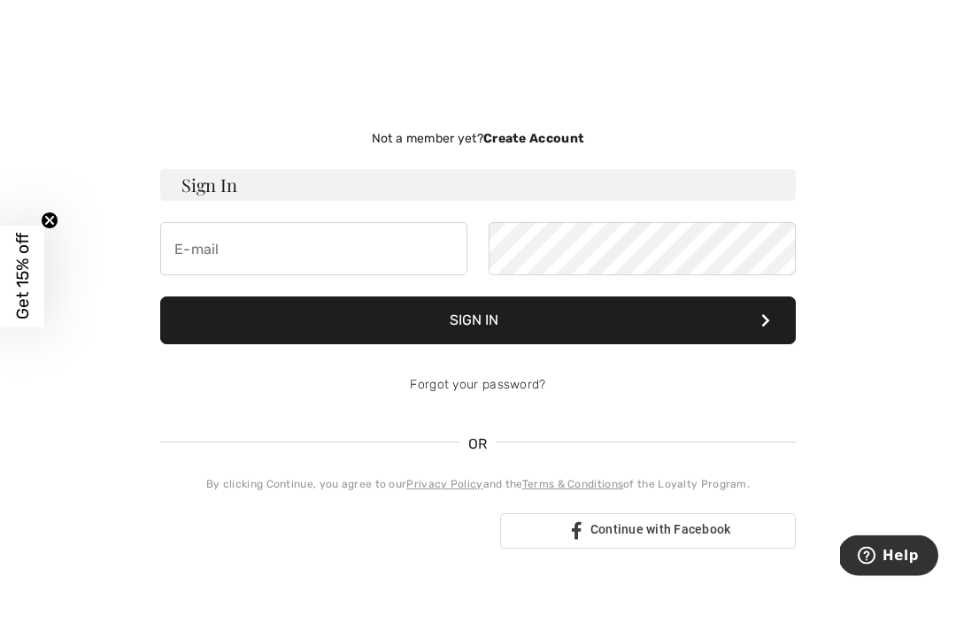
click at [547, 166] on strong "Create Account" at bounding box center [533, 173] width 101 height 15
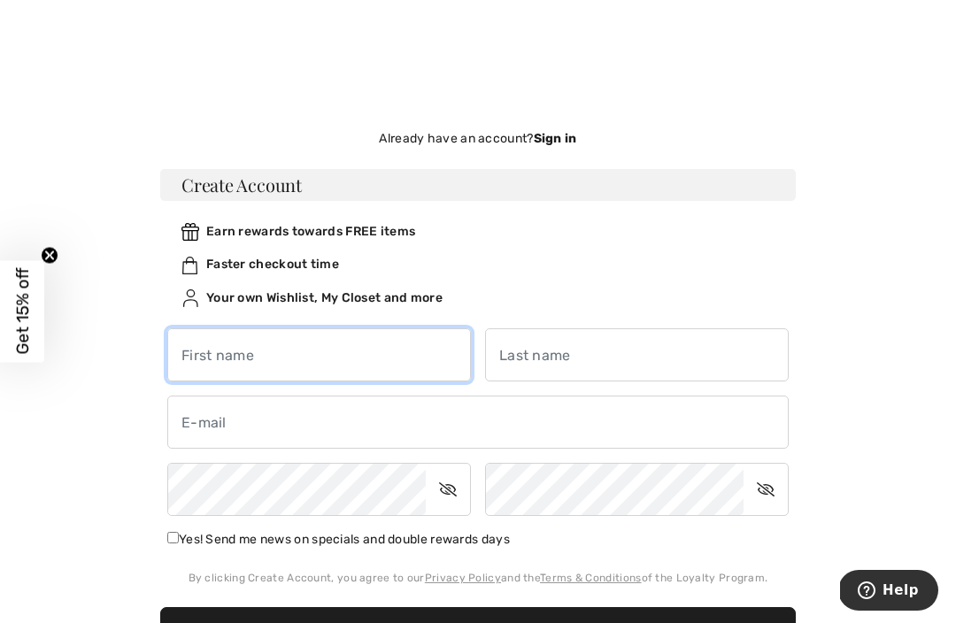
click at [382, 359] on input "text" at bounding box center [319, 354] width 304 height 53
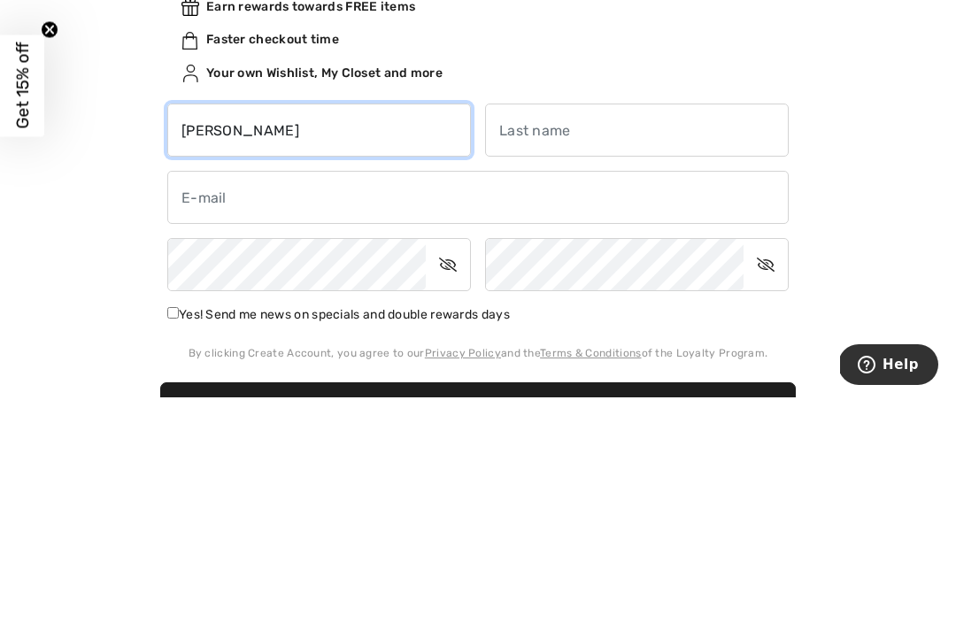
type input "Teresa"
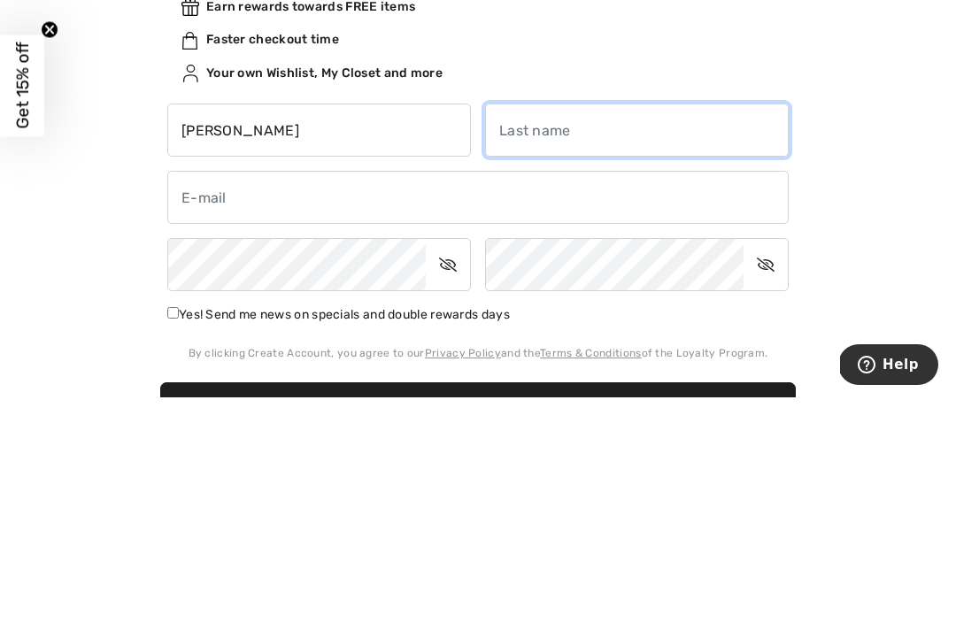
click at [551, 329] on input "text" at bounding box center [637, 355] width 304 height 53
type input "Prior"
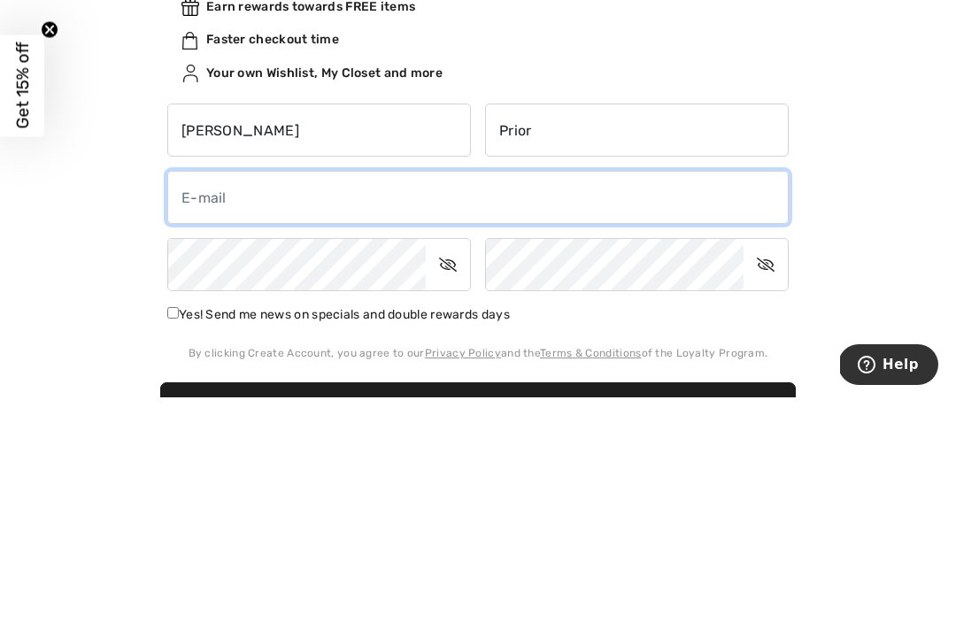
click at [364, 397] on input "email" at bounding box center [477, 423] width 621 height 53
type input "tprior@shaw.ca"
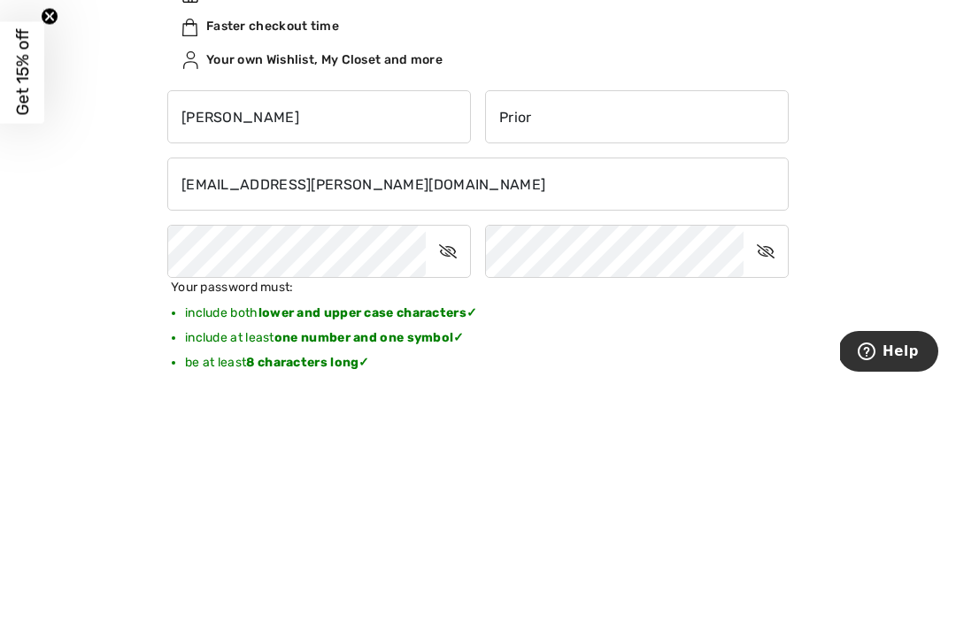
scroll to position [274, 0]
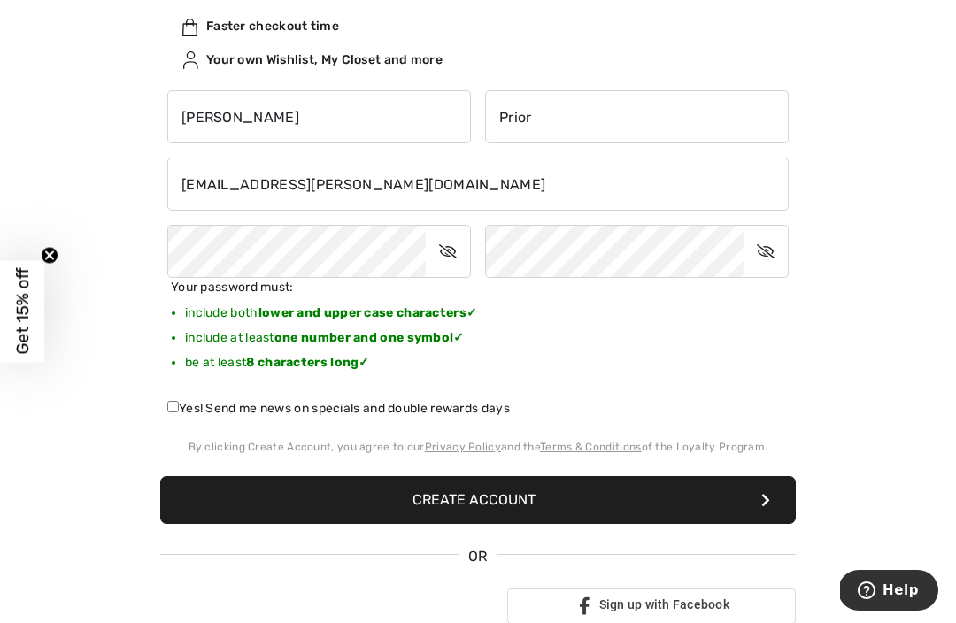
click at [176, 405] on input "Yes! Send me news on specials and double rewards days" at bounding box center [173, 407] width 12 height 12
checkbox input "true"
click at [477, 500] on button "Create Account" at bounding box center [478, 500] width 636 height 48
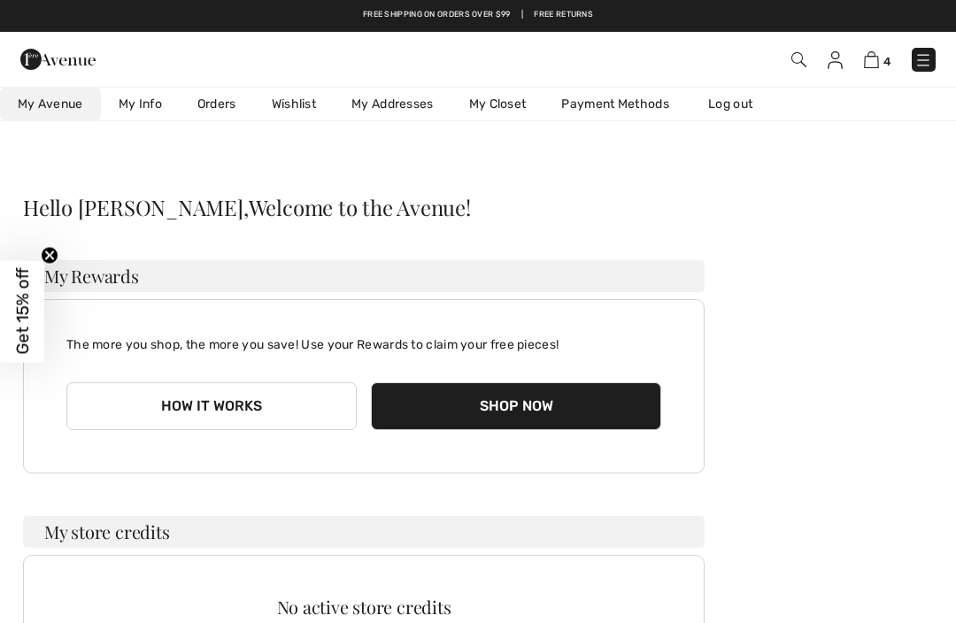
click at [876, 62] on img at bounding box center [871, 59] width 15 height 17
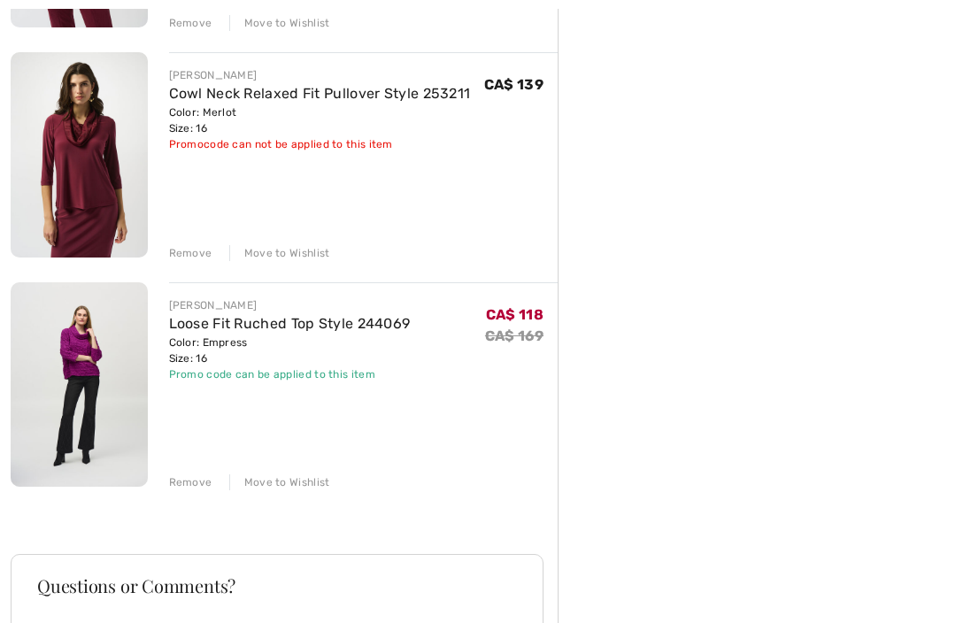
scroll to position [636, 0]
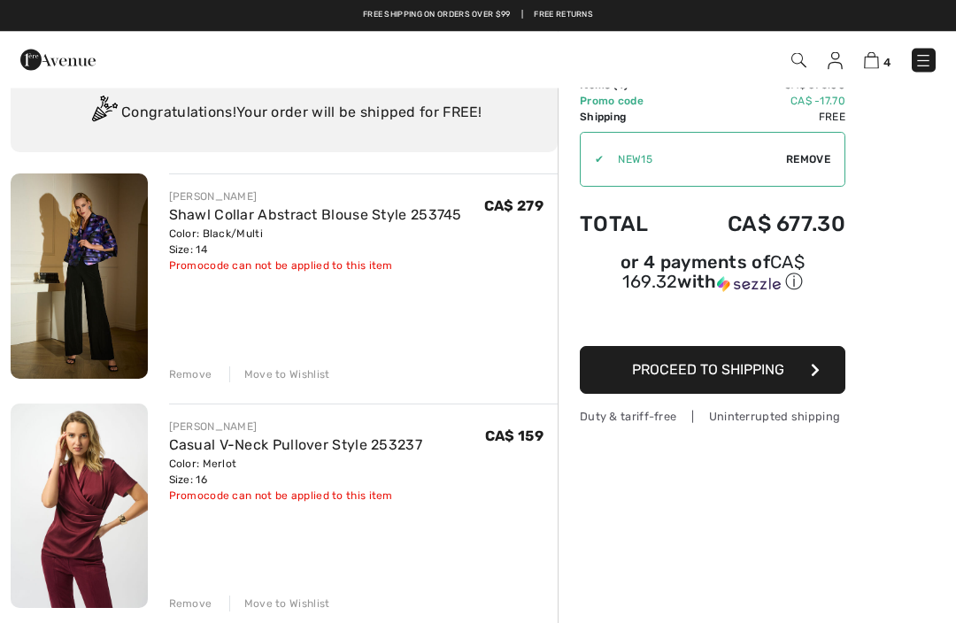
click at [781, 379] on span "Proceed to Shipping" at bounding box center [708, 370] width 152 height 17
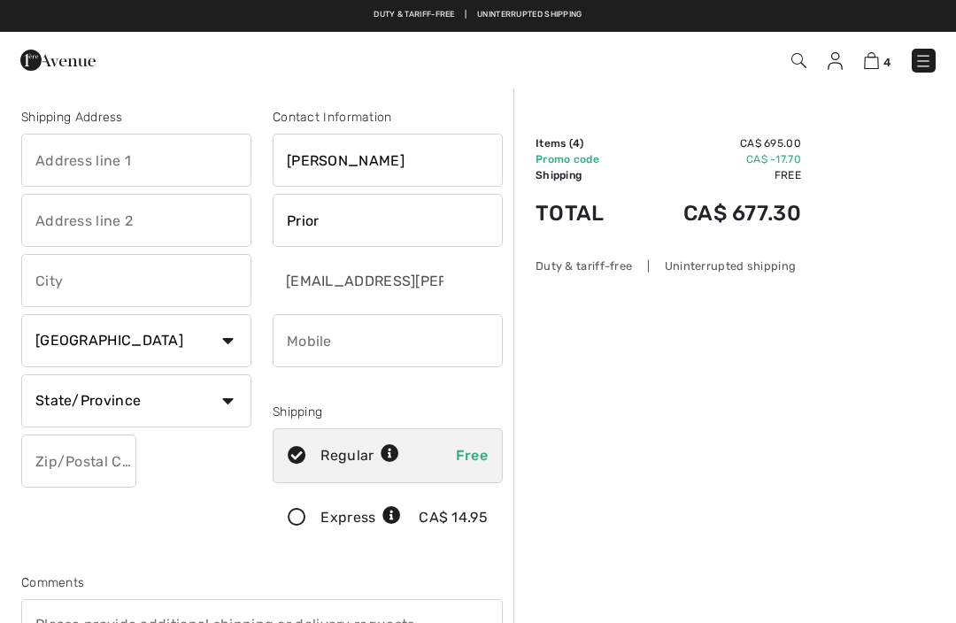
click at [157, 165] on input "text" at bounding box center [136, 160] width 230 height 53
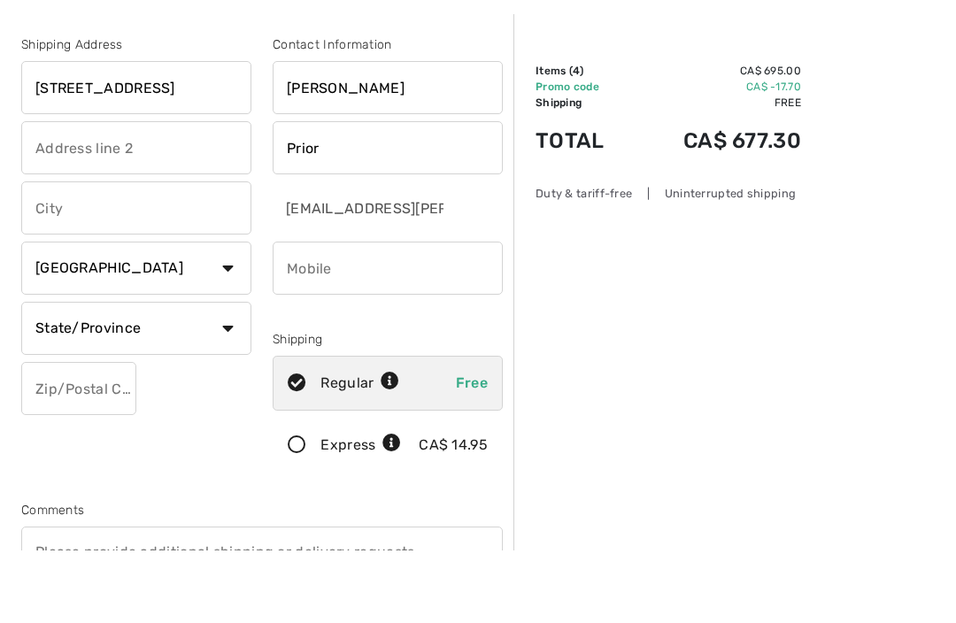
click at [214, 254] on input "text" at bounding box center [136, 280] width 230 height 53
type input "[STREET_ADDRESS]"
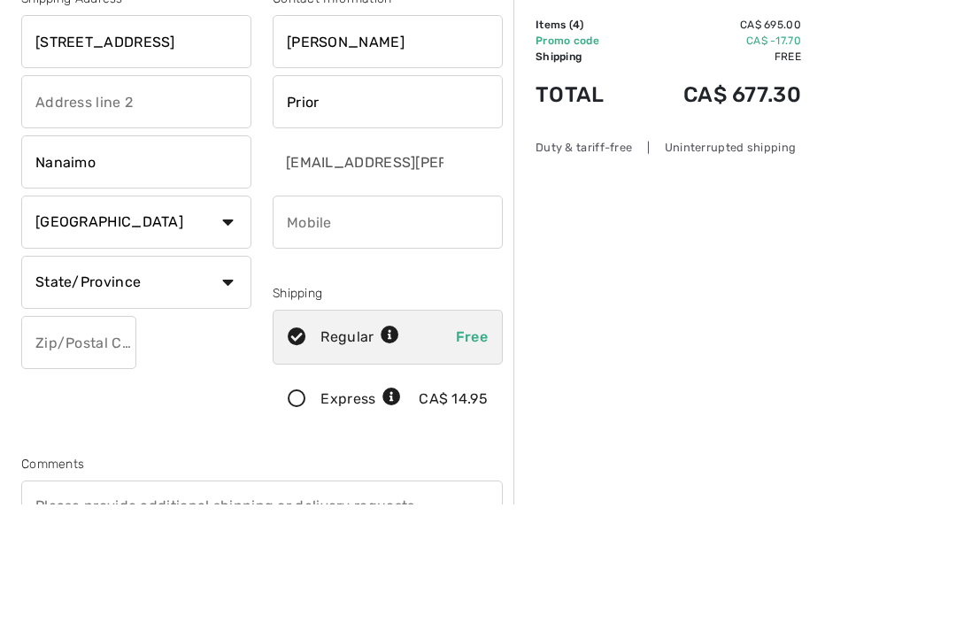
type input "Nanaimo"
click at [234, 374] on select "State/Province Alberta British Columbia Manitoba New Brunswick Newfoundland and…" at bounding box center [136, 400] width 230 height 53
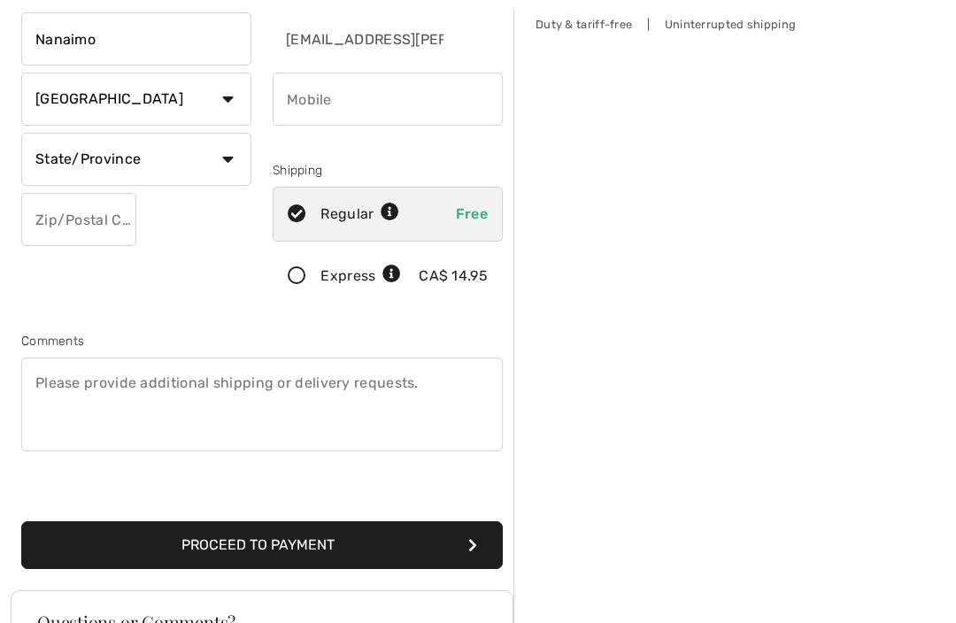
select select "BC"
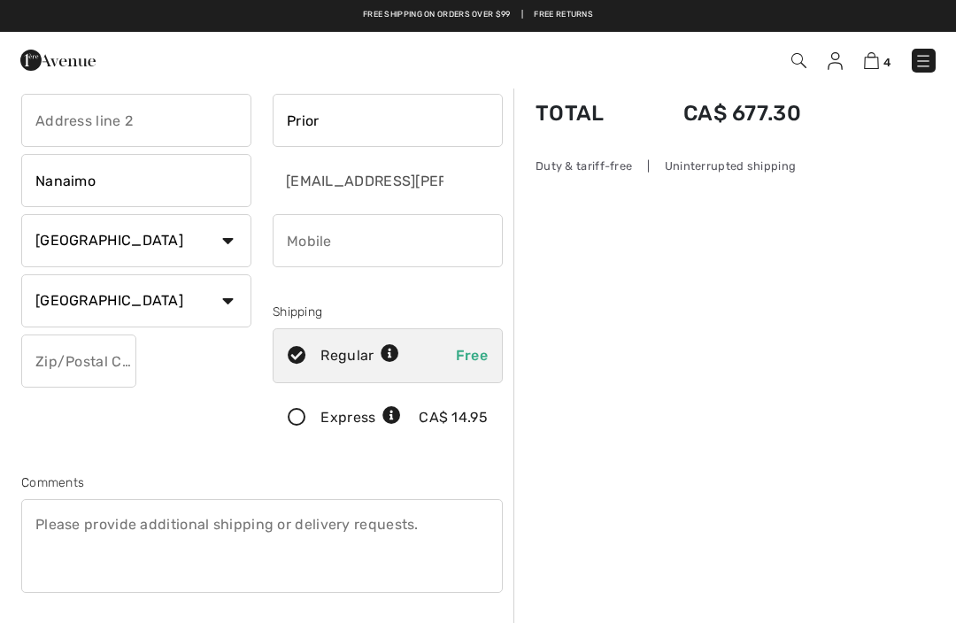
scroll to position [95, 0]
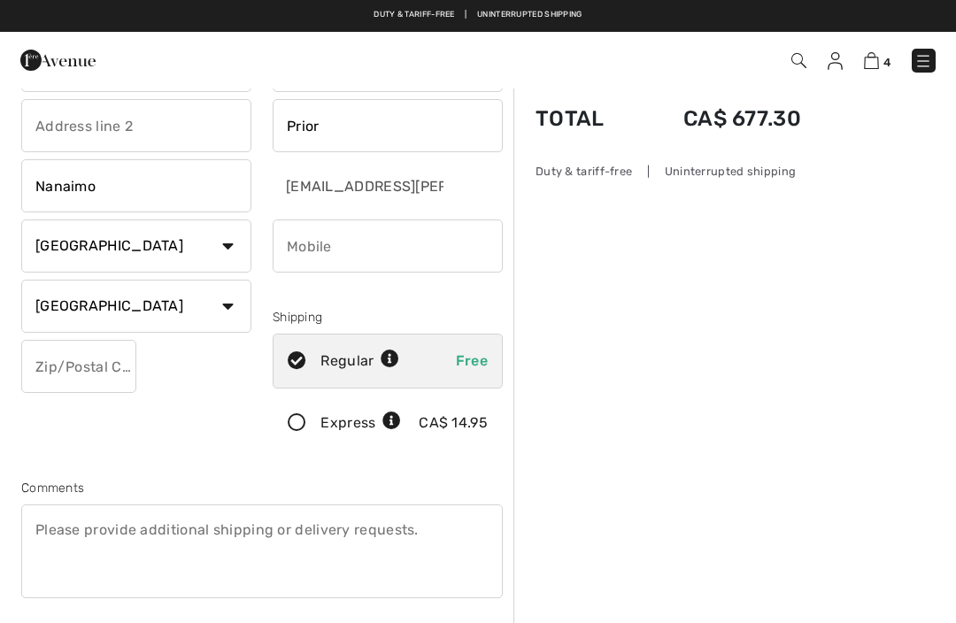
click at [87, 373] on input "text" at bounding box center [78, 366] width 115 height 53
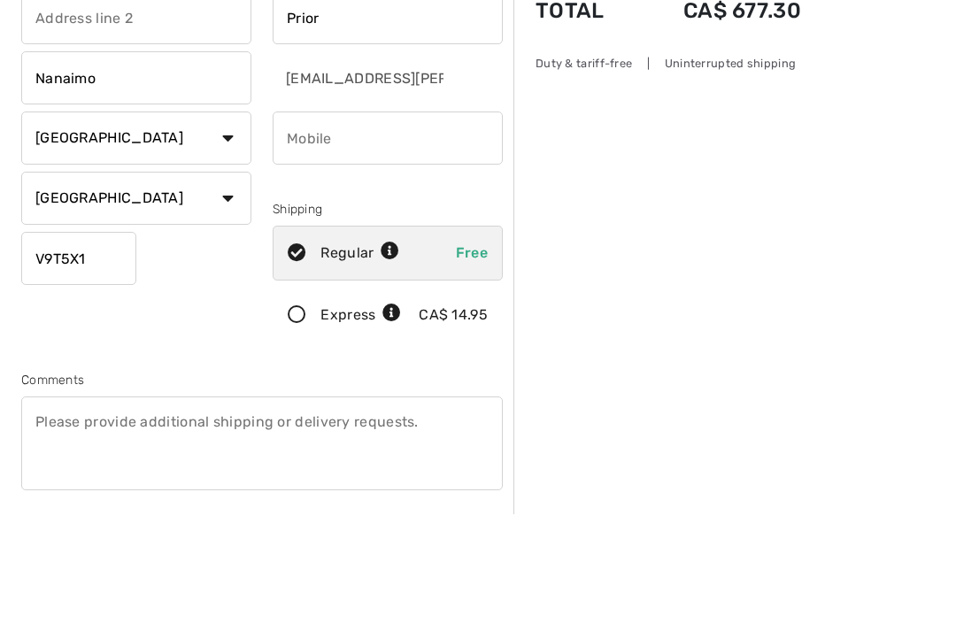
type input "V9T5X1"
click at [431, 220] on input "phone" at bounding box center [388, 246] width 230 height 53
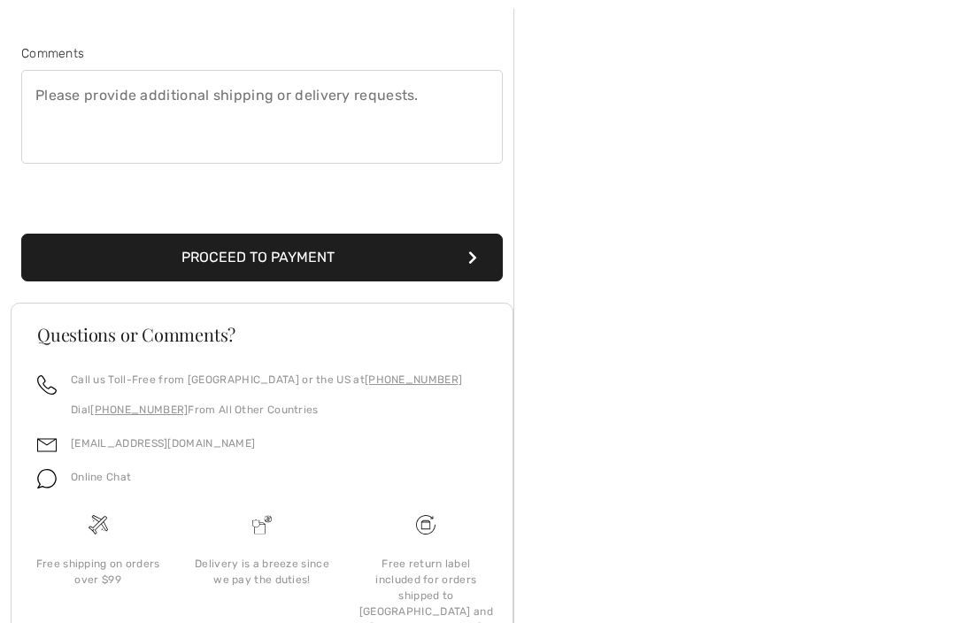
scroll to position [534, 0]
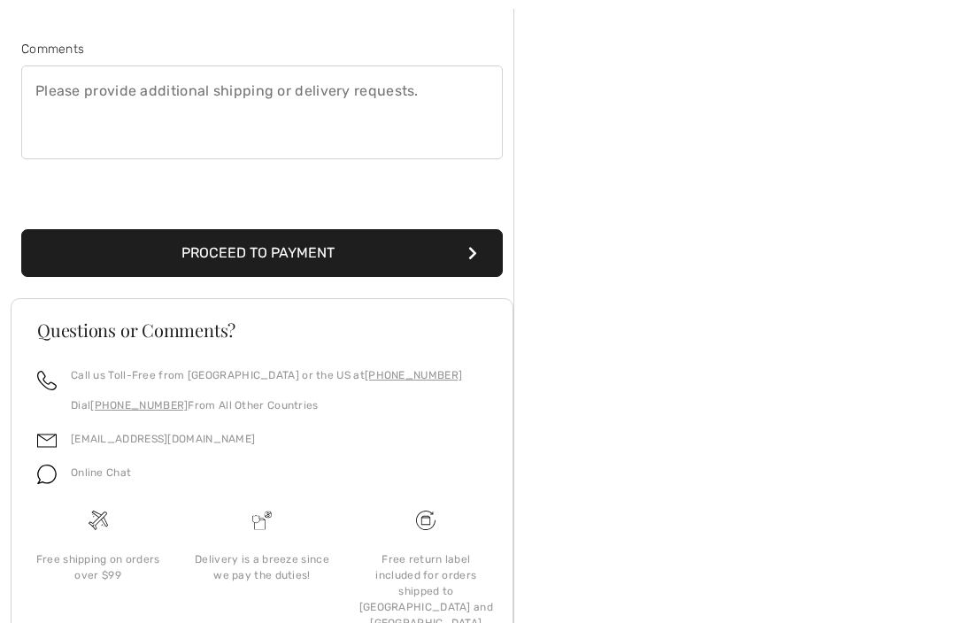
type input "2508027778"
click at [450, 260] on button "Proceed to Payment" at bounding box center [262, 253] width 482 height 48
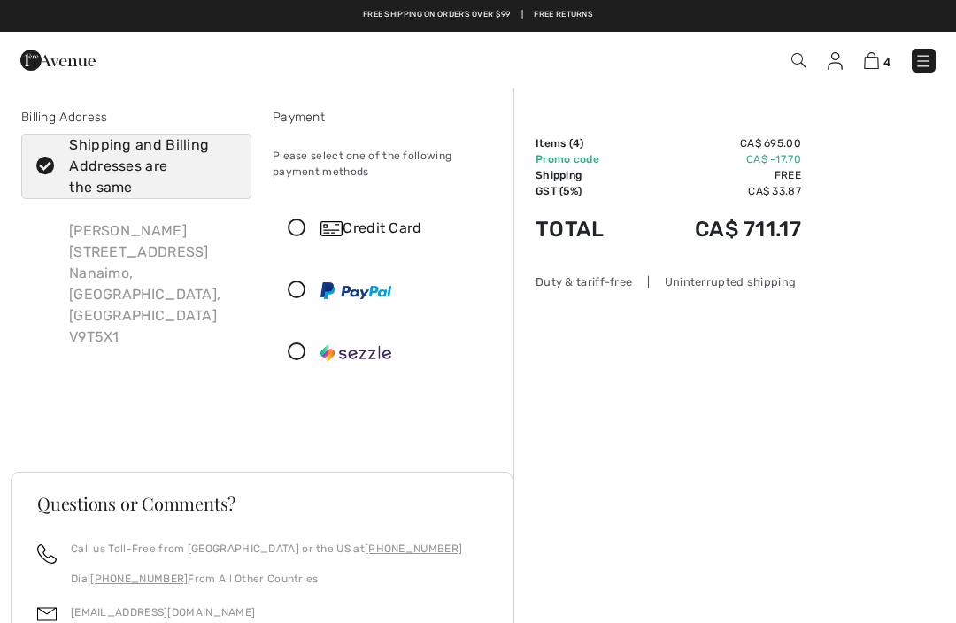
click at [306, 286] on icon at bounding box center [297, 290] width 47 height 19
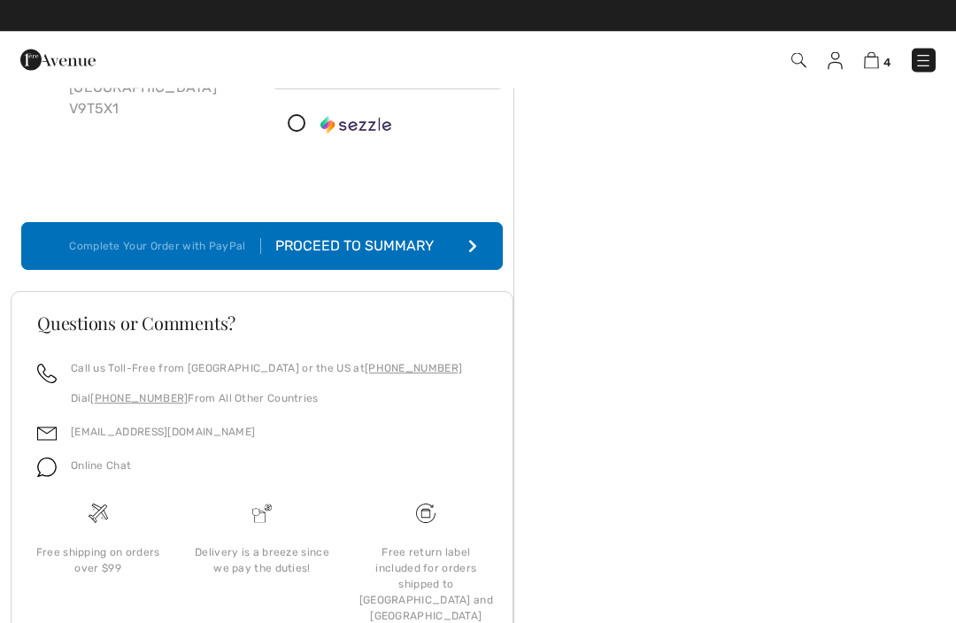
scroll to position [227, 0]
click at [431, 243] on div "Proceed to Summary" at bounding box center [358, 246] width 194 height 21
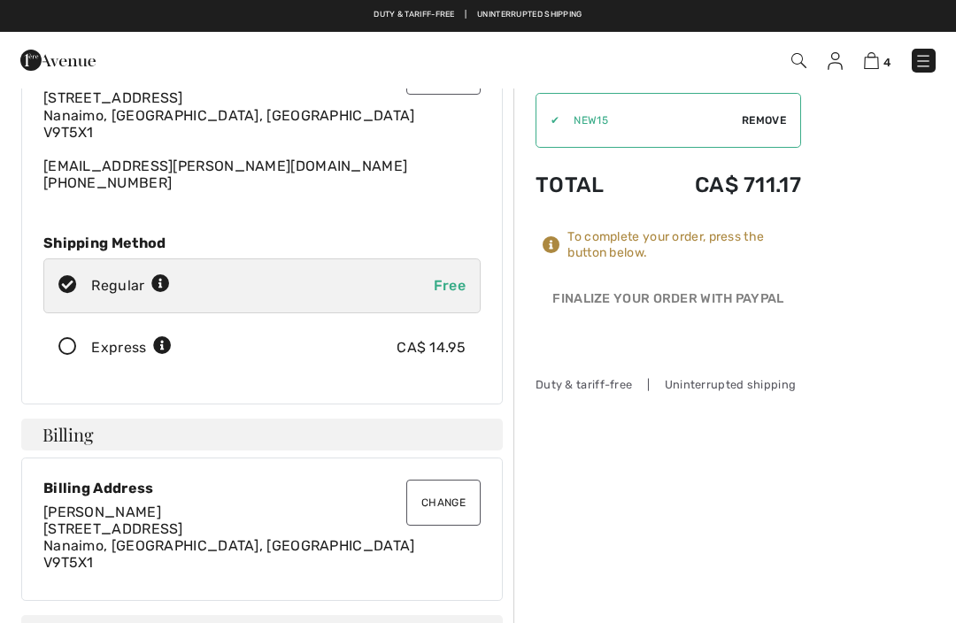
scroll to position [112, 0]
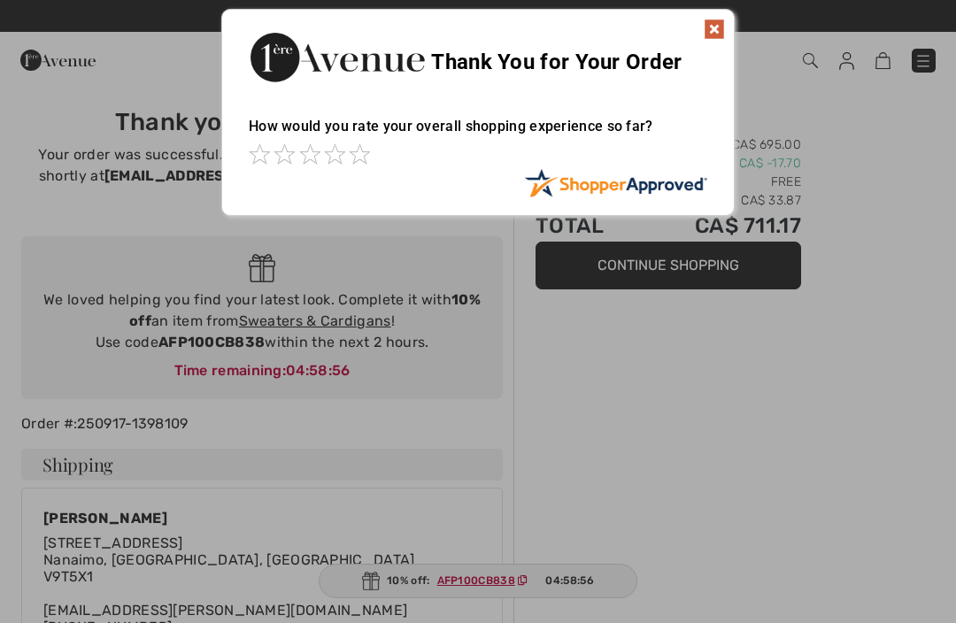
click at [713, 29] on img at bounding box center [714, 29] width 21 height 21
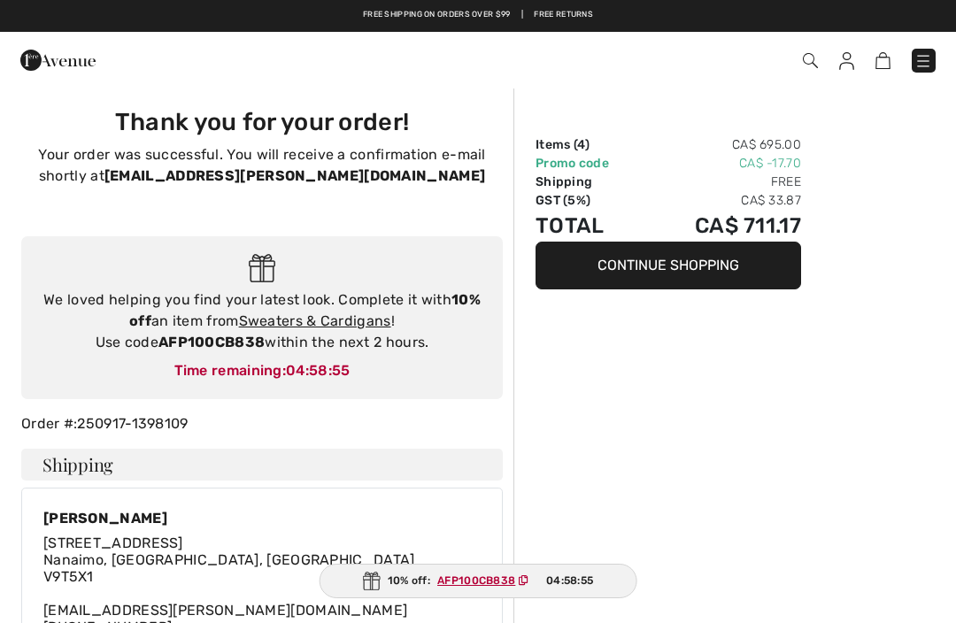
click at [360, 321] on link "Sweaters & Cardigans" at bounding box center [315, 320] width 152 height 17
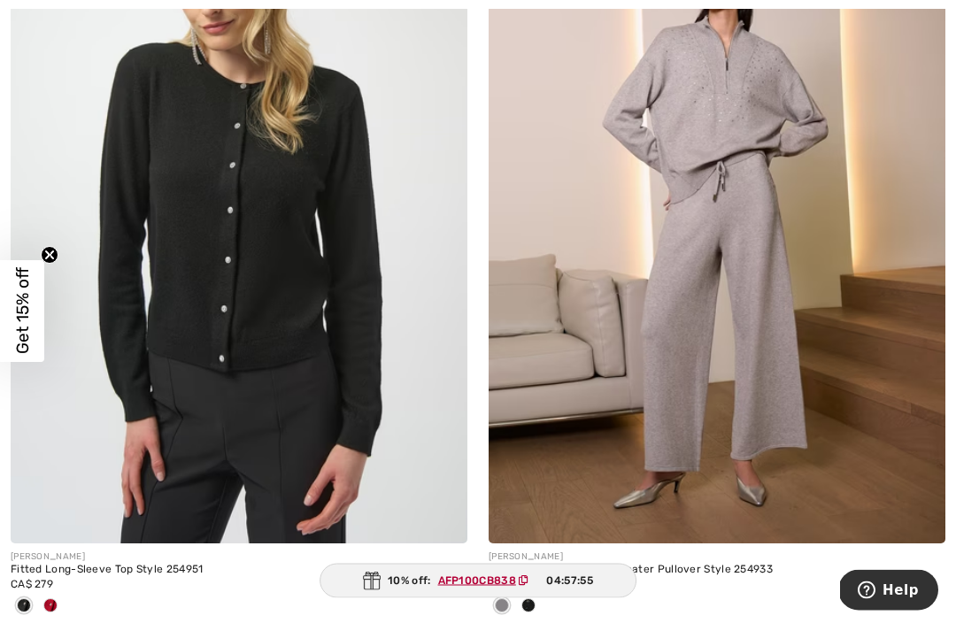
scroll to position [13074, 0]
click at [67, 596] on div at bounding box center [239, 606] width 457 height 29
click at [57, 598] on span at bounding box center [50, 605] width 14 height 14
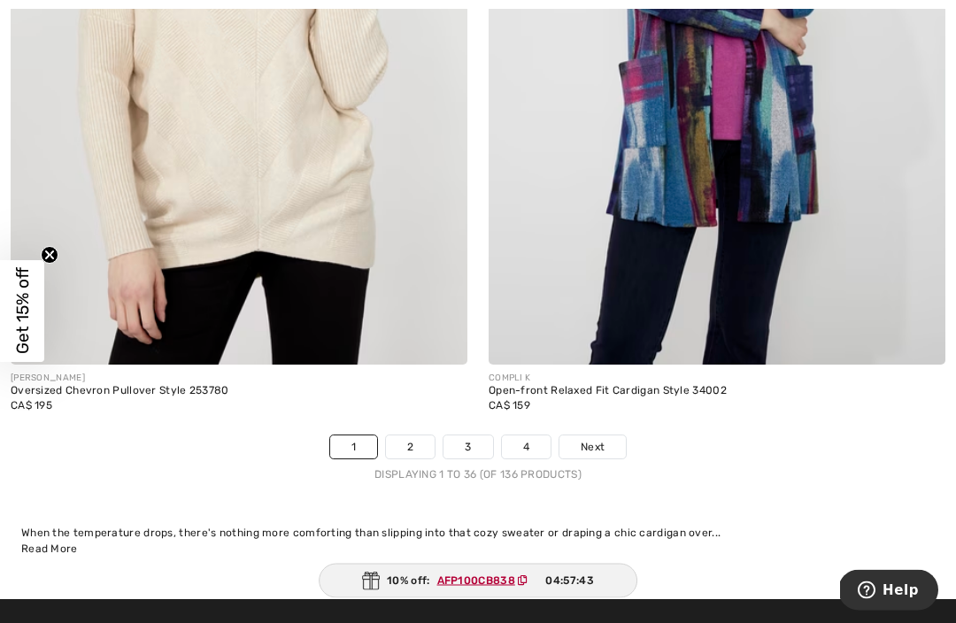
scroll to position [14037, 0]
click at [410, 439] on link "2" at bounding box center [410, 447] width 49 height 23
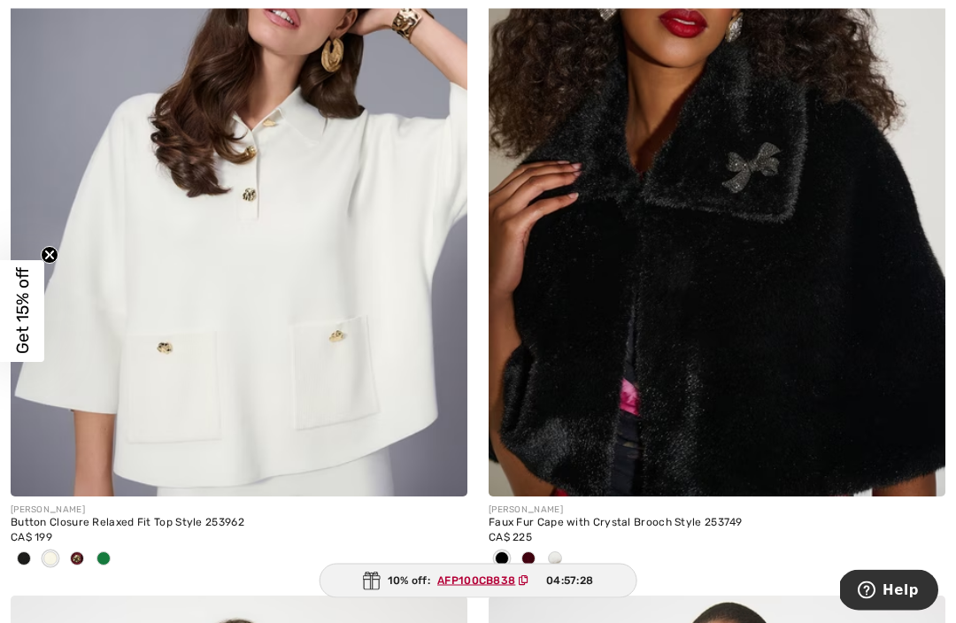
scroll to position [1203, 0]
click at [76, 555] on span at bounding box center [77, 558] width 14 height 14
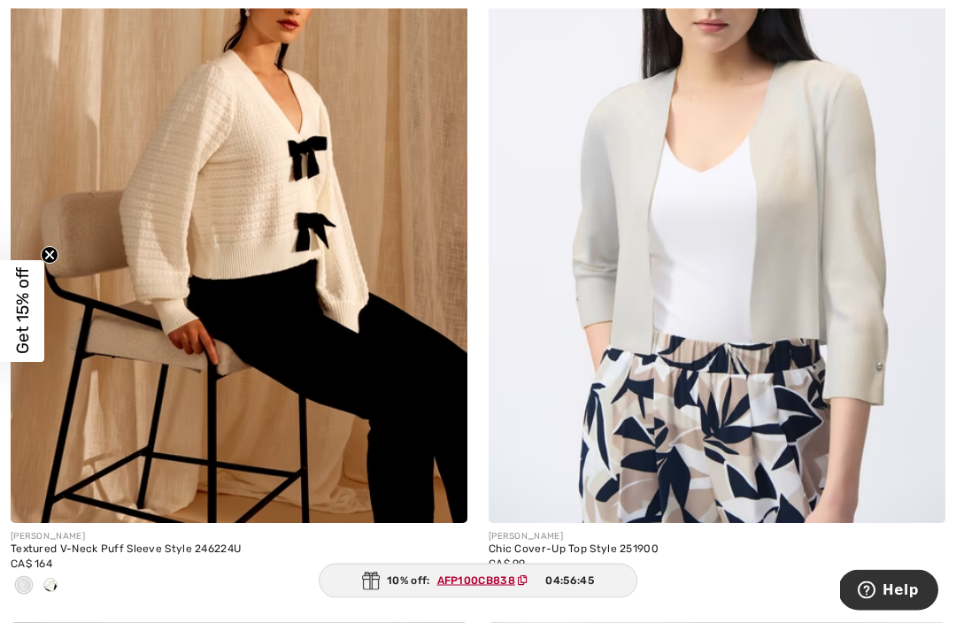
scroll to position [12223, 0]
click at [581, 580] on span at bounding box center [581, 585] width 14 height 14
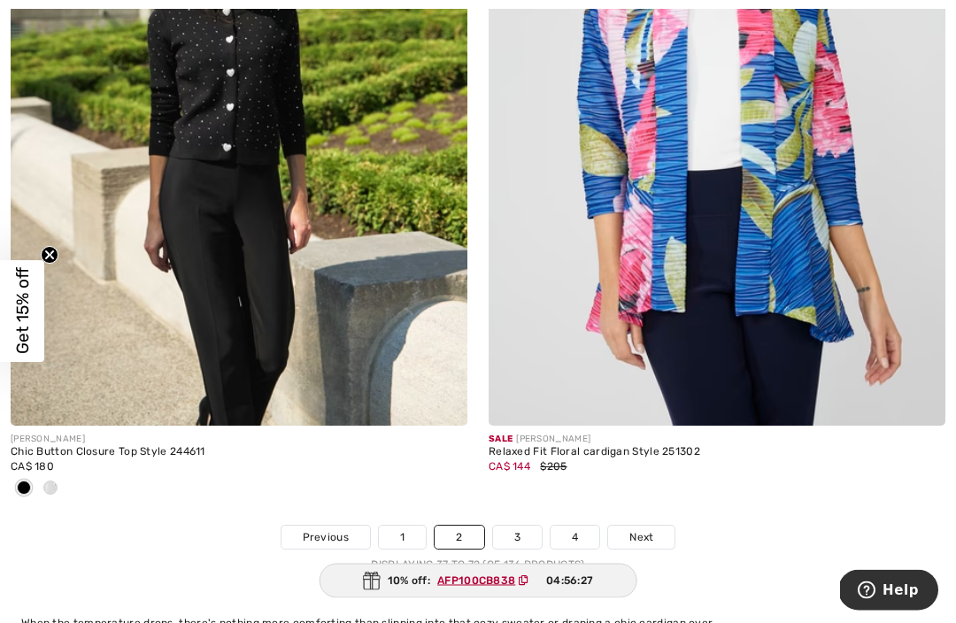
scroll to position [13888, 0]
click at [510, 529] on link "3" at bounding box center [517, 537] width 49 height 23
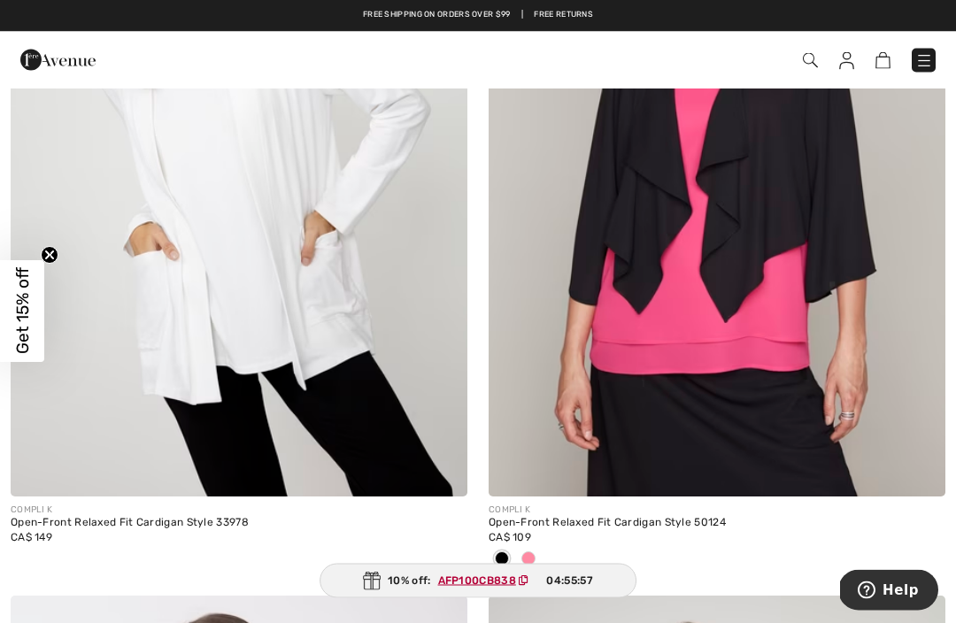
scroll to position [5129, 0]
click at [526, 564] on div at bounding box center [528, 559] width 27 height 29
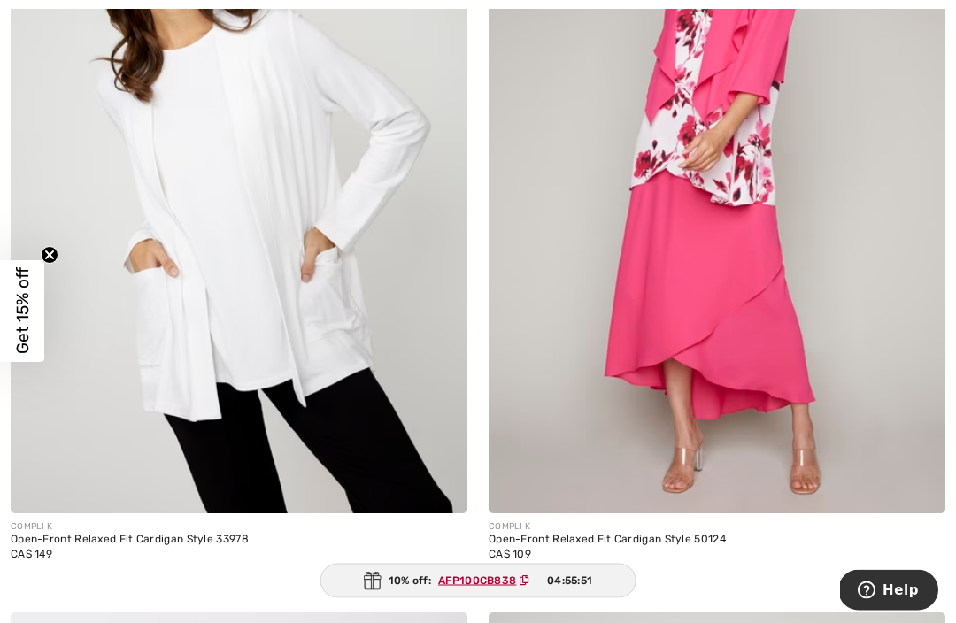
scroll to position [5112, 0]
click at [500, 569] on span at bounding box center [502, 575] width 14 height 14
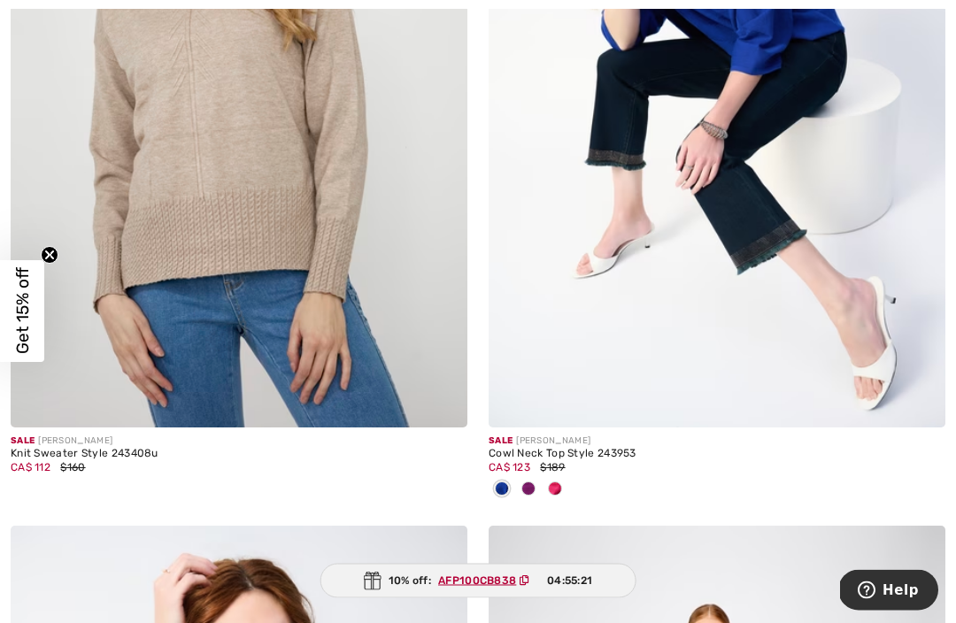
scroll to position [11506, 0]
click at [722, 271] on img at bounding box center [717, 84] width 457 height 685
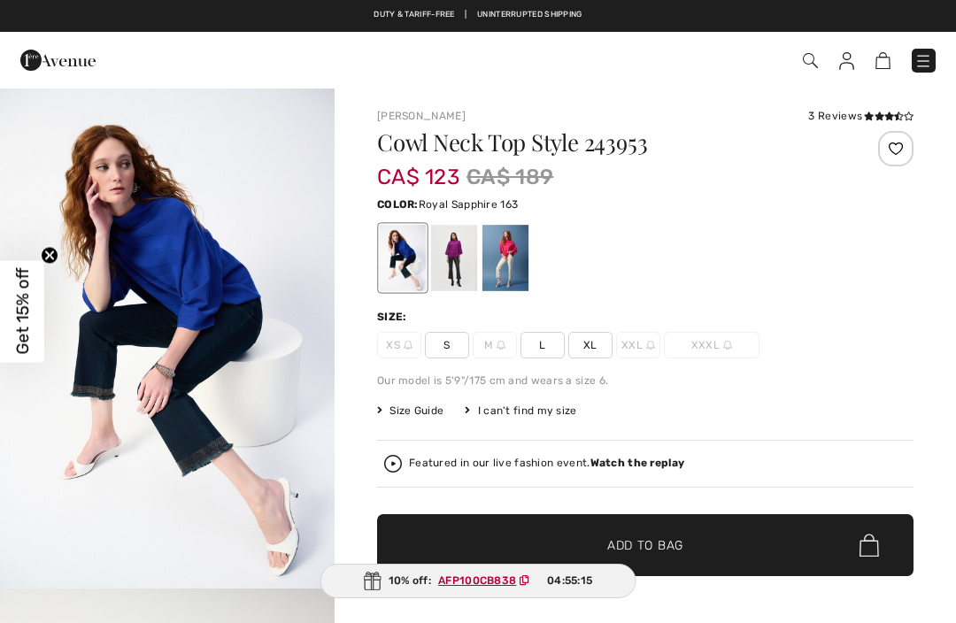
checkbox input "true"
click at [466, 262] on div at bounding box center [454, 258] width 46 height 66
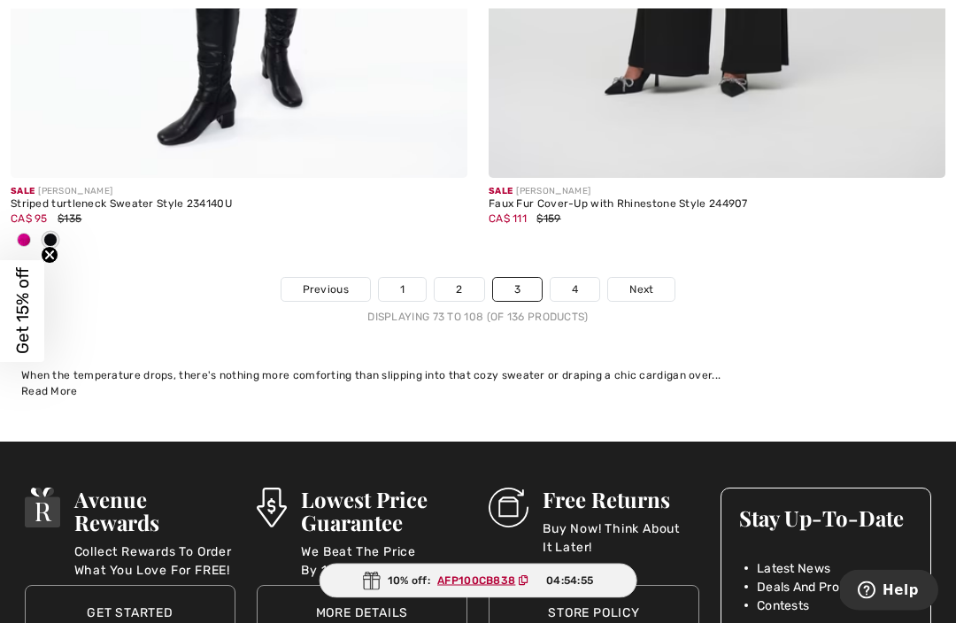
scroll to position [14078, 0]
click at [581, 278] on link "4" at bounding box center [575, 289] width 49 height 23
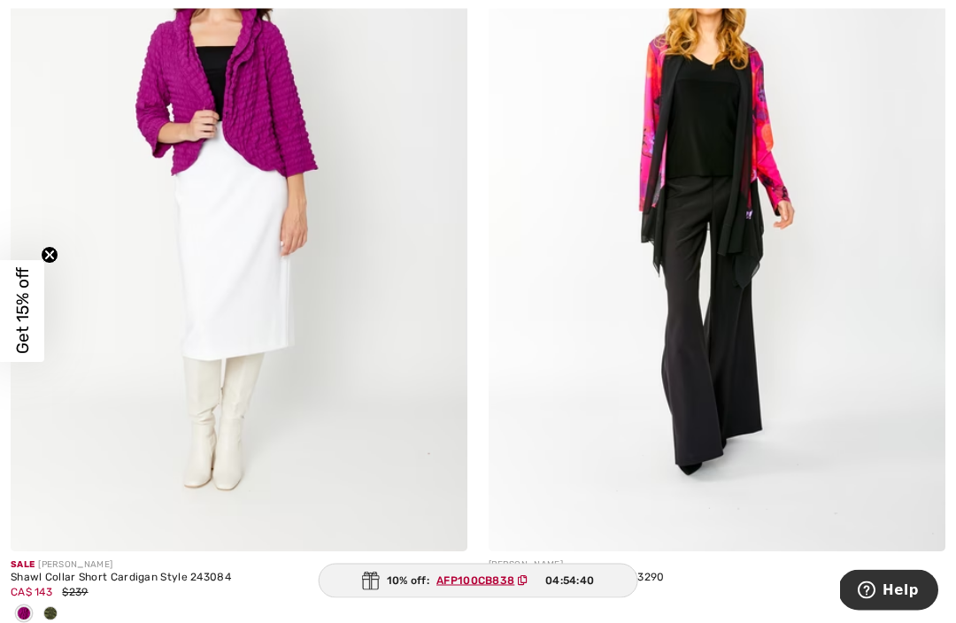
scroll to position [3383, 0]
click at [285, 176] on img at bounding box center [239, 208] width 457 height 685
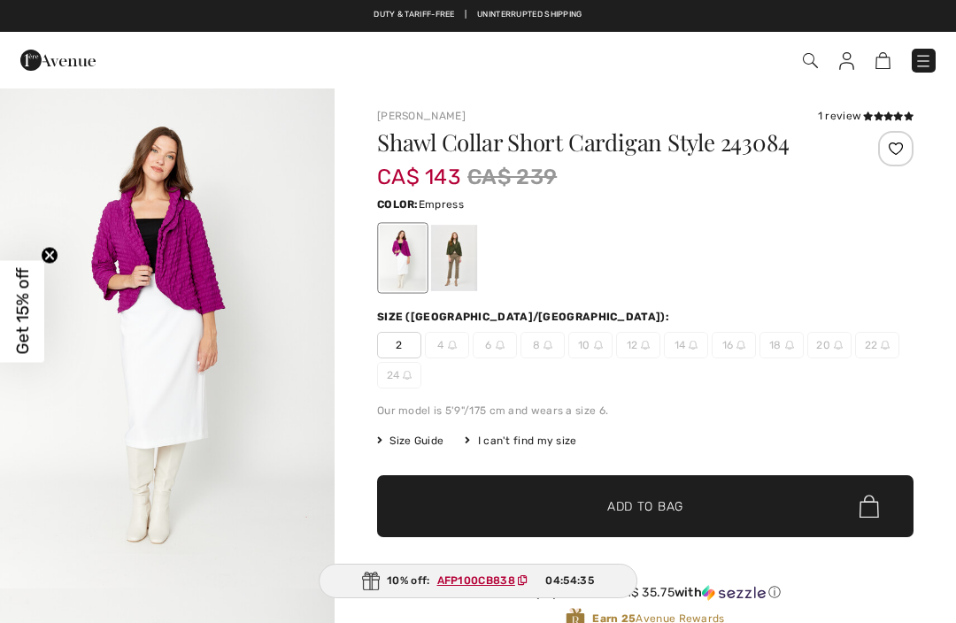
checkbox input "true"
click at [458, 251] on div at bounding box center [454, 258] width 46 height 66
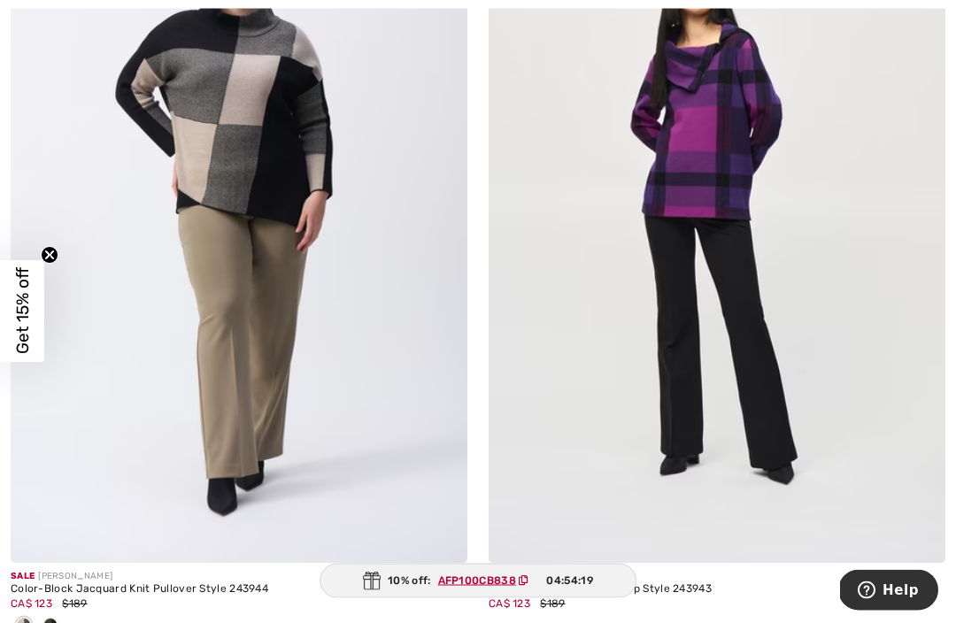
scroll to position [5062, 0]
click at [729, 287] on img at bounding box center [717, 220] width 457 height 685
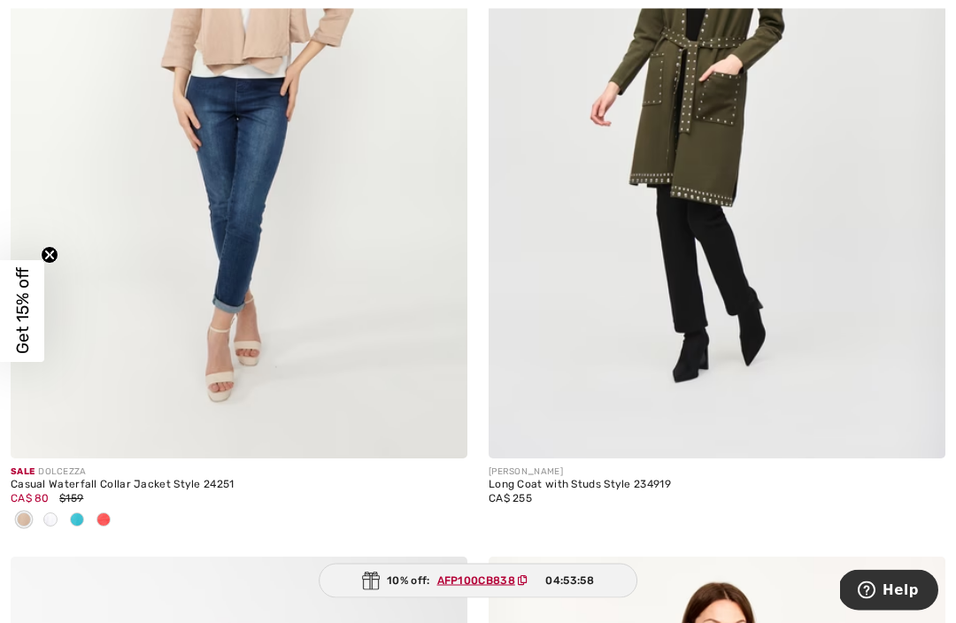
scroll to position [6706, 0]
click at [83, 506] on div at bounding box center [77, 520] width 27 height 29
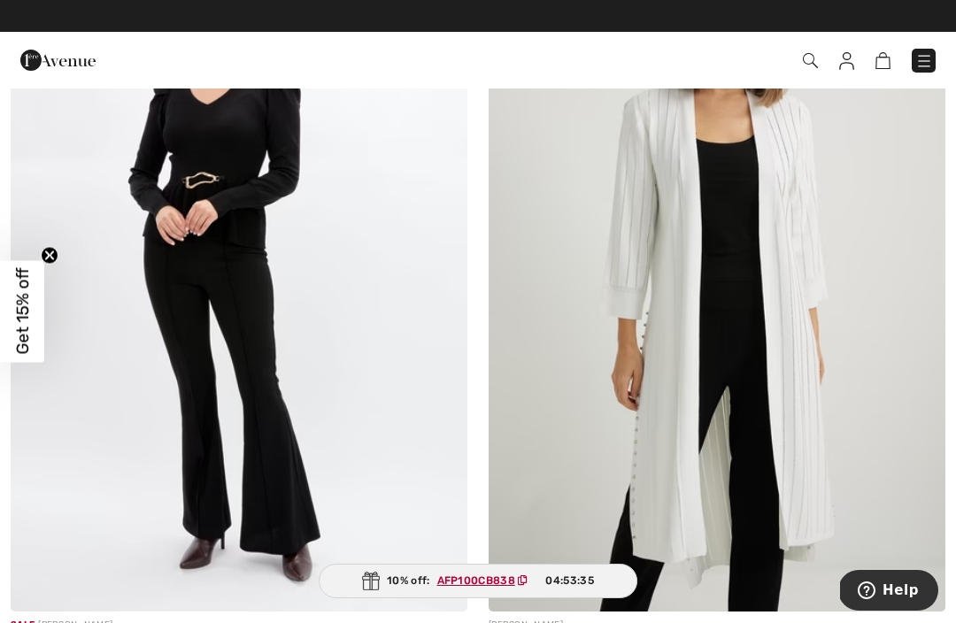
scroll to position [8901, 0]
